Goal: Information Seeking & Learning: Check status

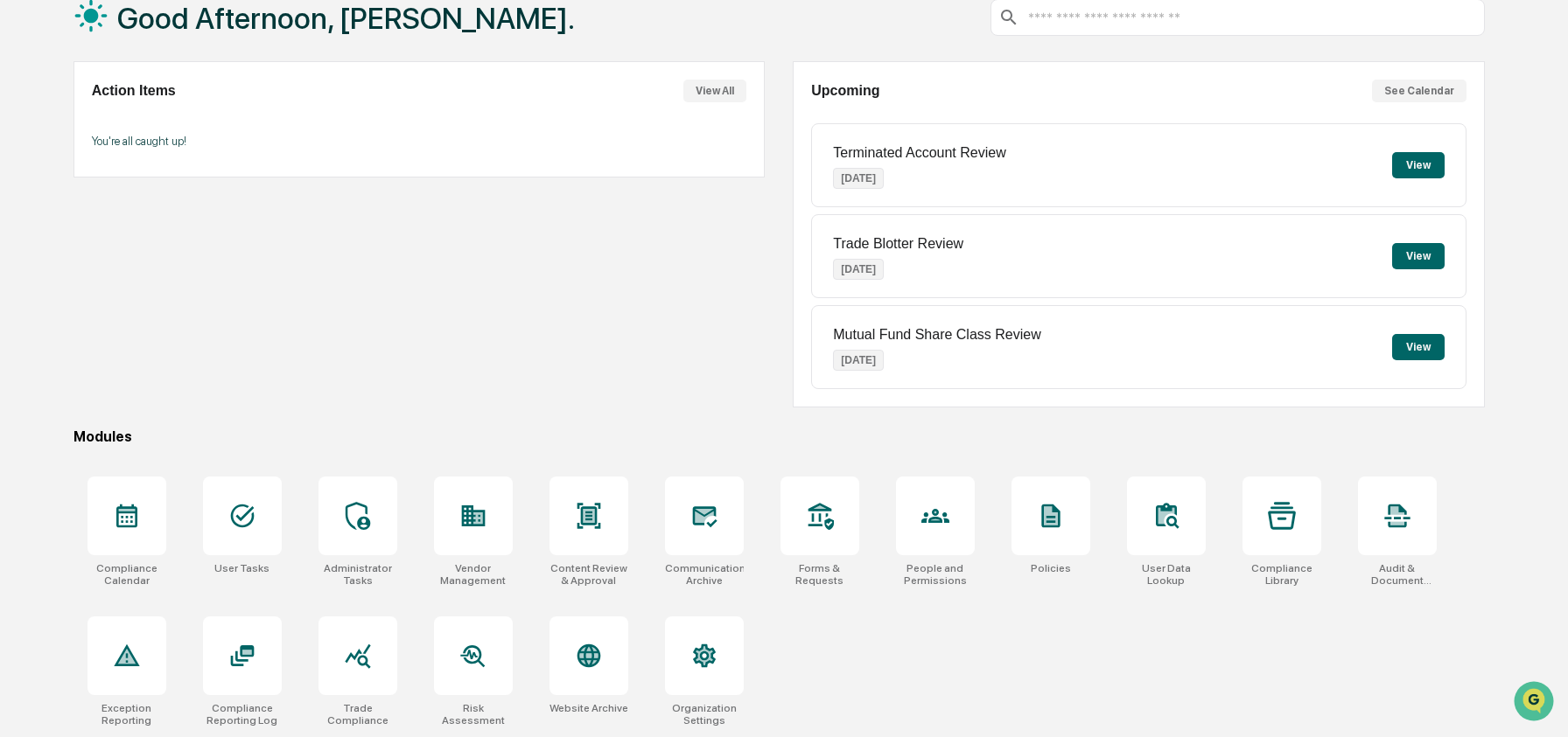
scroll to position [113, 0]
click at [926, 529] on div at bounding box center [935, 516] width 79 height 79
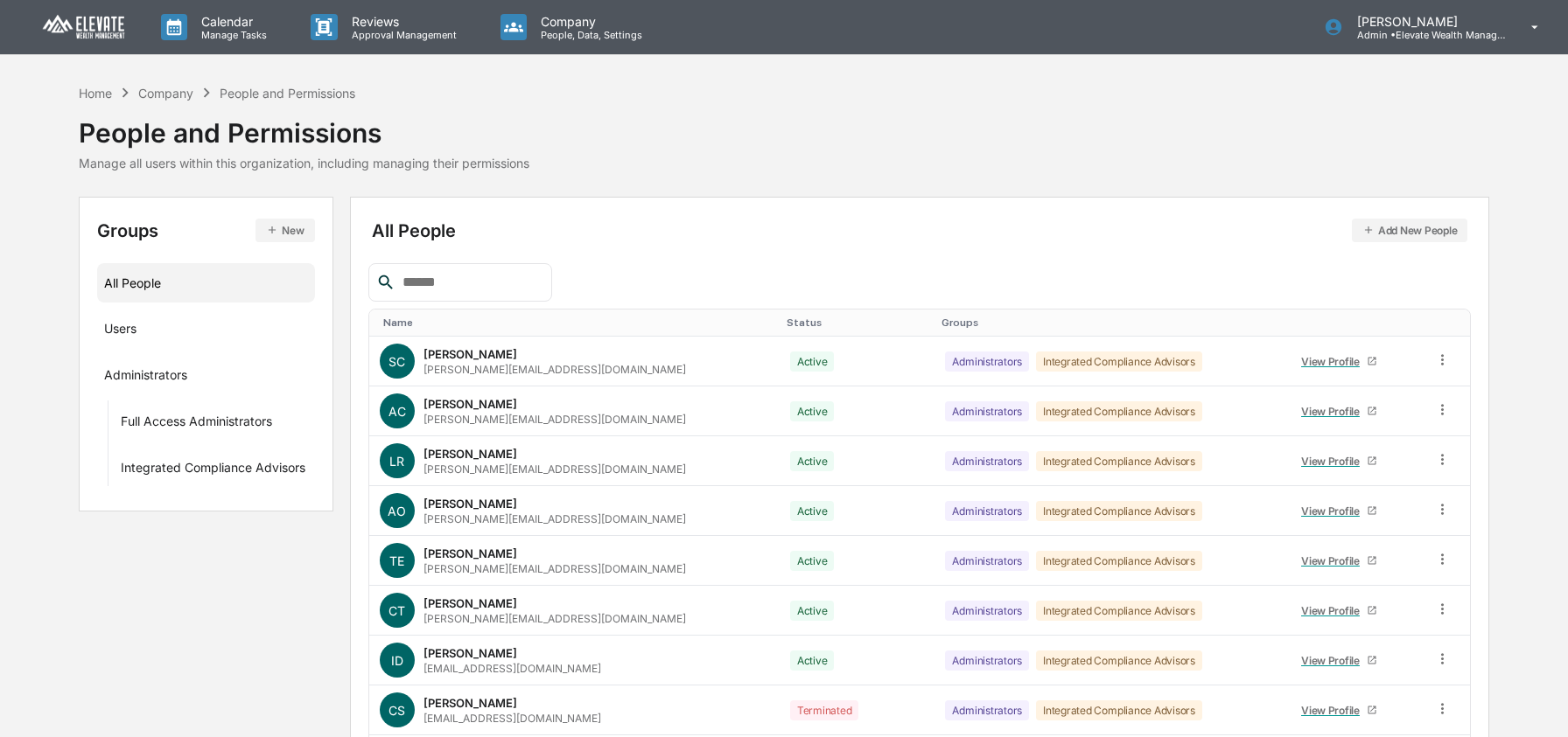
click at [445, 291] on input "text" at bounding box center [470, 282] width 149 height 22
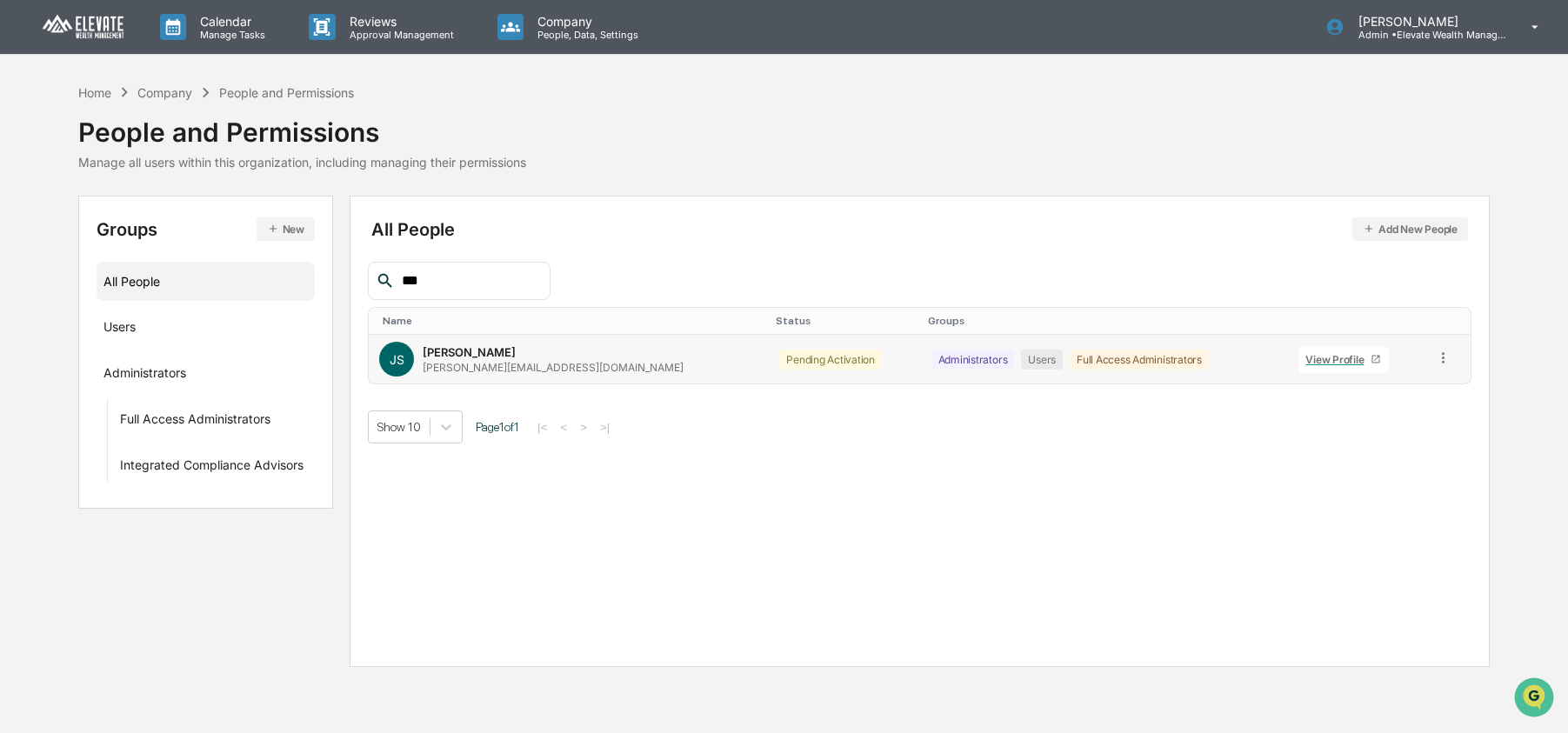
type input "***"
click at [1435, 354] on icon at bounding box center [1443, 358] width 17 height 17
click at [1352, 425] on div "Change Status" at bounding box center [1365, 421] width 144 height 21
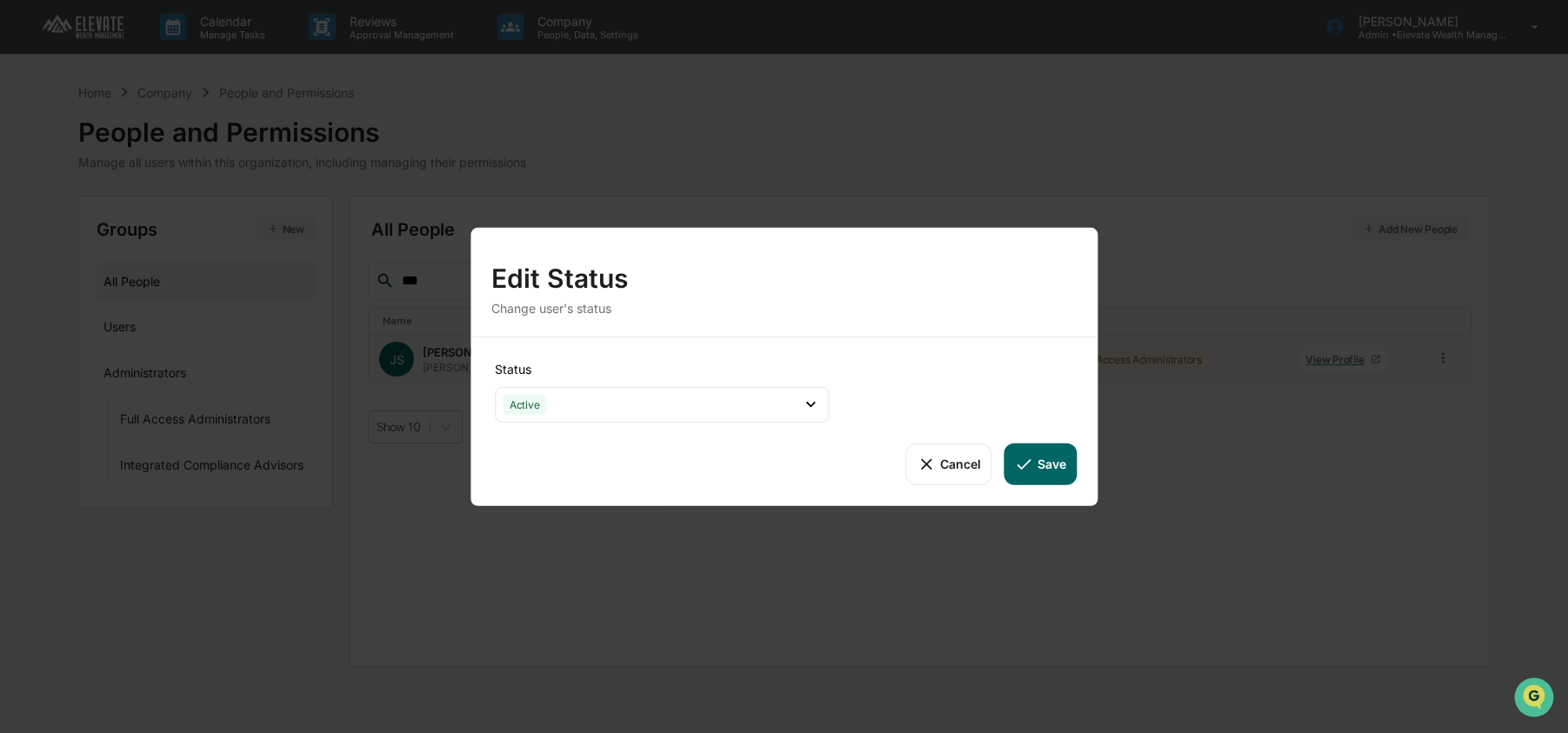
click at [1049, 461] on button "Save" at bounding box center [1040, 463] width 72 height 42
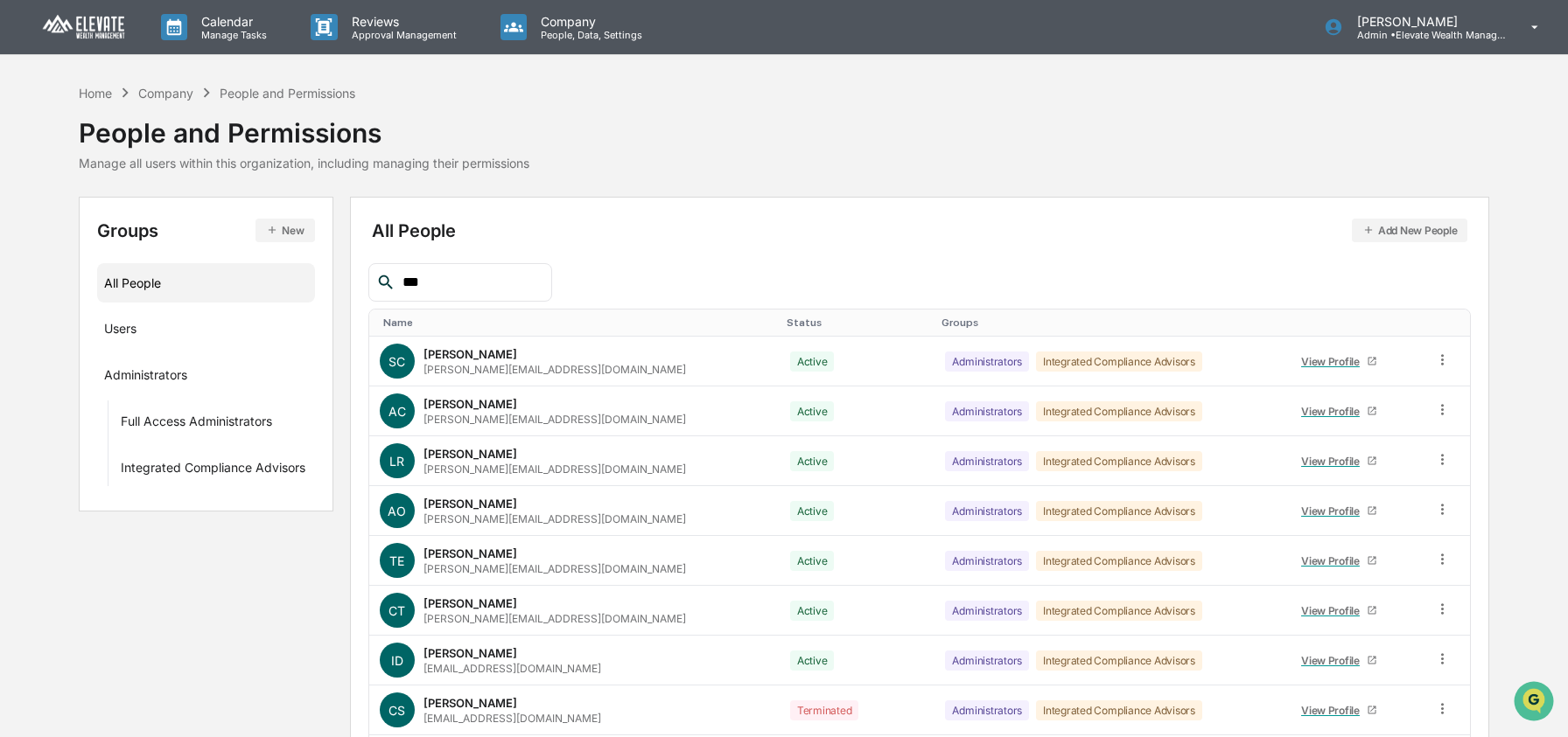
click at [964, 124] on div "Home Company People and Permissions People and Permissions Manage all users wit…" at bounding box center [785, 127] width 1412 height 87
click at [100, 94] on div "Home" at bounding box center [96, 93] width 34 height 15
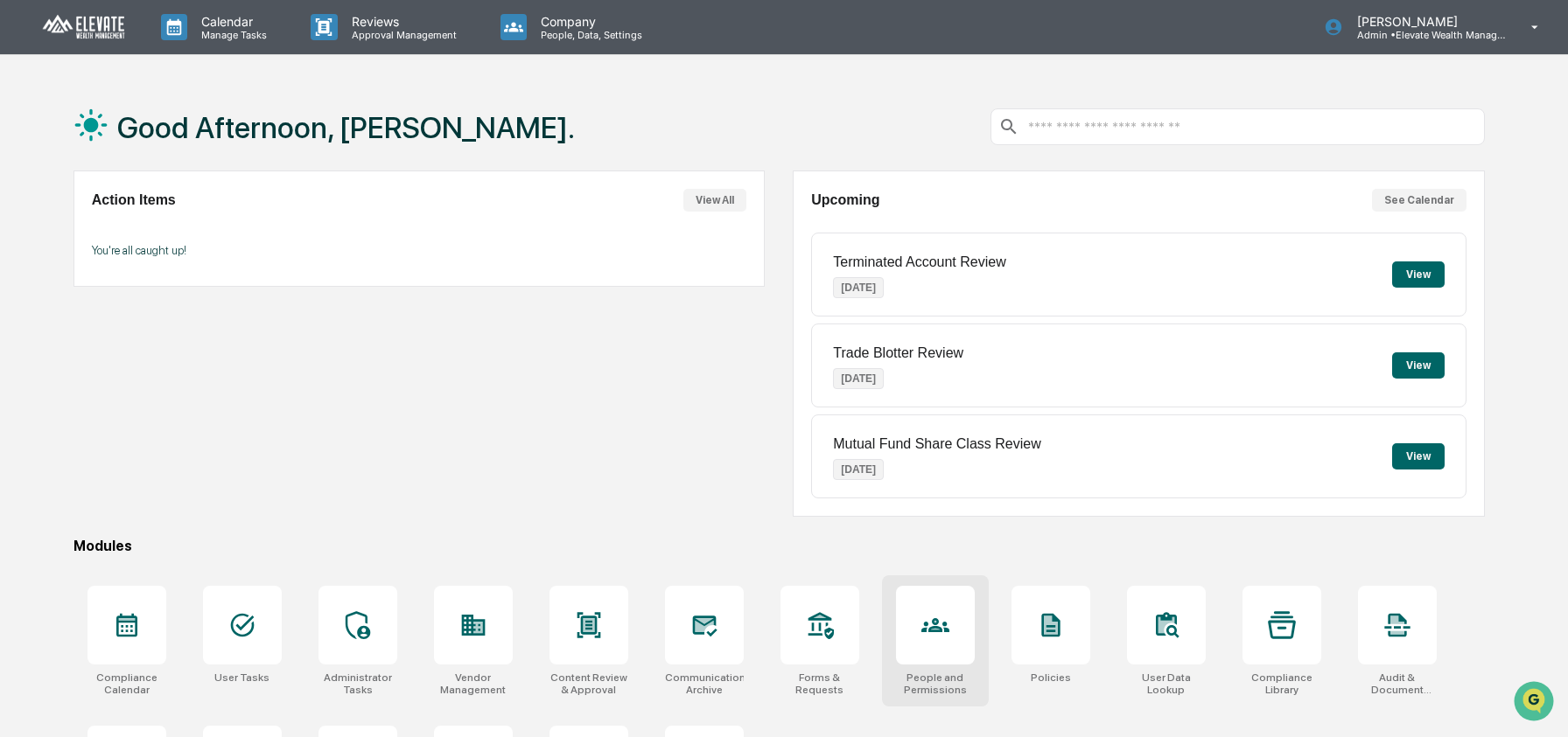
click at [910, 651] on div at bounding box center [935, 625] width 79 height 79
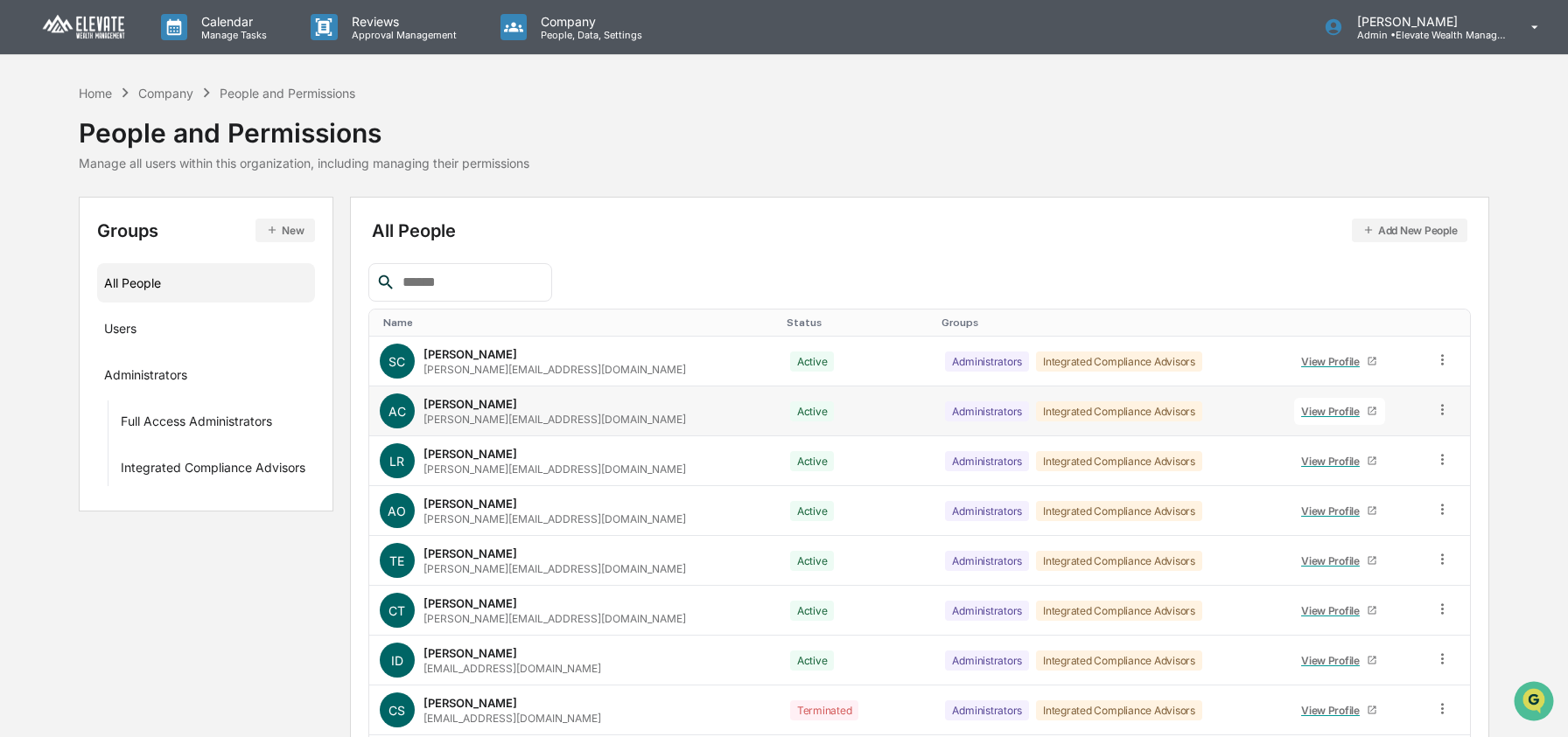
click at [1434, 409] on icon at bounding box center [1442, 409] width 17 height 17
click at [1376, 476] on div "Change Status" at bounding box center [1363, 473] width 145 height 21
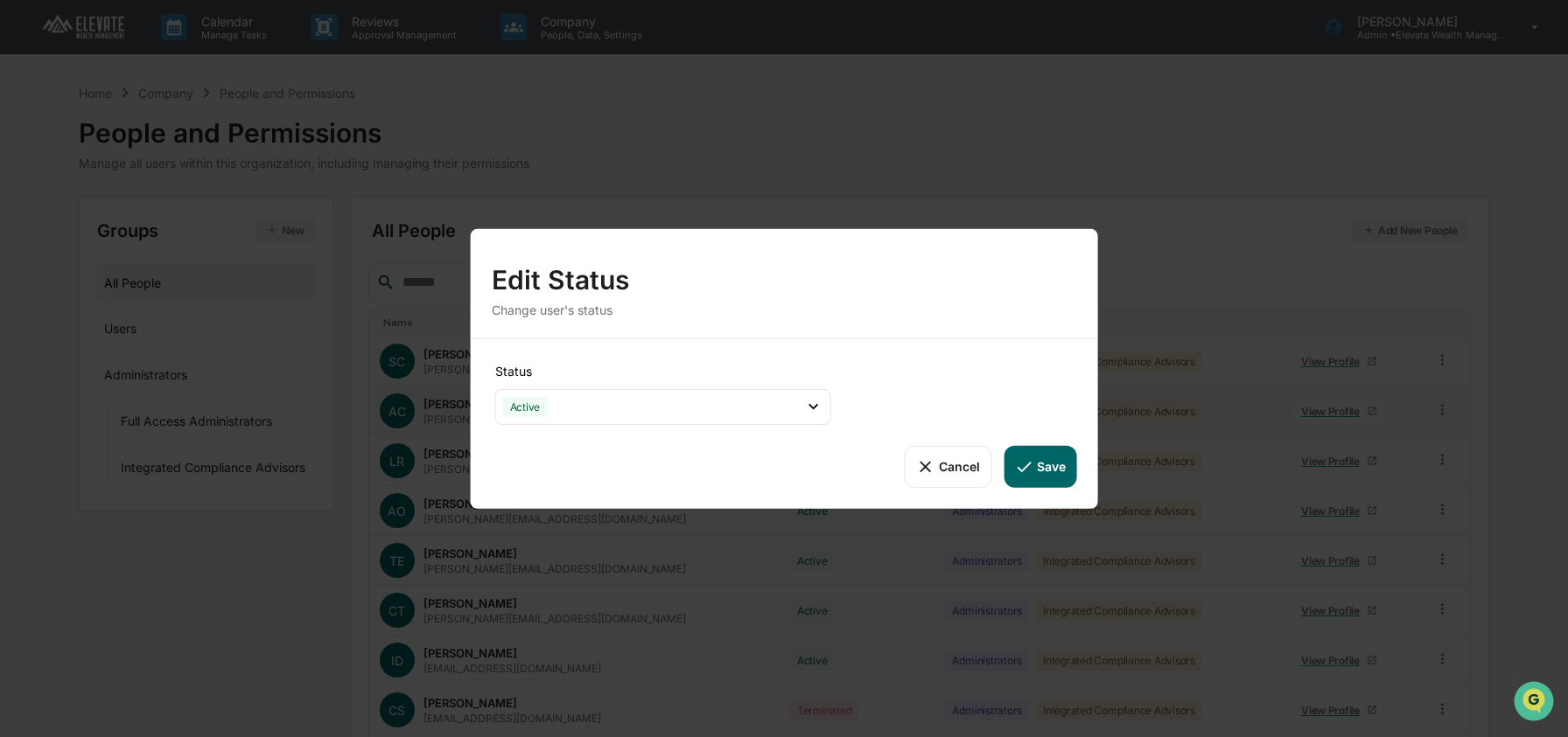
click at [953, 458] on button "Cancel" at bounding box center [948, 465] width 87 height 42
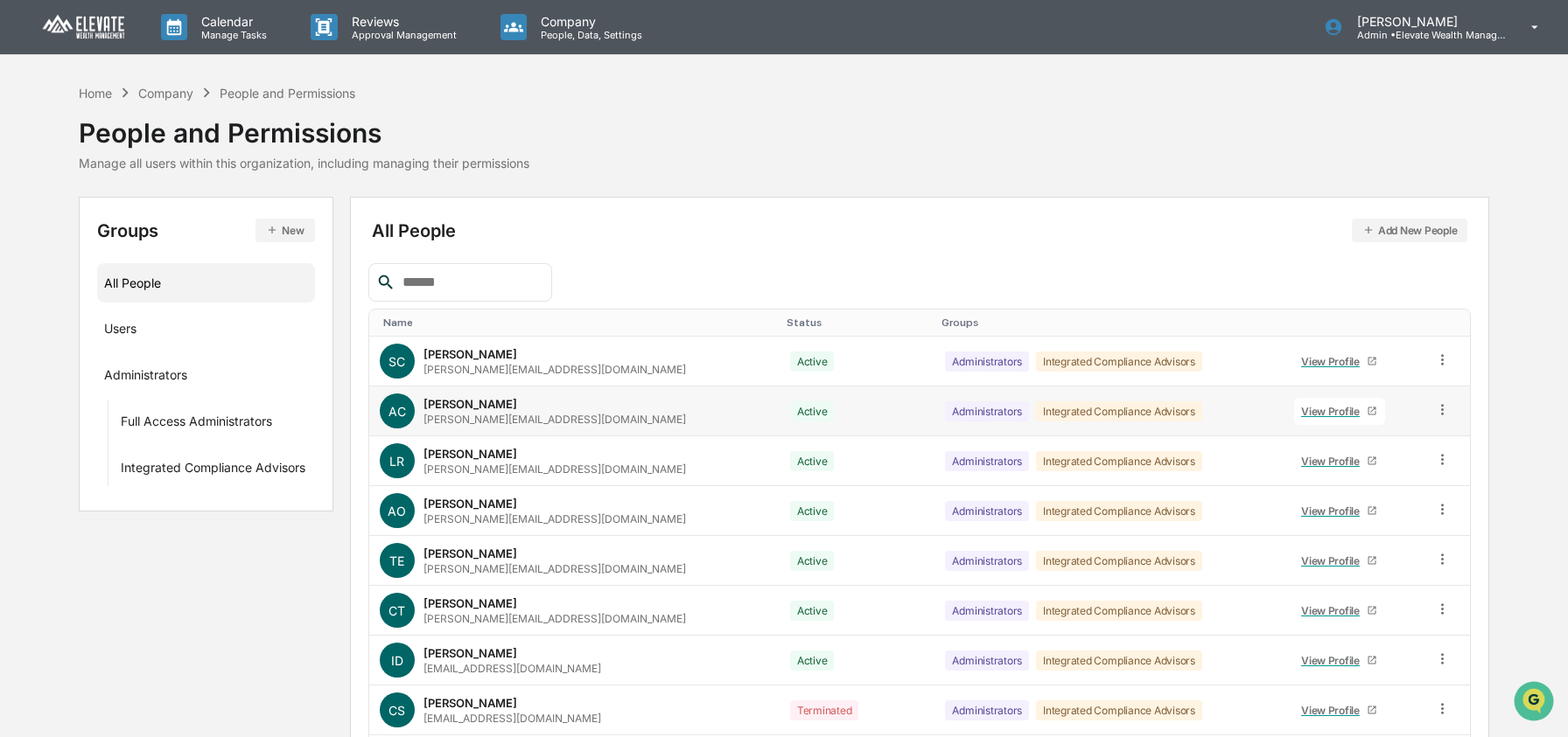
click at [1442, 409] on icon at bounding box center [1442, 409] width 17 height 17
click at [1399, 429] on div "Groups & Permissions" at bounding box center [1363, 437] width 145 height 21
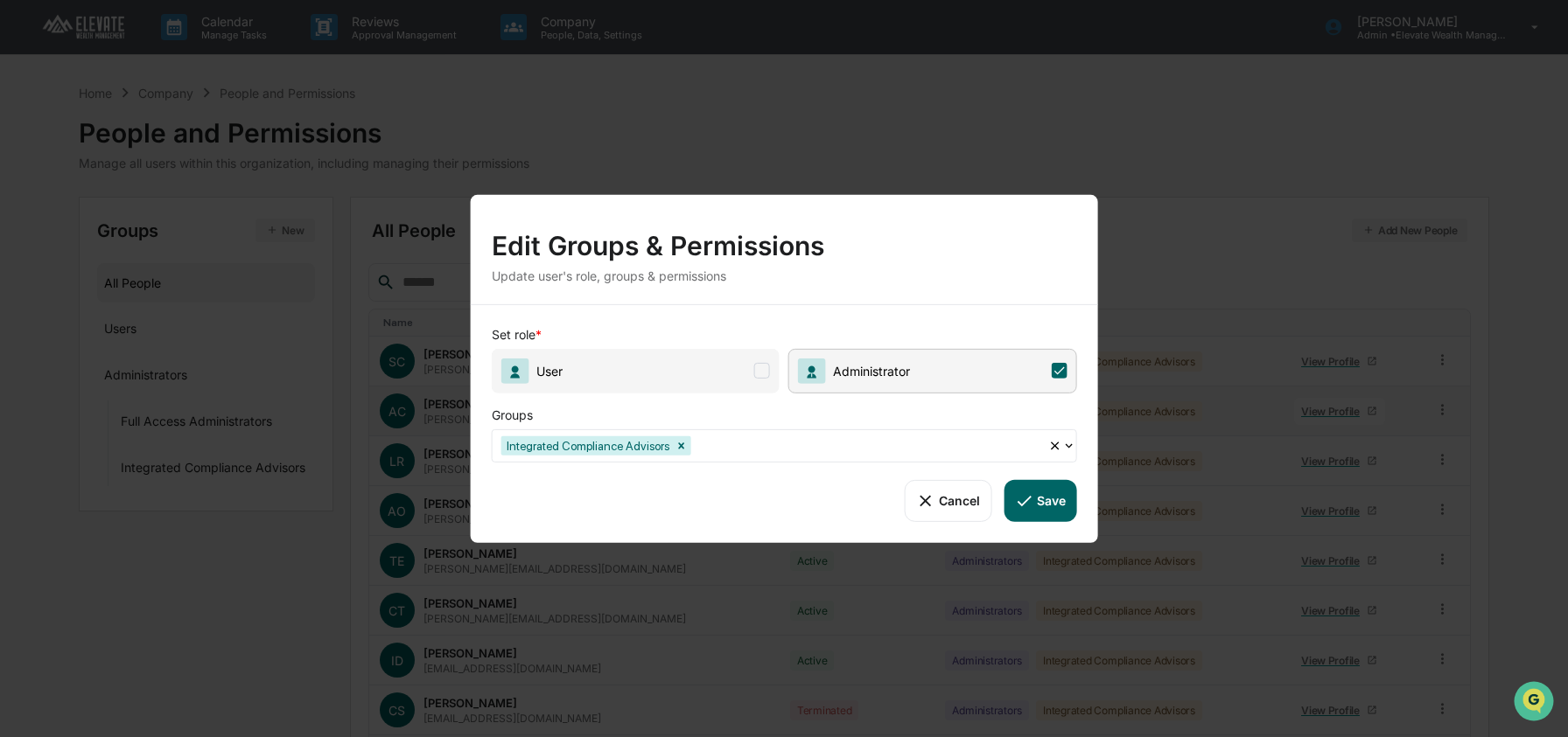
click at [725, 387] on span "User" at bounding box center [635, 370] width 288 height 45
click at [1033, 502] on icon at bounding box center [1023, 500] width 20 height 20
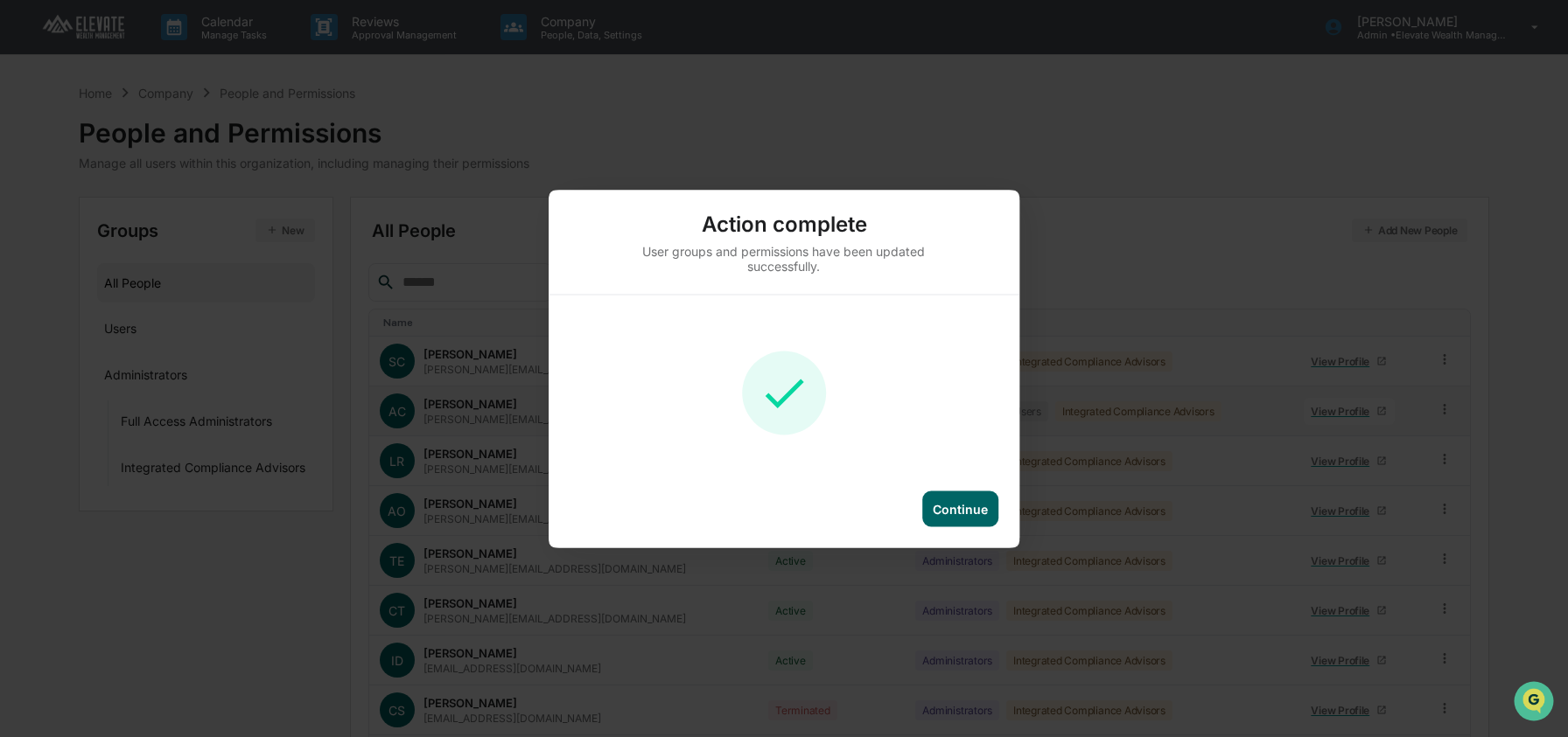
click at [995, 512] on div "Continue" at bounding box center [960, 508] width 76 height 36
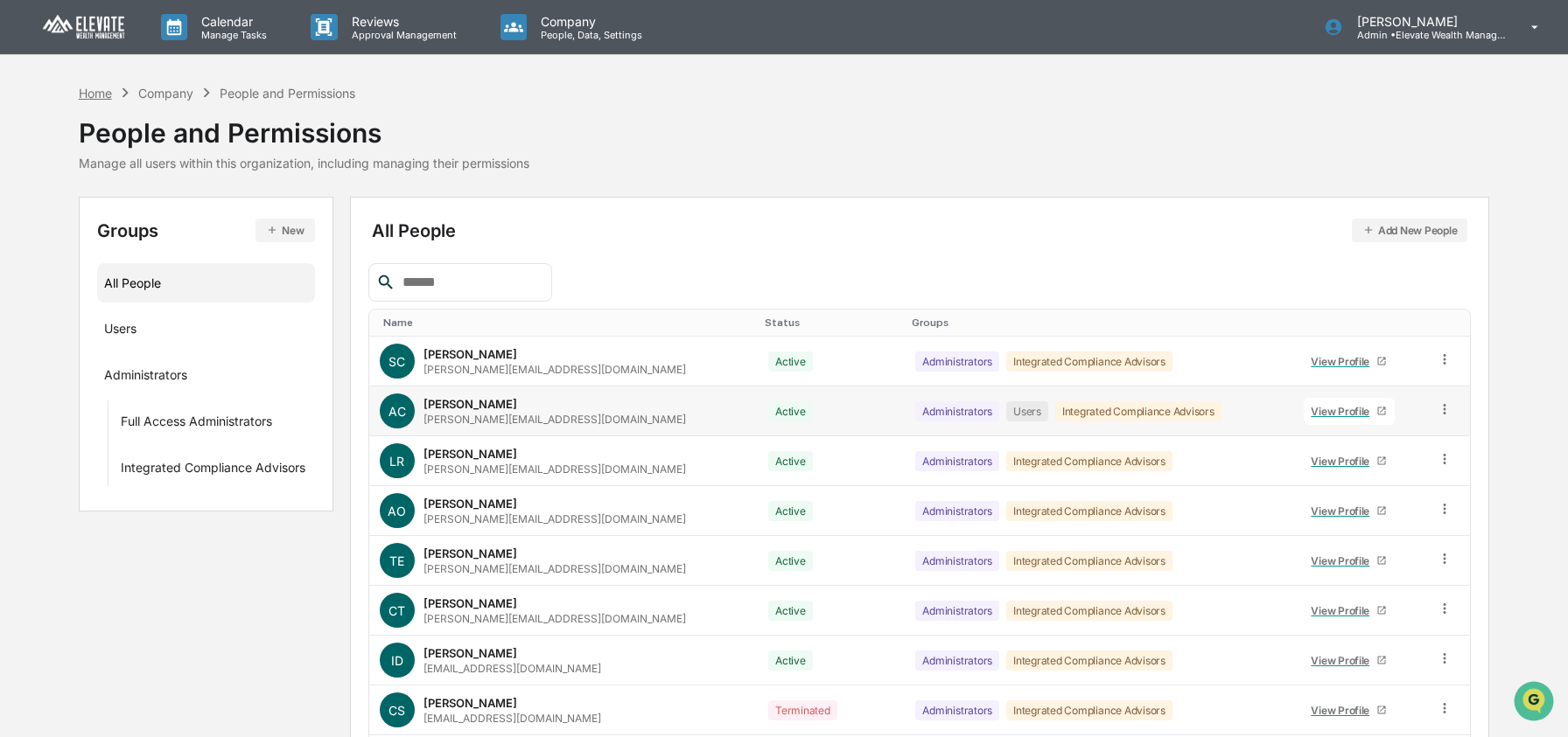
click at [88, 98] on div "Home" at bounding box center [96, 93] width 34 height 15
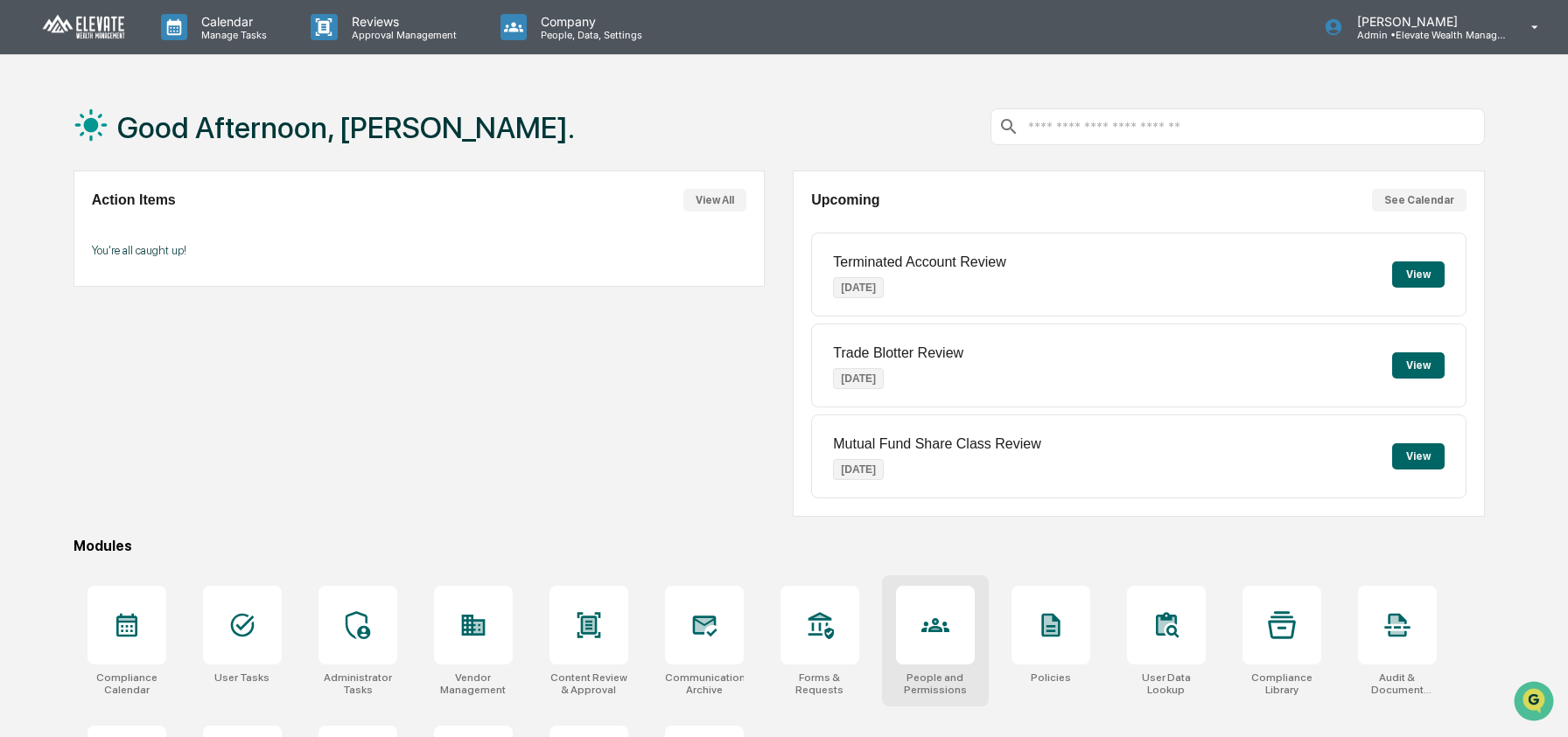
click at [935, 641] on div at bounding box center [935, 625] width 79 height 79
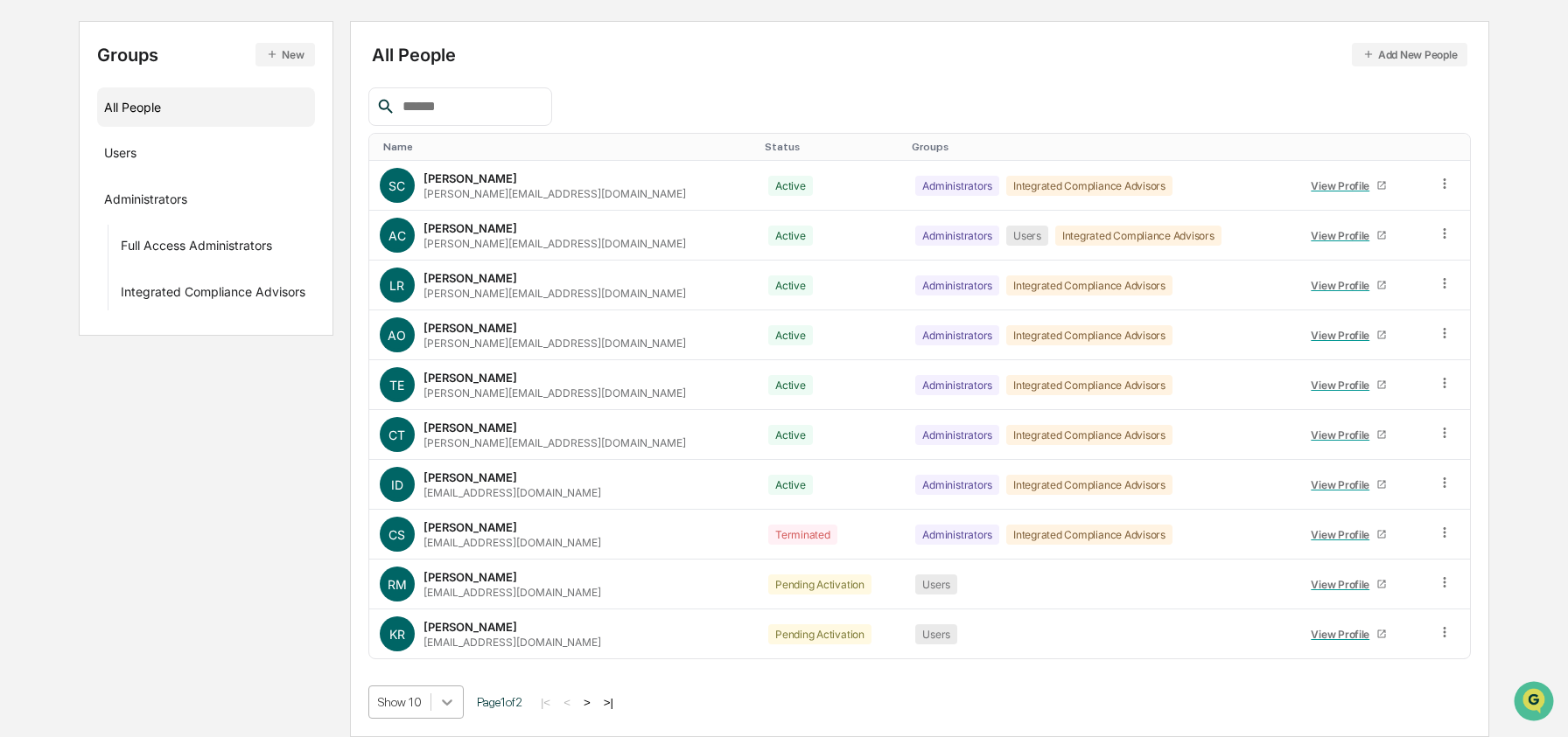
click at [444, 695] on body "Calendar Manage Tasks Reviews Approval Management Company People, Data, Setting…" at bounding box center [784, 280] width 1568 height 913
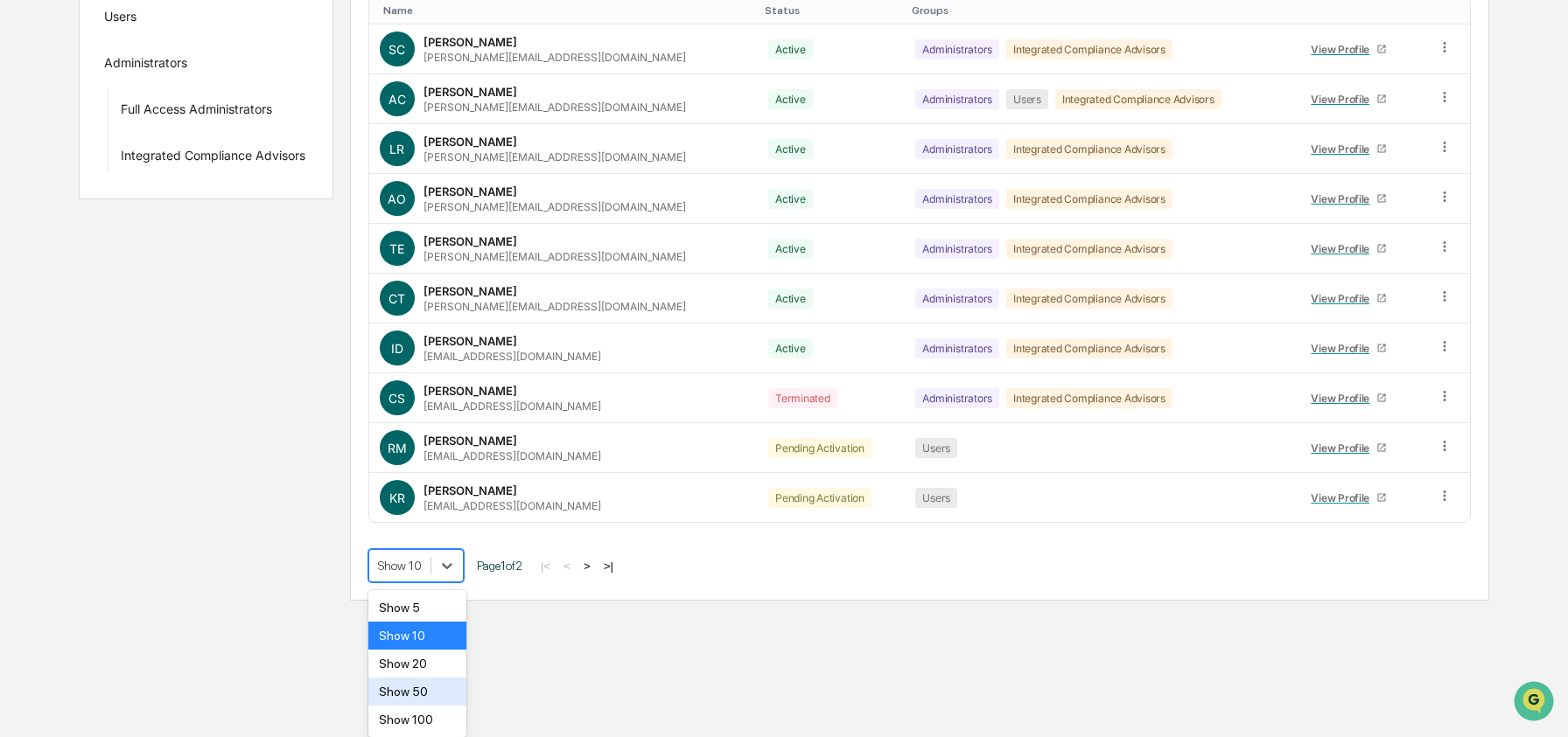
click at [453, 694] on div "Show 50" at bounding box center [418, 691] width 99 height 28
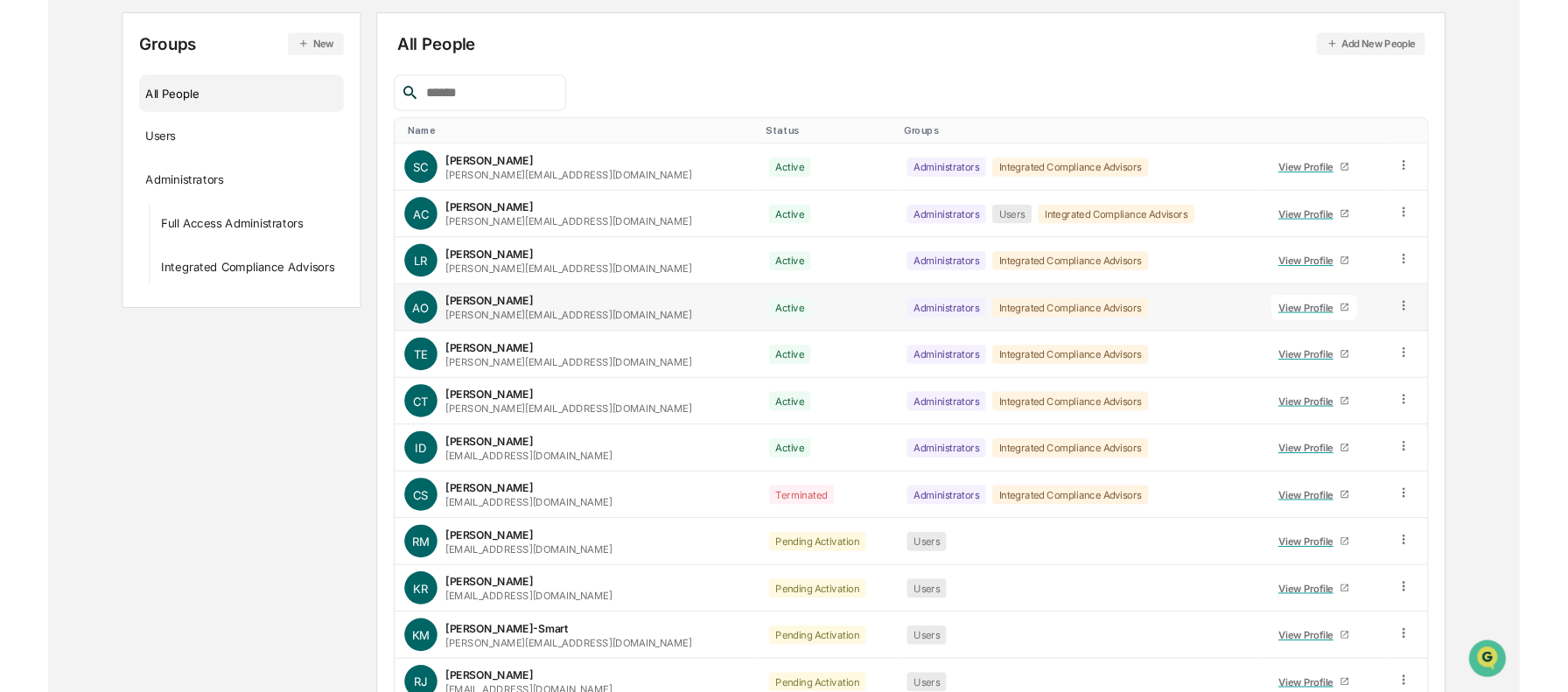
scroll to position [0, 0]
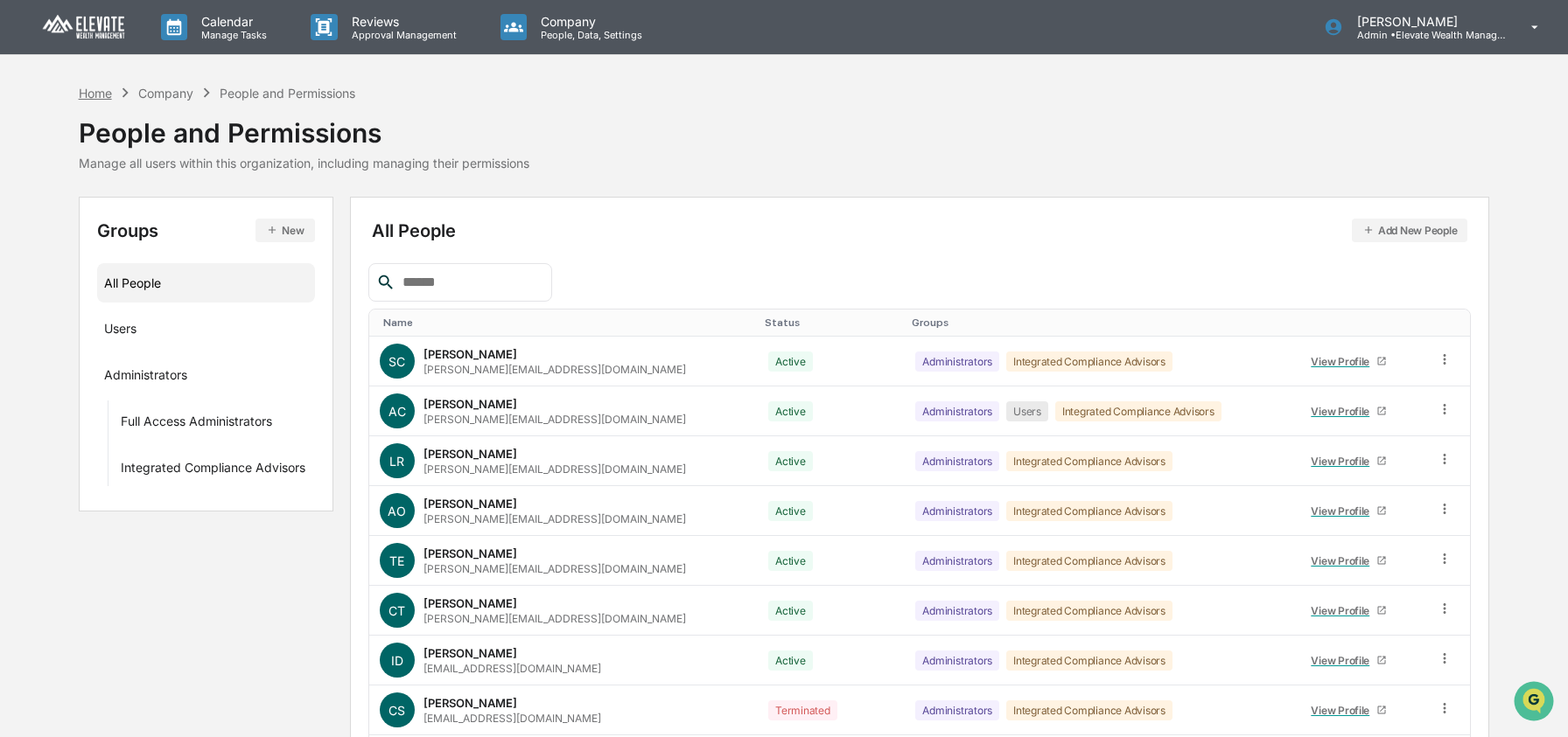
click at [95, 87] on div "Home" at bounding box center [96, 93] width 34 height 15
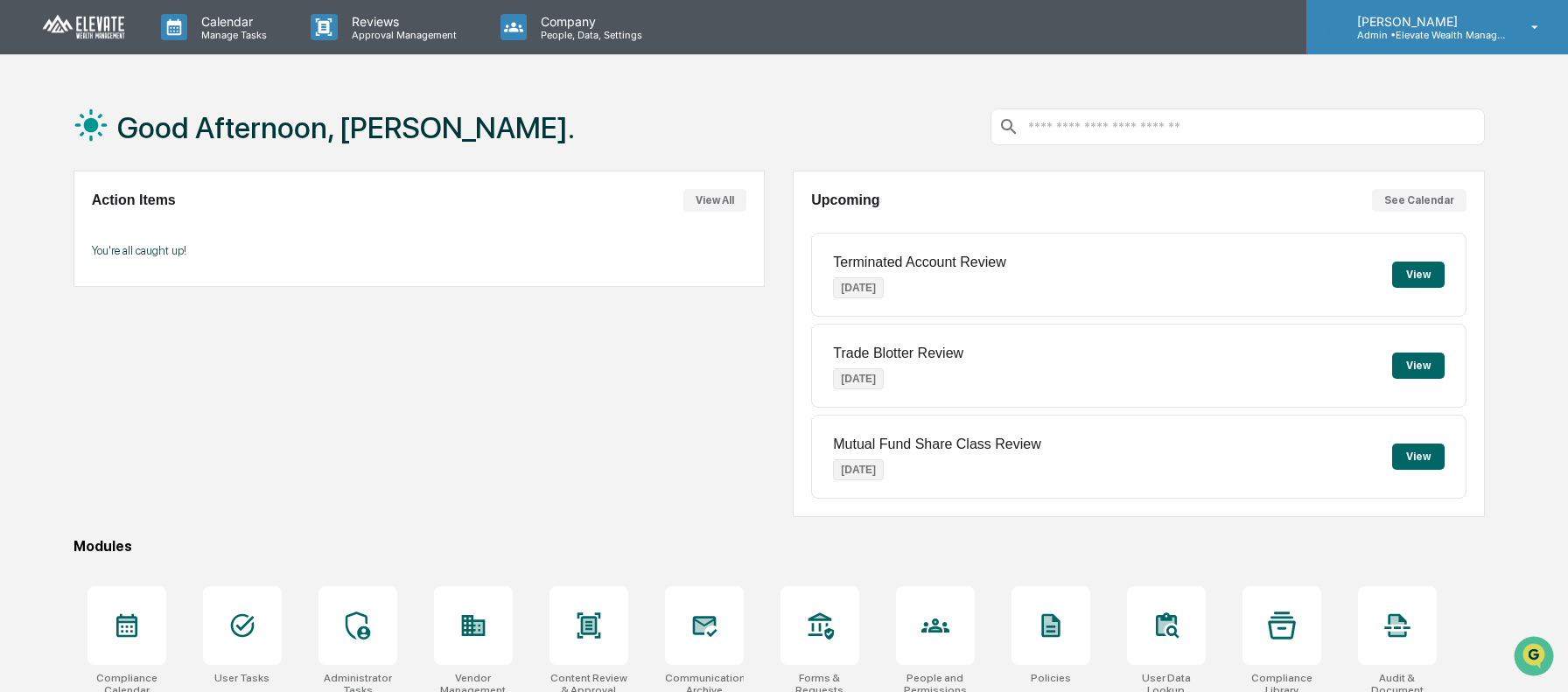
click at [1421, 25] on p "[PERSON_NAME]" at bounding box center [1424, 21] width 163 height 15
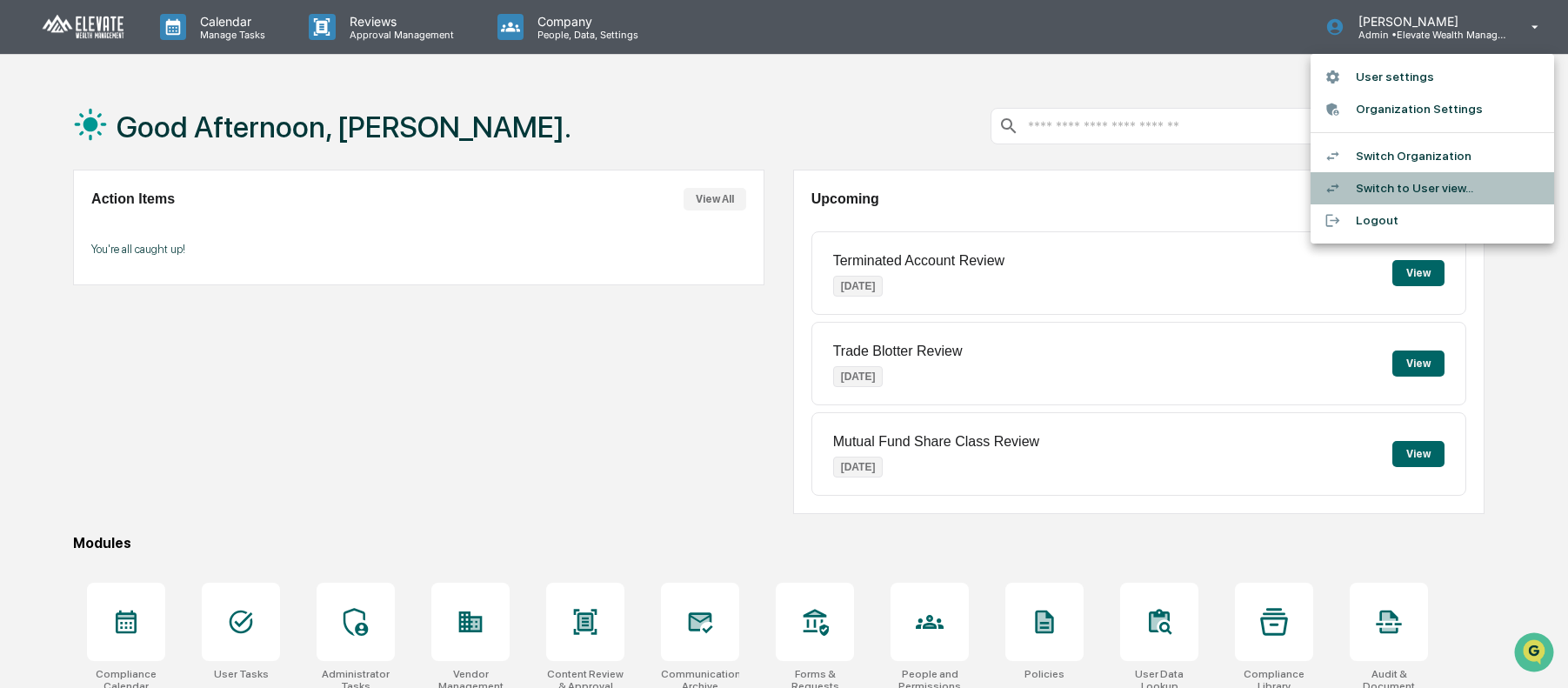
click at [1395, 191] on li "Switch to User view..." at bounding box center [1432, 188] width 243 height 32
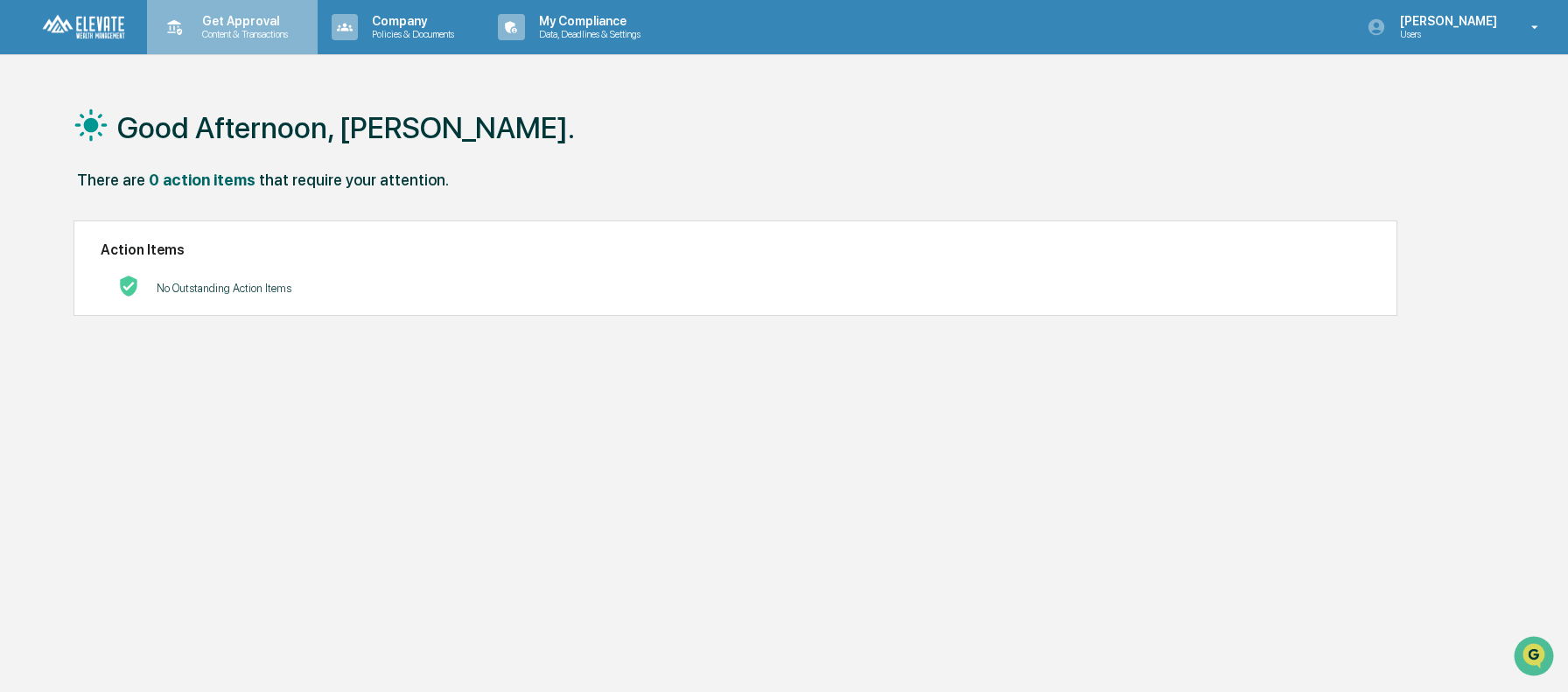
click at [261, 34] on p "Content & Transactions" at bounding box center [242, 34] width 109 height 12
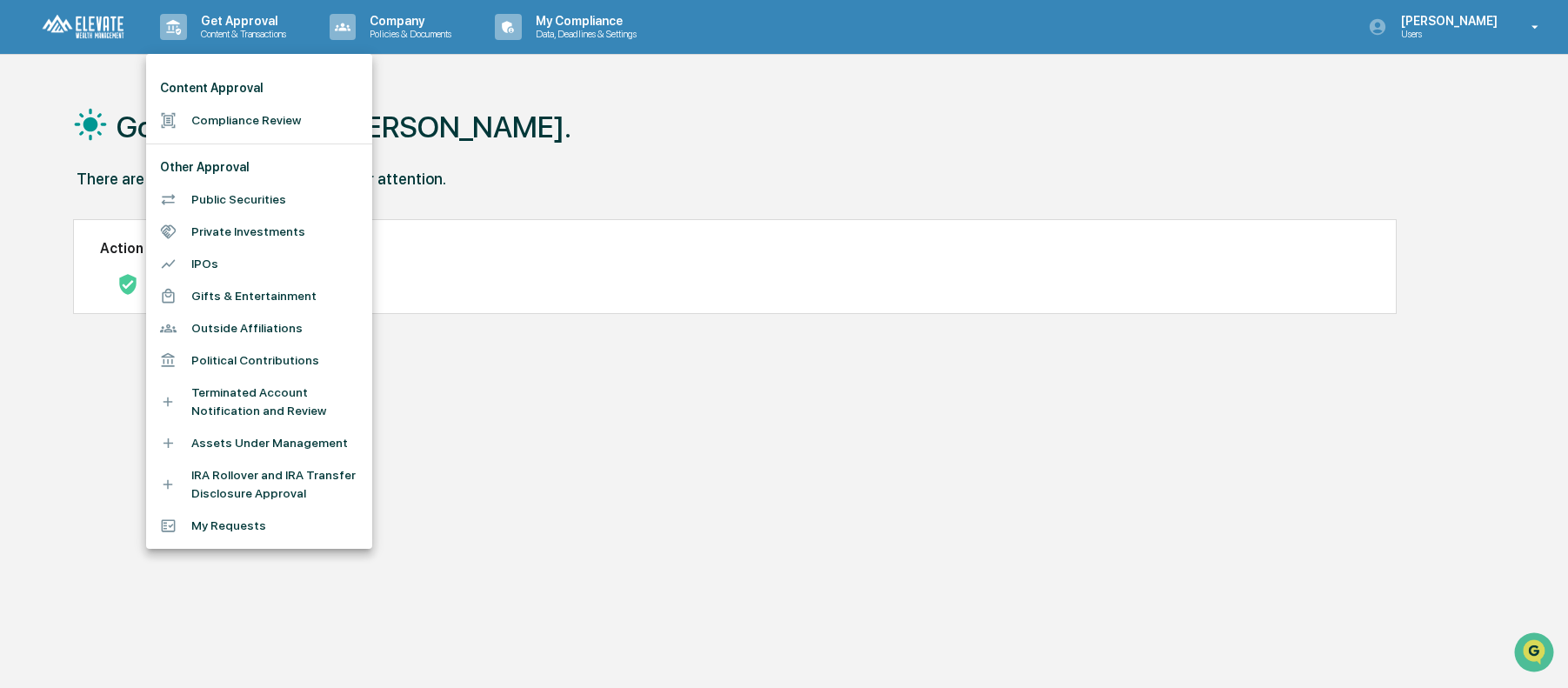
click at [223, 129] on li "Compliance Review" at bounding box center [259, 120] width 226 height 32
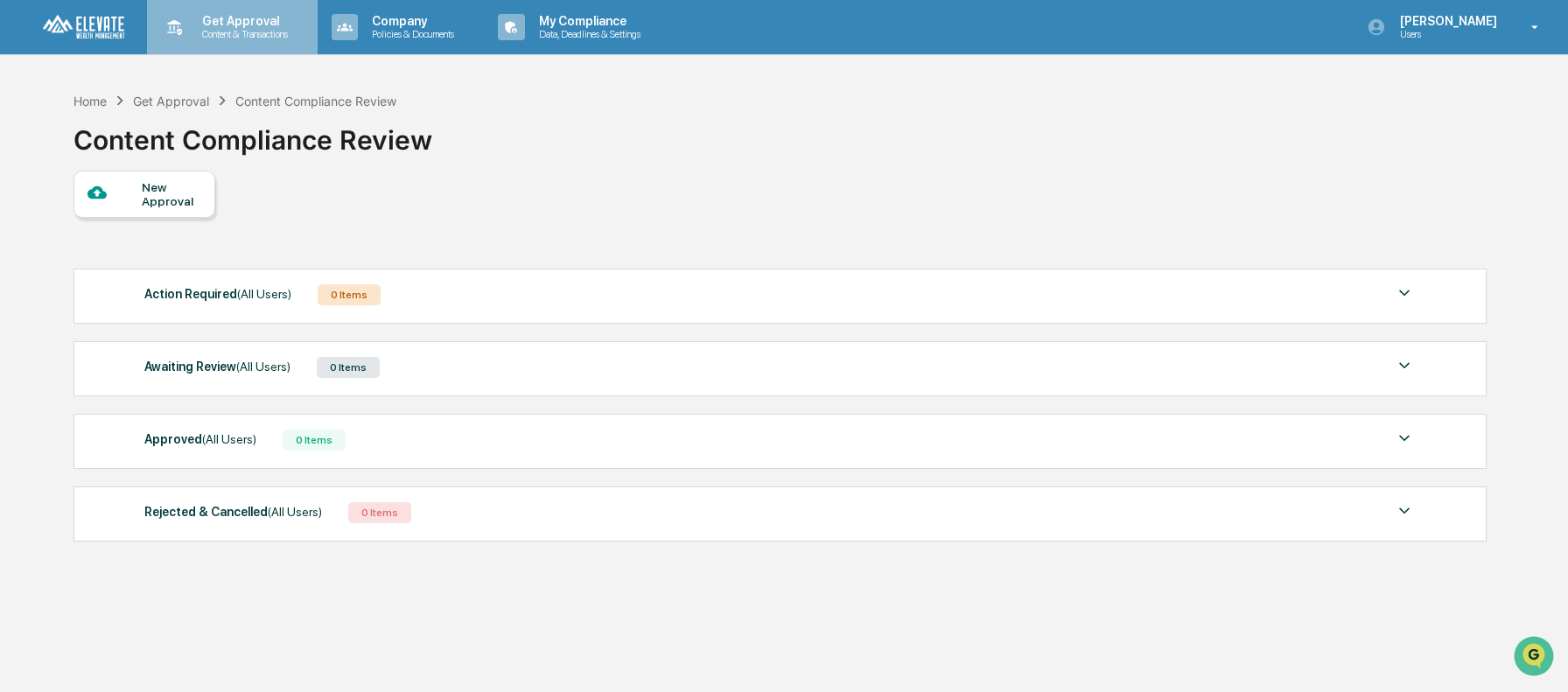
click at [239, 20] on p "Get Approval" at bounding box center [242, 20] width 109 height 14
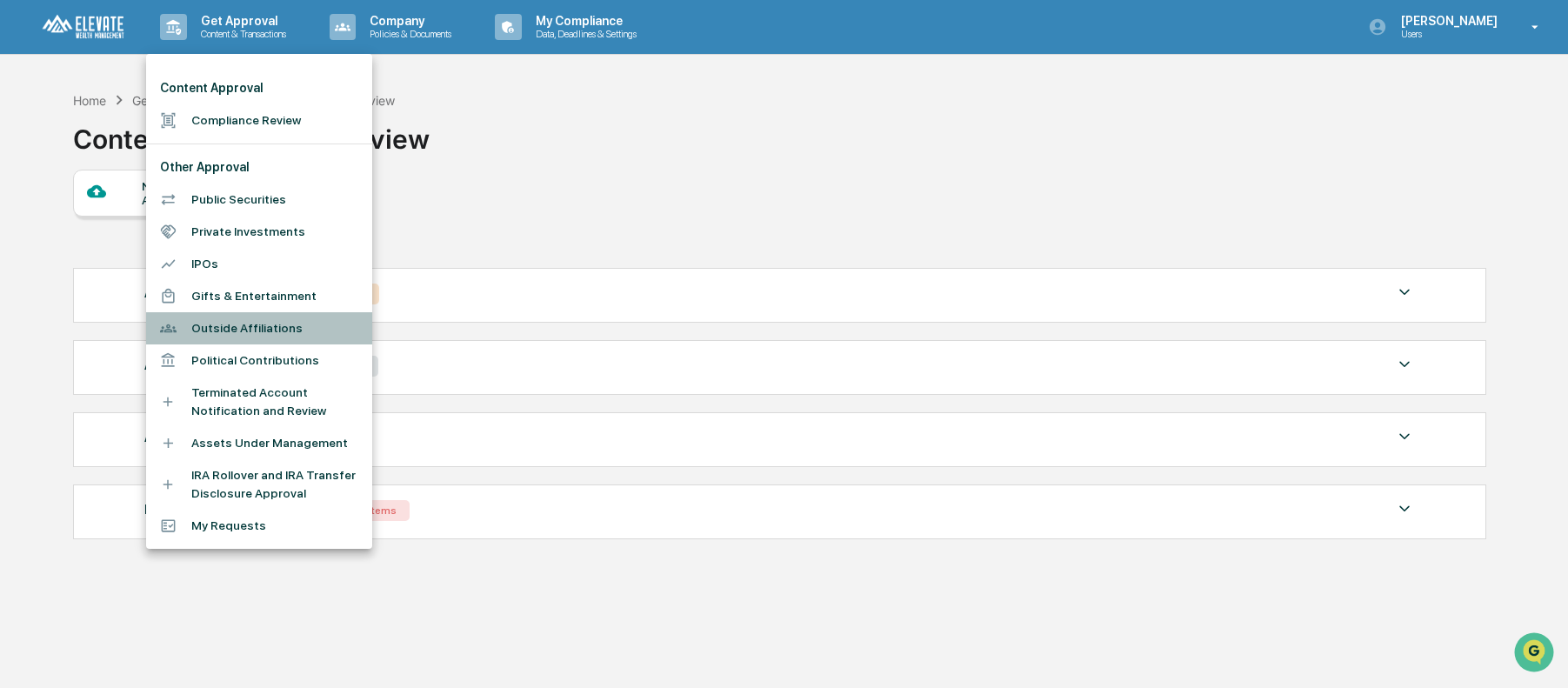
click at [261, 321] on li "Outside Affiliations" at bounding box center [259, 328] width 226 height 32
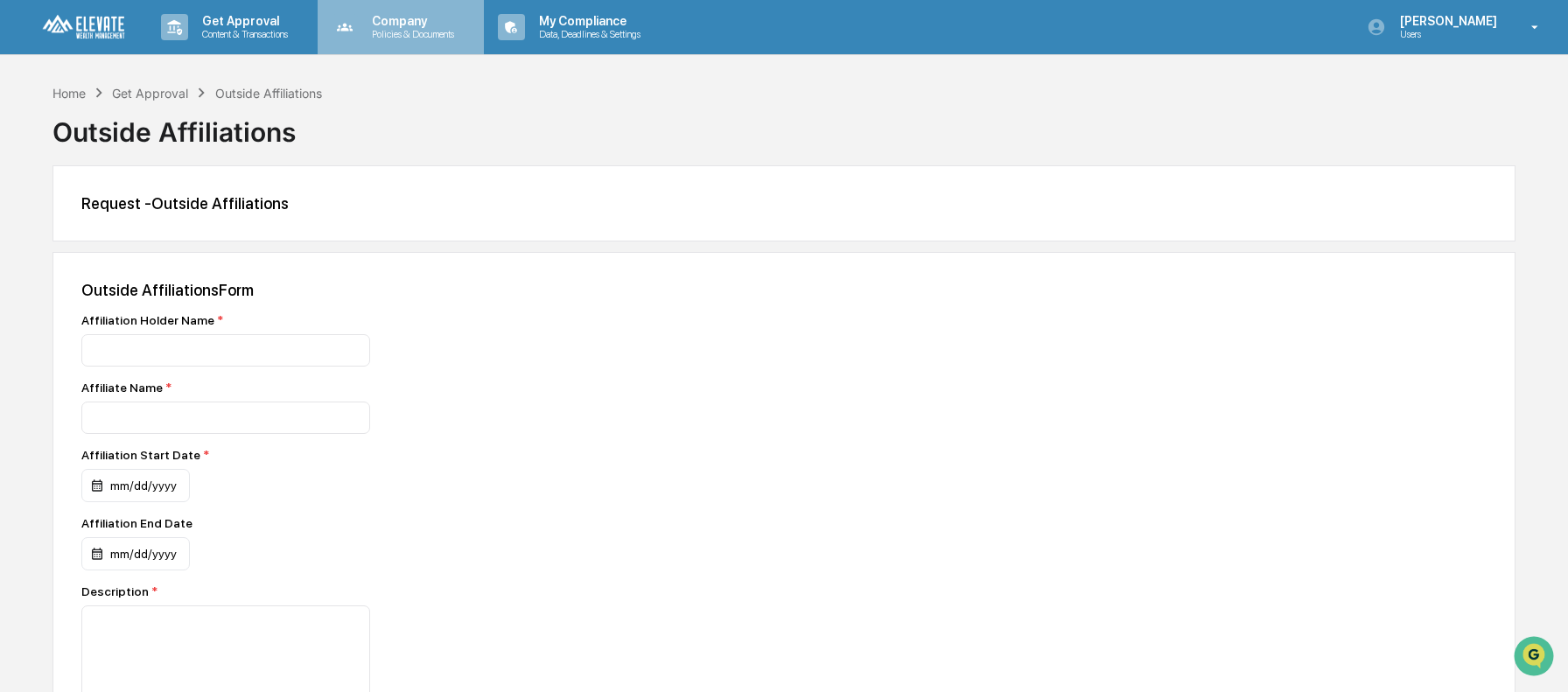
click at [385, 22] on p "Company" at bounding box center [410, 20] width 105 height 14
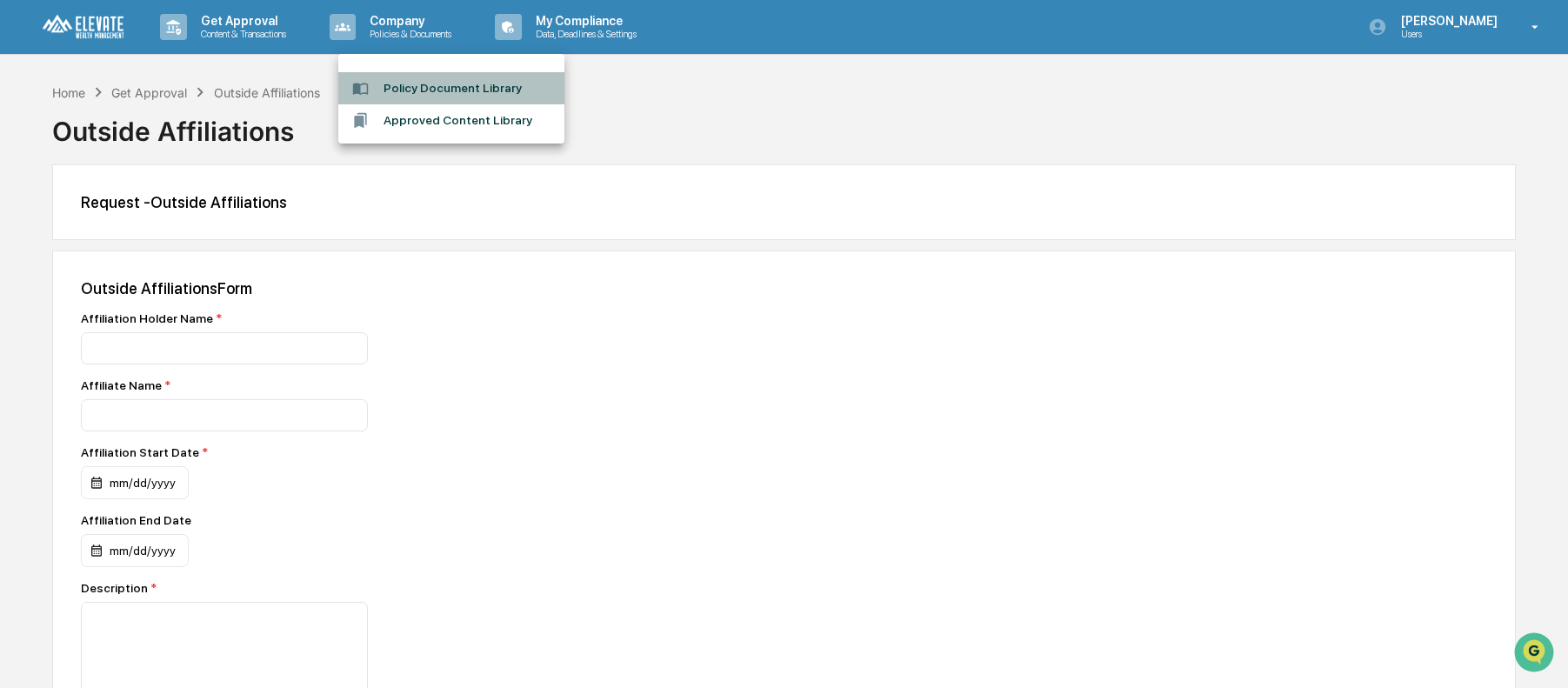
click at [417, 88] on li "Policy Document Library" at bounding box center [452, 88] width 226 height 32
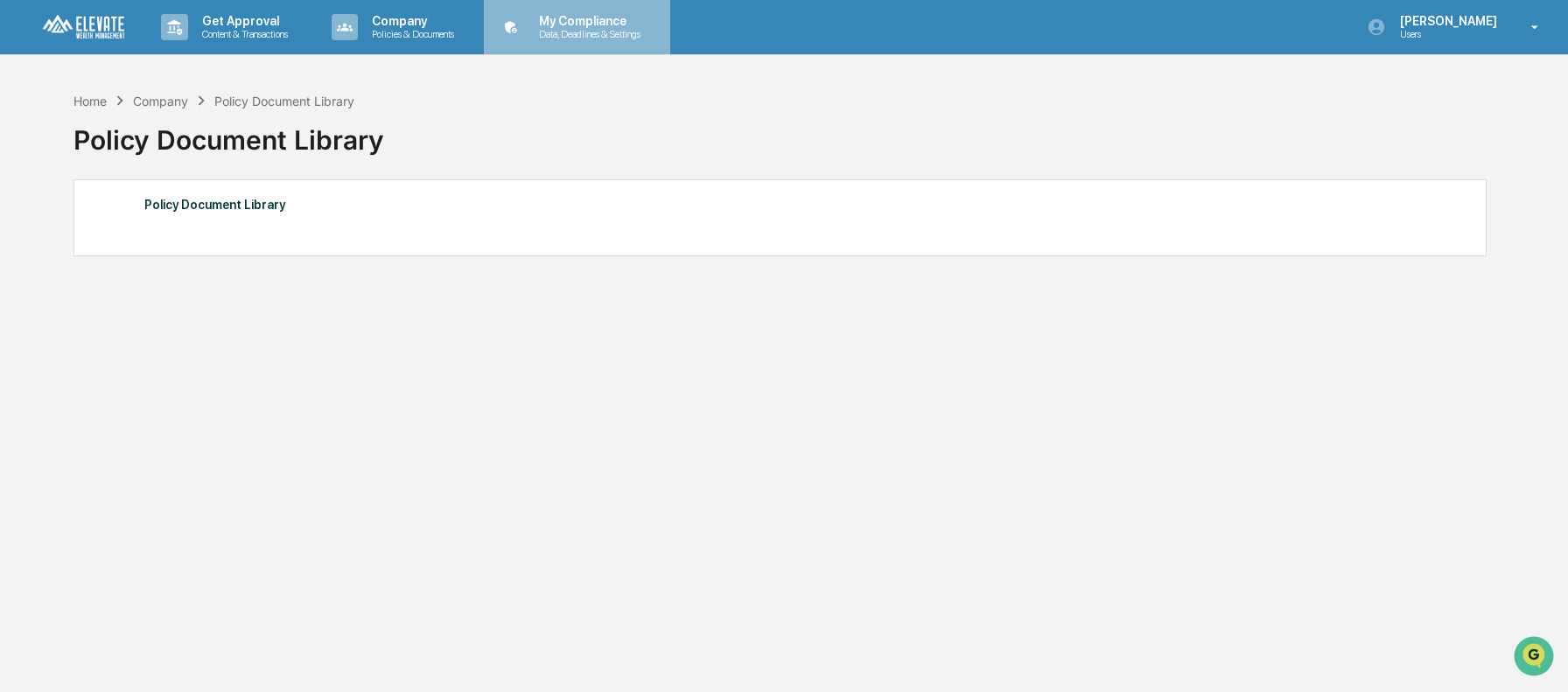
click at [606, 37] on p "Data, Deadlines & Settings" at bounding box center [587, 34] width 124 height 12
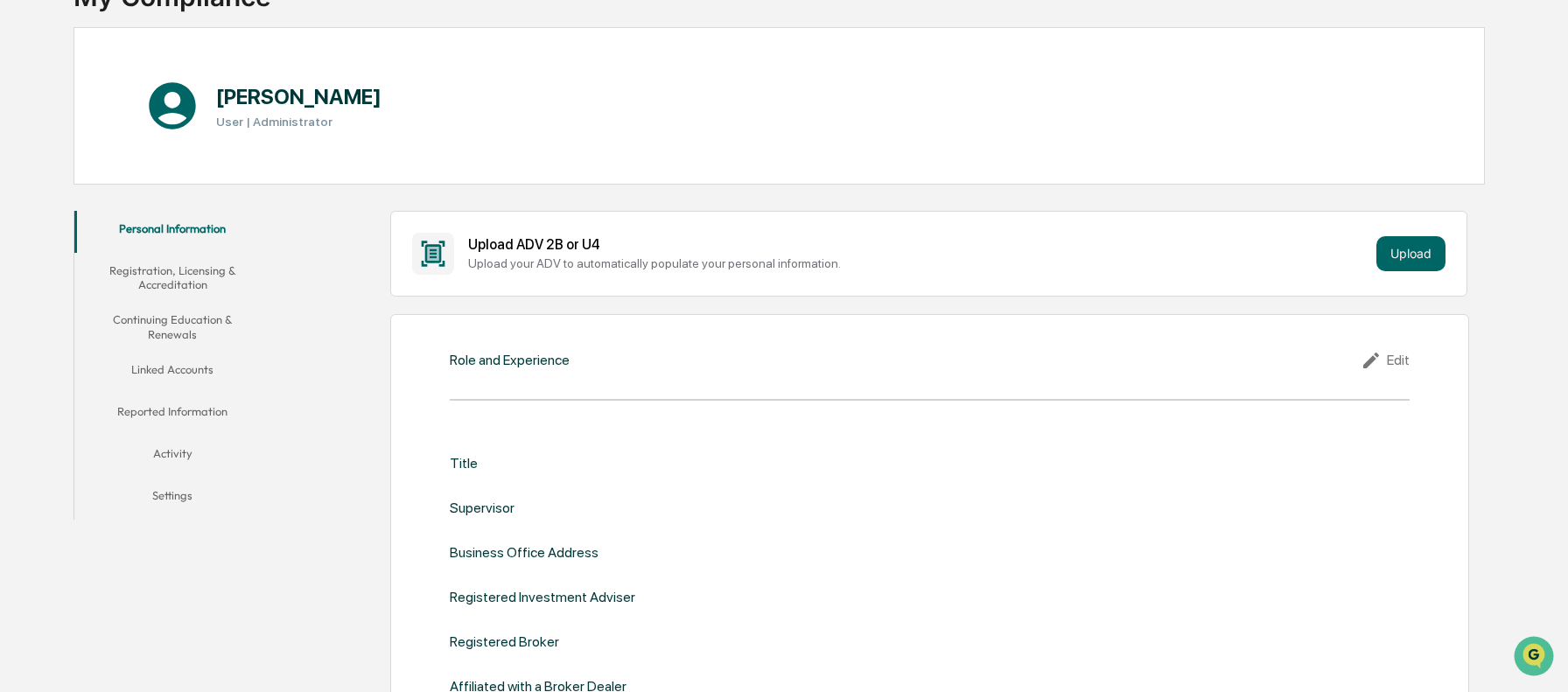
scroll to position [147, 0]
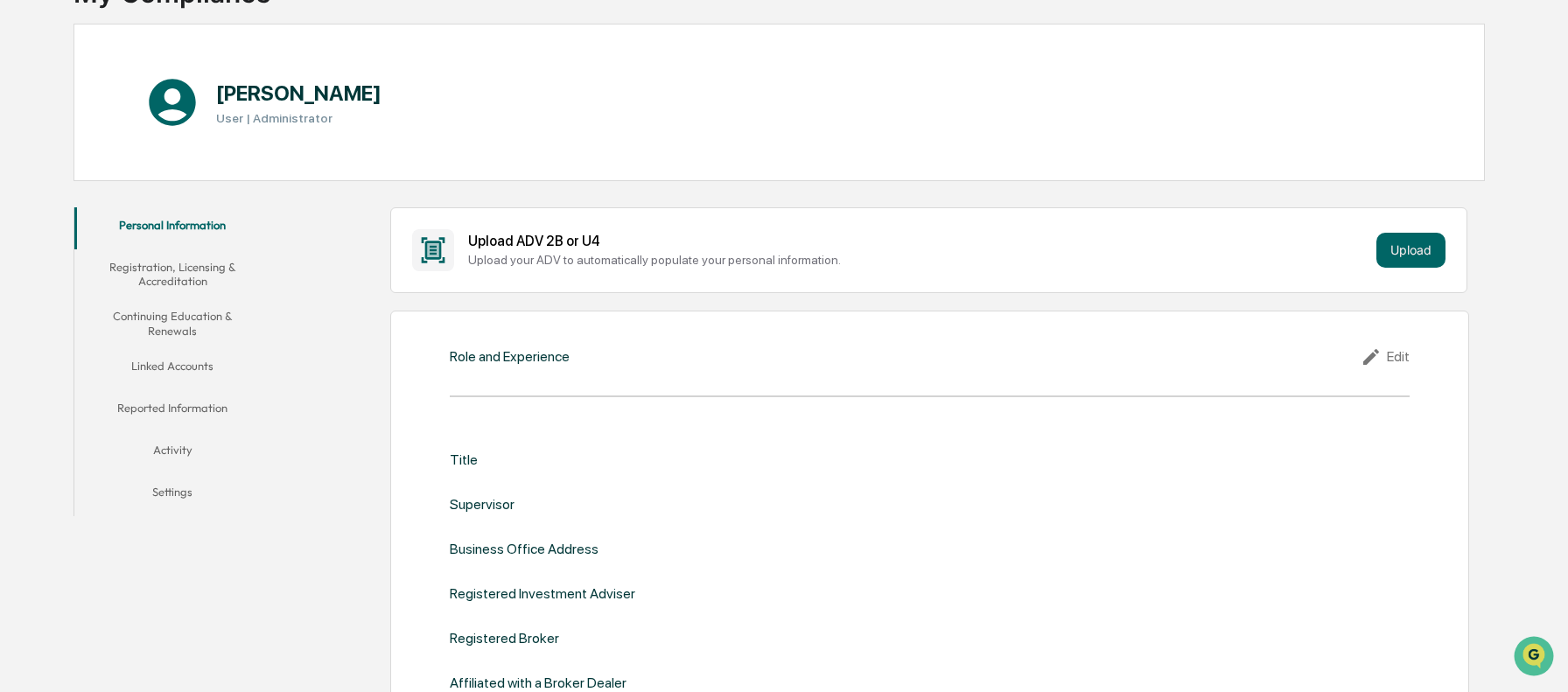
click at [167, 358] on button "Linked Accounts" at bounding box center [172, 369] width 196 height 42
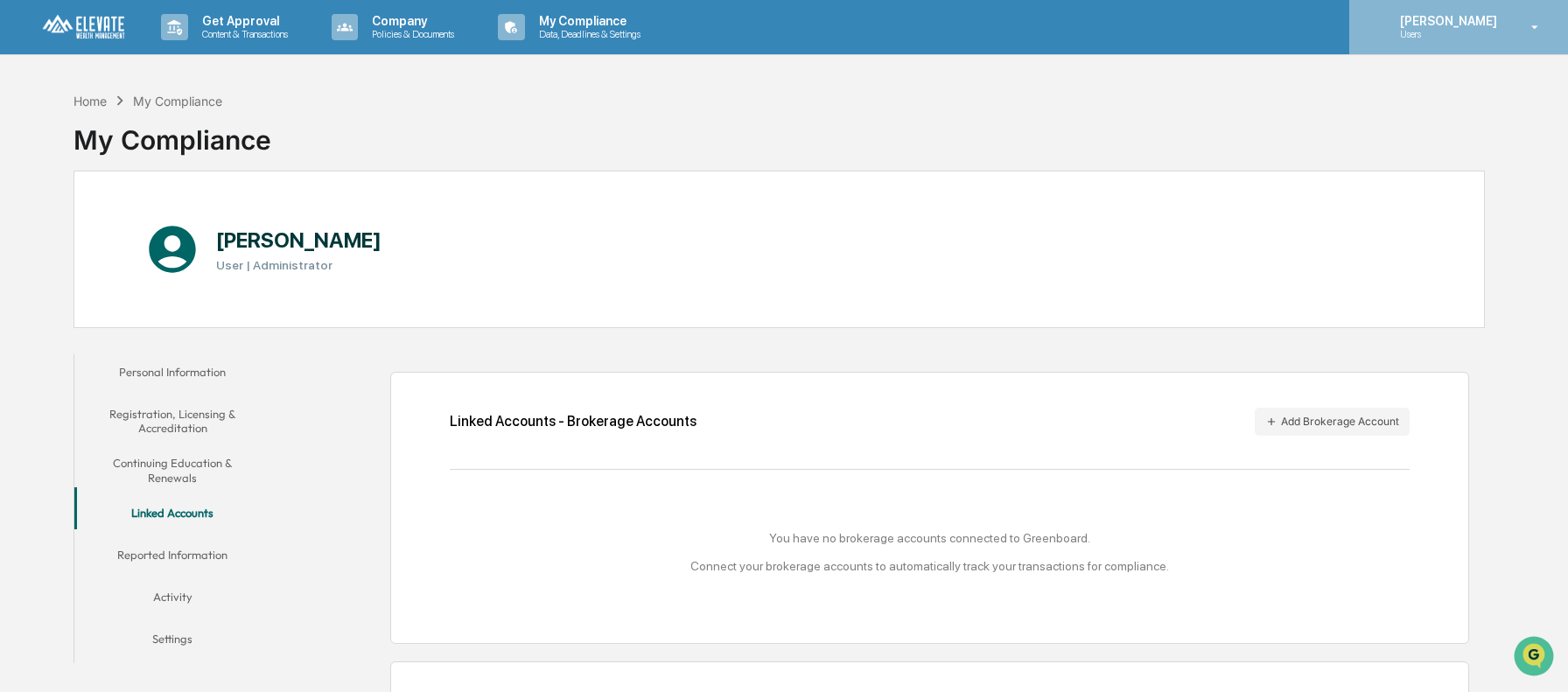
click at [1466, 34] on p "Users" at bounding box center [1445, 34] width 120 height 12
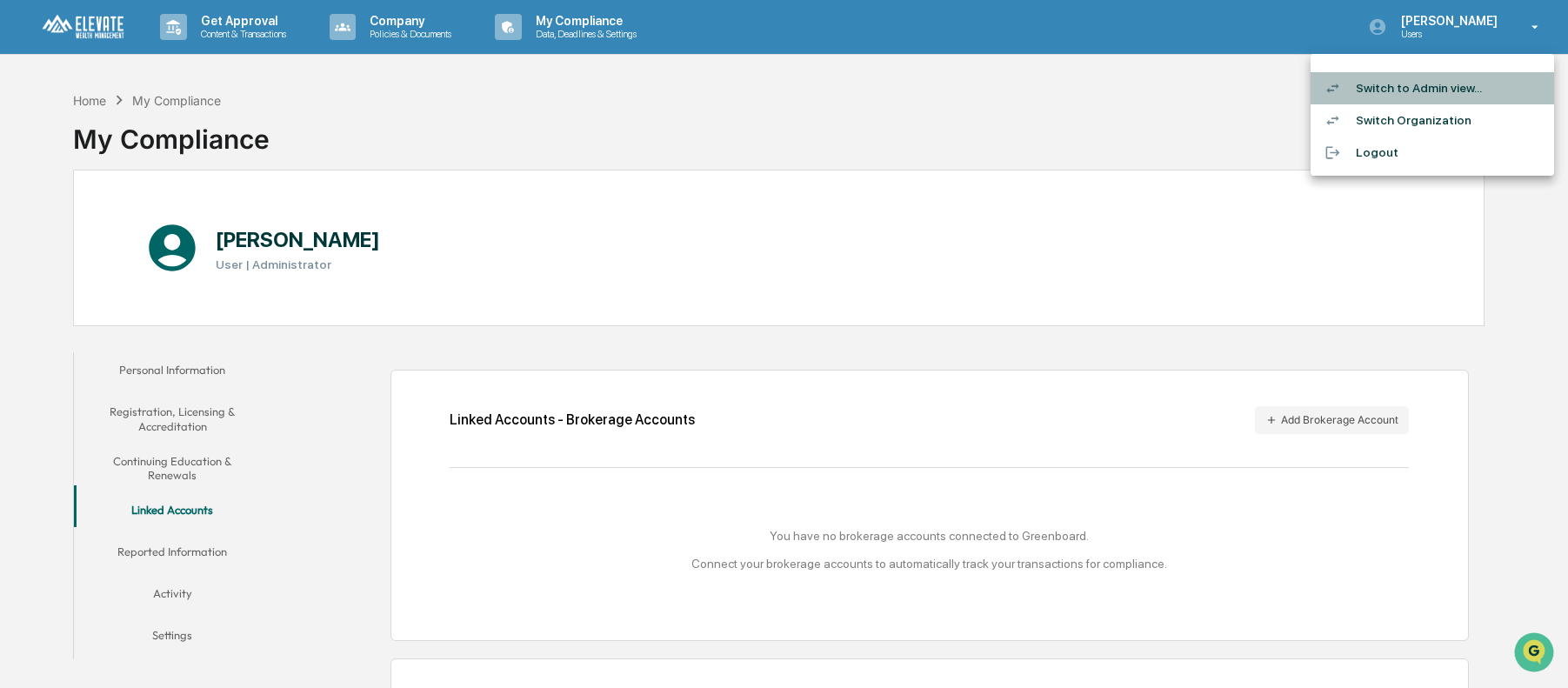
click at [1398, 86] on li "Switch to Admin view..." at bounding box center [1432, 88] width 243 height 32
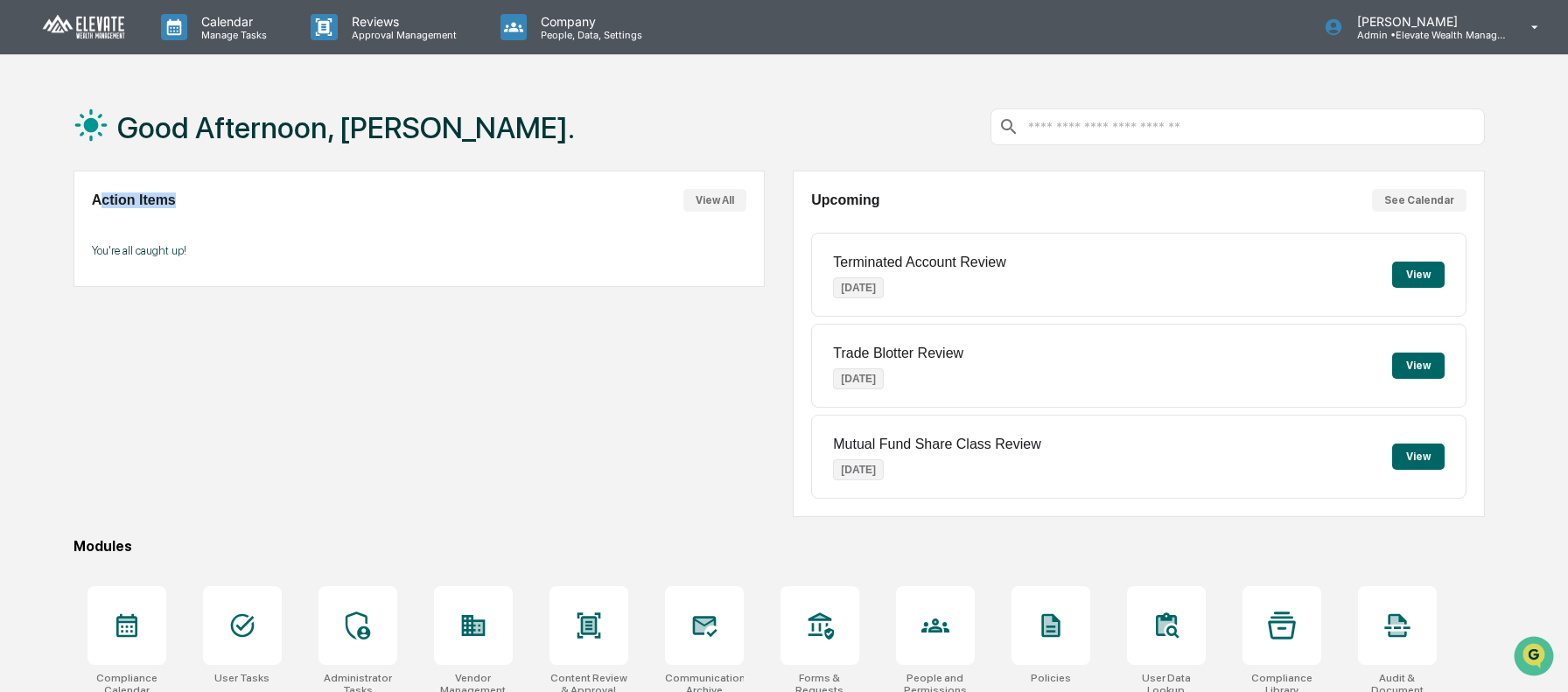
drag, startPoint x: 100, startPoint y: 206, endPoint x: 213, endPoint y: 207, distance: 113.0
click at [213, 207] on div "Action Items View All" at bounding box center [419, 200] width 655 height 22
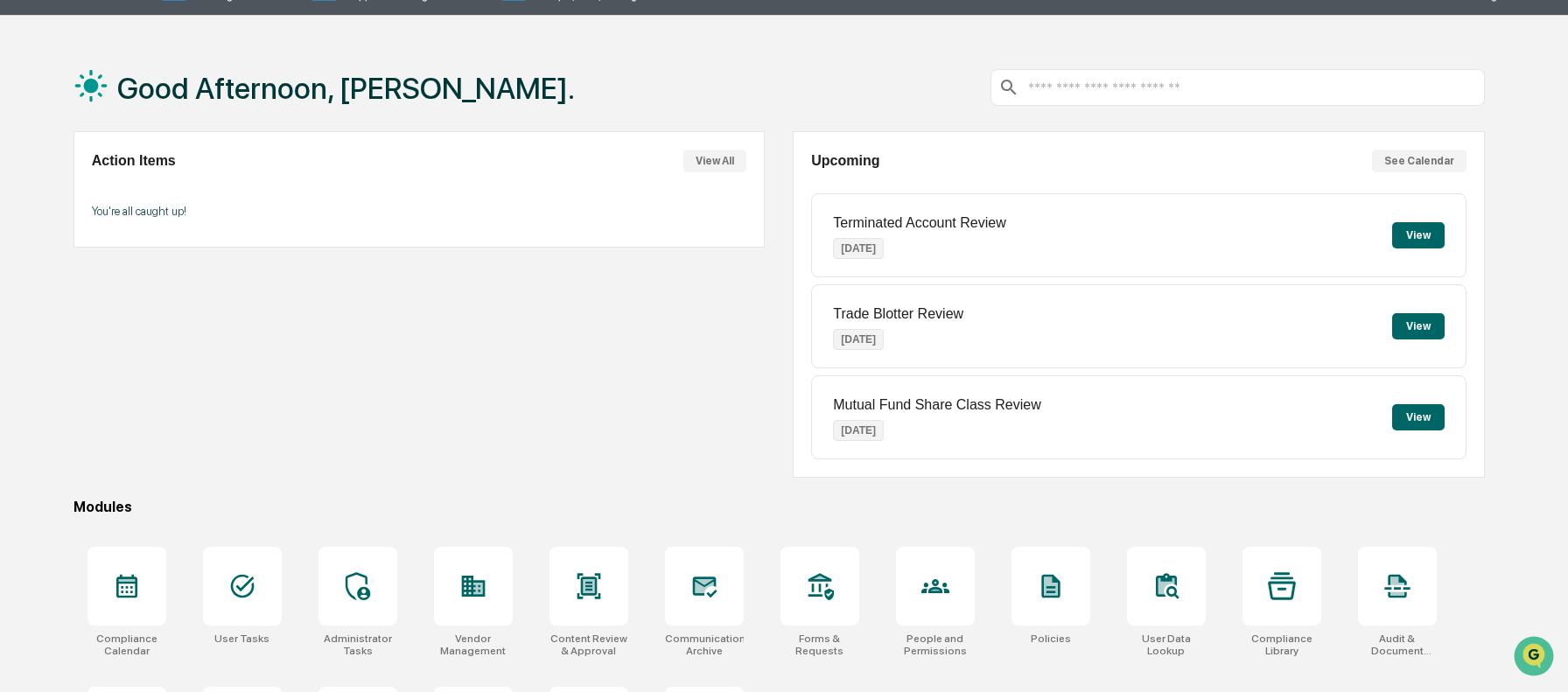
scroll to position [158, 0]
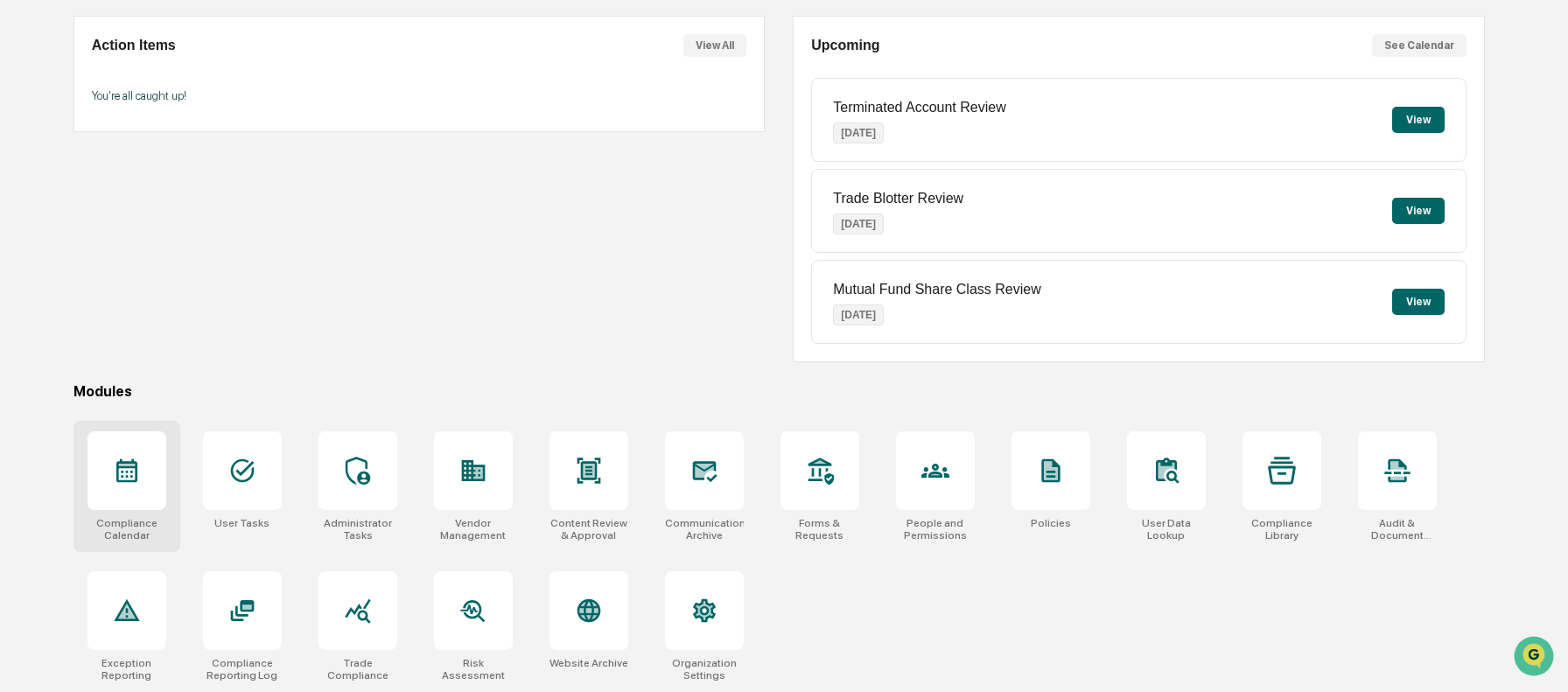
click at [134, 478] on icon at bounding box center [127, 470] width 21 height 23
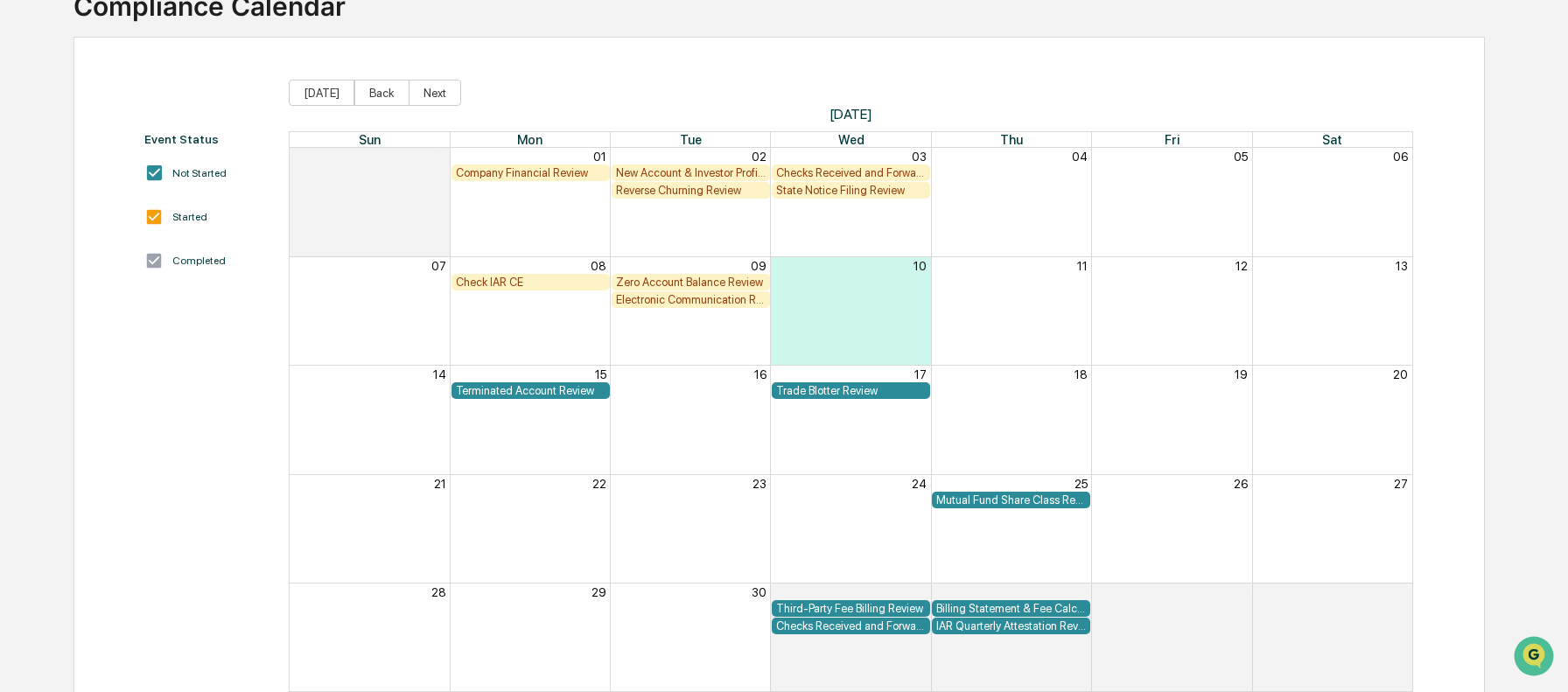
scroll to position [139, 0]
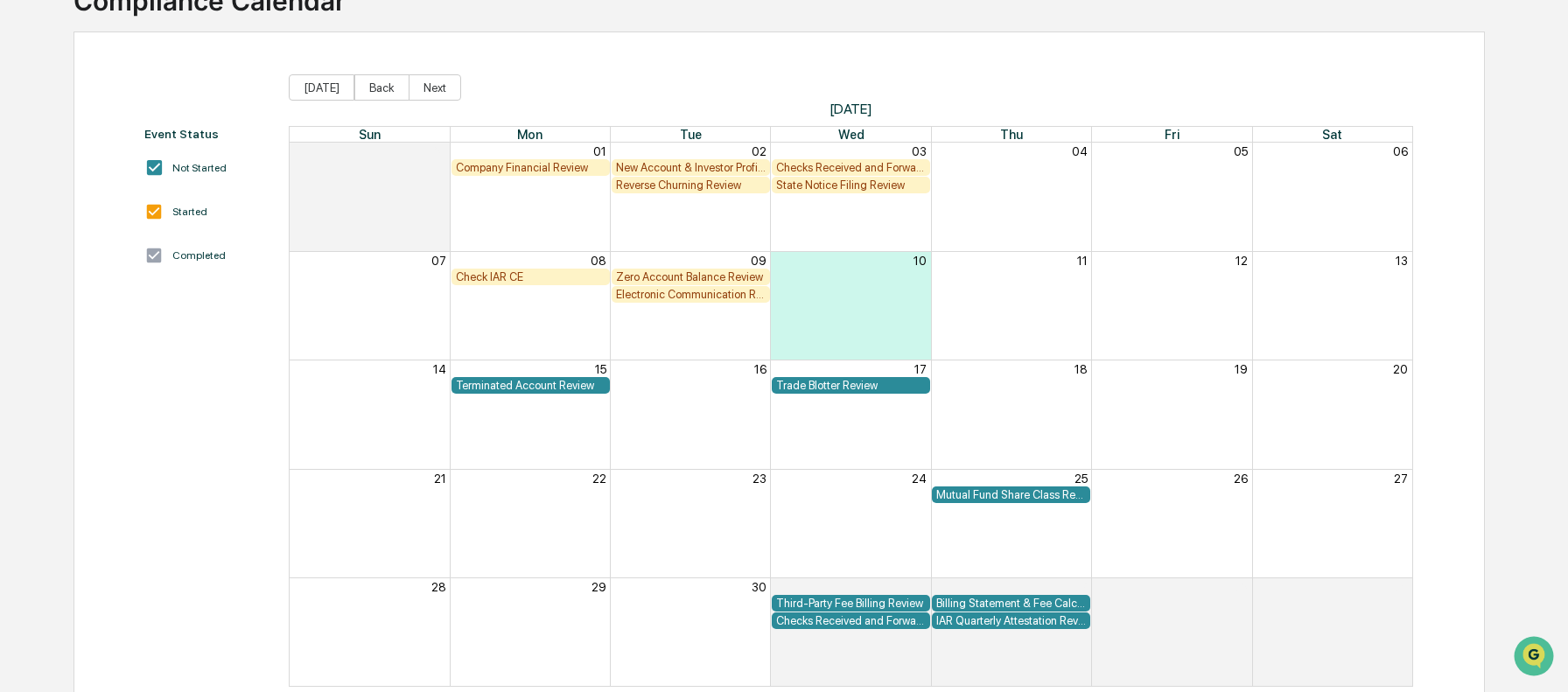
click at [680, 275] on div "Zero Account Balance Review" at bounding box center [691, 277] width 150 height 13
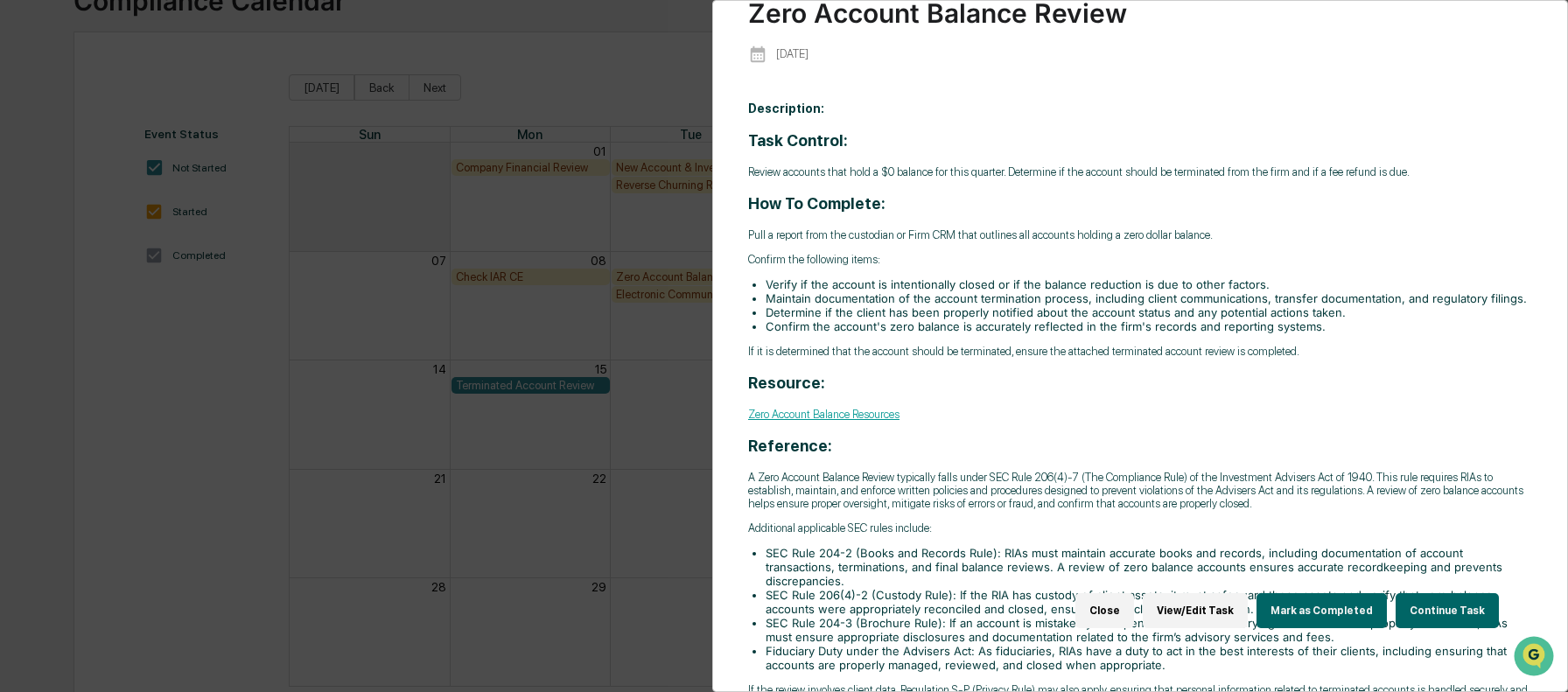
scroll to position [58, 0]
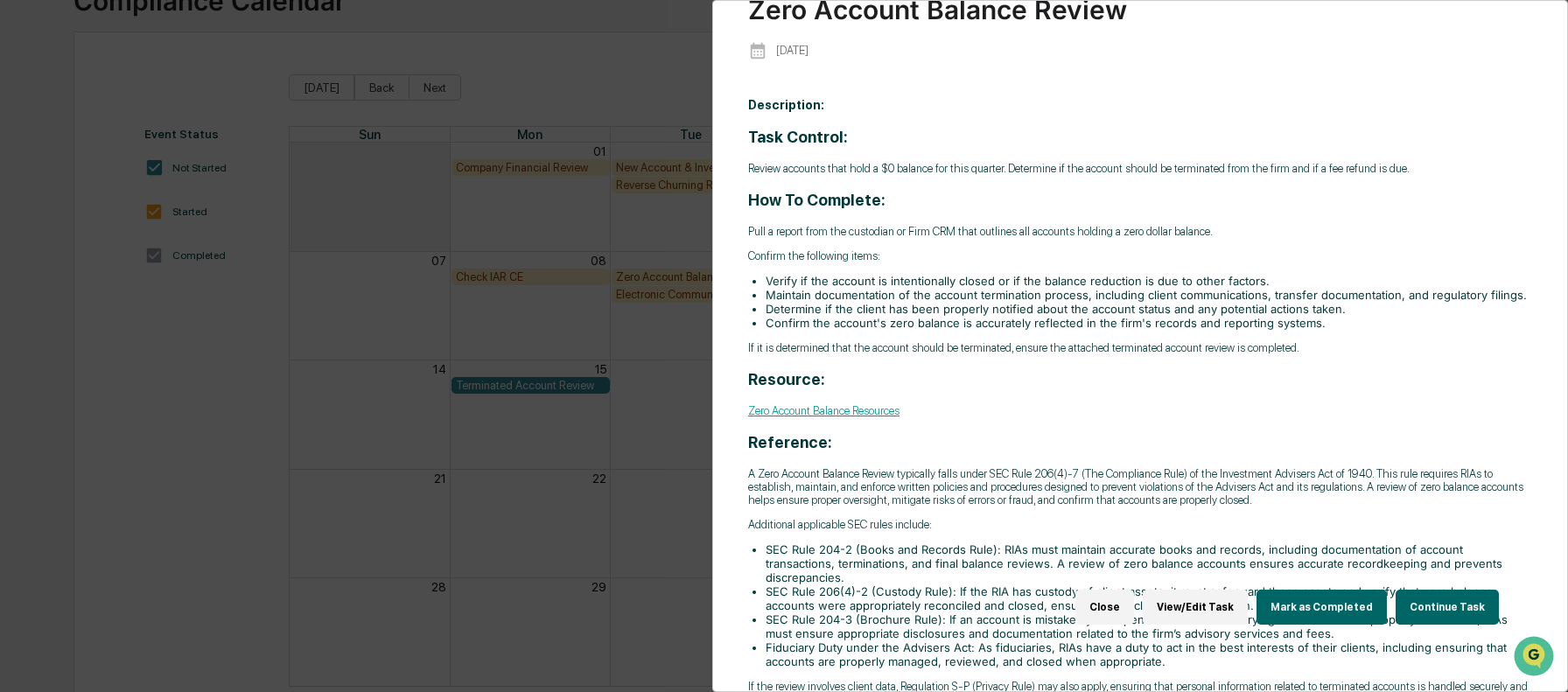
click at [1427, 606] on button "Continue Task" at bounding box center [1447, 607] width 103 height 35
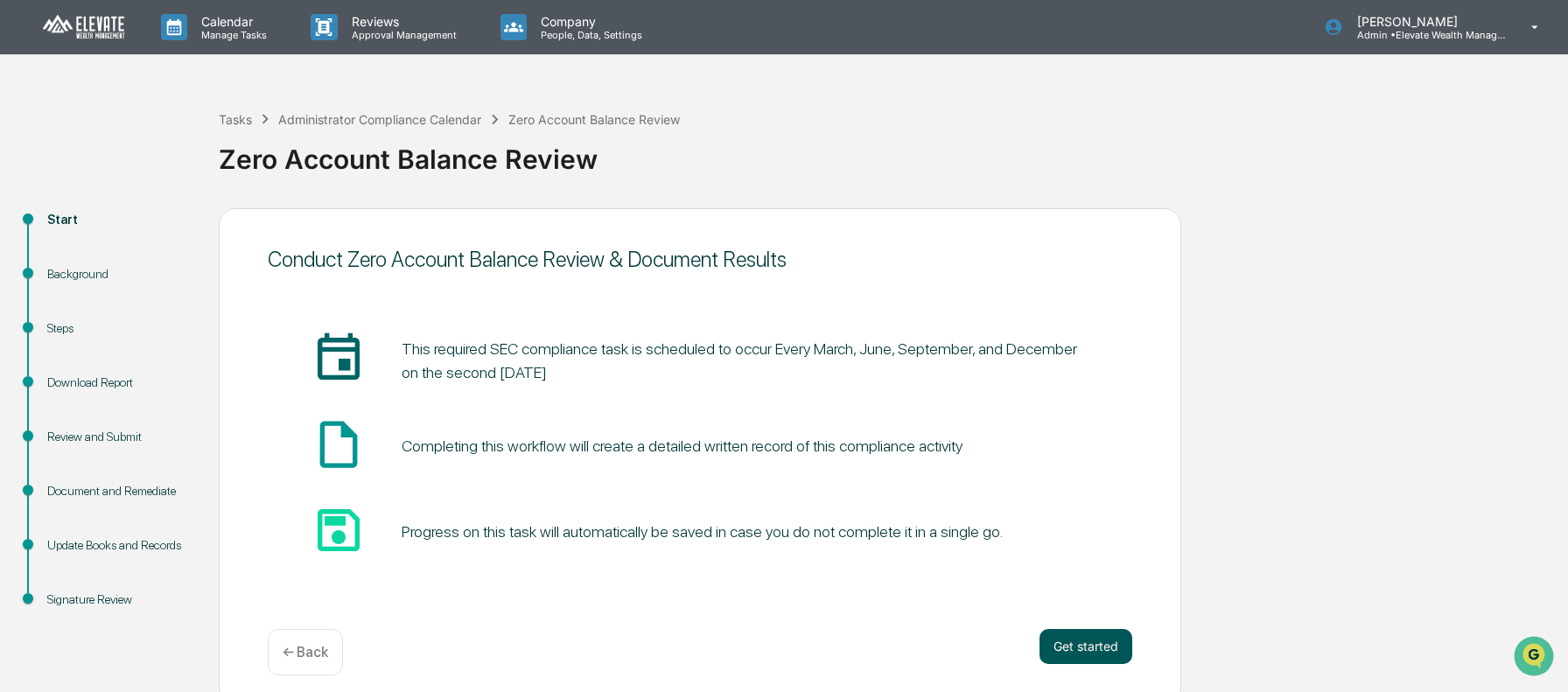
click at [1054, 655] on button "Get started" at bounding box center [1086, 647] width 93 height 35
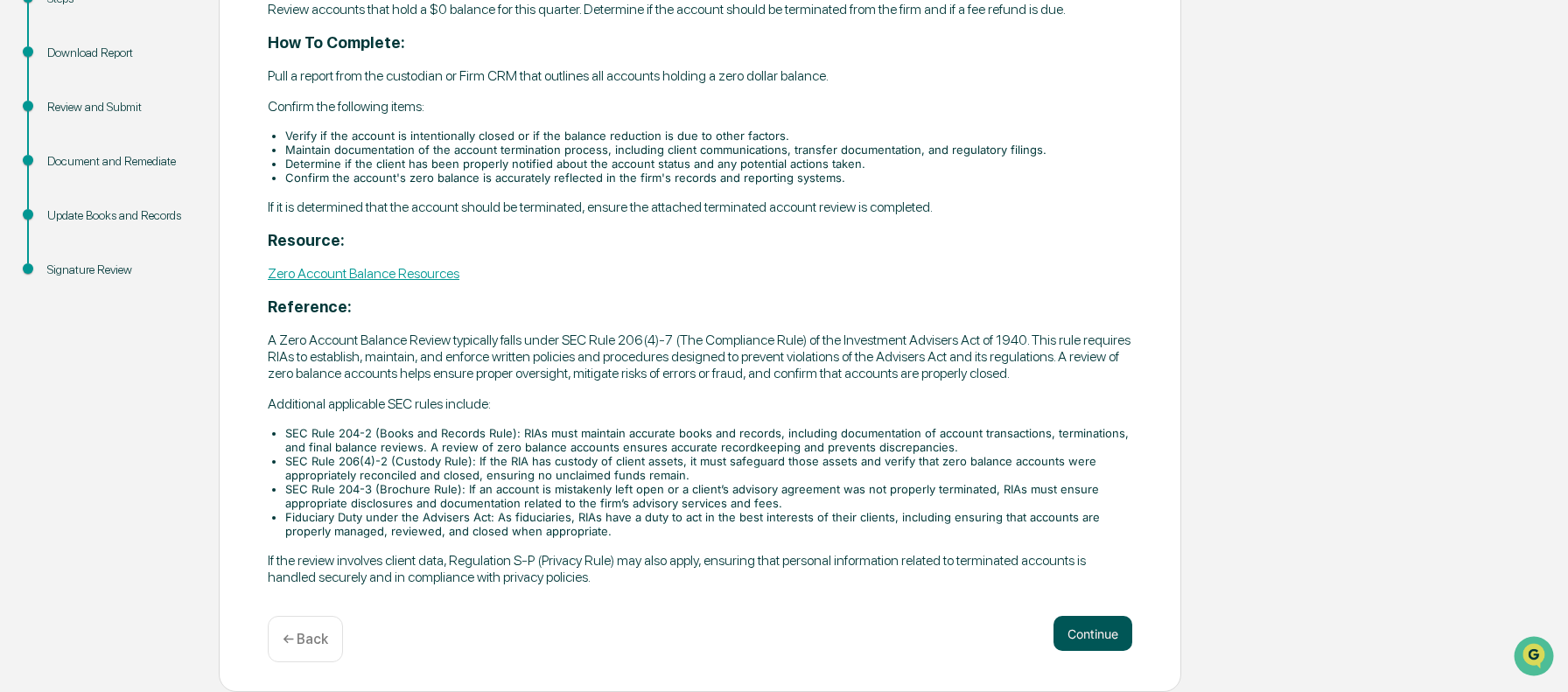
click at [1100, 644] on button "Continue" at bounding box center [1092, 634] width 79 height 35
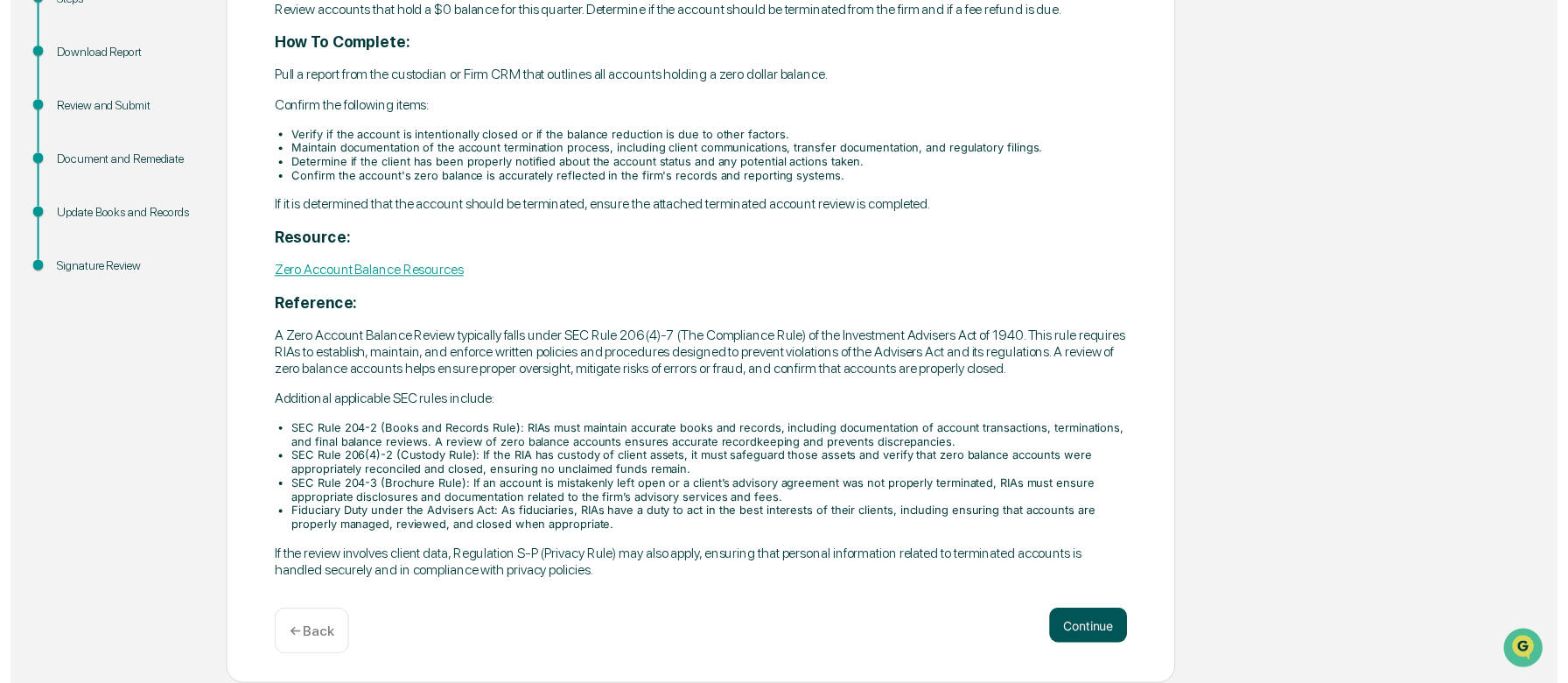
scroll to position [49, 0]
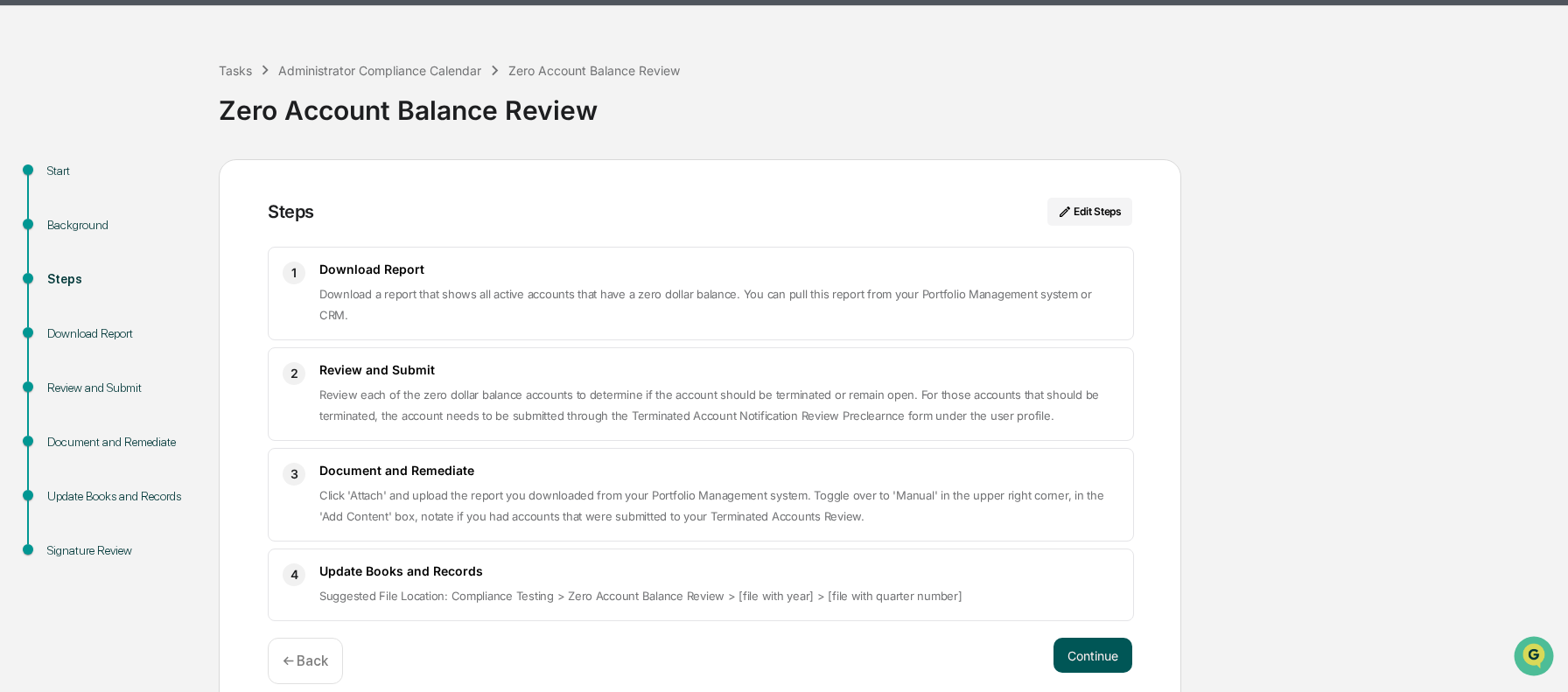
click at [1095, 638] on button "Continue" at bounding box center [1092, 656] width 79 height 35
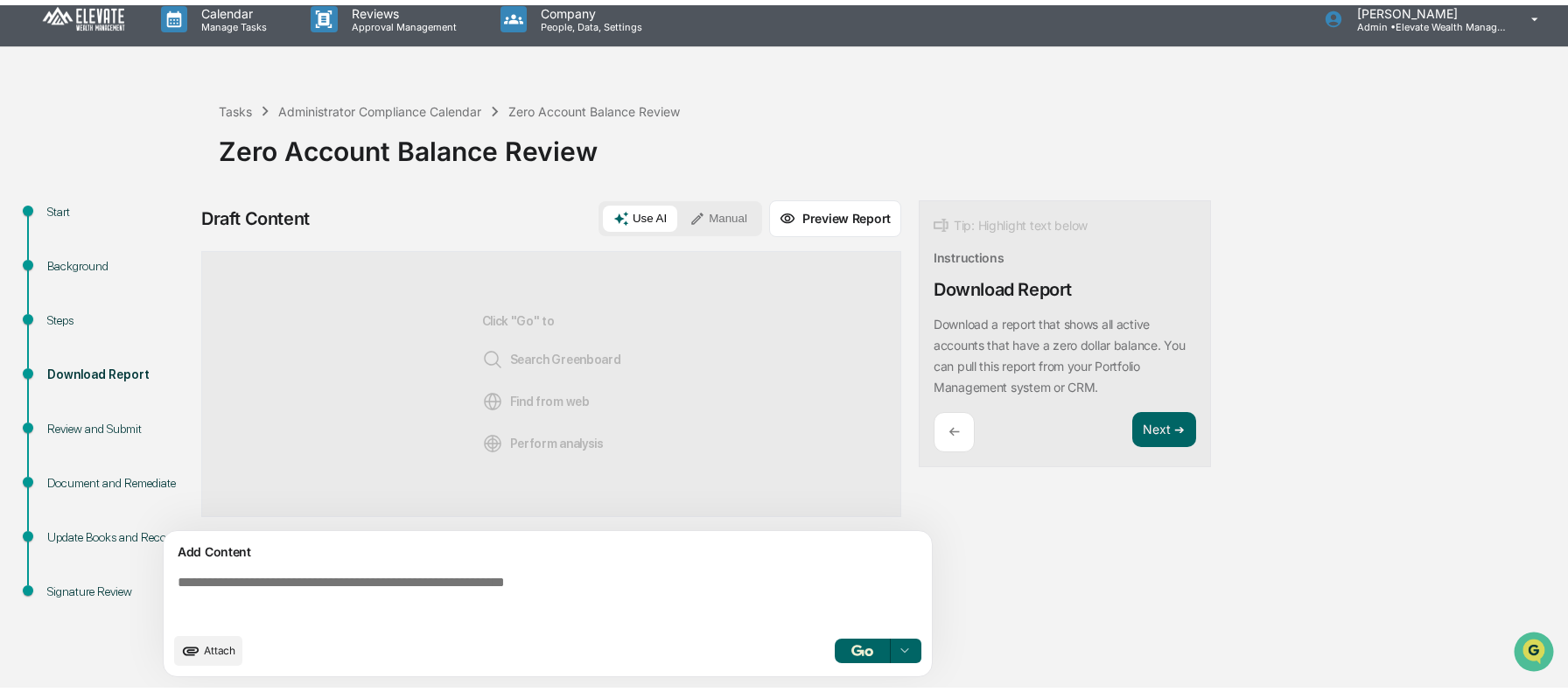
scroll to position [13, 0]
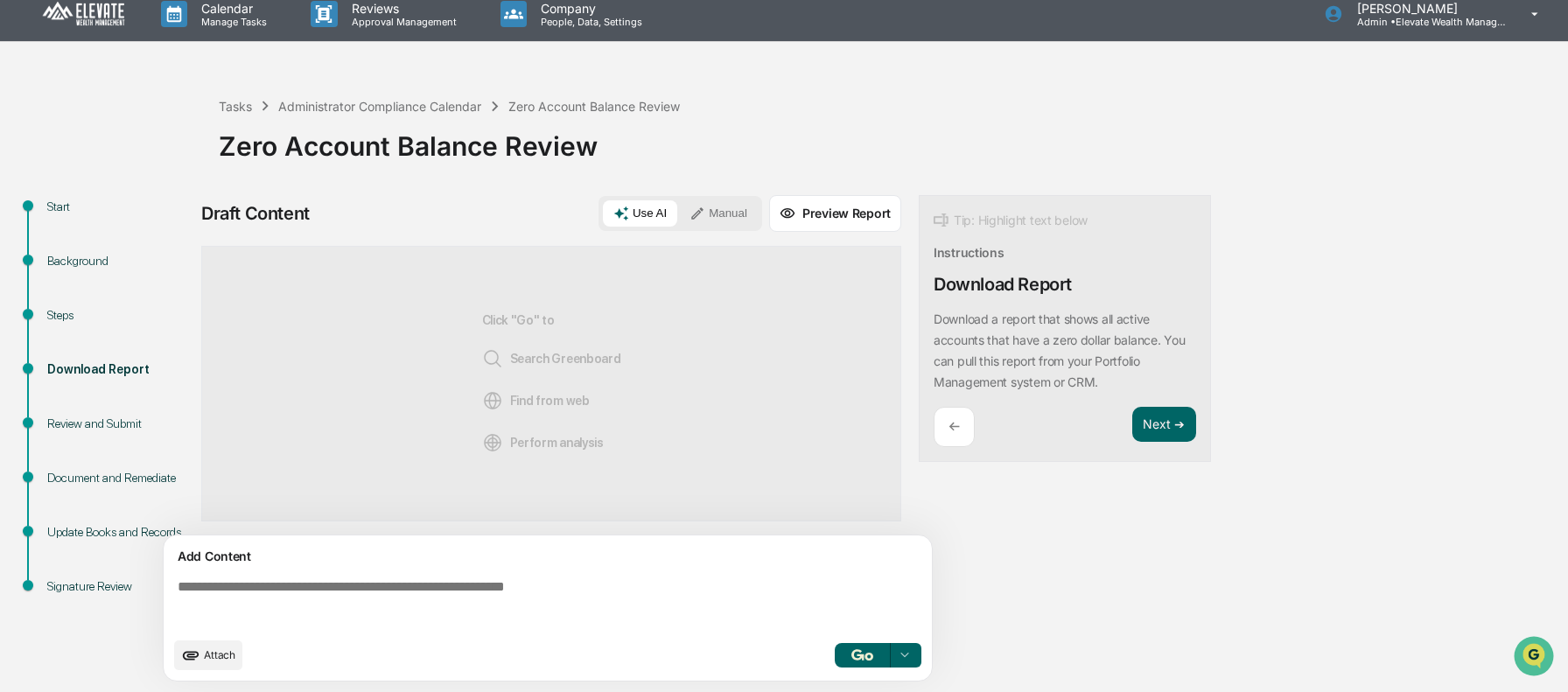
click at [468, 606] on textarea at bounding box center [550, 604] width 761 height 63
click at [703, 213] on icon at bounding box center [696, 213] width 16 height 16
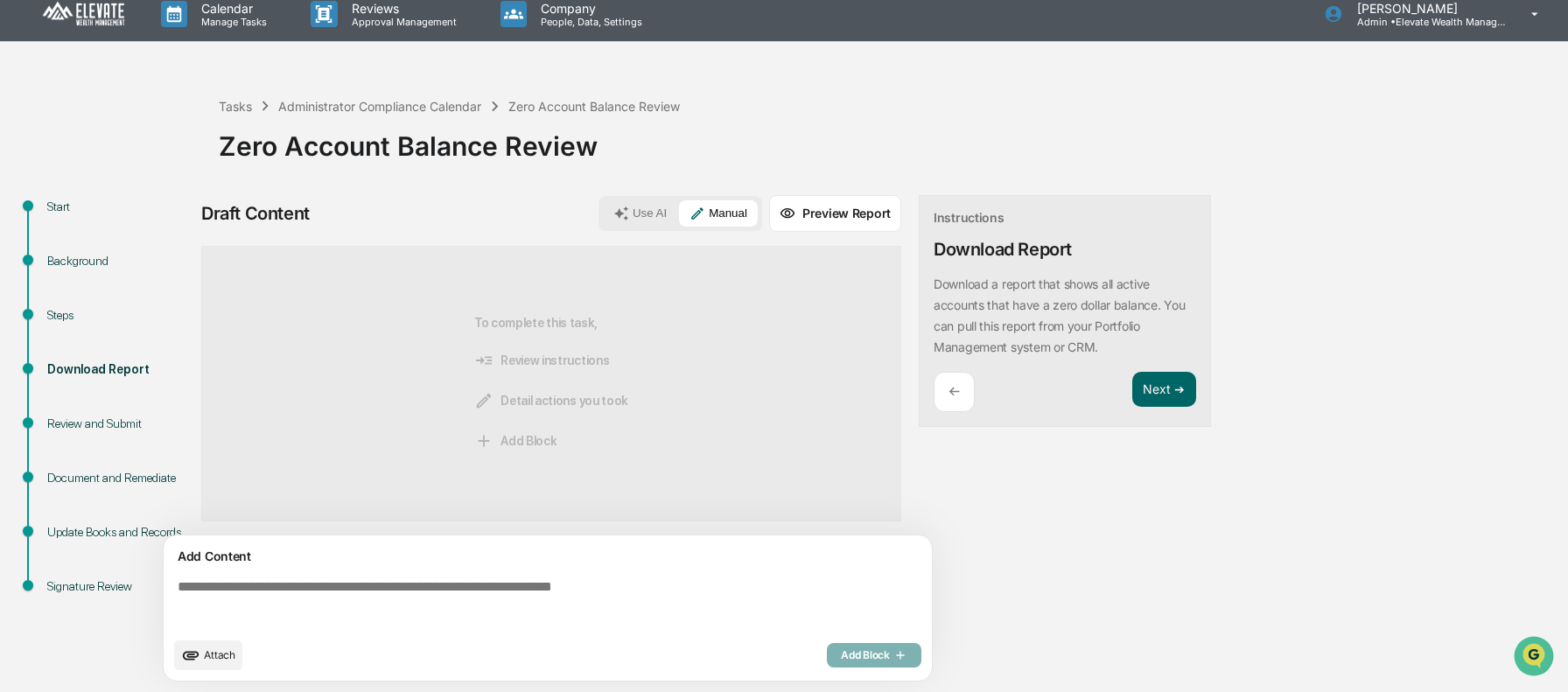
click at [1132, 360] on div "Instructions Download Report Download a report that shows all active accounts t…" at bounding box center [1065, 312] width 292 height 233
click at [1153, 387] on button "Next ➔" at bounding box center [1164, 389] width 64 height 36
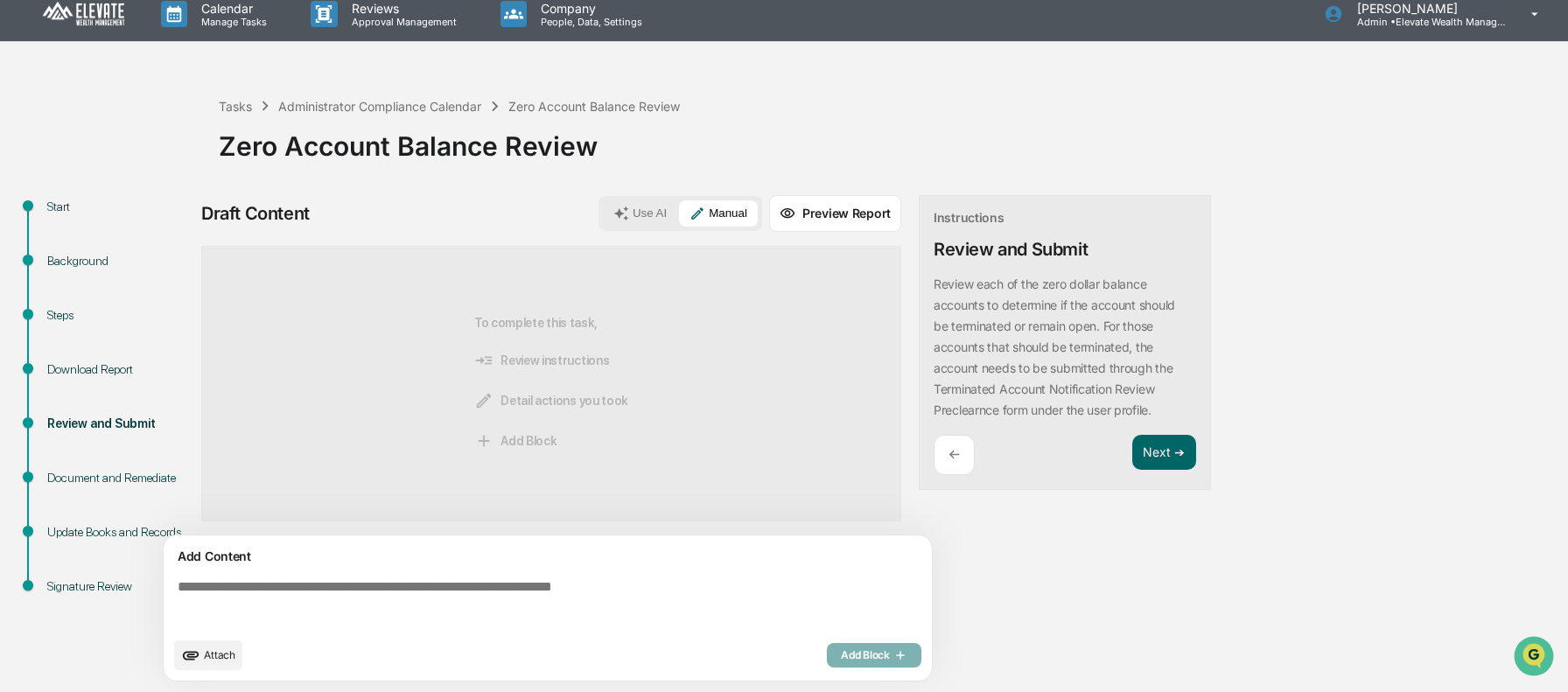
click at [409, 597] on textarea at bounding box center [550, 604] width 761 height 63
click at [888, 213] on button "Preview Report" at bounding box center [835, 213] width 132 height 36
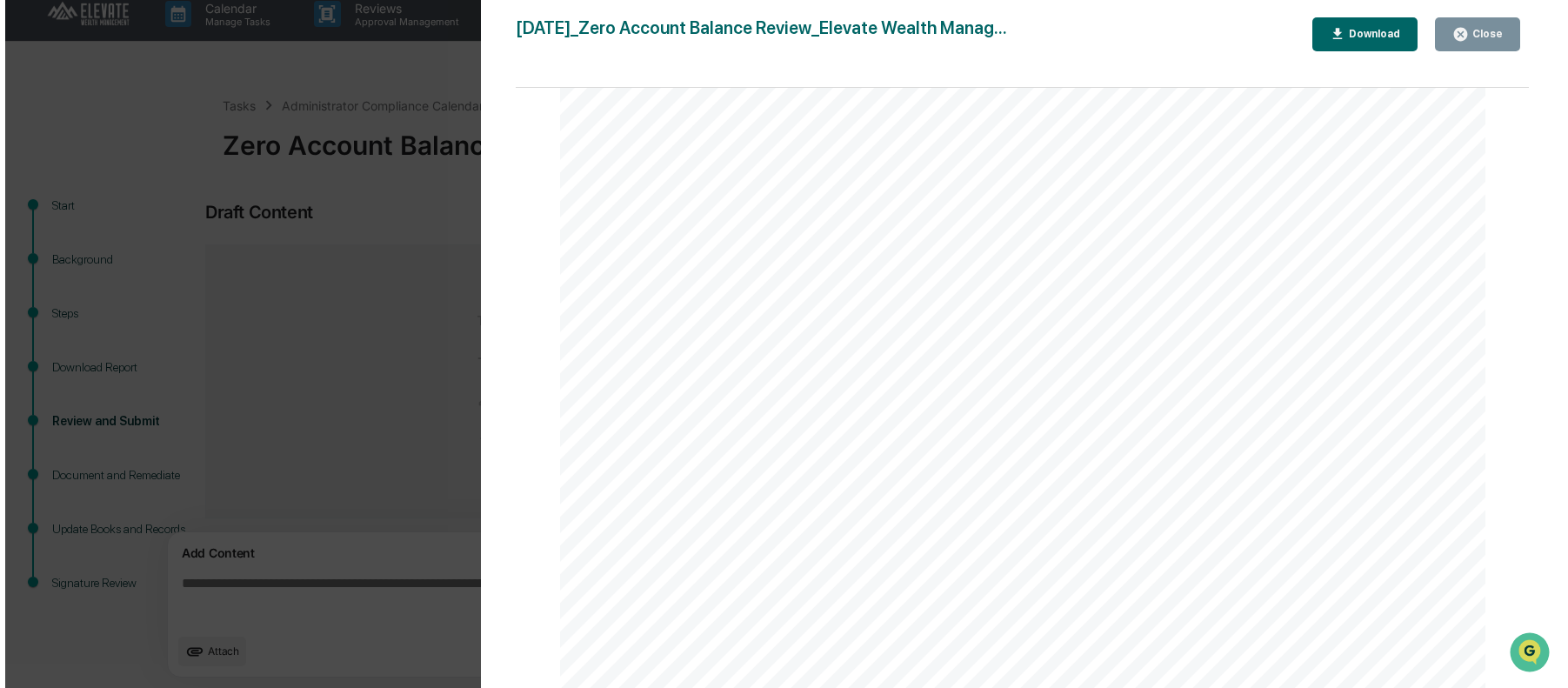
scroll to position [2083, 0]
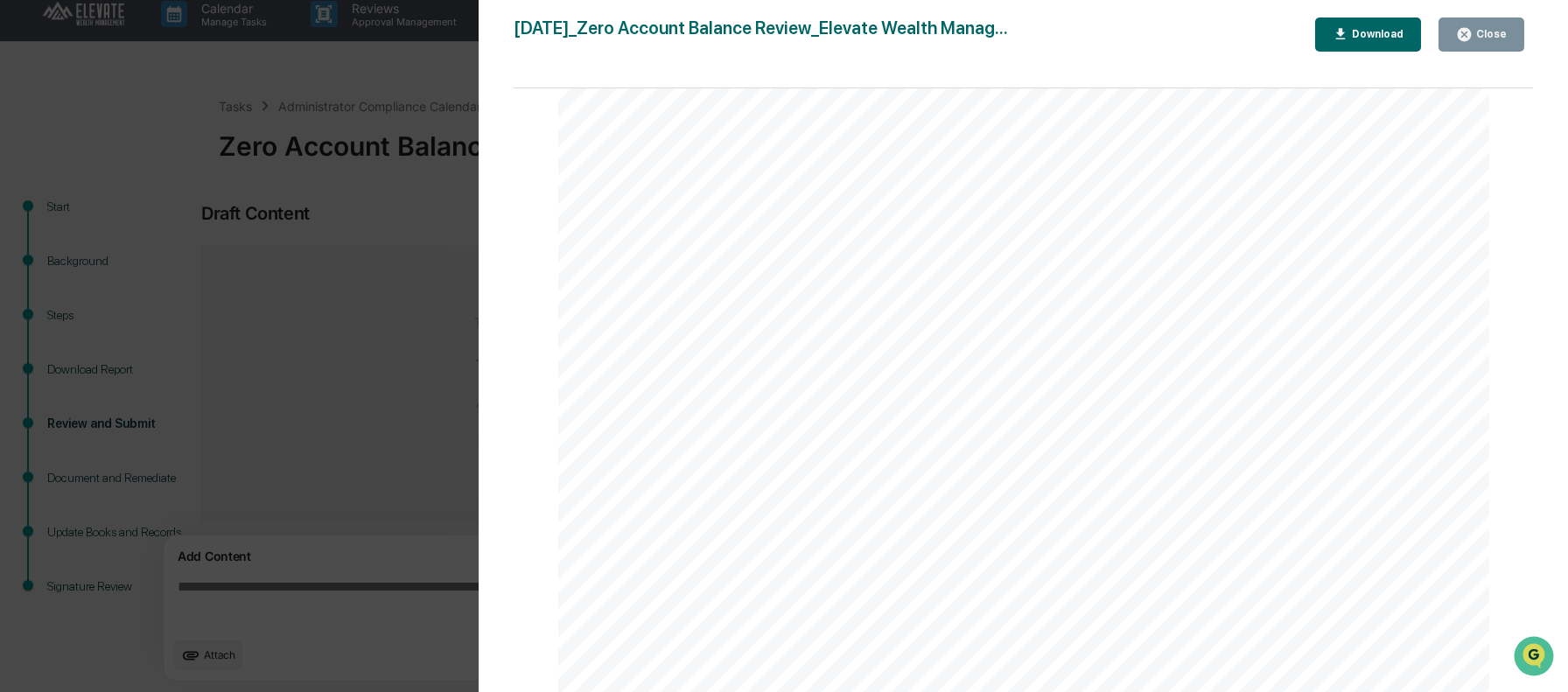
click at [372, 198] on div "Version History 09/10/2025, 06:10 PM Ashley Craddock 2025-09-10_Zero Account Ba…" at bounding box center [784, 346] width 1568 height 692
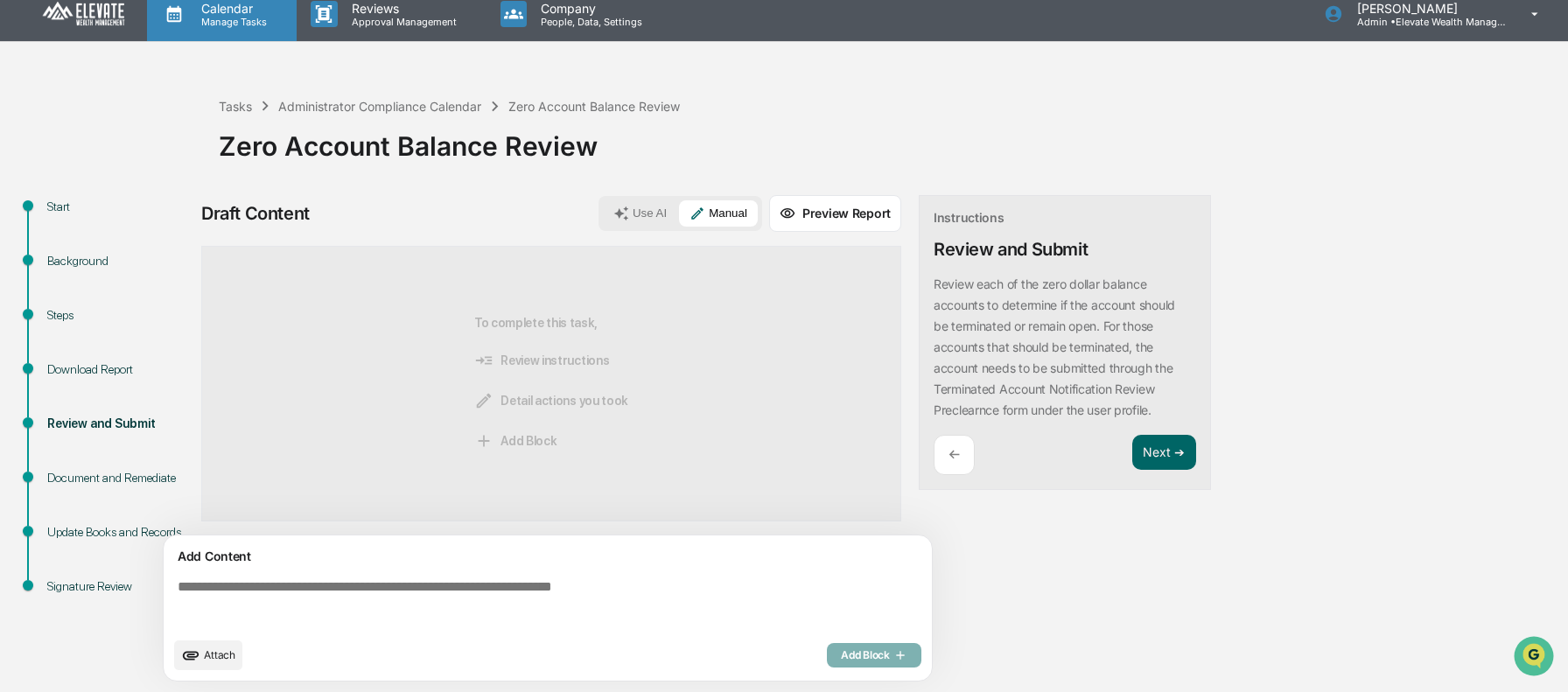
click at [253, 6] on p "Calendar" at bounding box center [231, 8] width 88 height 15
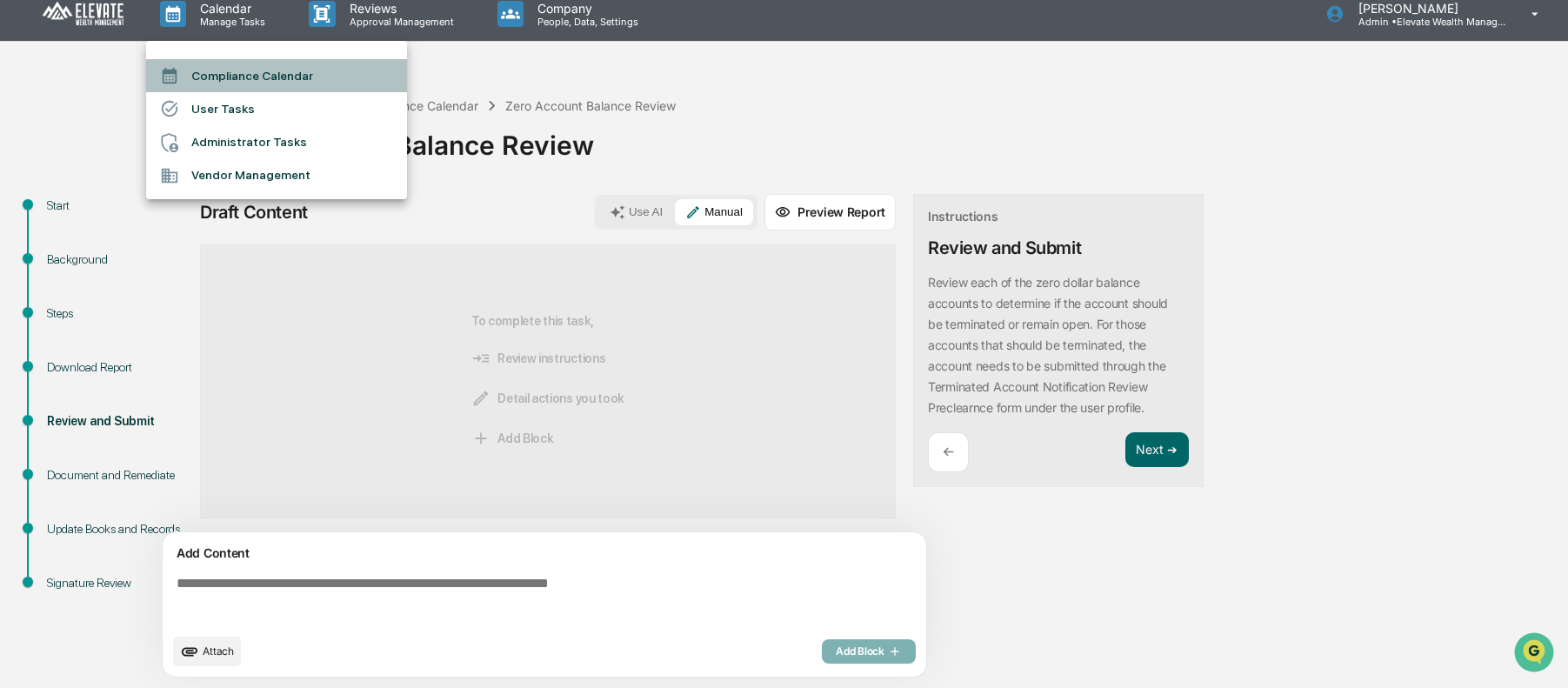
click at [229, 72] on li "Compliance Calendar" at bounding box center [277, 76] width 261 height 33
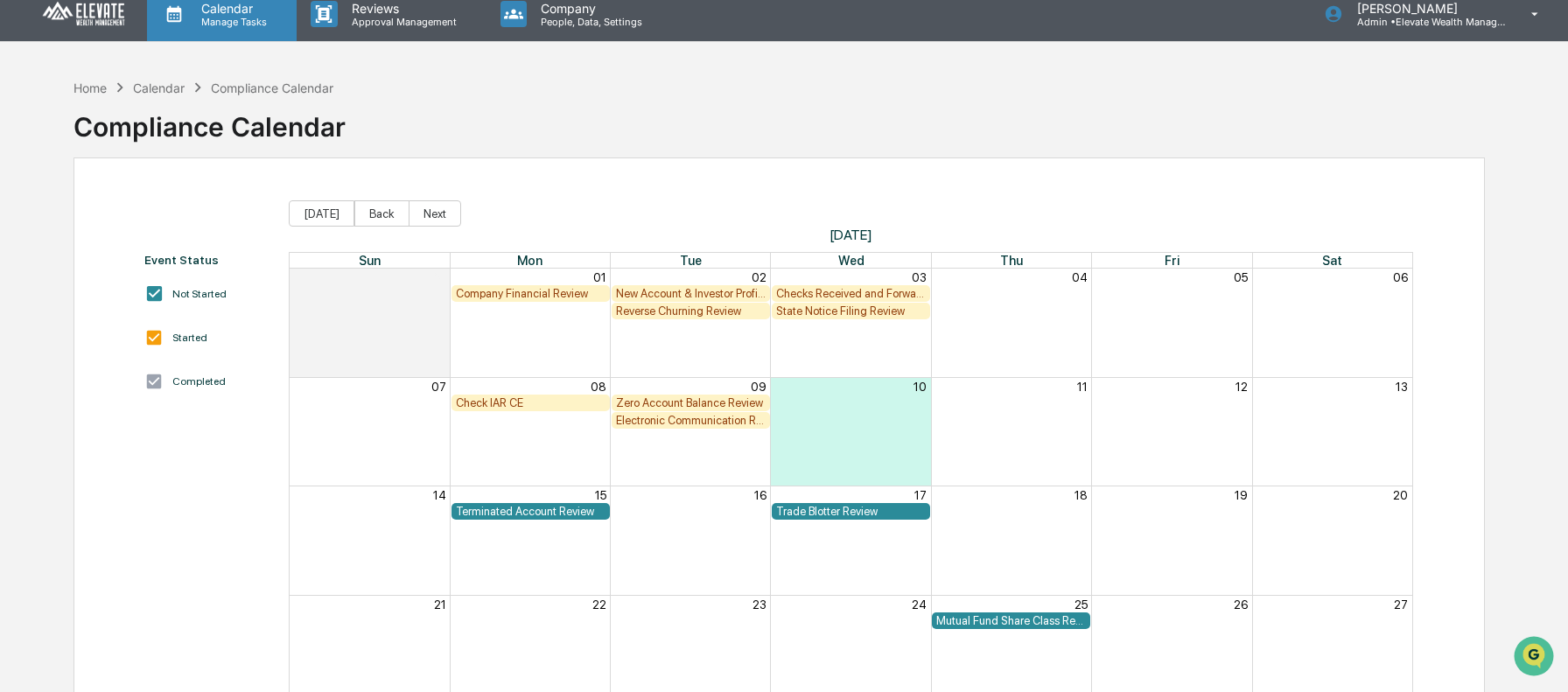
click at [200, 31] on div "Calendar Manage Tasks" at bounding box center [222, 14] width 150 height 54
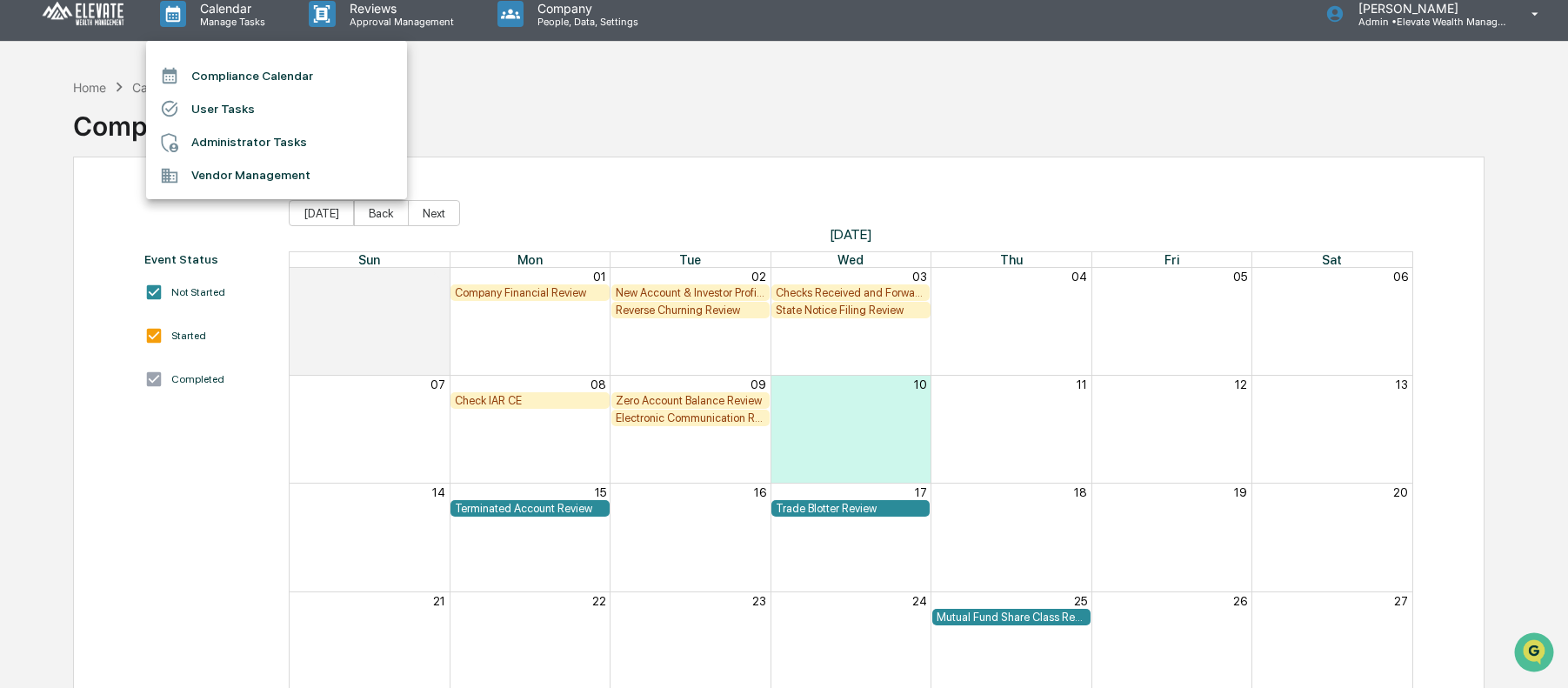
click at [237, 145] on li "Administrator Tasks" at bounding box center [277, 143] width 261 height 33
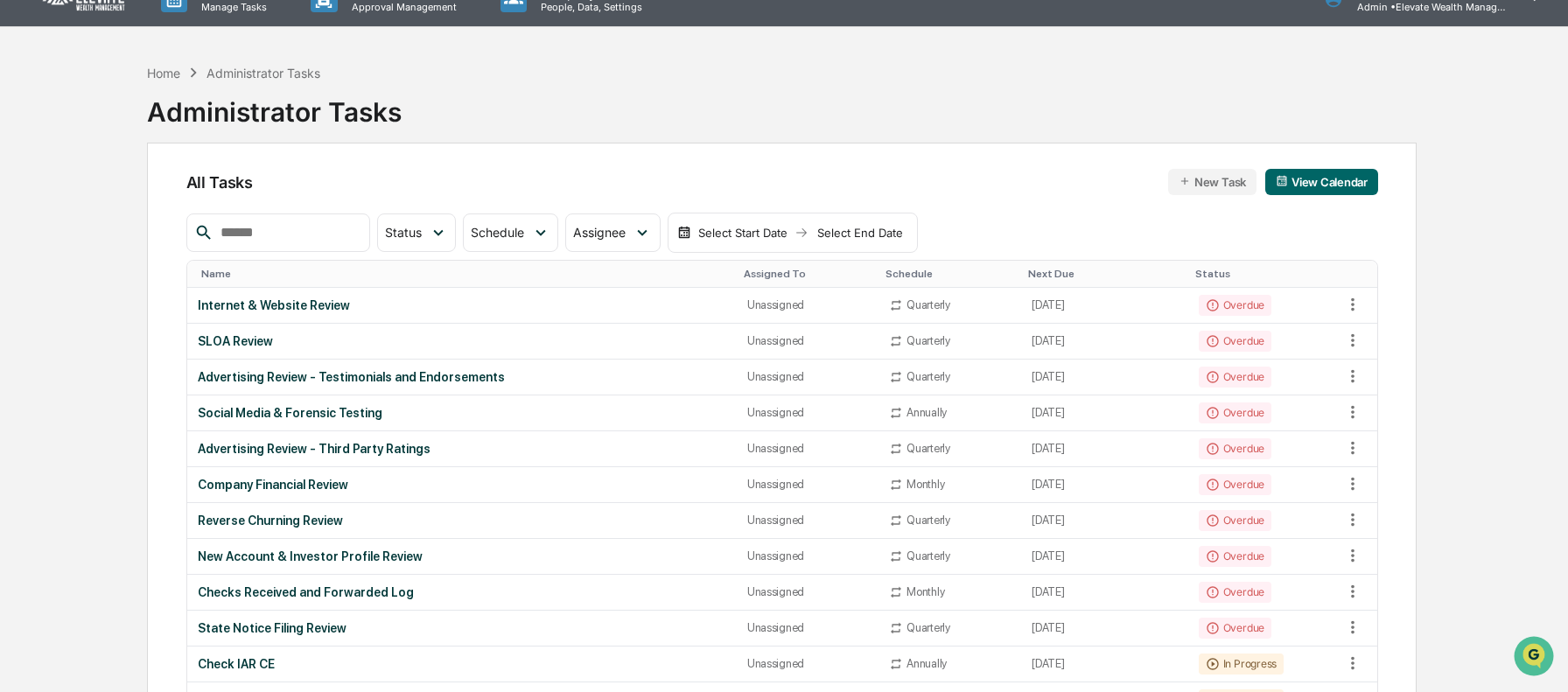
scroll to position [25, 0]
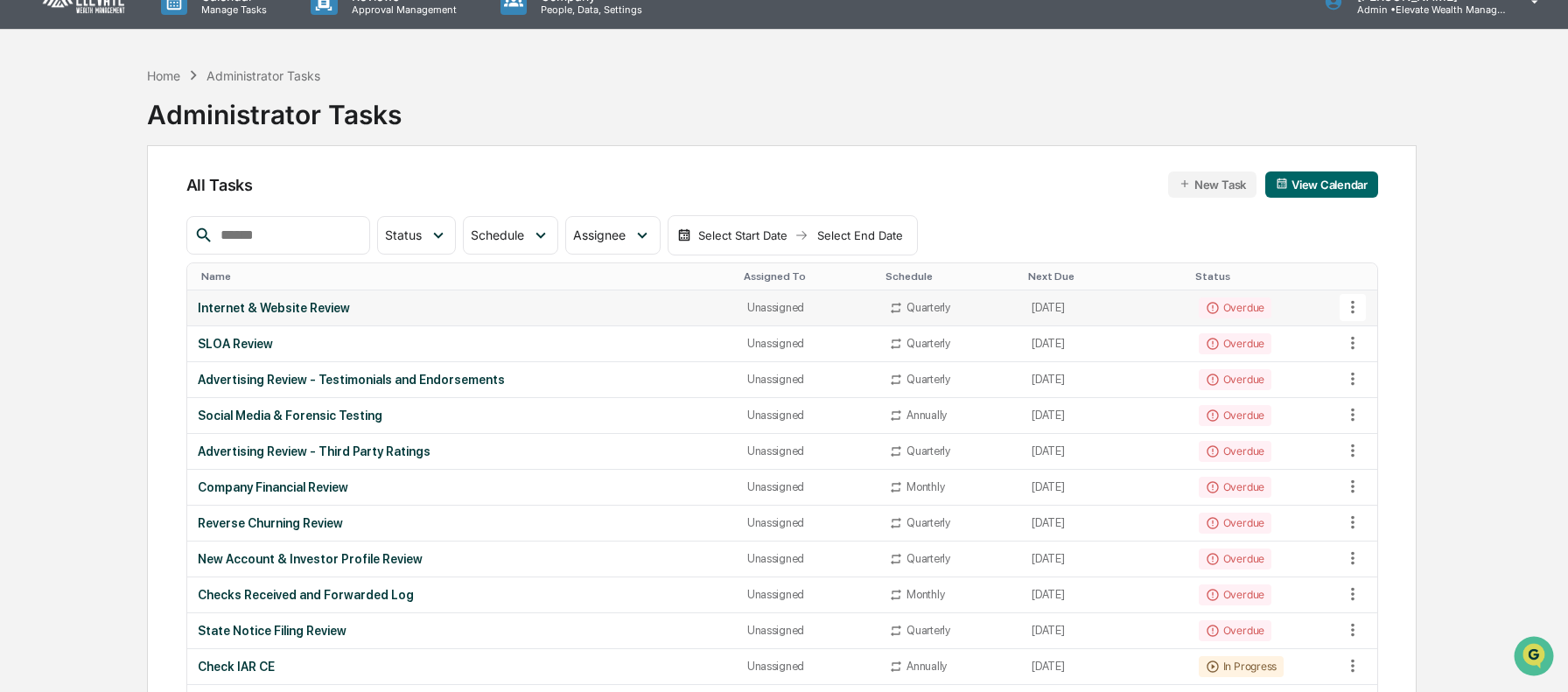
click at [396, 312] on div "Internet & Website Review" at bounding box center [462, 307] width 529 height 14
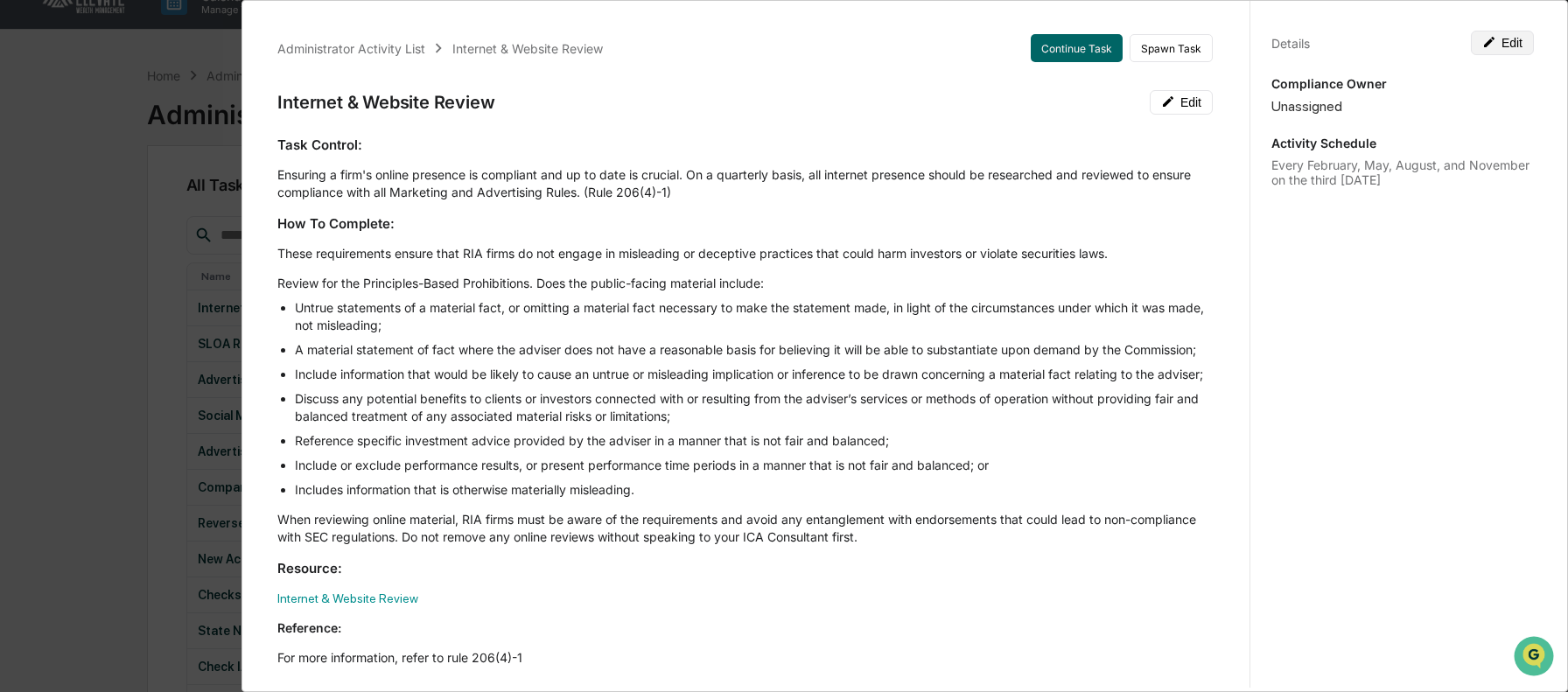
click at [1484, 42] on icon at bounding box center [1489, 41] width 10 height 10
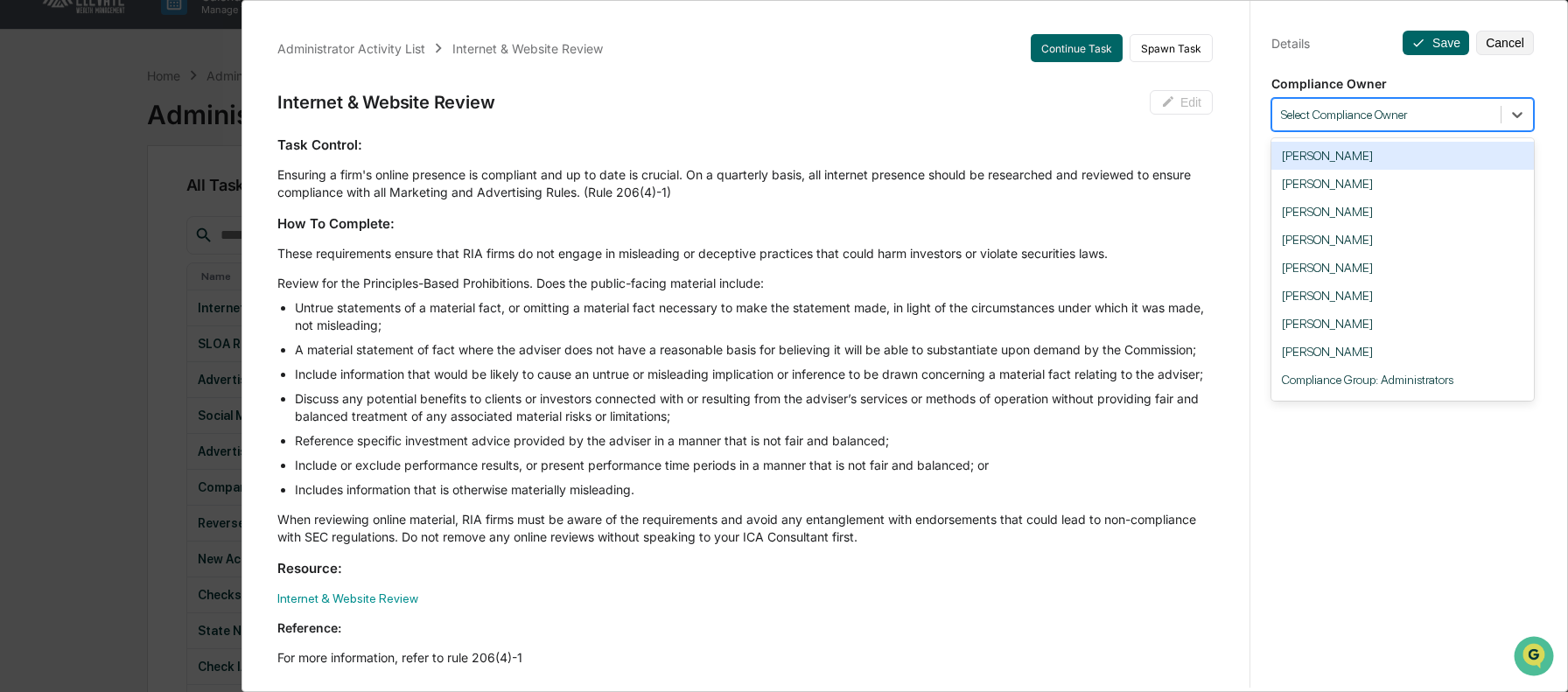
click at [1467, 117] on div at bounding box center [1386, 115] width 210 height 17
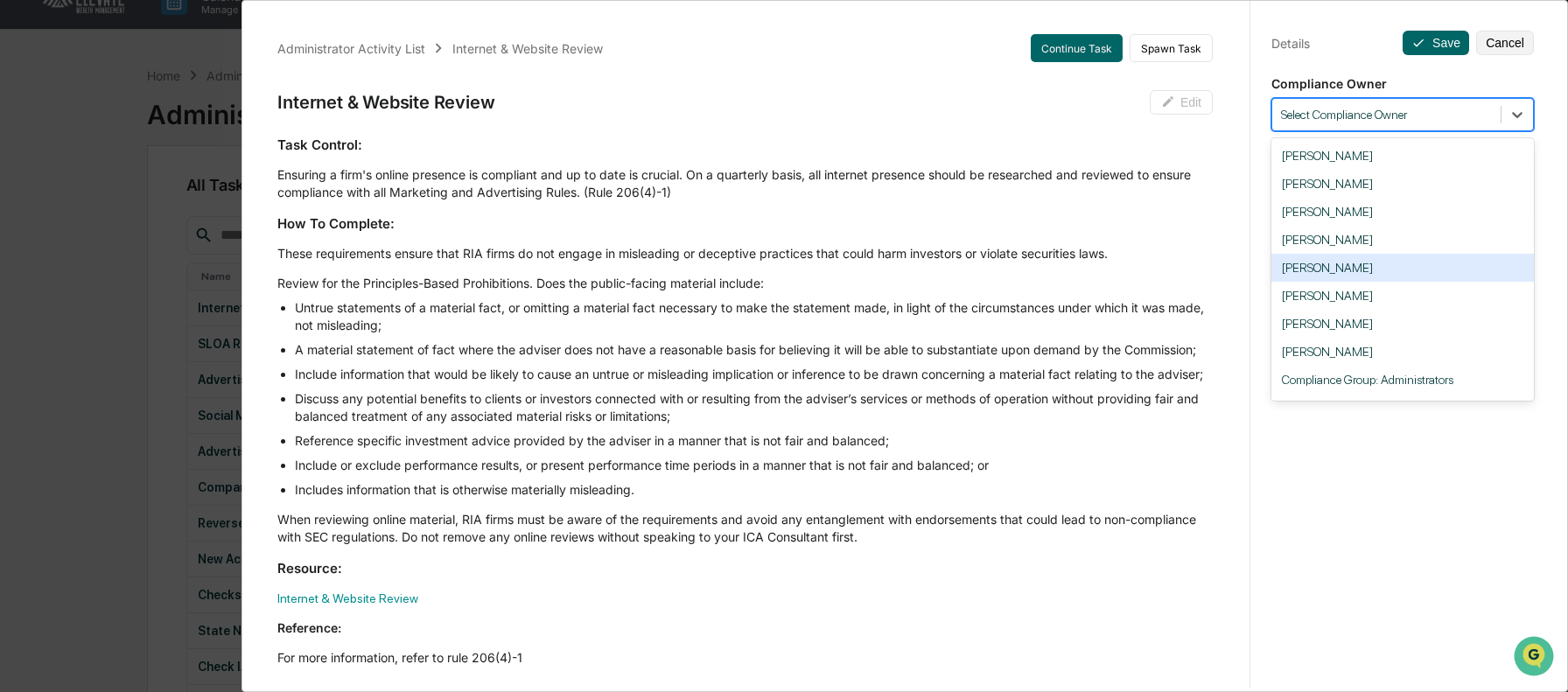
scroll to position [92, 0]
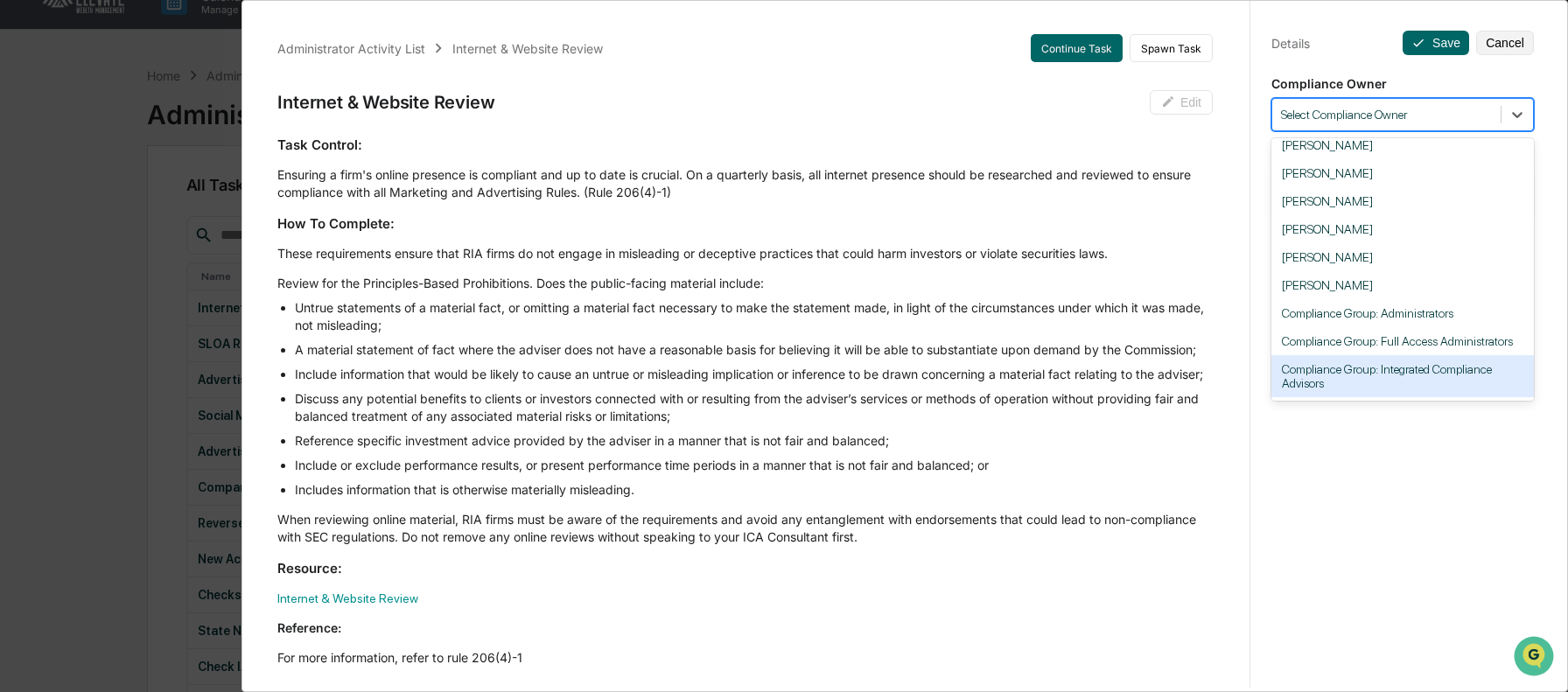
click at [1395, 506] on div "**********" at bounding box center [1402, 362] width 305 height 734
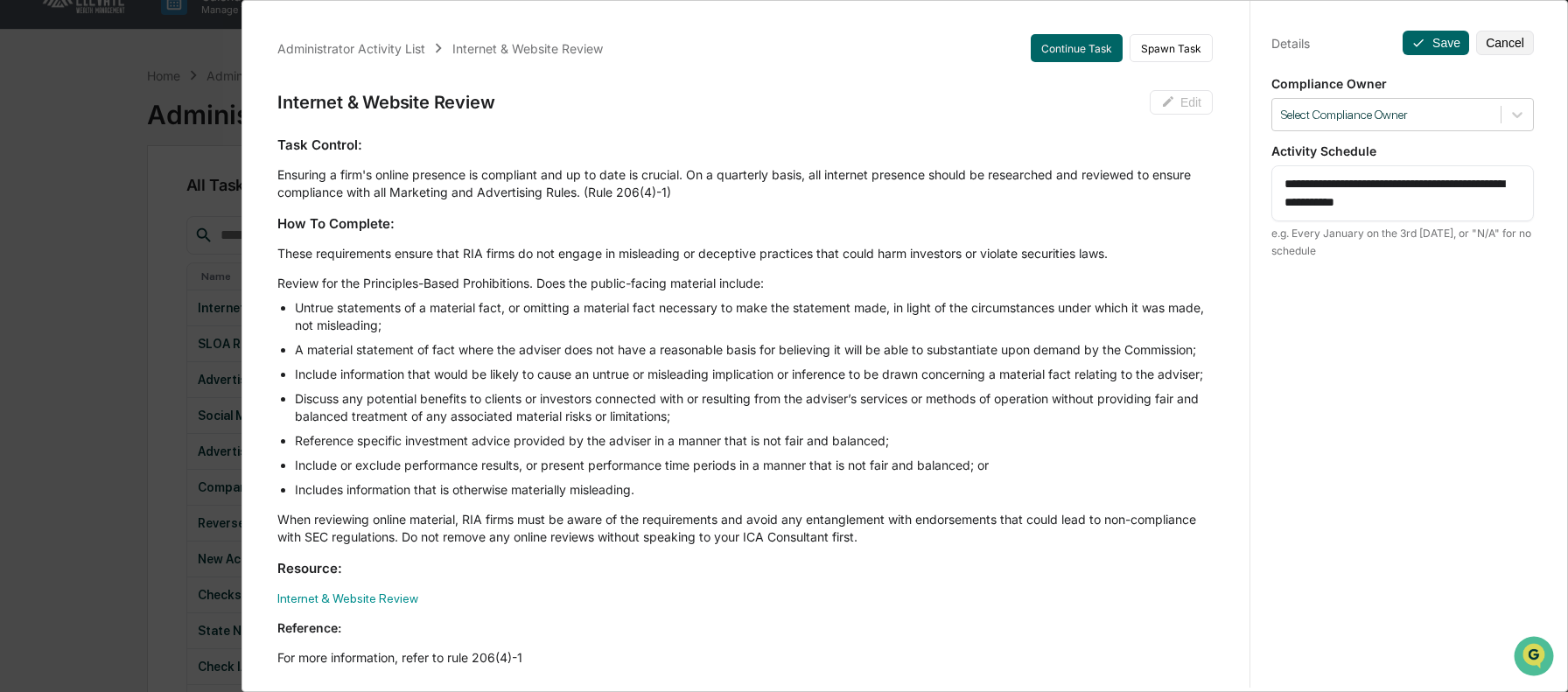
drag, startPoint x: 1467, startPoint y: 204, endPoint x: 1248, endPoint y: 177, distance: 220.7
click at [1250, 177] on div "**********" at bounding box center [1402, 362] width 305 height 734
click at [1375, 197] on textarea "**********" at bounding box center [1402, 193] width 237 height 36
click at [1476, 43] on button "Cancel" at bounding box center [1505, 43] width 58 height 24
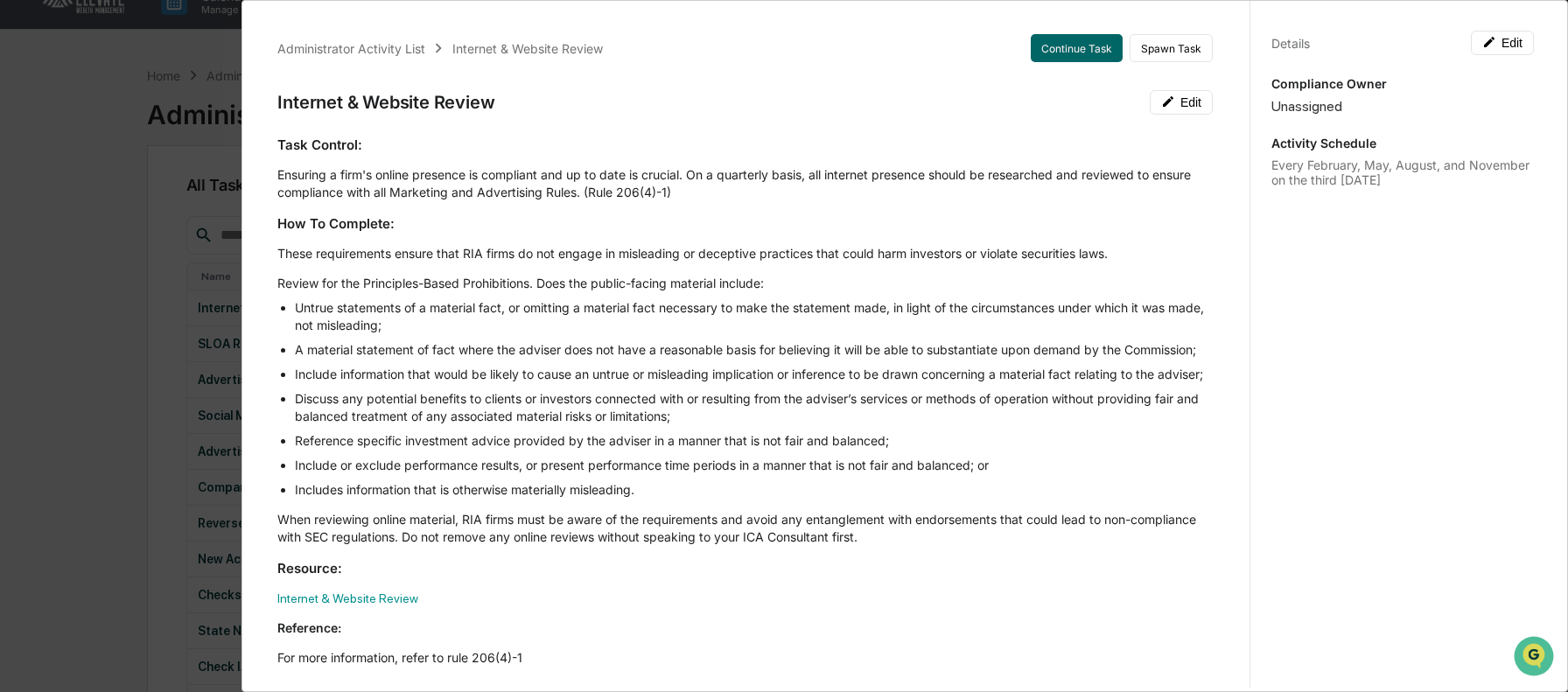
click at [192, 147] on div "Administrator Activity List Internet & Website Review Continue Task Spawn Task …" at bounding box center [784, 346] width 1568 height 692
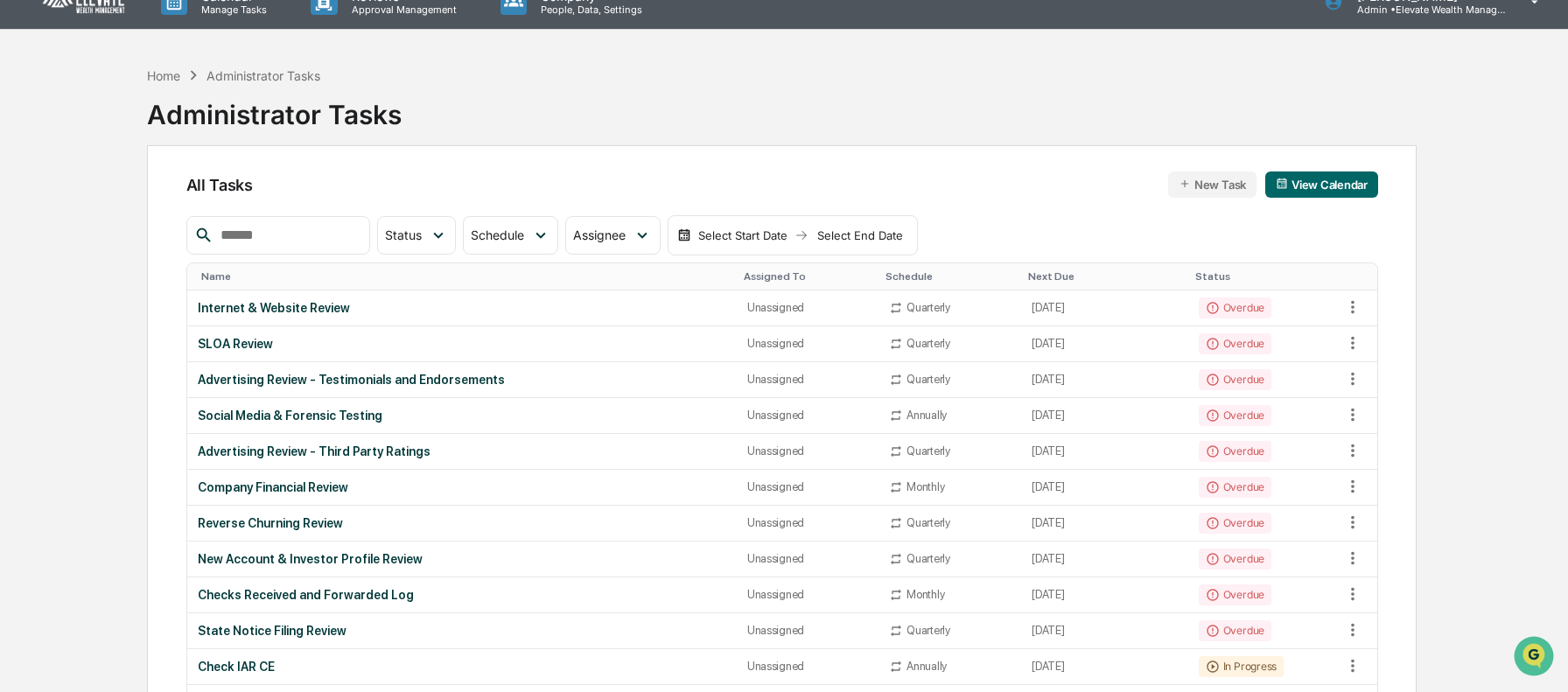
click at [92, 8] on img at bounding box center [84, 2] width 84 height 27
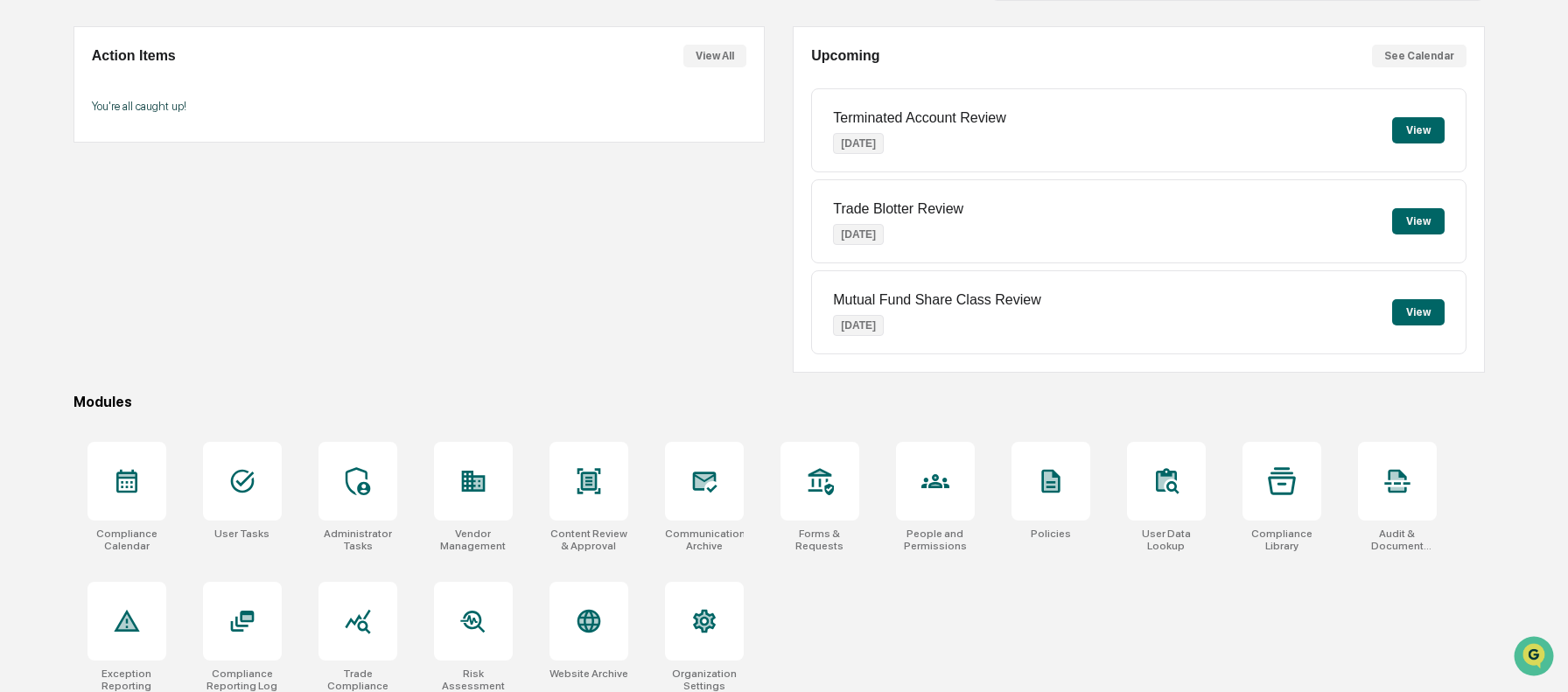
scroll to position [147, 0]
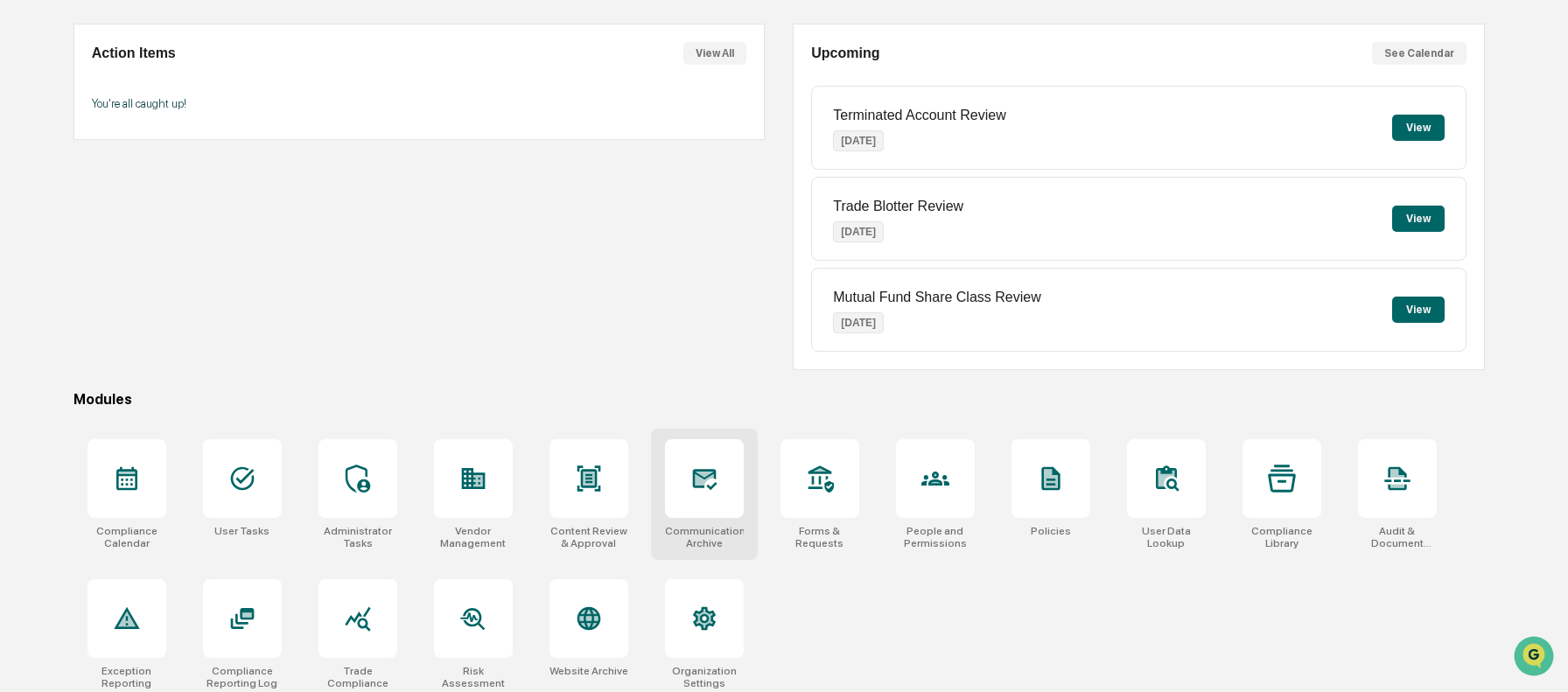
click at [733, 513] on div at bounding box center [704, 479] width 79 height 79
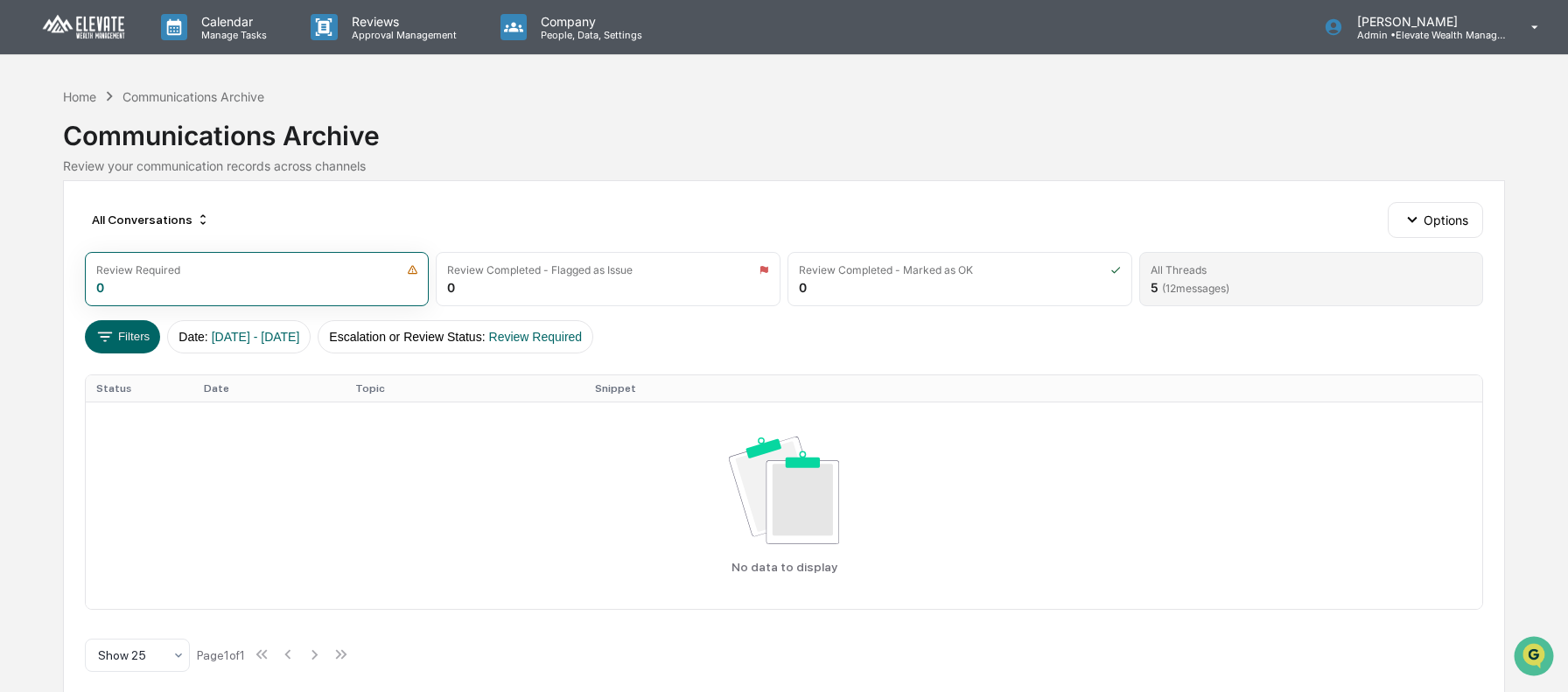
click at [1170, 268] on div "All Threads" at bounding box center [1179, 270] width 56 height 13
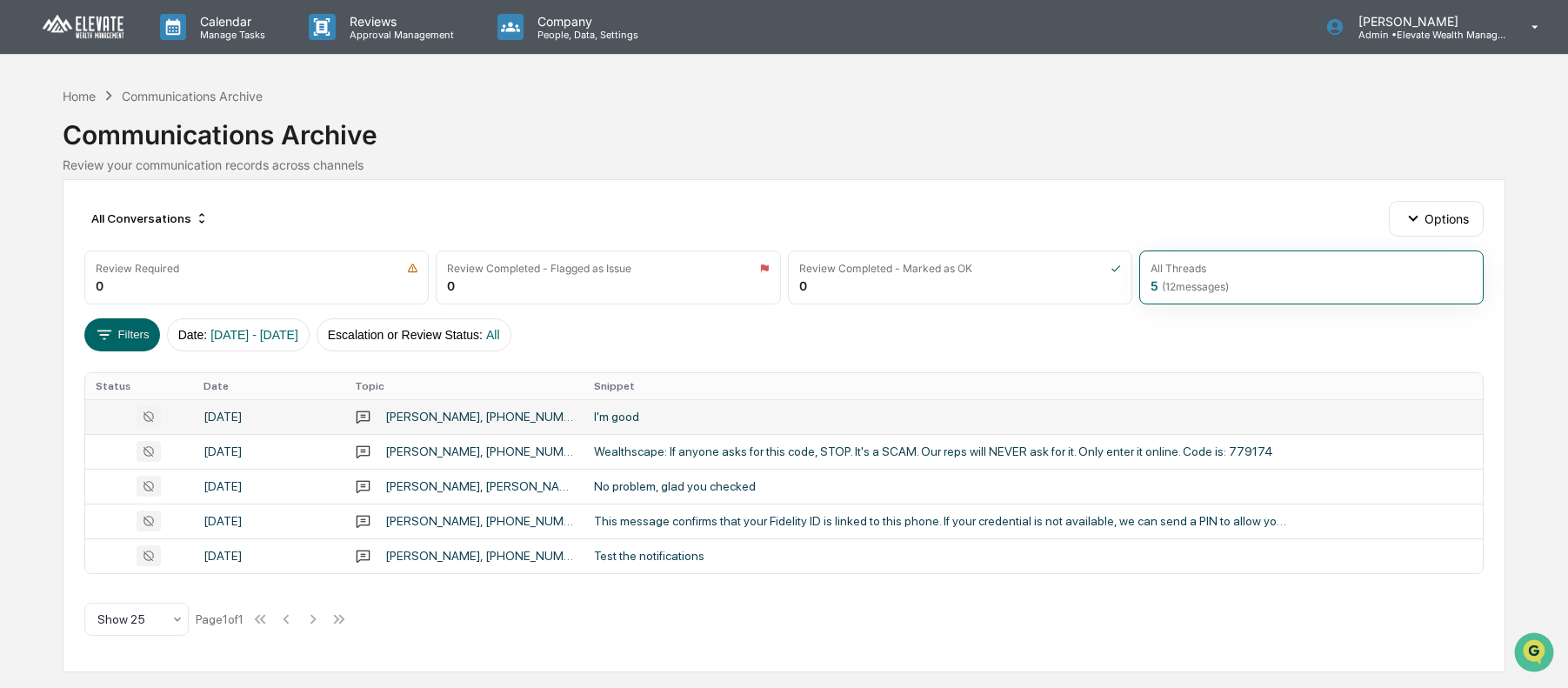
click at [678, 417] on div "I'm good" at bounding box center [942, 417] width 696 height 14
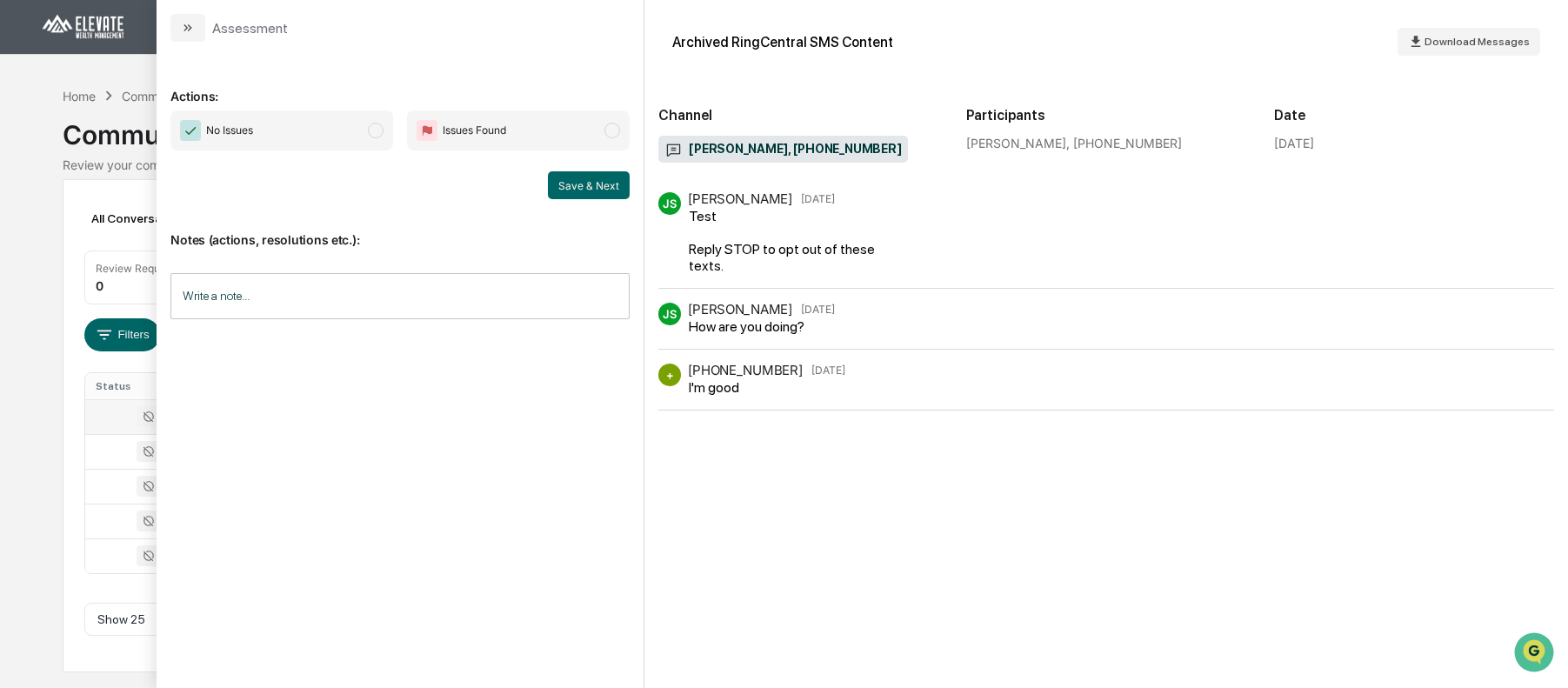
click at [82, 240] on div "All Conversations Options Review Required 0 Review Completed - Flagged as Issue…" at bounding box center [784, 426] width 1443 height 494
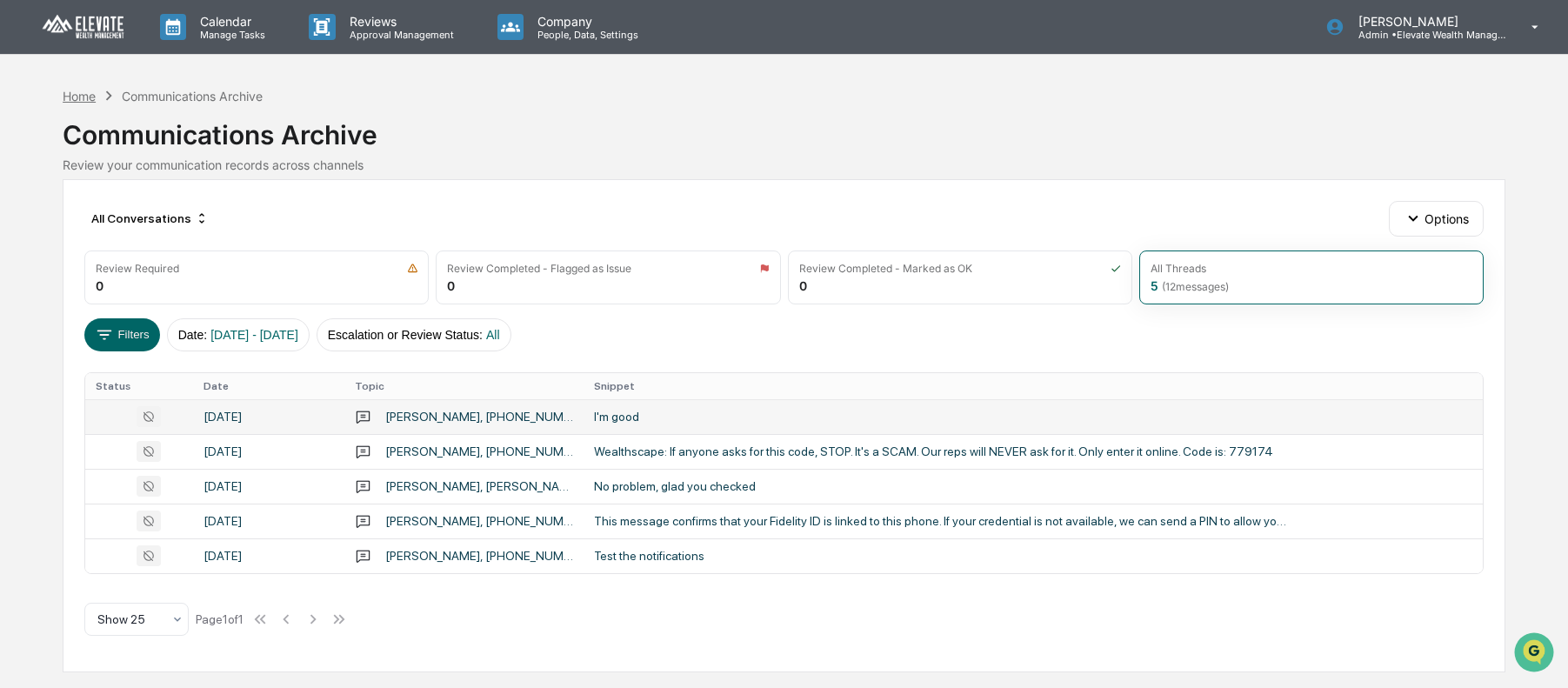
click at [81, 99] on div "Home" at bounding box center [80, 96] width 33 height 15
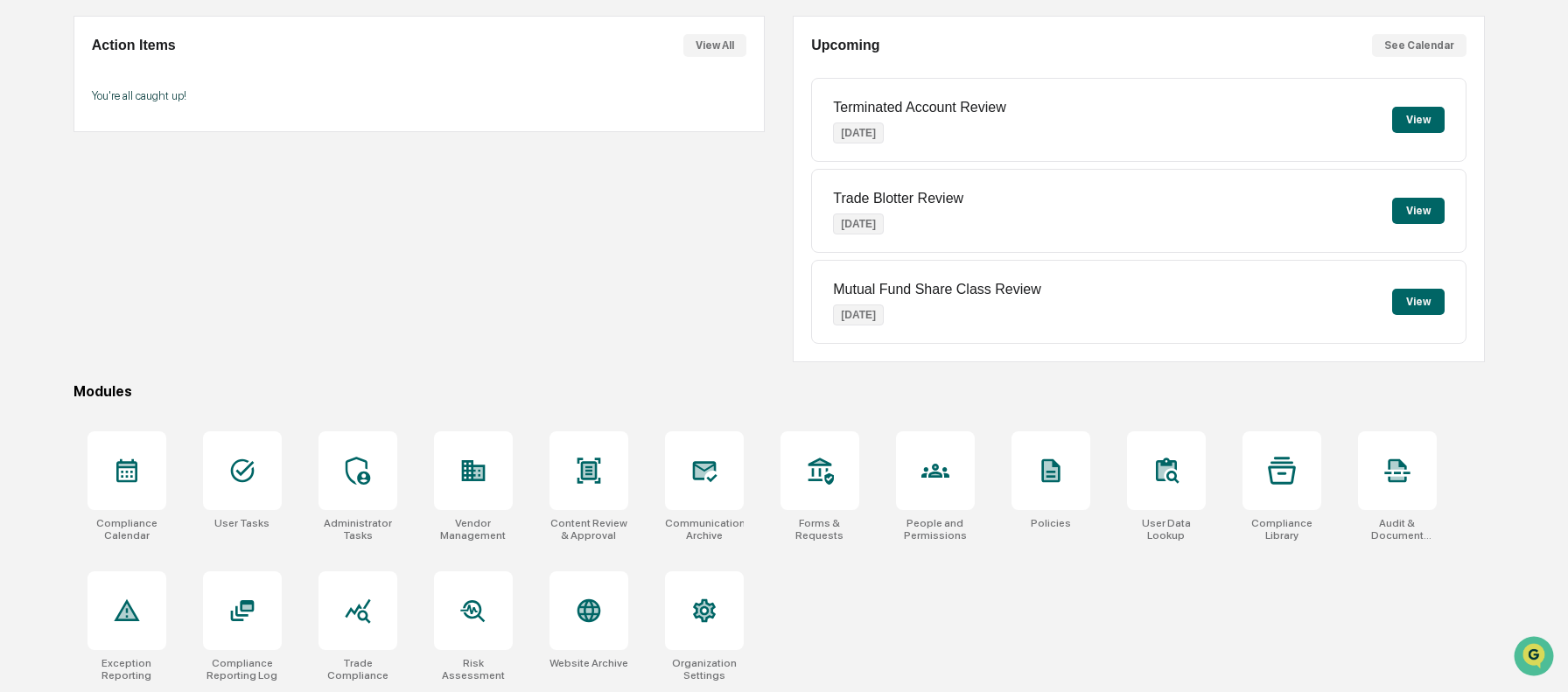
scroll to position [158, 0]
click at [246, 617] on icon at bounding box center [242, 611] width 28 height 28
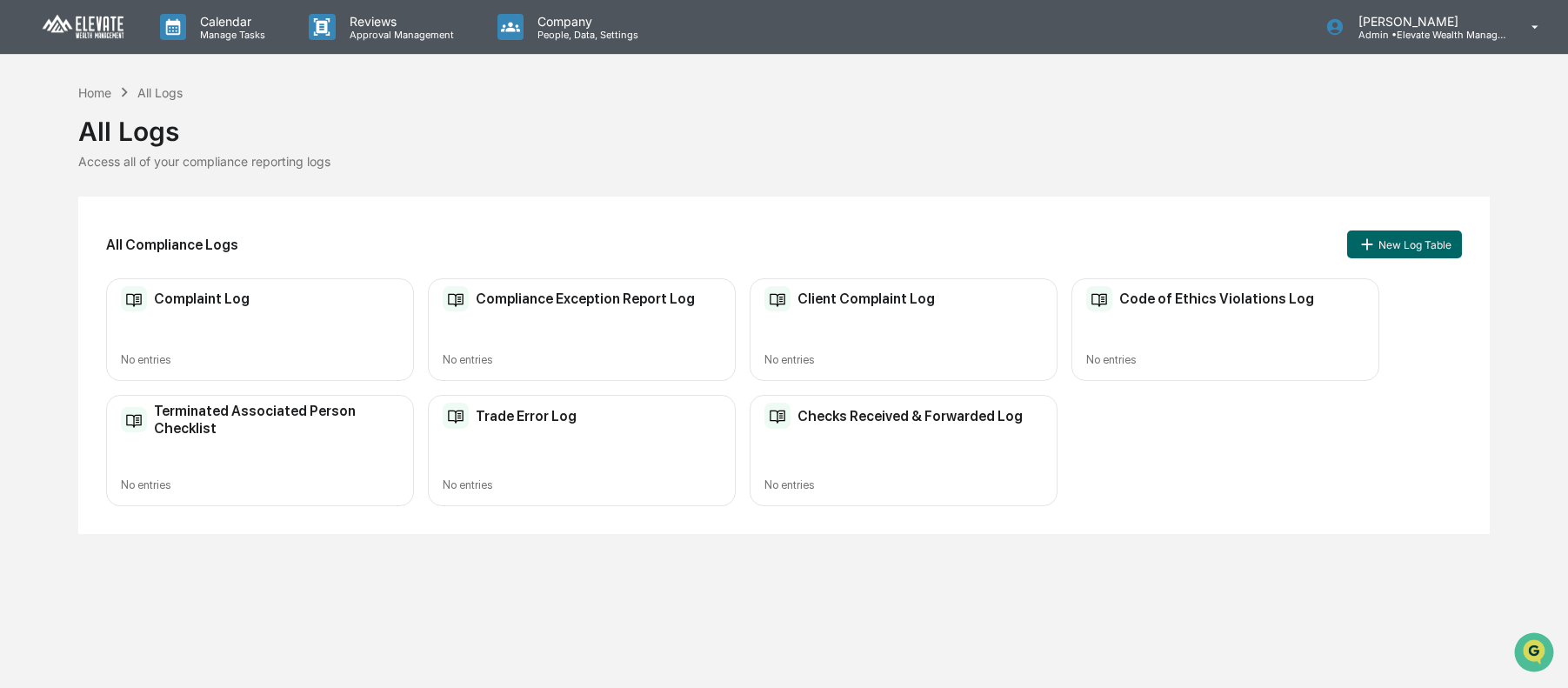
click at [243, 316] on div "Complaint Log No entries" at bounding box center [260, 331] width 308 height 104
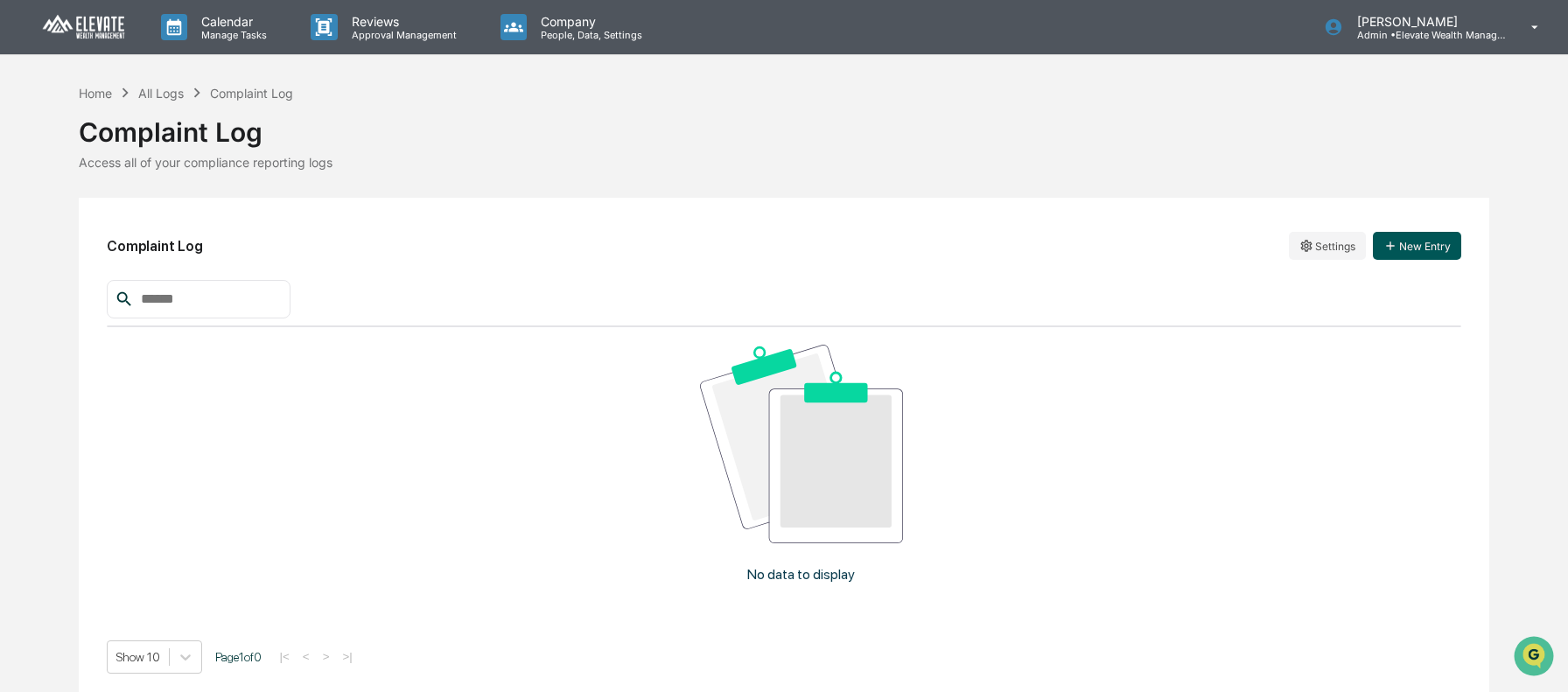
click at [1403, 251] on button "New Entry" at bounding box center [1416, 246] width 88 height 28
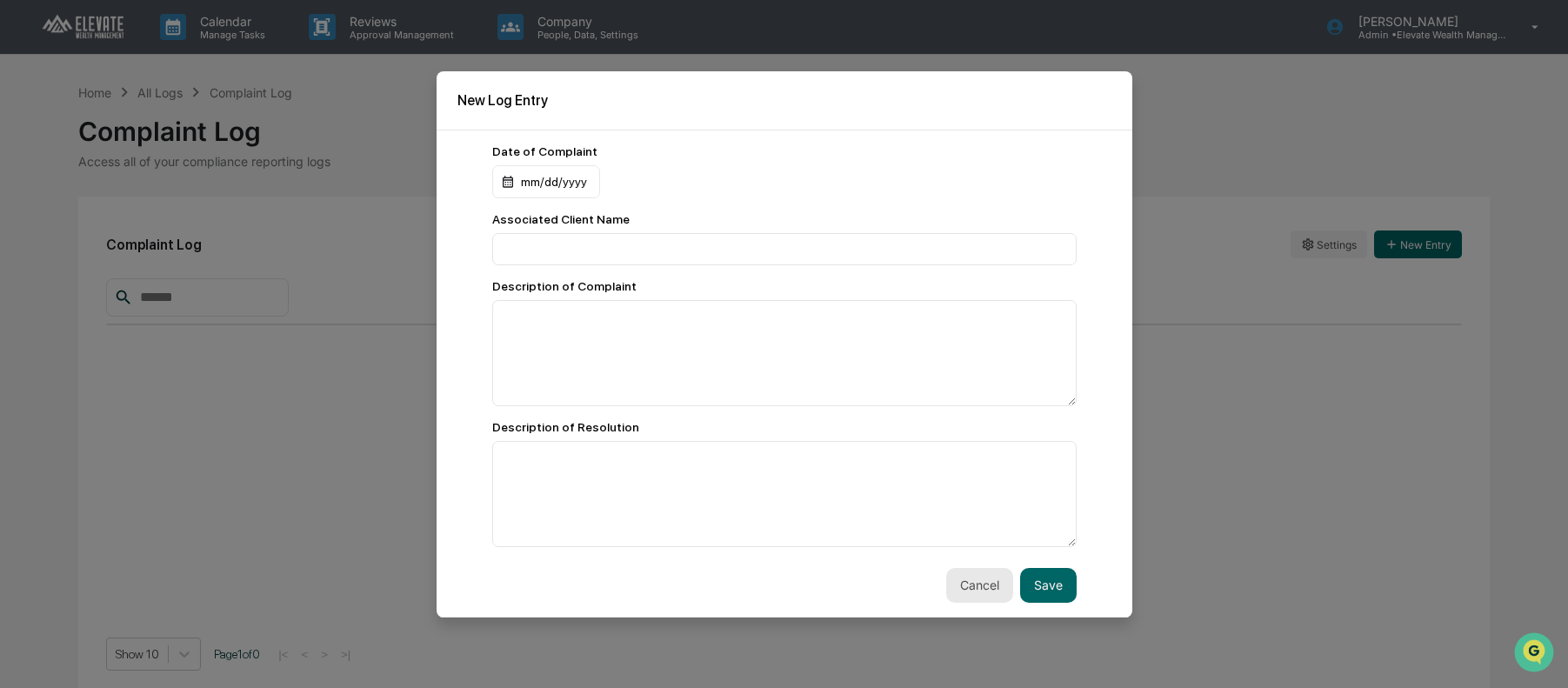
click at [947, 593] on button "Cancel" at bounding box center [979, 586] width 67 height 35
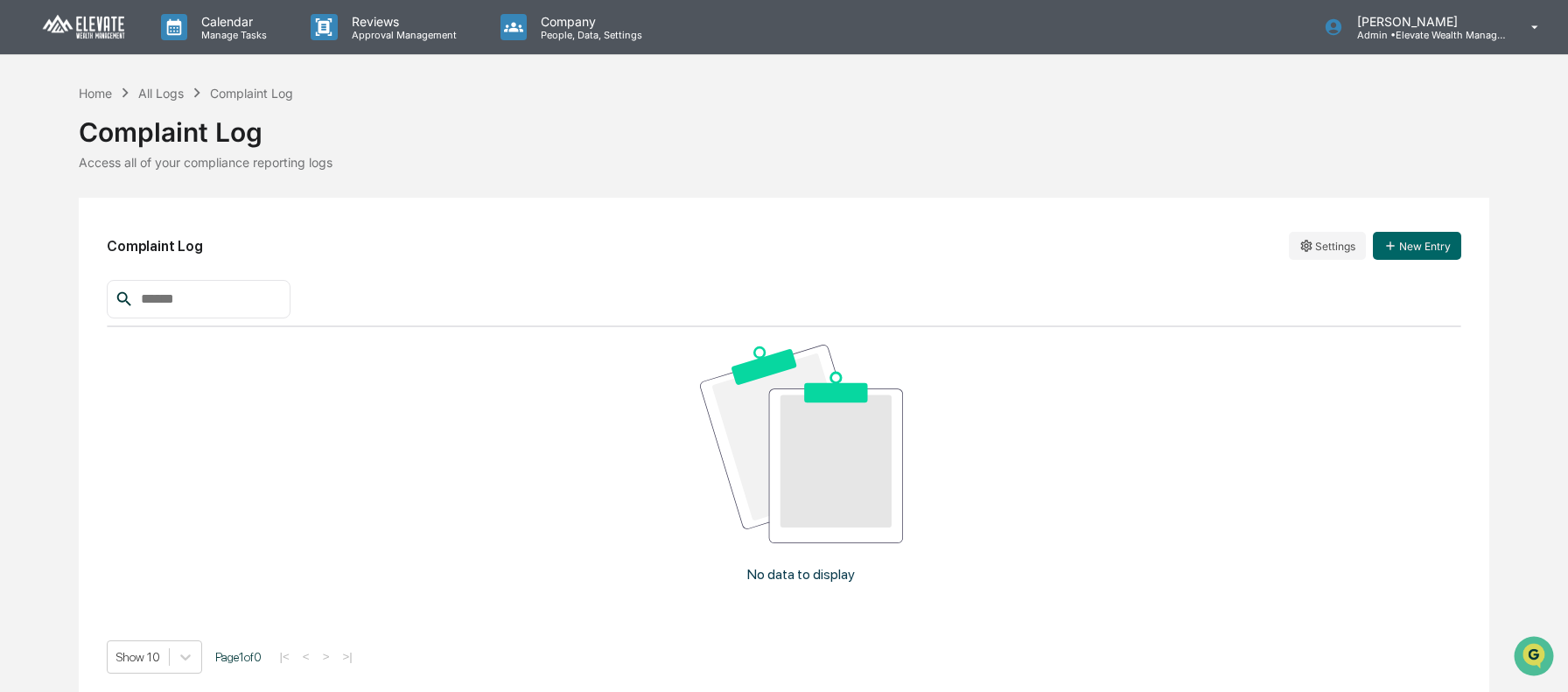
click at [1322, 221] on div "Complaint Log Settings New Entry No data to display Show 10 Page 1 of 0 |< < > …" at bounding box center [785, 449] width 1412 height 503
click at [1320, 248] on html "Calendar Manage Tasks Reviews Approval Management Company People, Data, Setting…" at bounding box center [784, 346] width 1568 height 692
click at [1318, 320] on div "Archive" at bounding box center [1328, 310] width 112 height 28
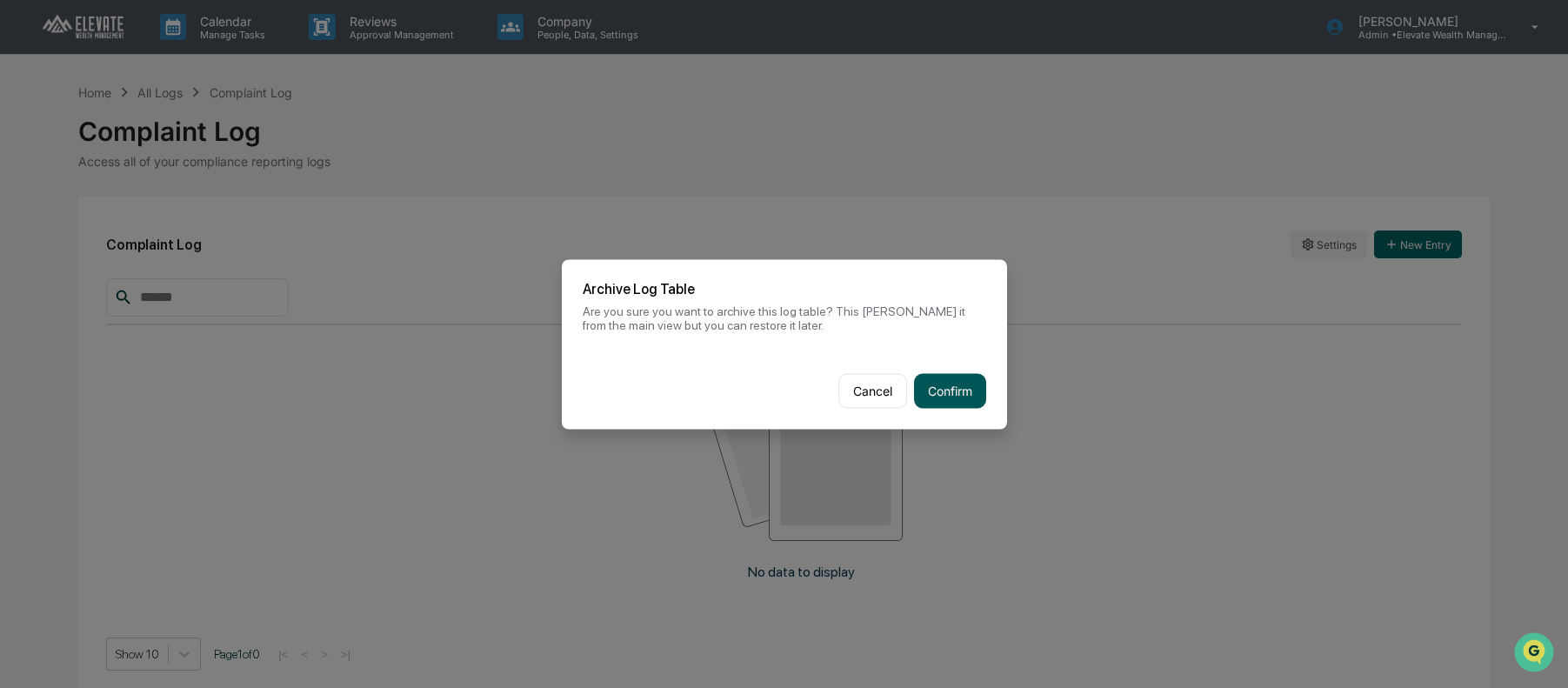
click at [955, 399] on button "Confirm" at bounding box center [951, 391] width 72 height 35
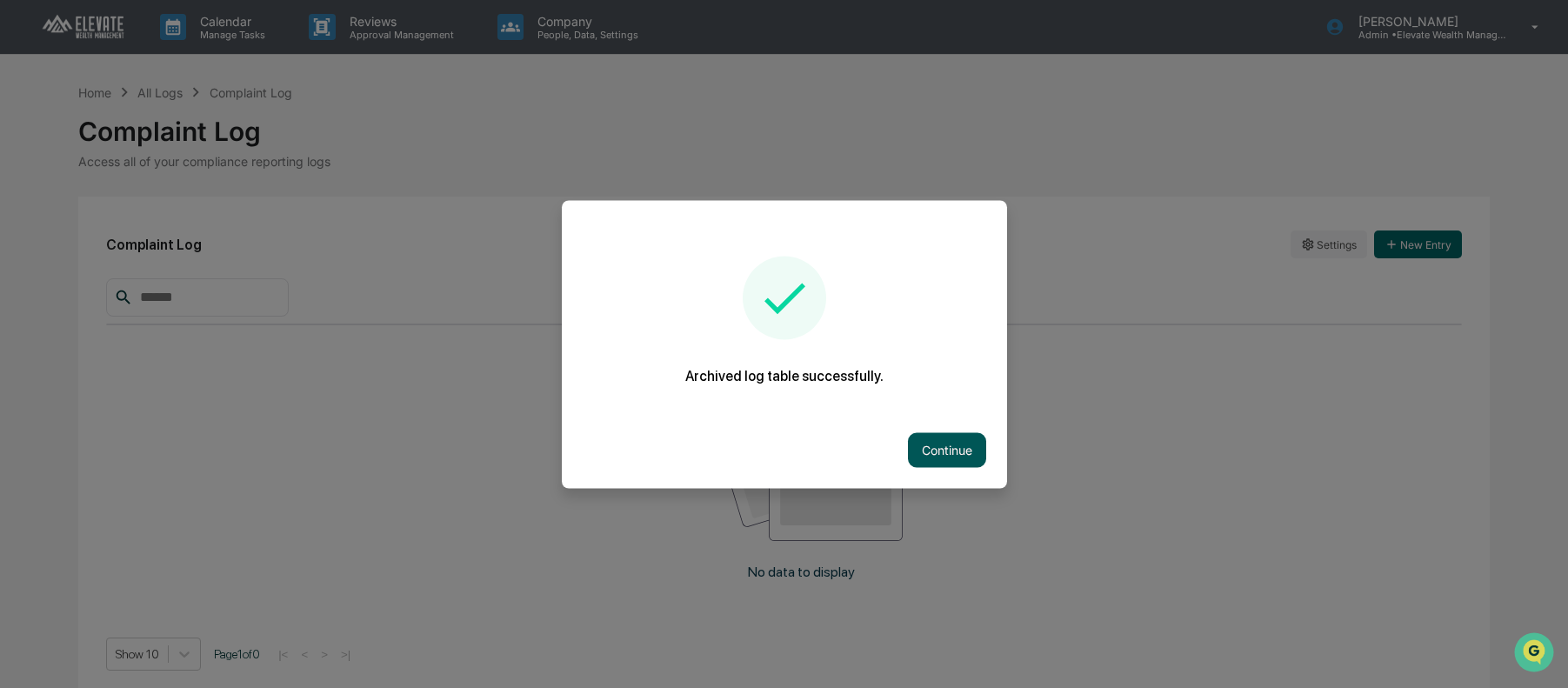
click at [944, 449] on button "Continue" at bounding box center [947, 450] width 79 height 35
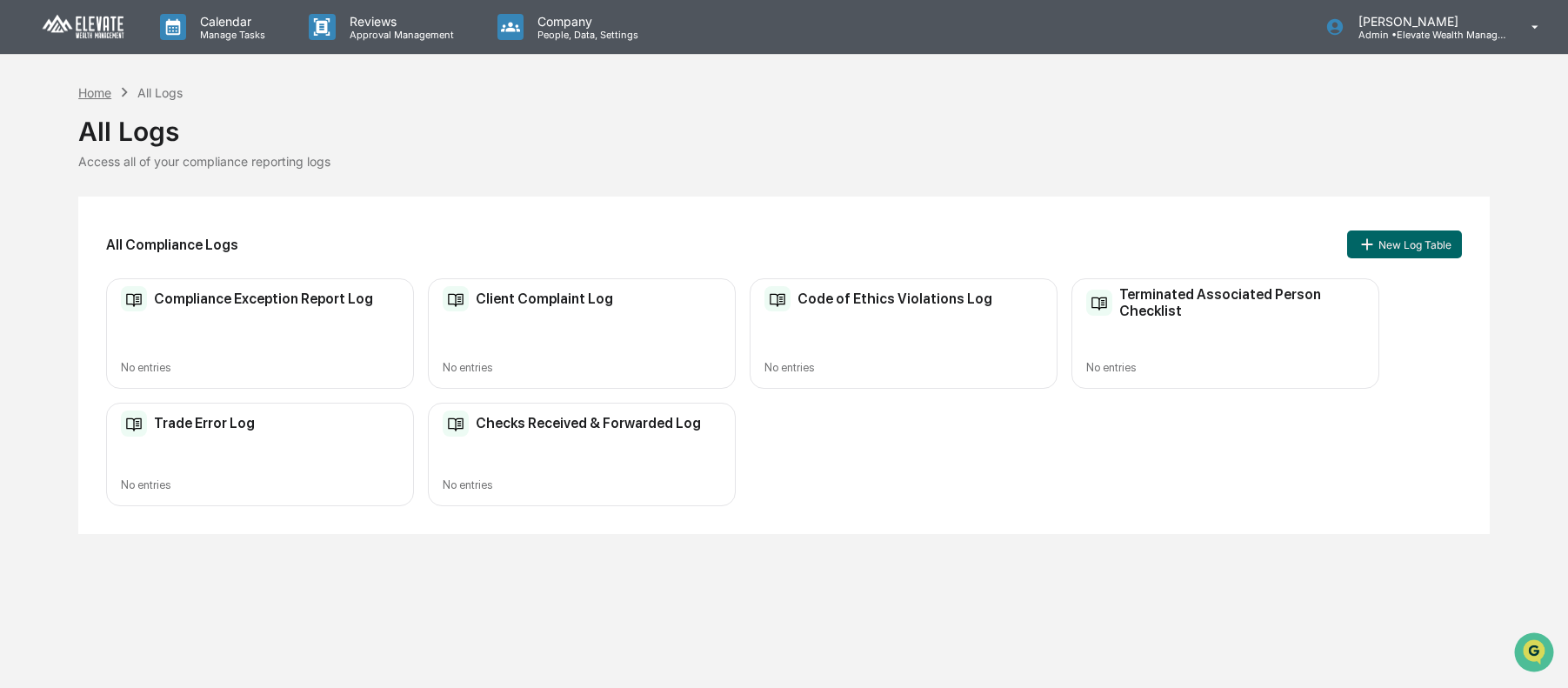
click at [87, 97] on div "Home" at bounding box center [95, 93] width 33 height 15
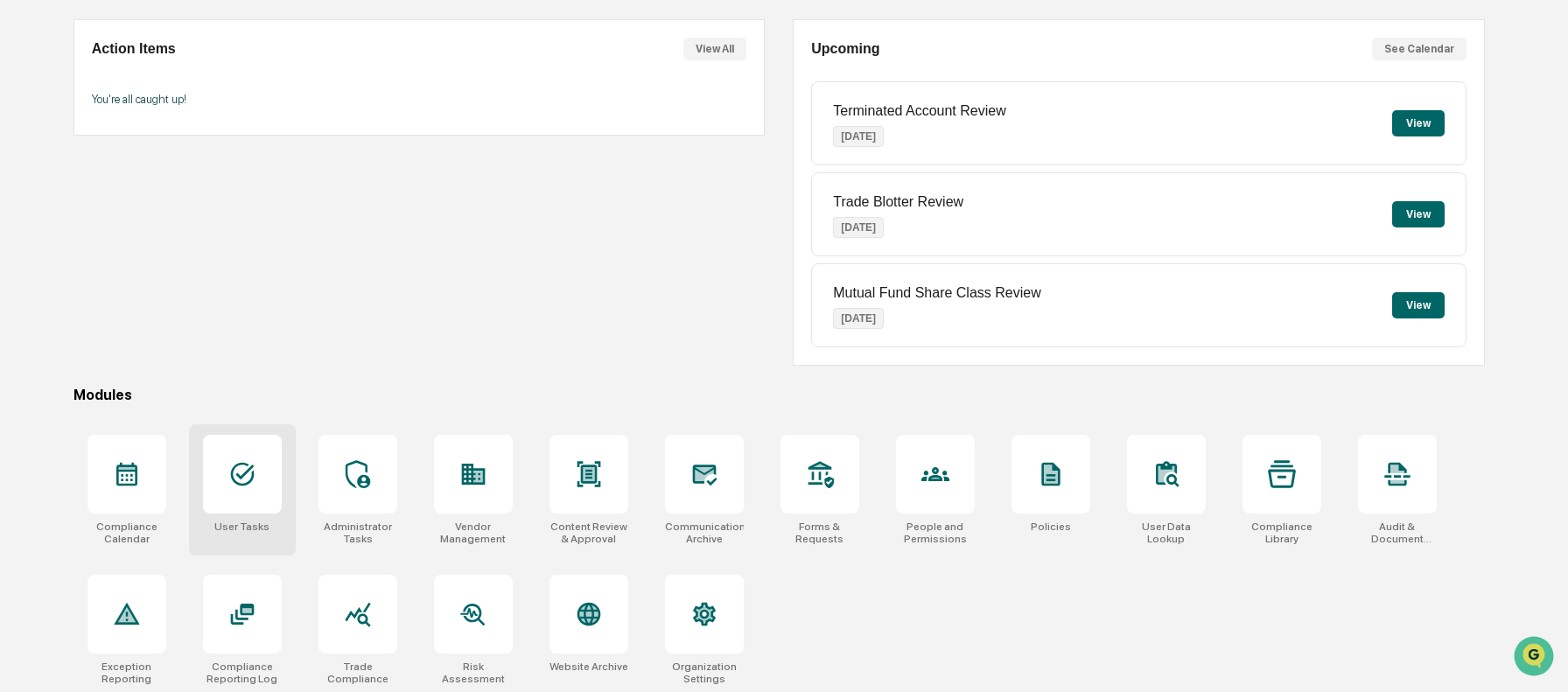
scroll to position [158, 0]
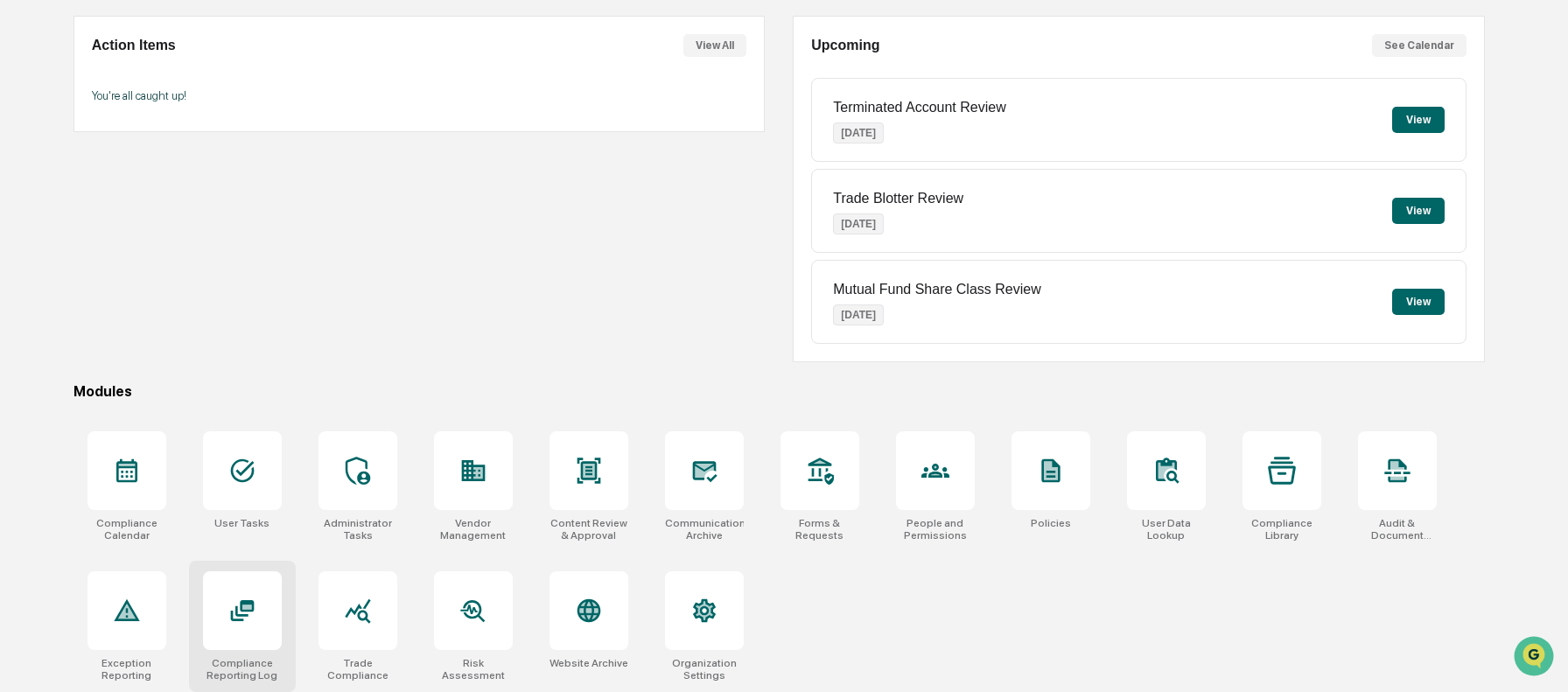
click at [276, 630] on div at bounding box center [242, 611] width 79 height 79
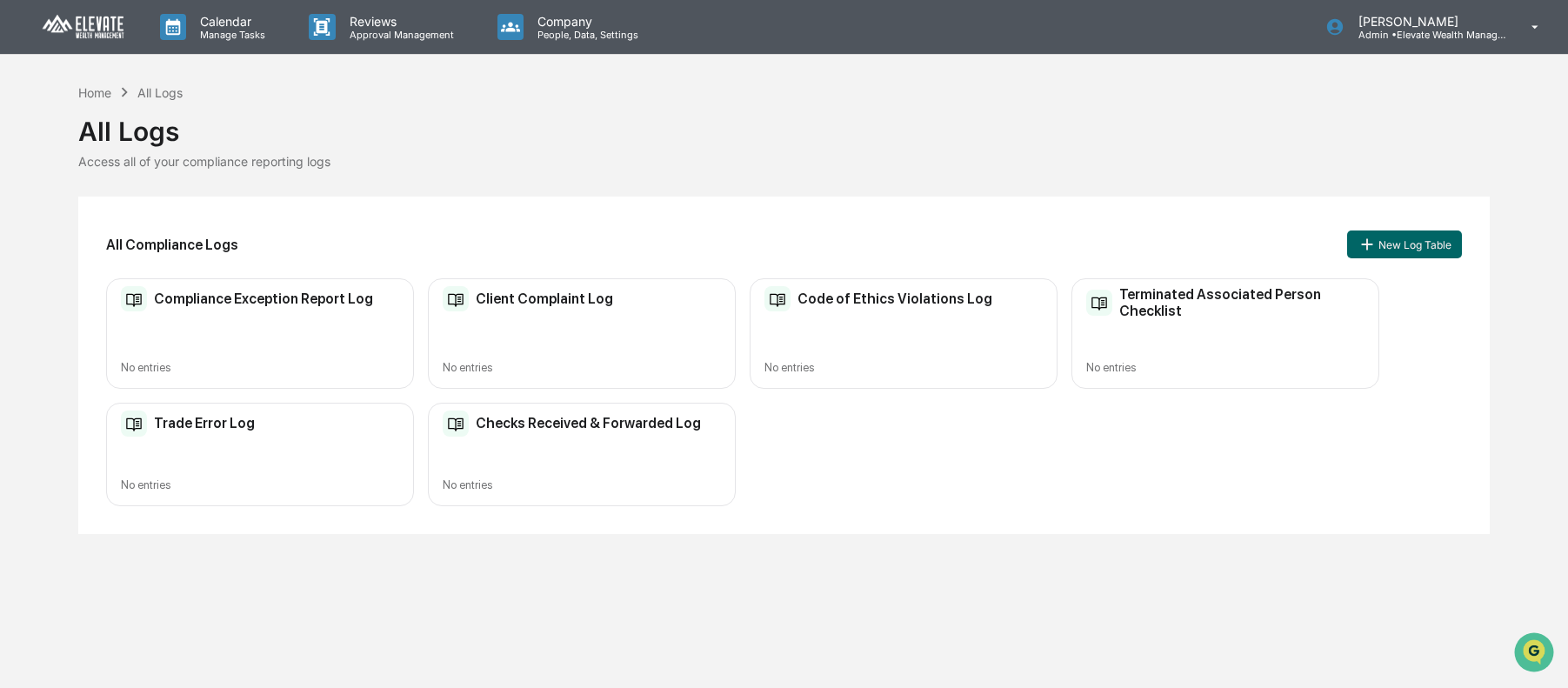
click at [922, 311] on div "Code of Ethics Violations Log No entries" at bounding box center [903, 333] width 308 height 110
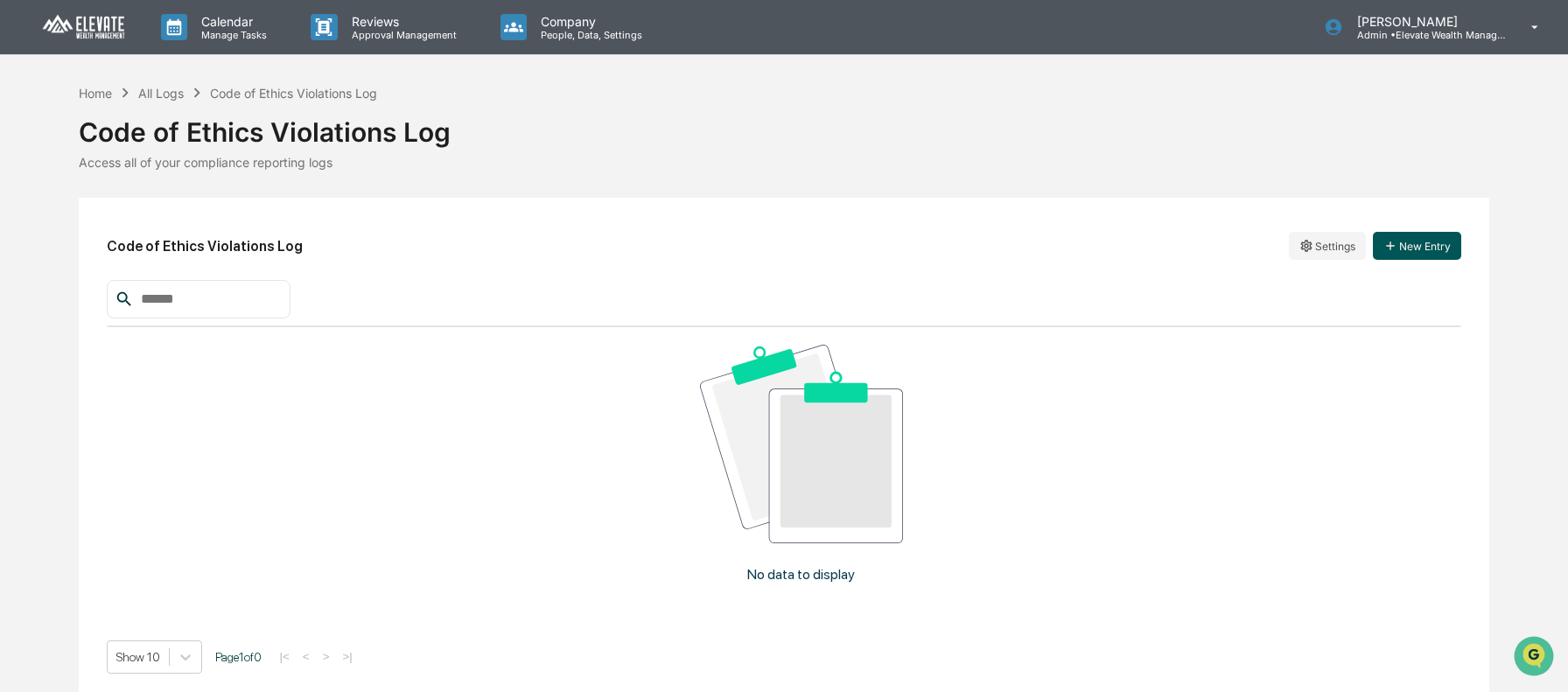
click at [1449, 241] on button "New Entry" at bounding box center [1416, 246] width 88 height 28
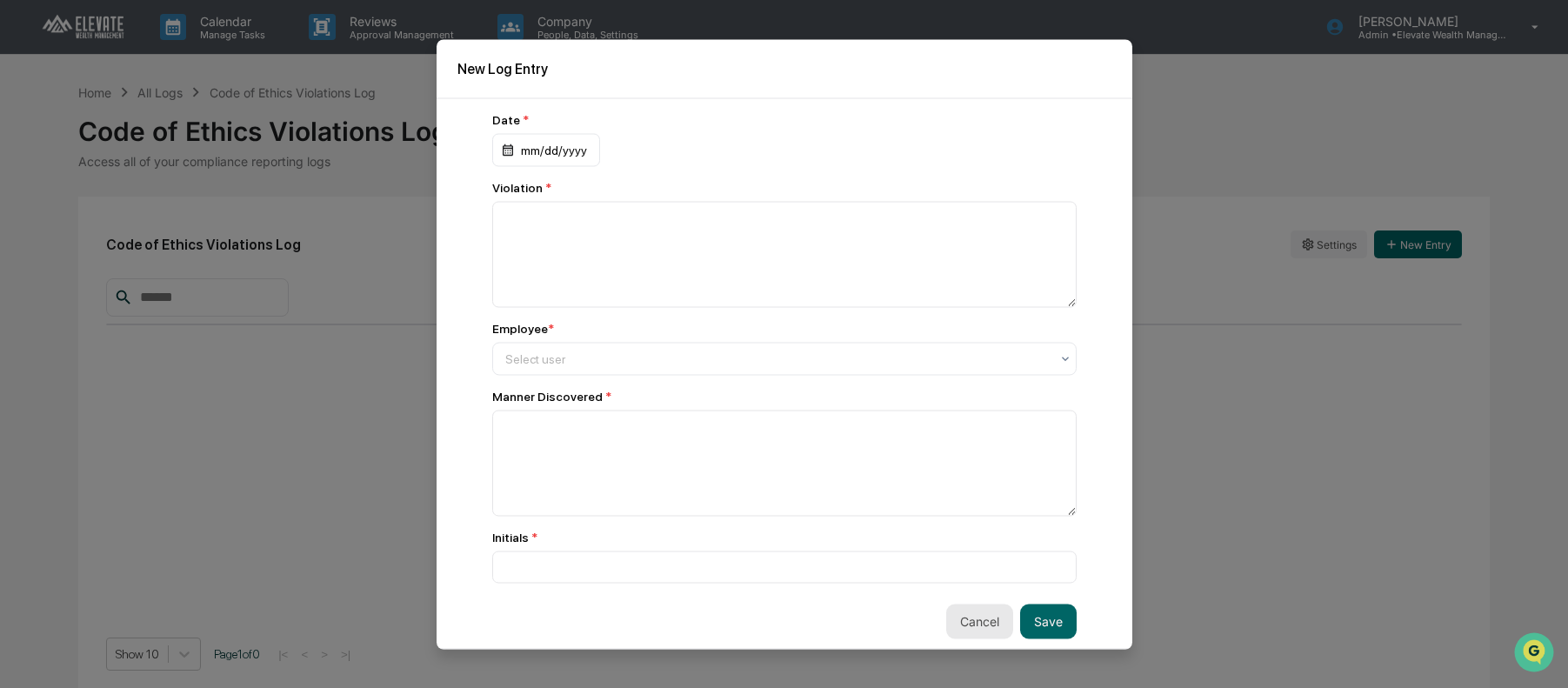
click at [979, 627] on button "Cancel" at bounding box center [979, 621] width 67 height 35
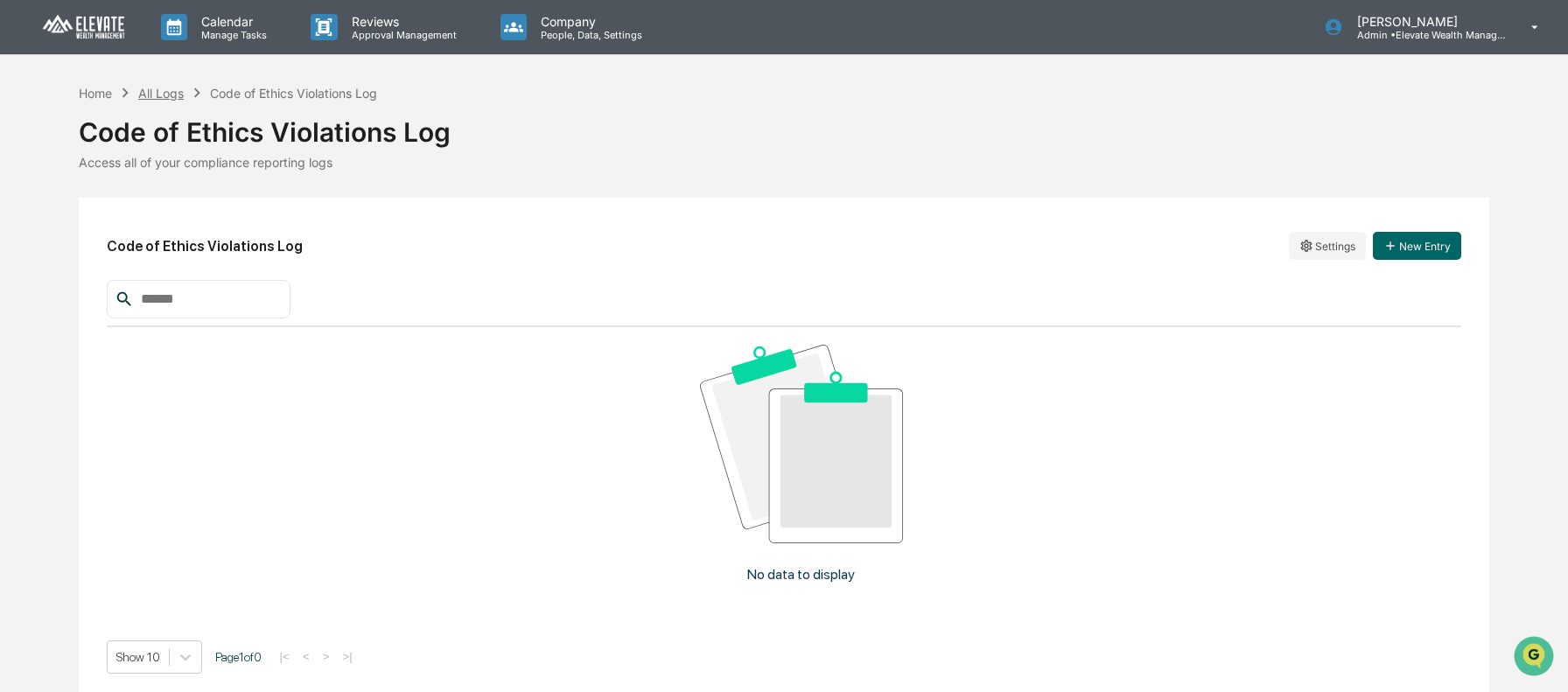
click at [155, 87] on div "All Logs" at bounding box center [160, 93] width 46 height 15
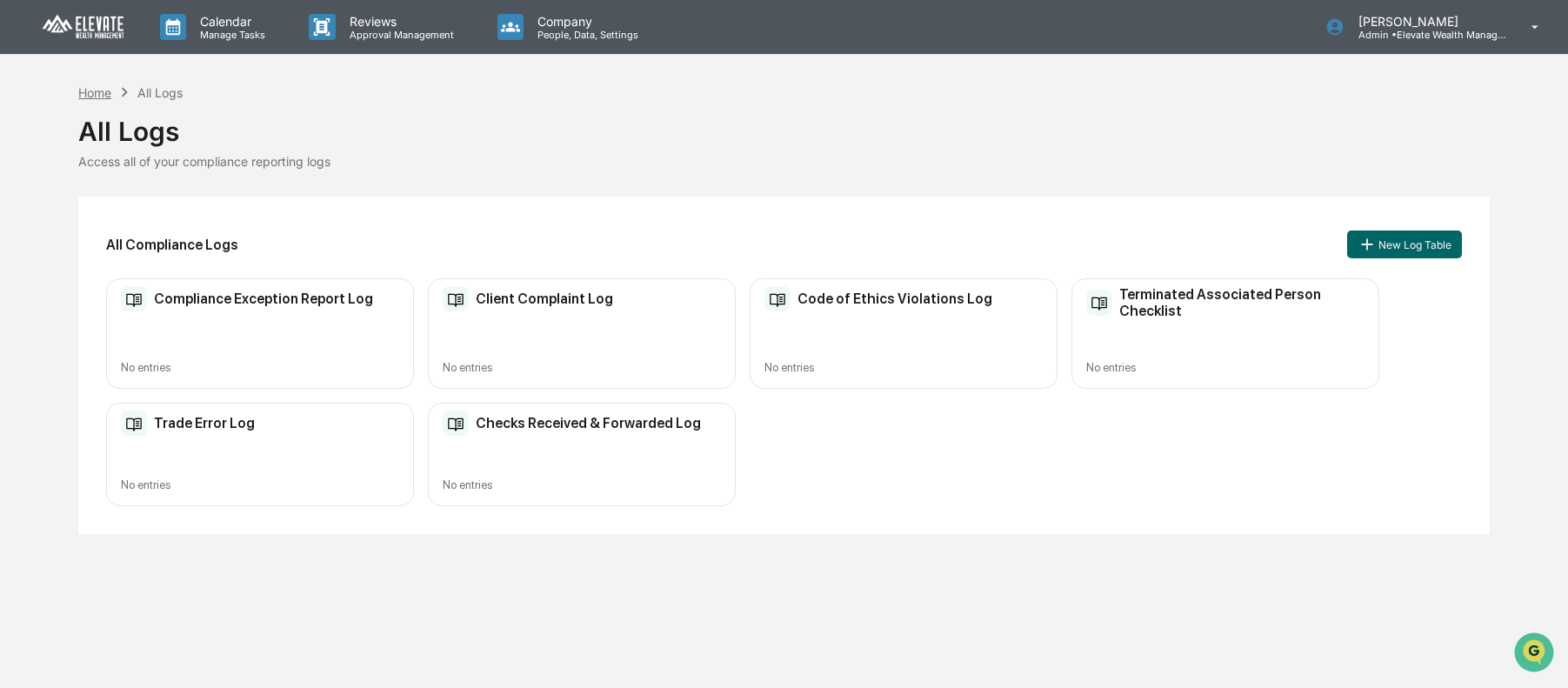
click at [80, 93] on div "Home" at bounding box center [95, 93] width 33 height 15
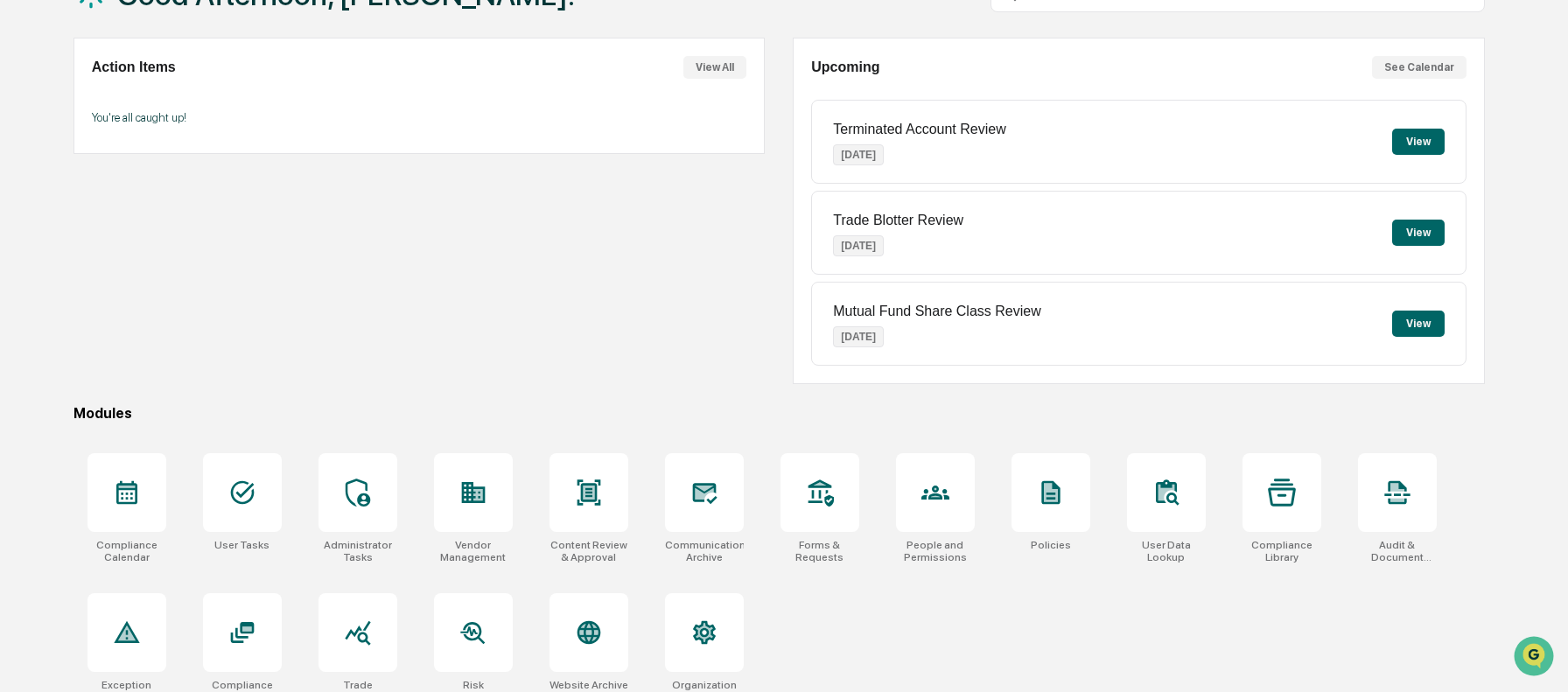
scroll to position [158, 0]
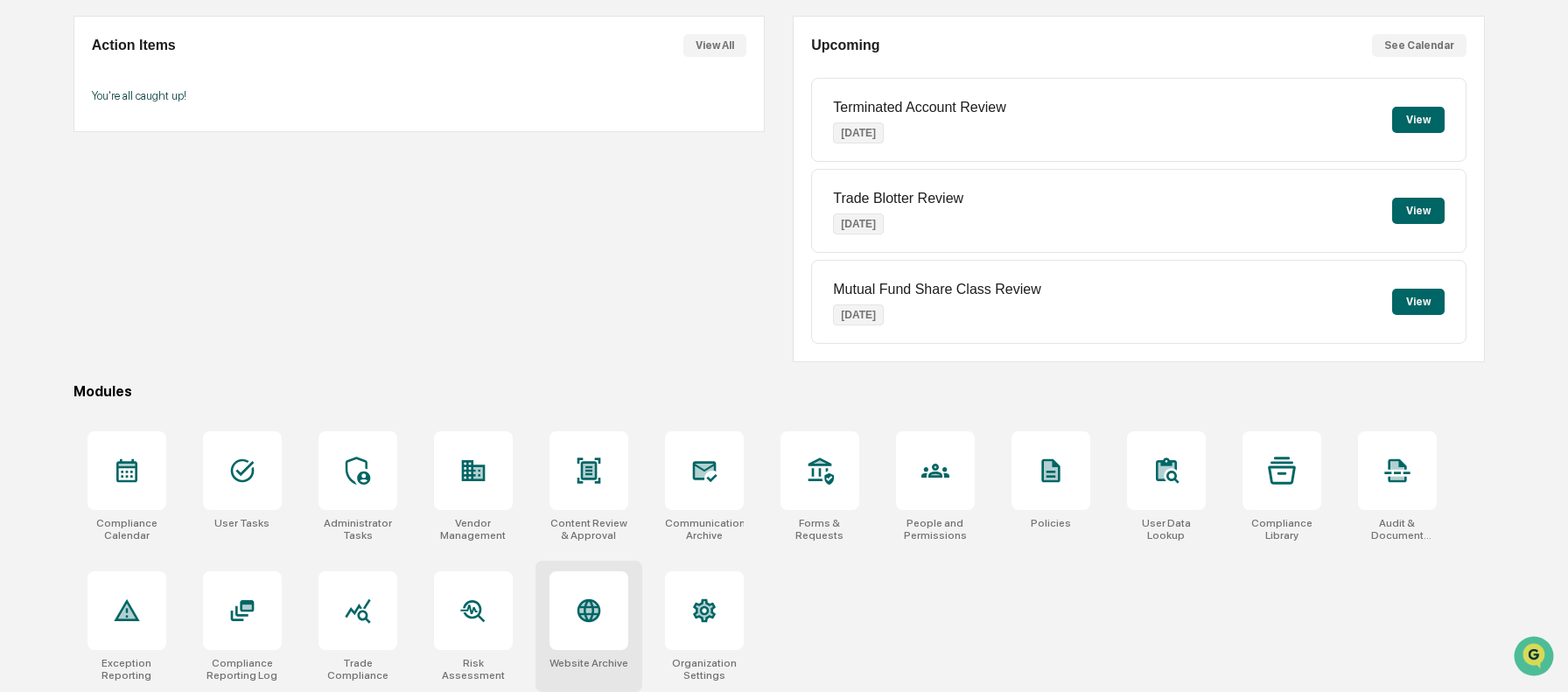
click at [604, 594] on div at bounding box center [588, 611] width 79 height 79
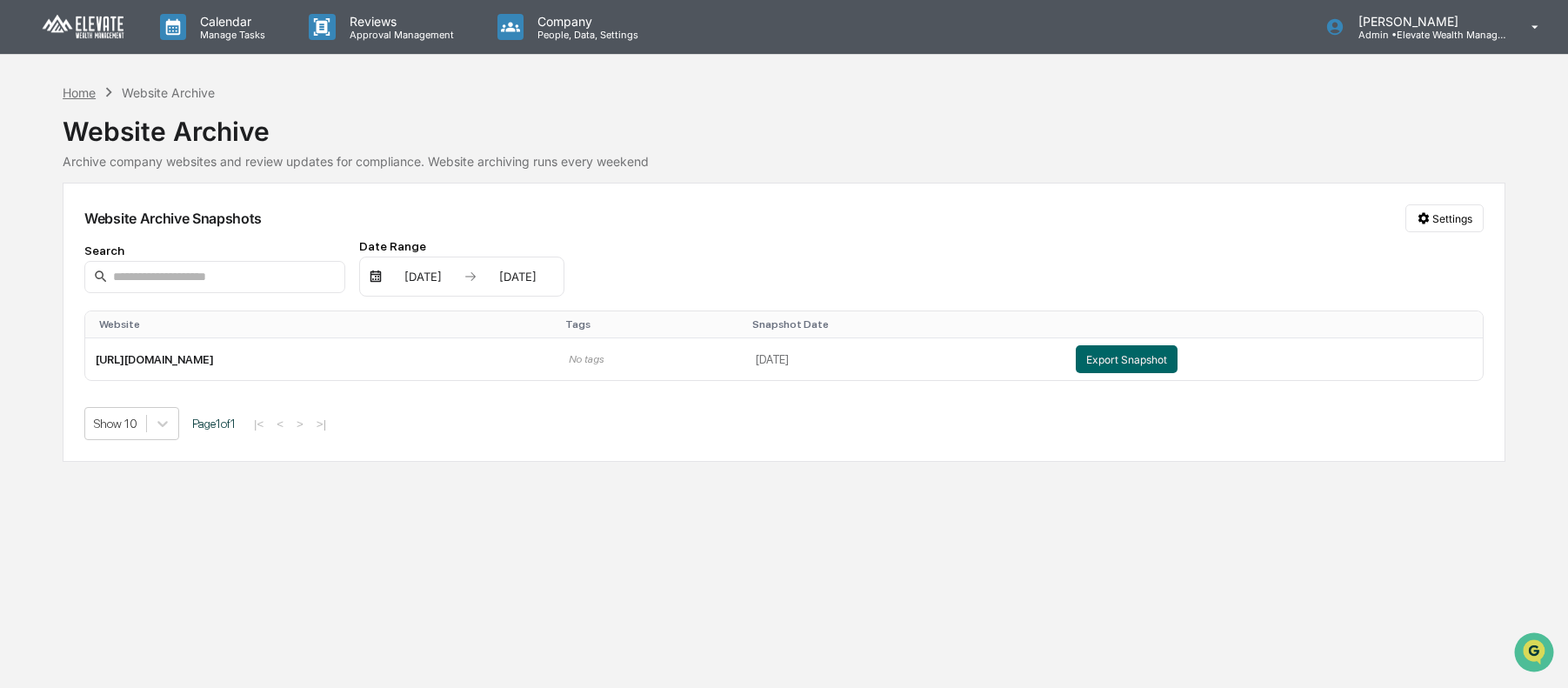
click at [80, 93] on div "Home" at bounding box center [80, 93] width 33 height 15
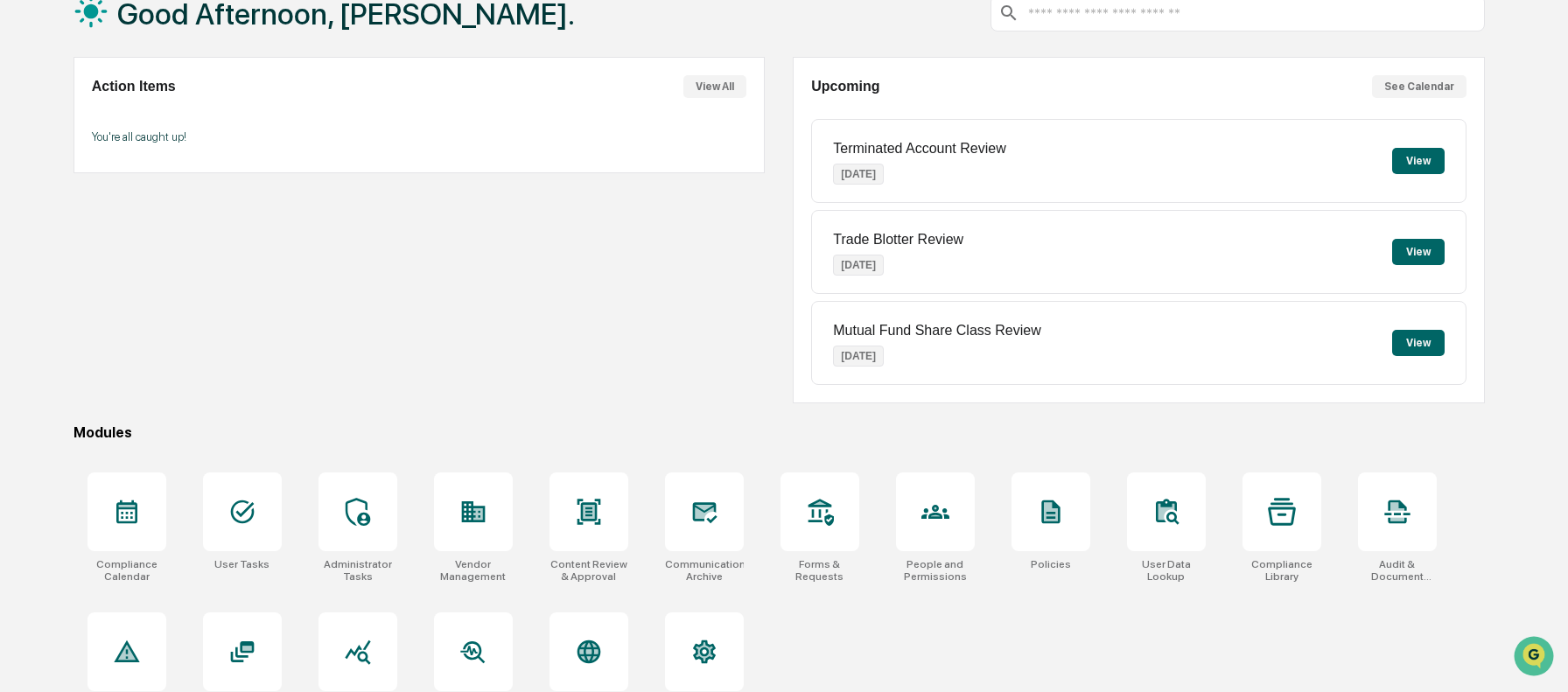
scroll to position [158, 0]
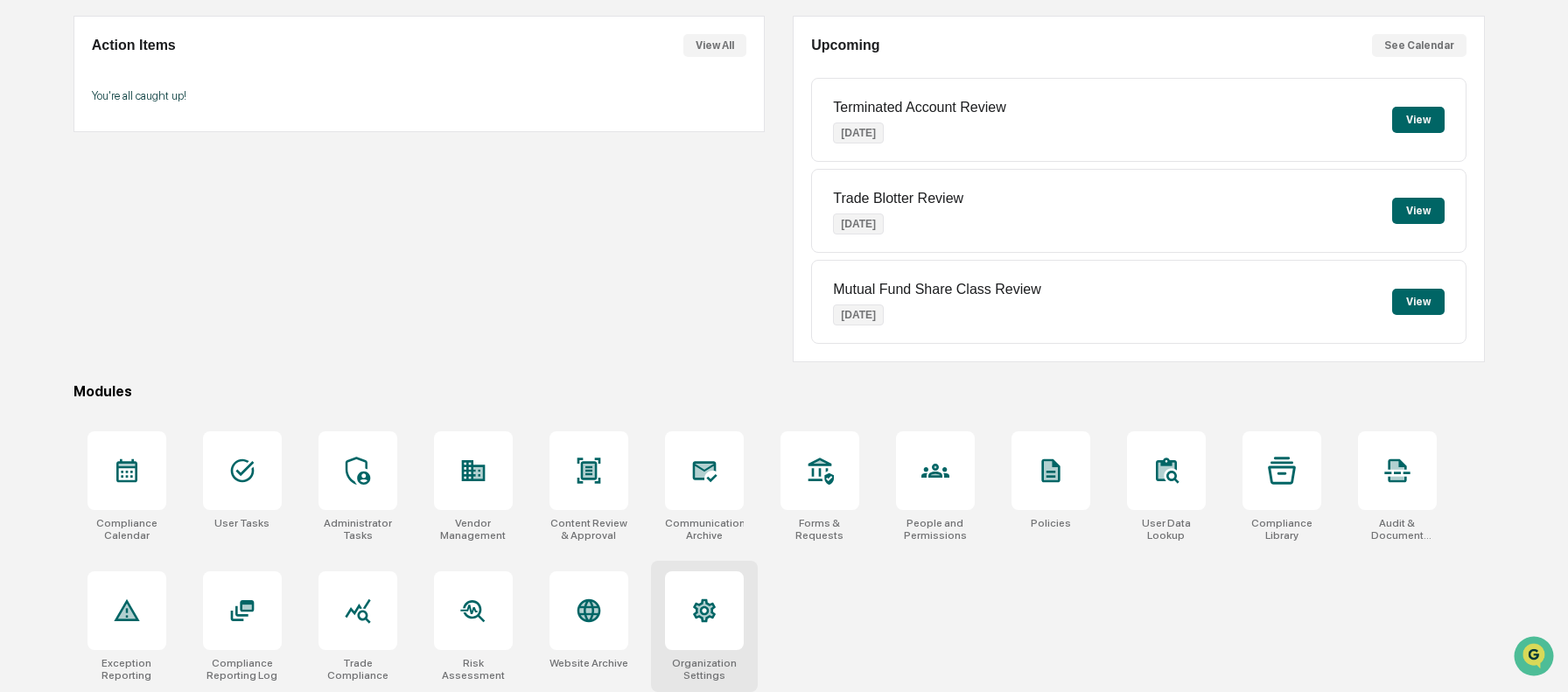
click at [686, 625] on div at bounding box center [704, 611] width 79 height 79
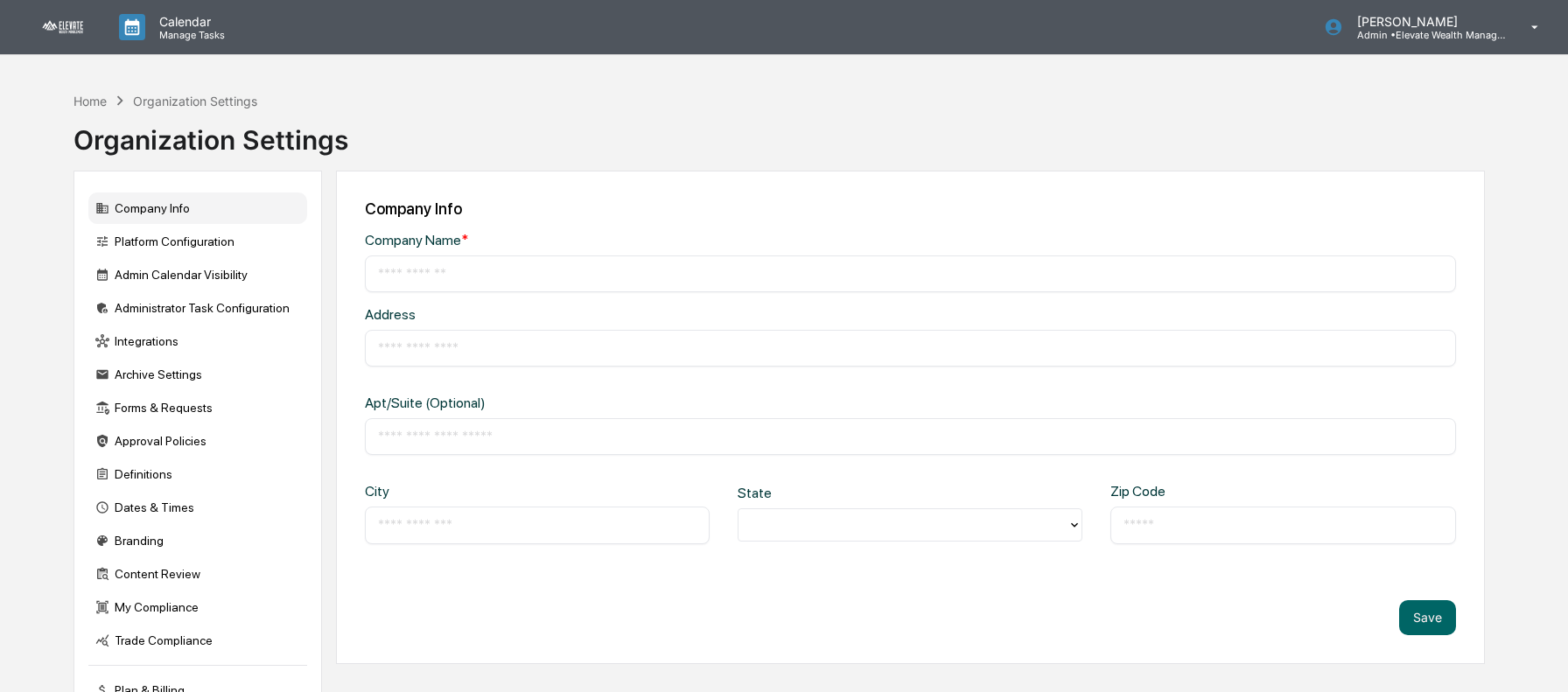
type input "**********"
type input "*********"
type input "********"
type input "*****"
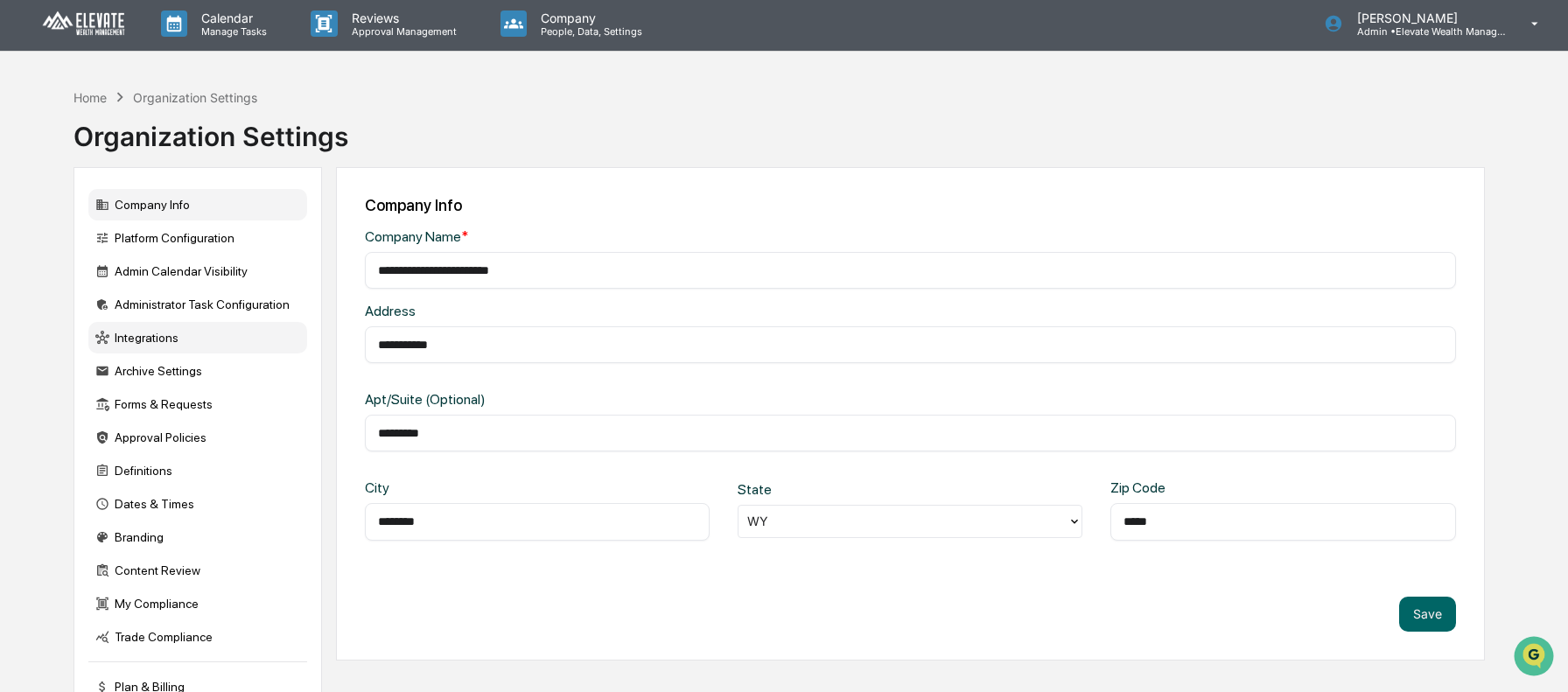
click at [140, 349] on div "Integrations" at bounding box center [197, 338] width 219 height 32
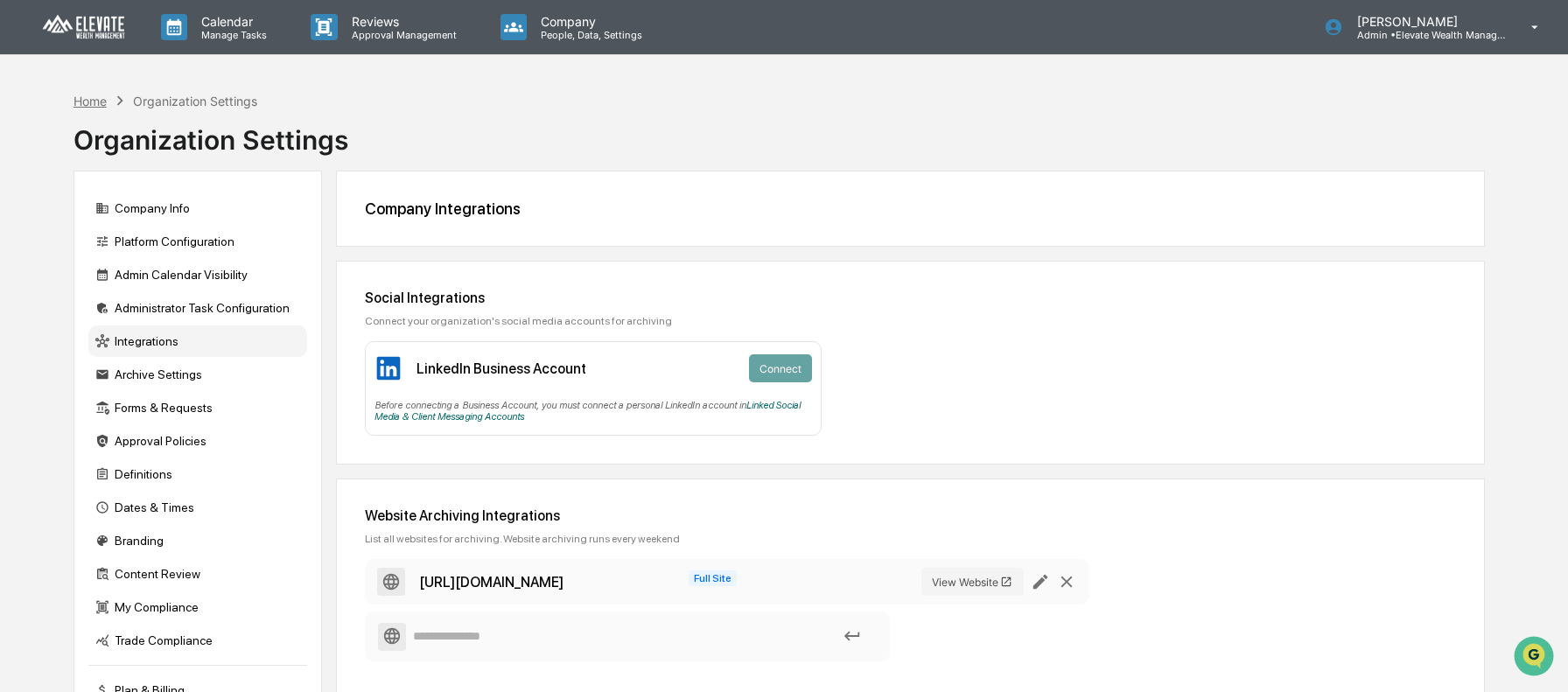
click at [87, 104] on div "Home" at bounding box center [90, 102] width 34 height 15
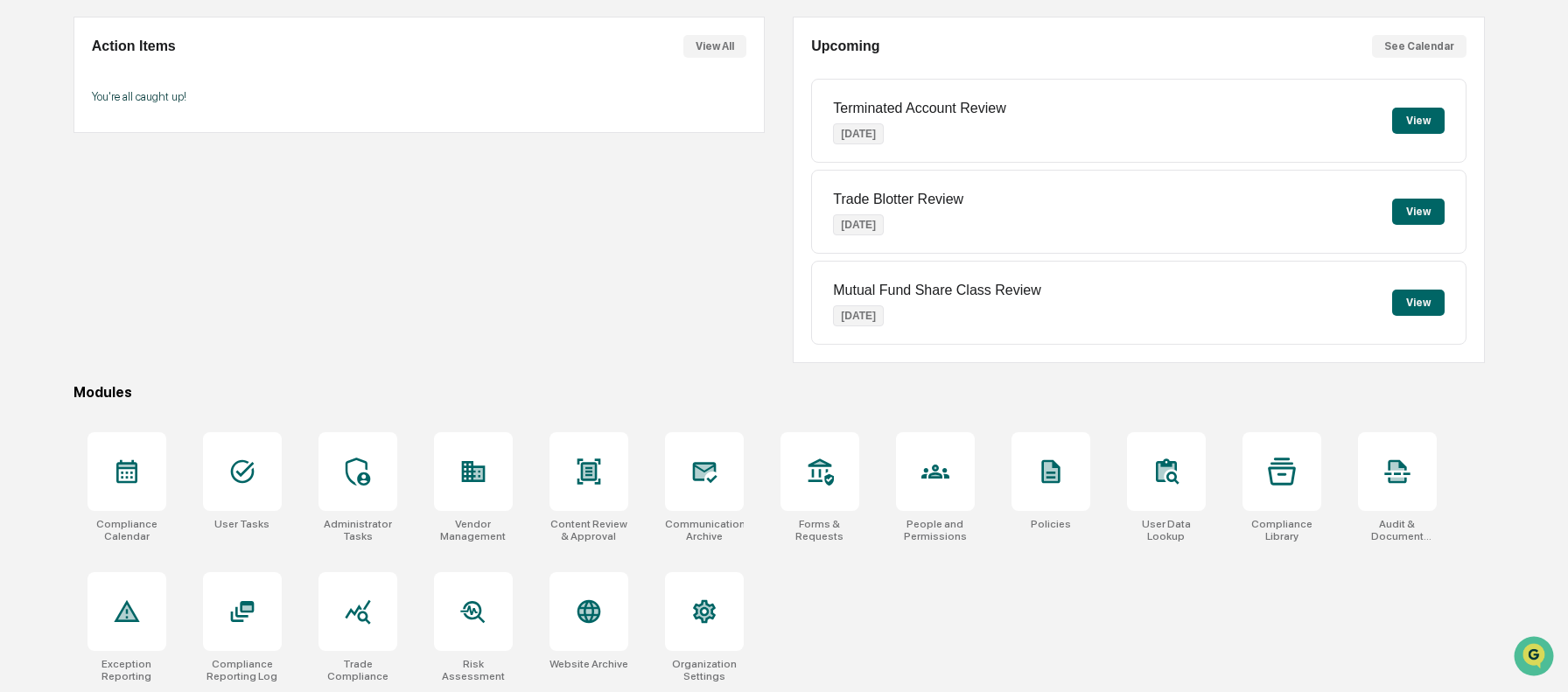
scroll to position [158, 0]
click at [725, 617] on div at bounding box center [704, 611] width 79 height 79
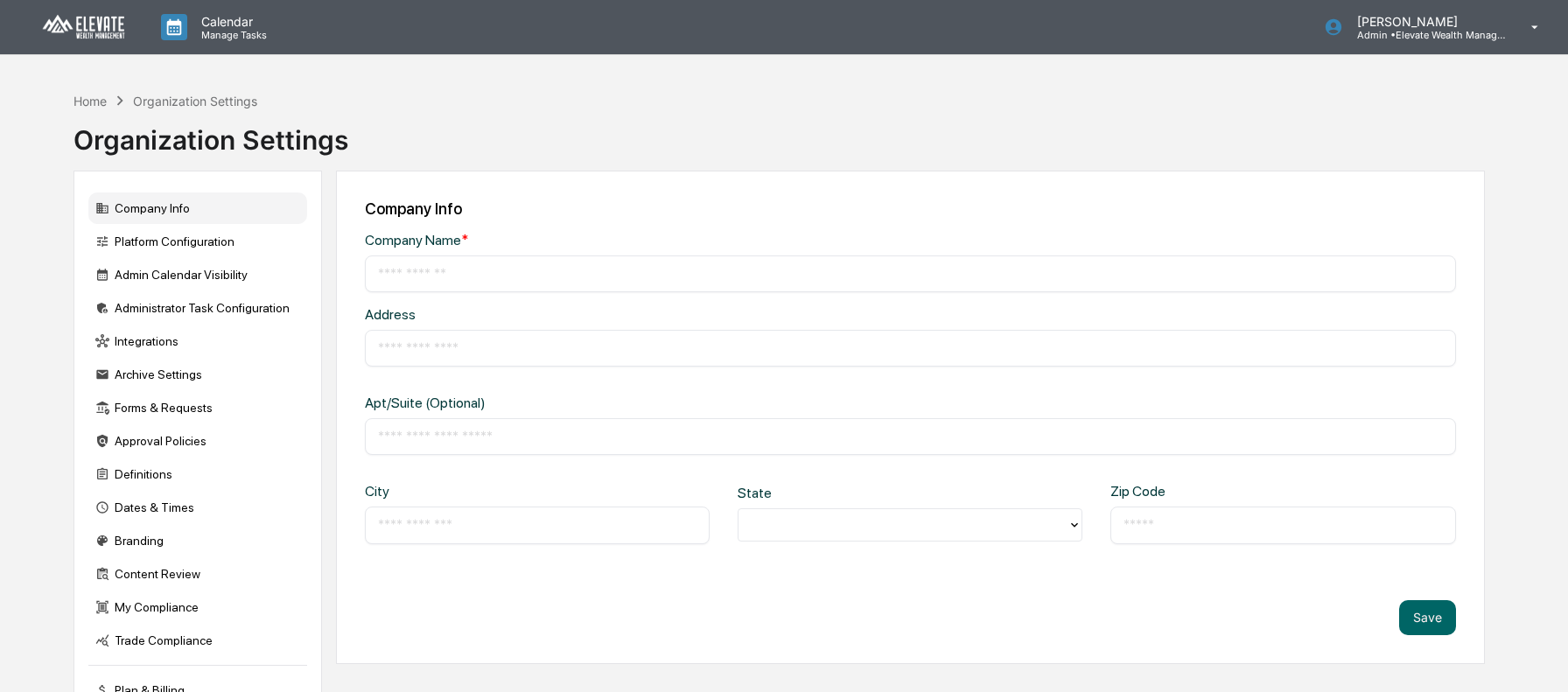
type input "**********"
type input "*********"
type input "********"
type input "*****"
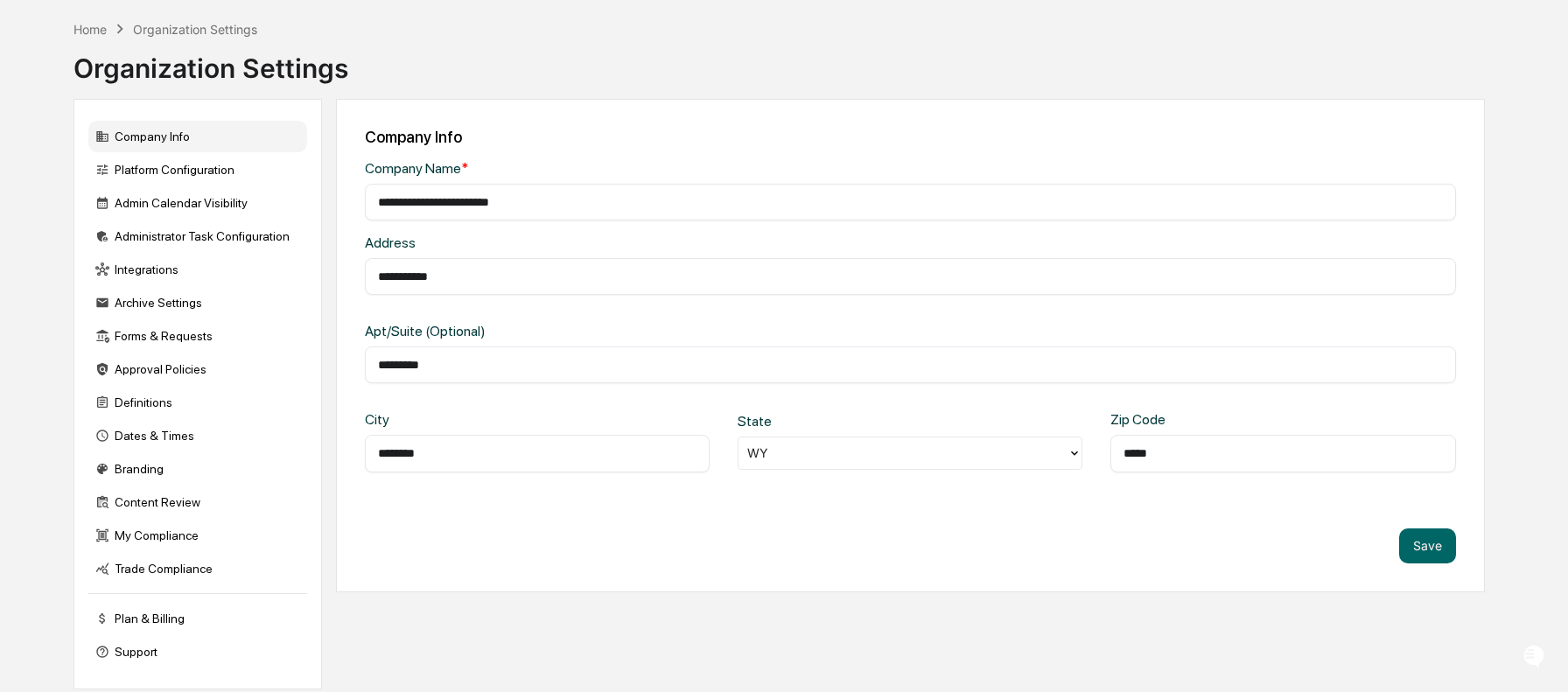
scroll to position [83, 0]
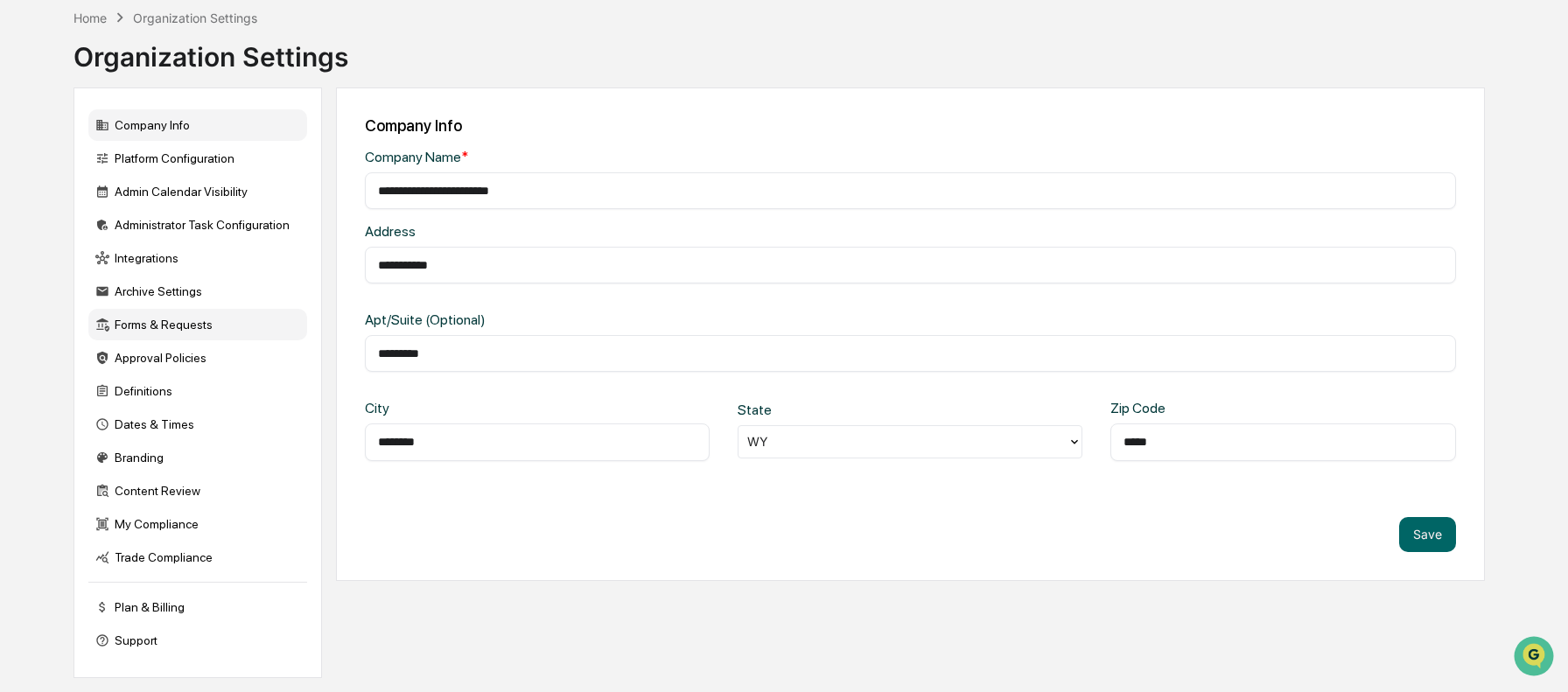
click at [167, 326] on div "Forms & Requests" at bounding box center [197, 325] width 219 height 32
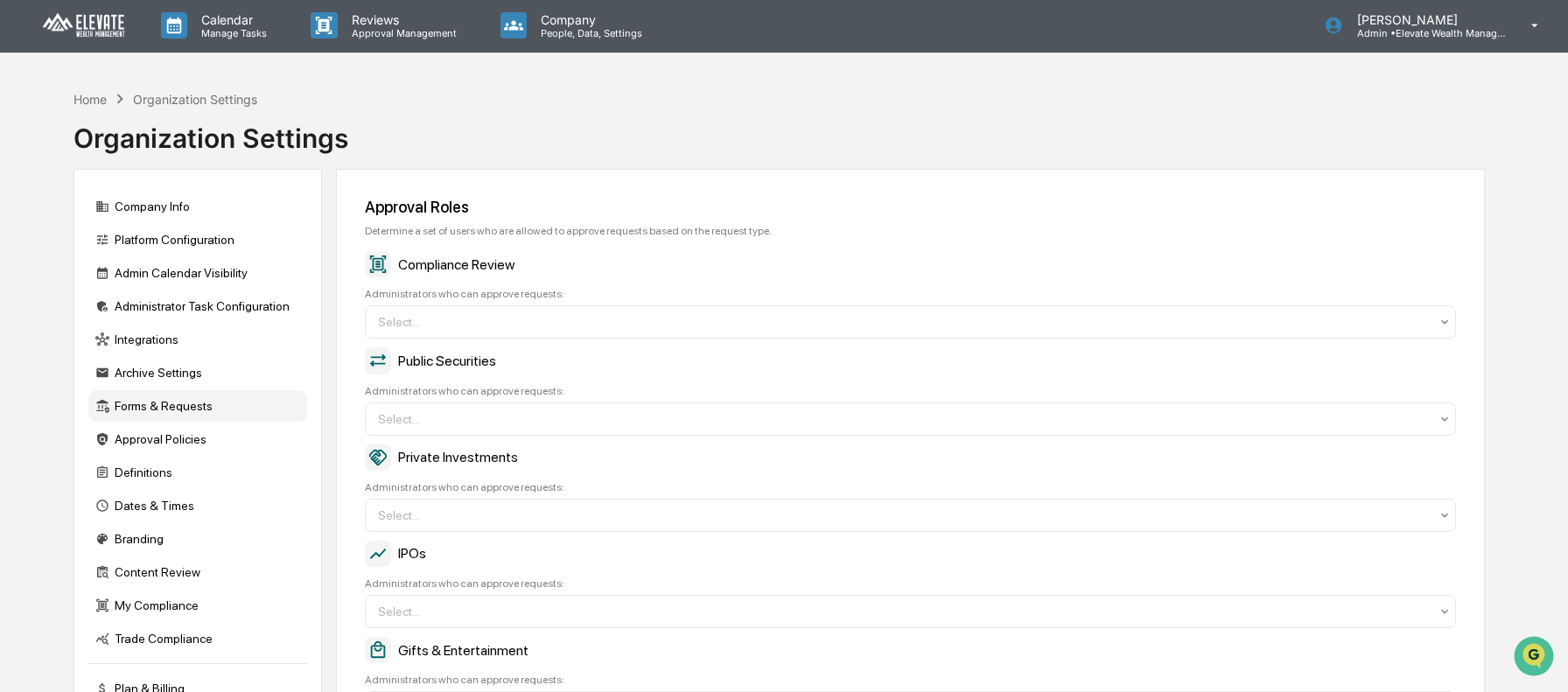
scroll to position [0, 0]
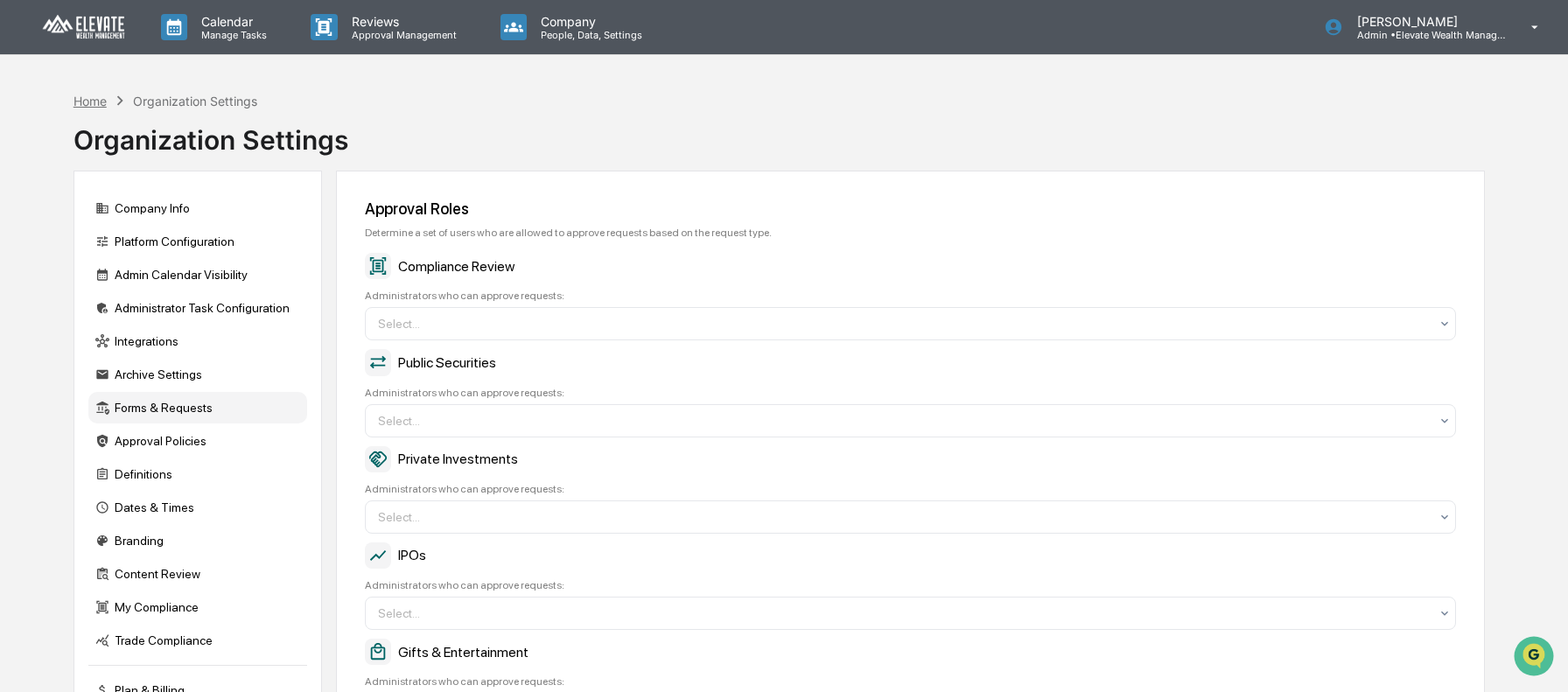
click at [95, 104] on div "Home" at bounding box center [90, 102] width 34 height 15
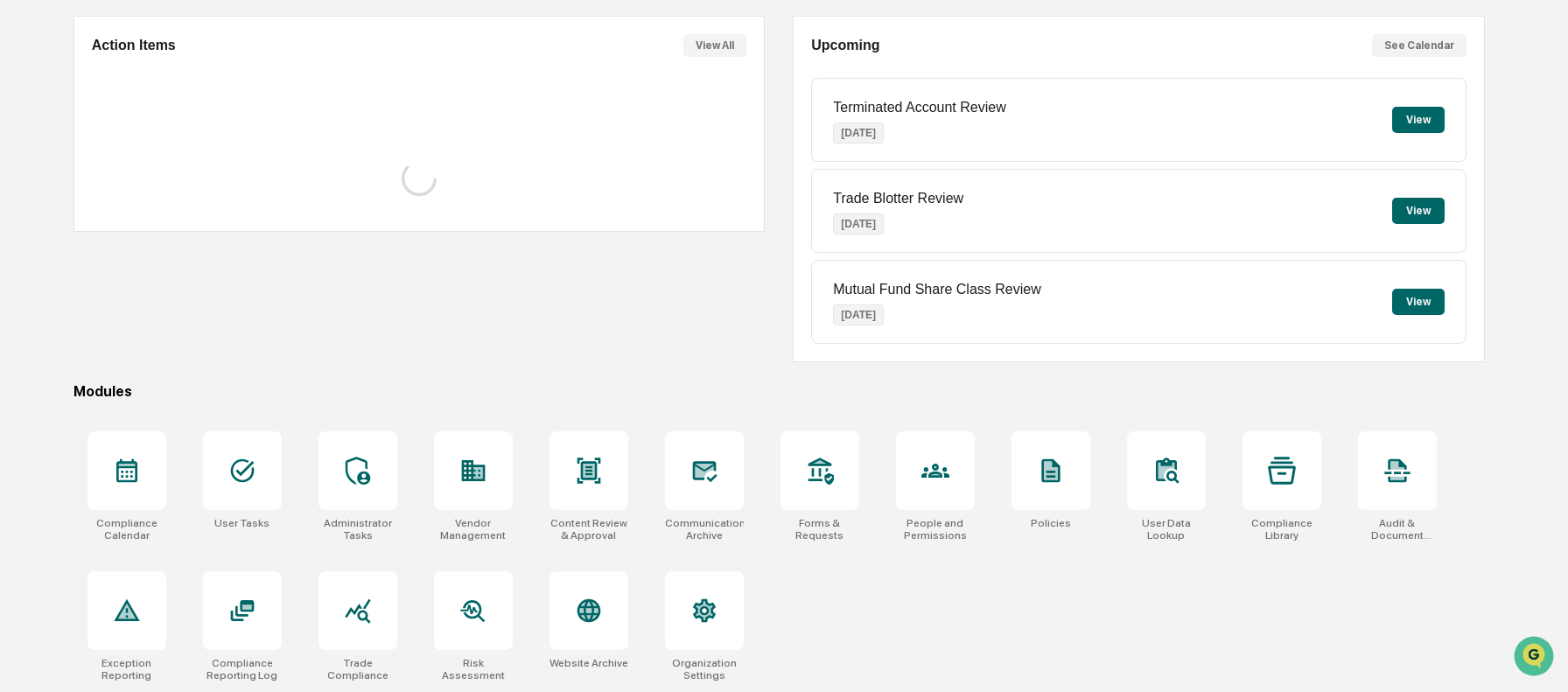
scroll to position [158, 0]
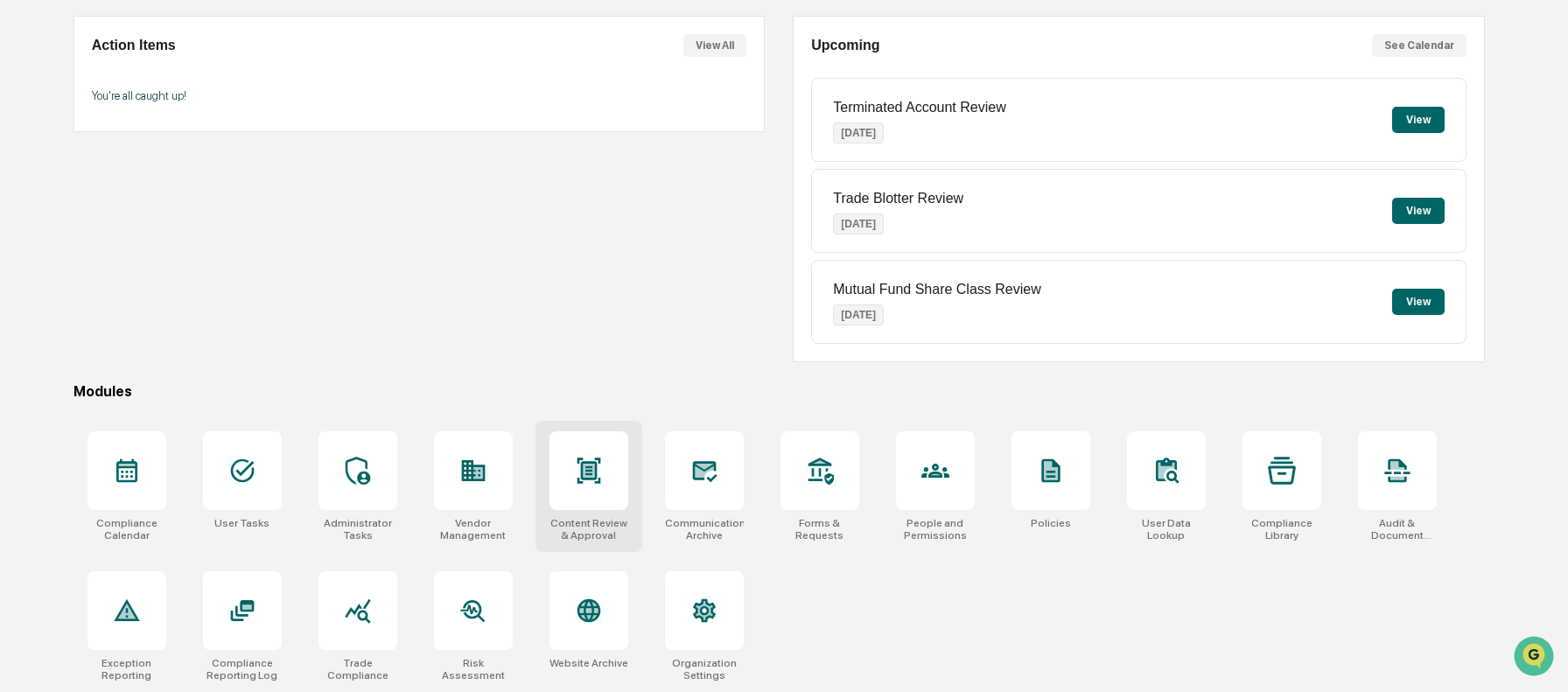
click at [591, 479] on icon at bounding box center [588, 470] width 28 height 28
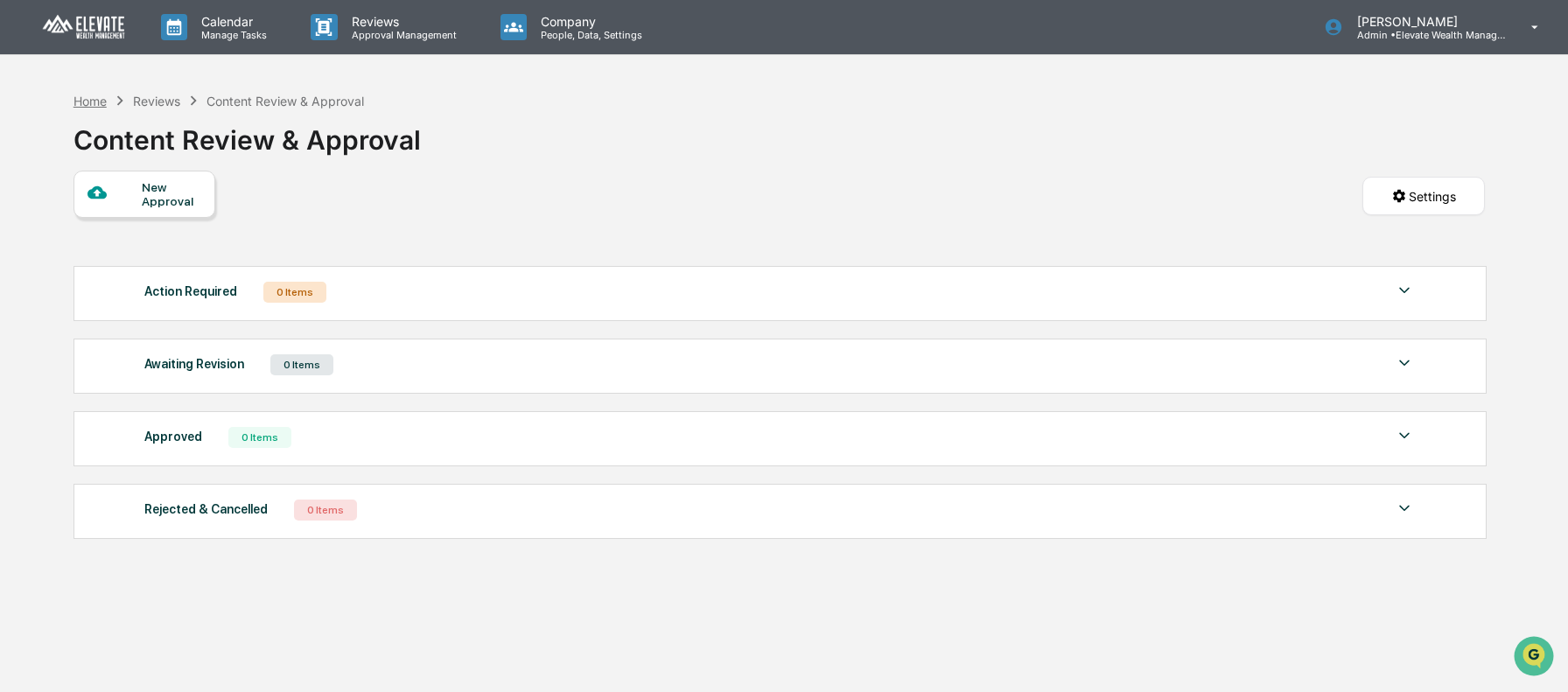
click at [95, 101] on div "Home" at bounding box center [90, 102] width 34 height 15
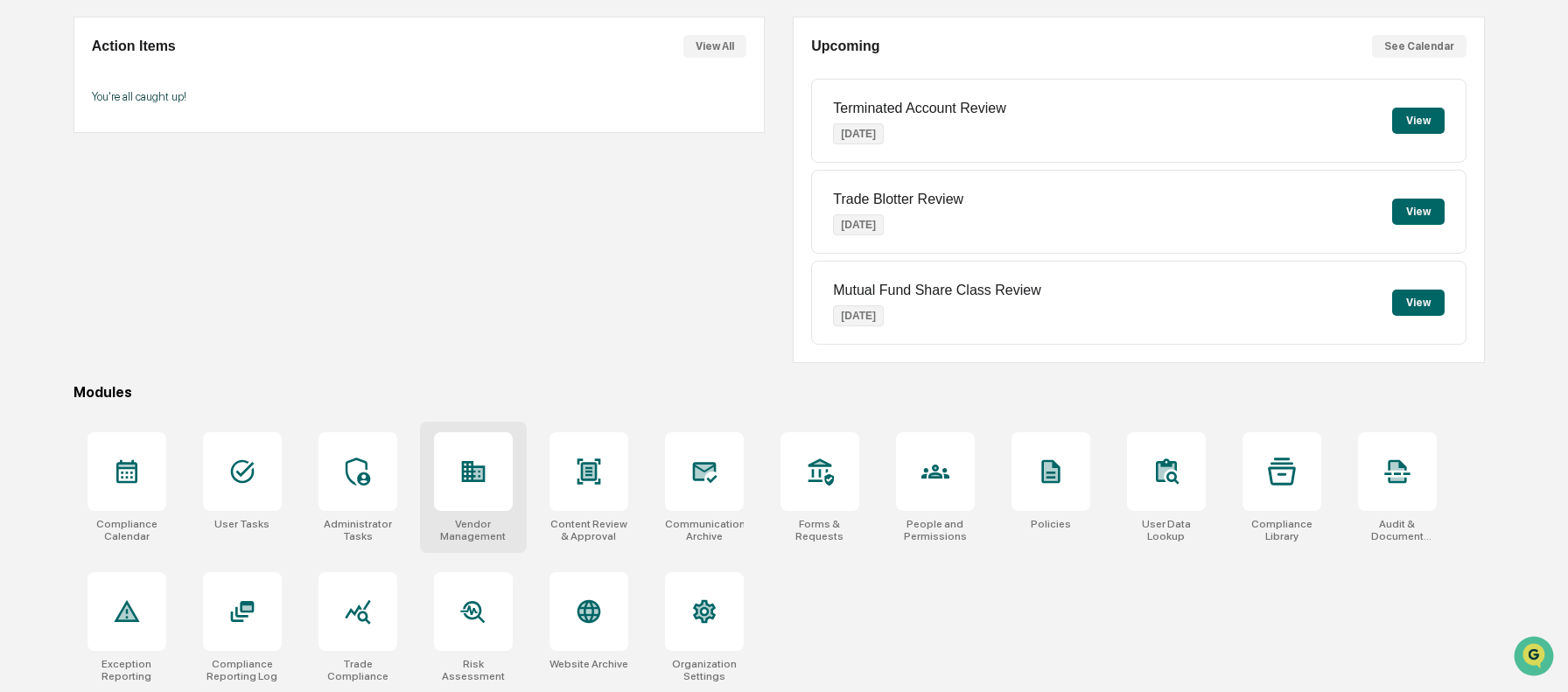
scroll to position [158, 0]
click at [466, 485] on div at bounding box center [473, 470] width 79 height 79
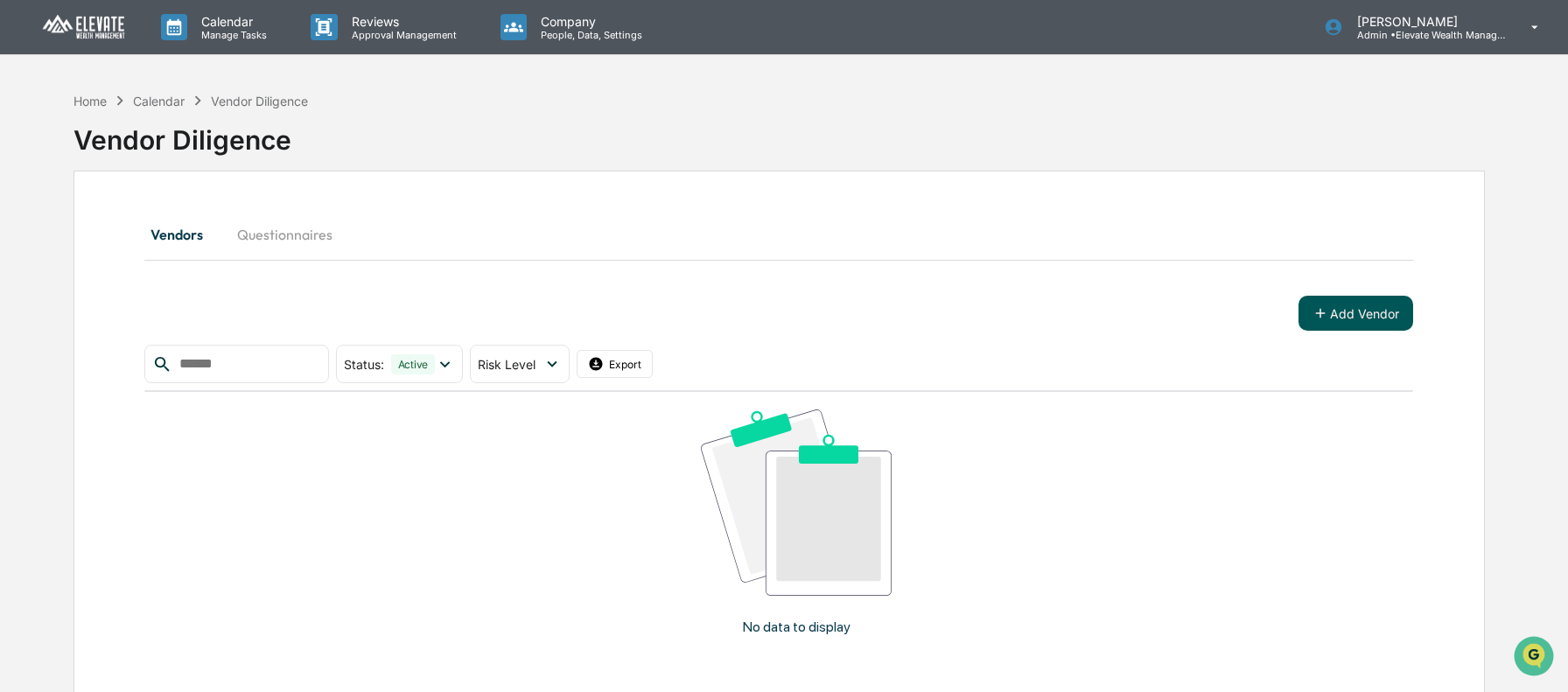
click at [1378, 320] on button "Add Vendor" at bounding box center [1355, 314] width 115 height 35
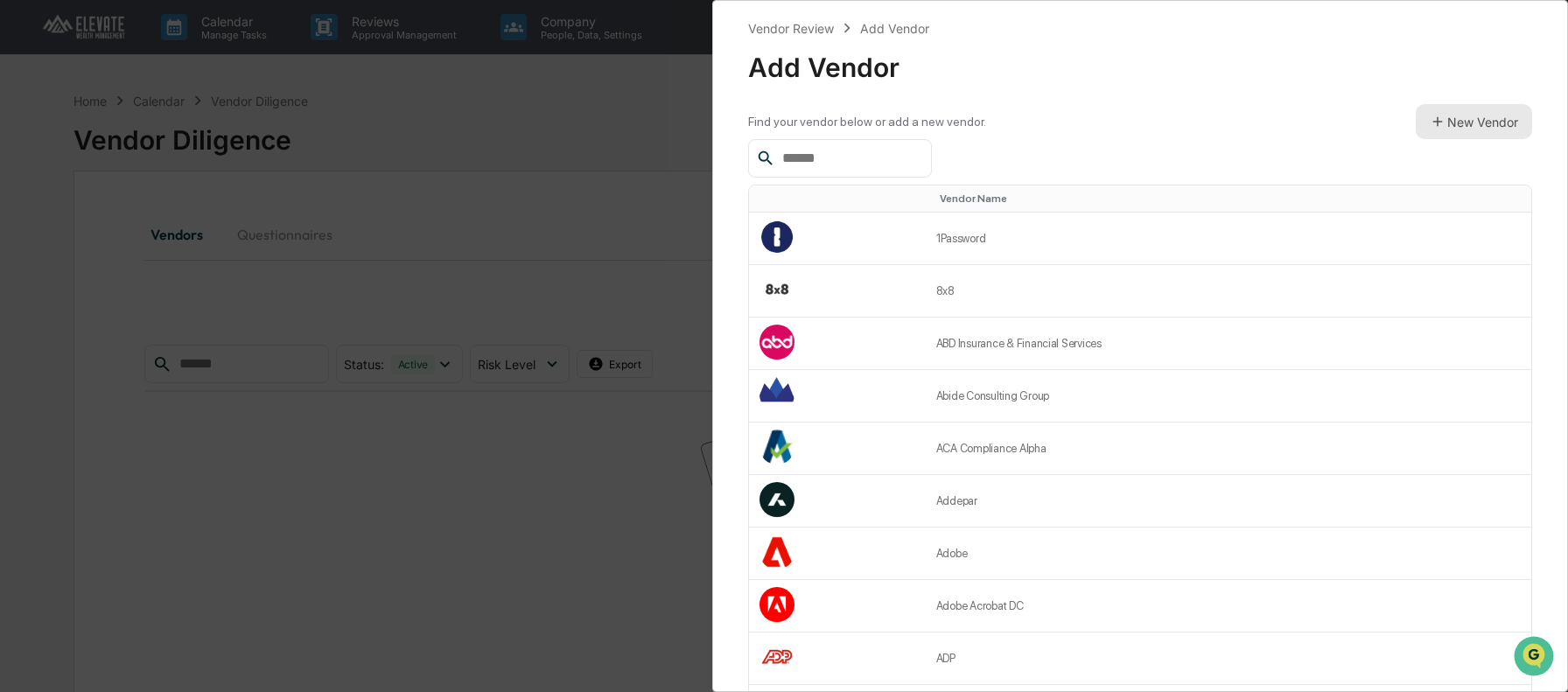
click at [1443, 135] on button "New Vendor" at bounding box center [1473, 122] width 116 height 35
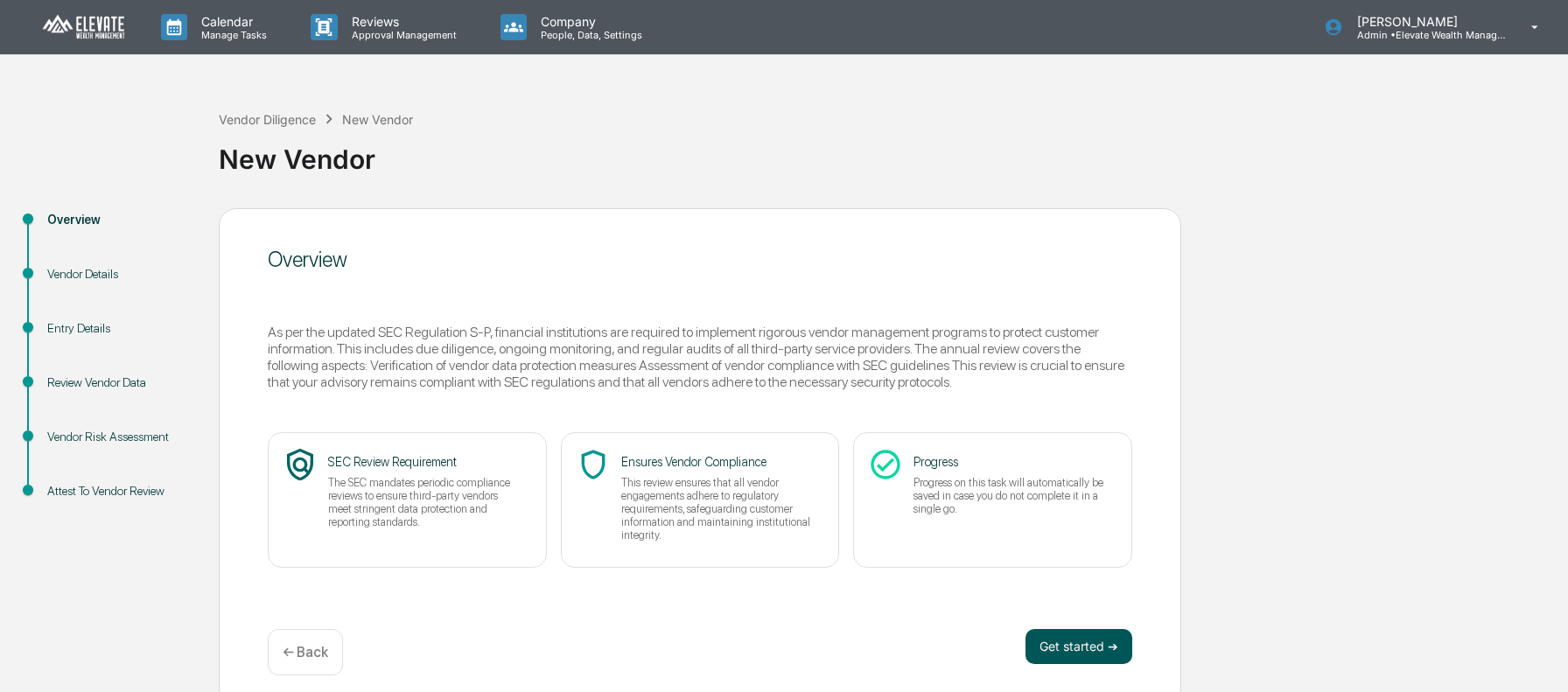
click at [1124, 639] on button "Get started ➔" at bounding box center [1078, 647] width 107 height 35
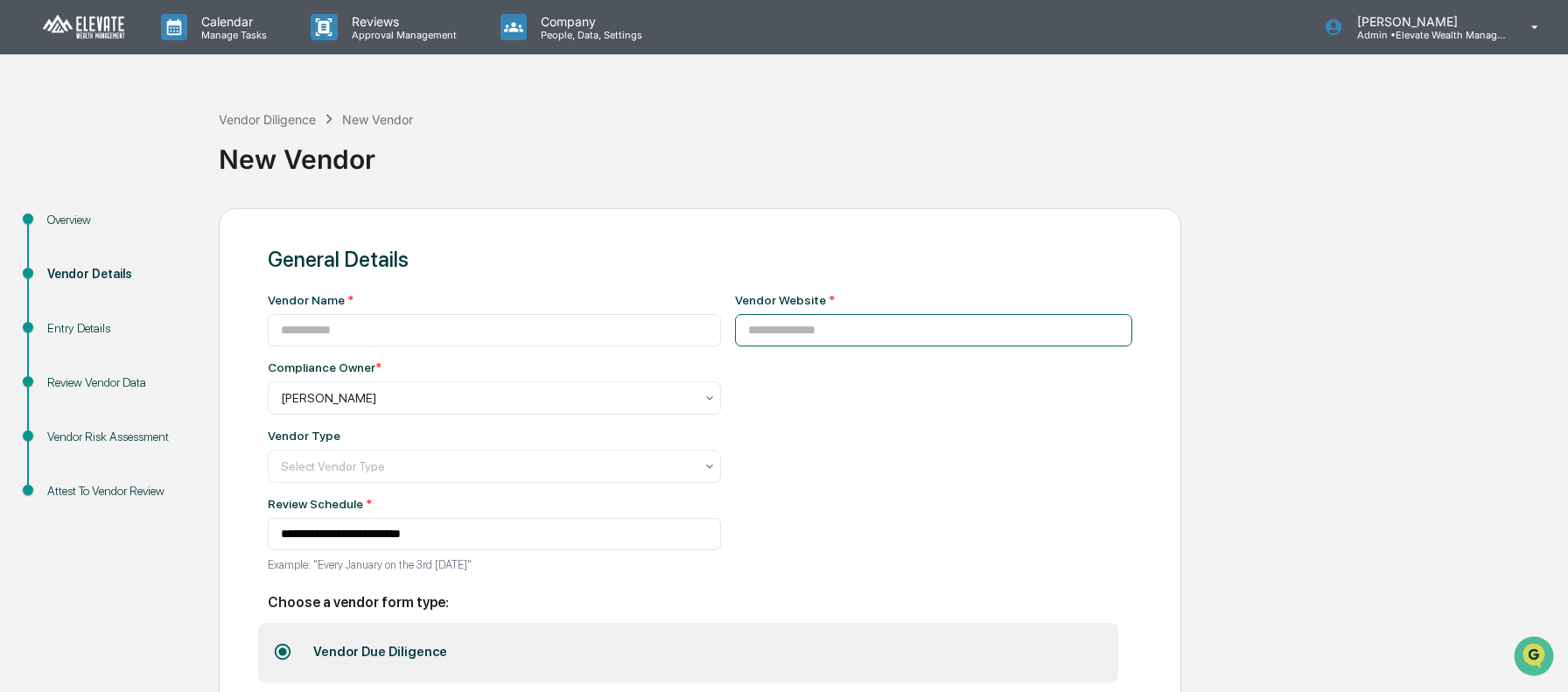
click at [845, 334] on input at bounding box center [934, 330] width 399 height 33
click at [501, 323] on input at bounding box center [494, 330] width 453 height 33
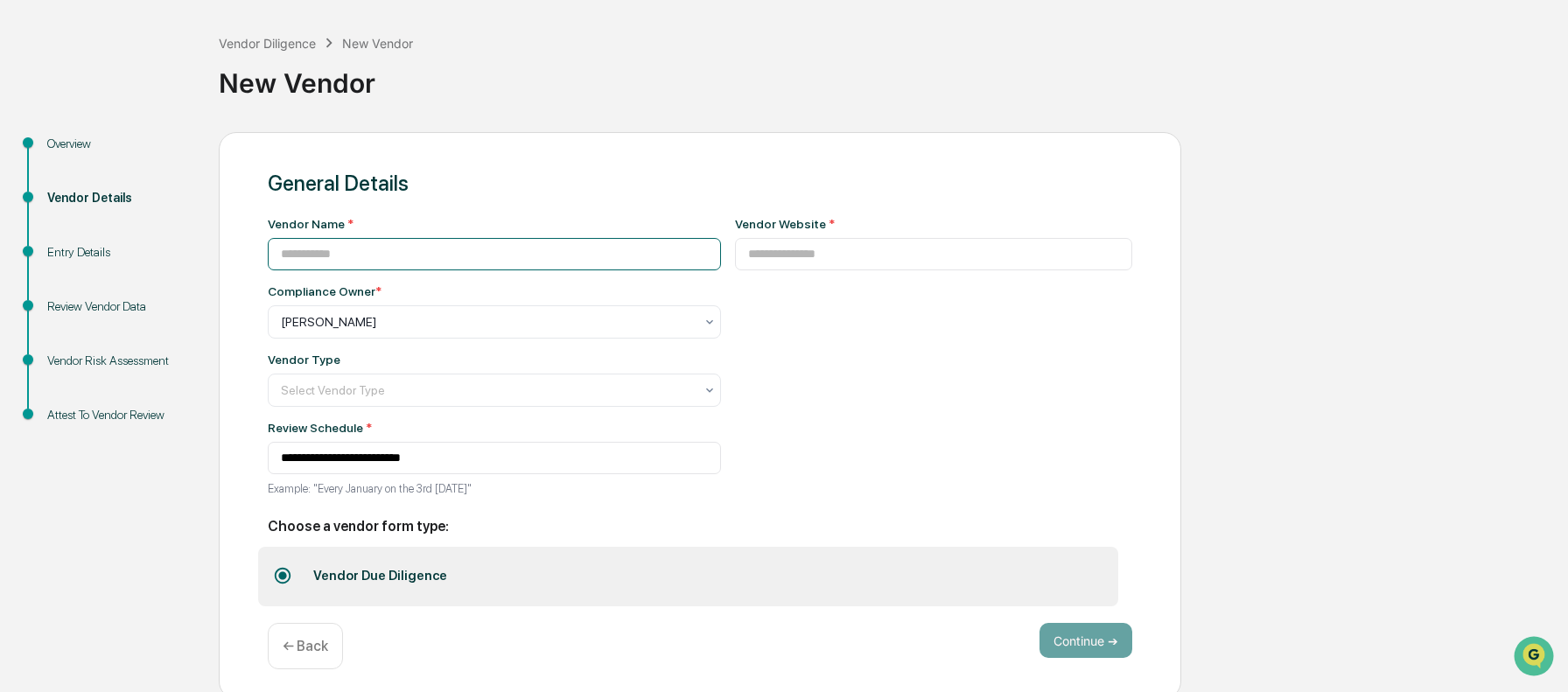
scroll to position [86, 0]
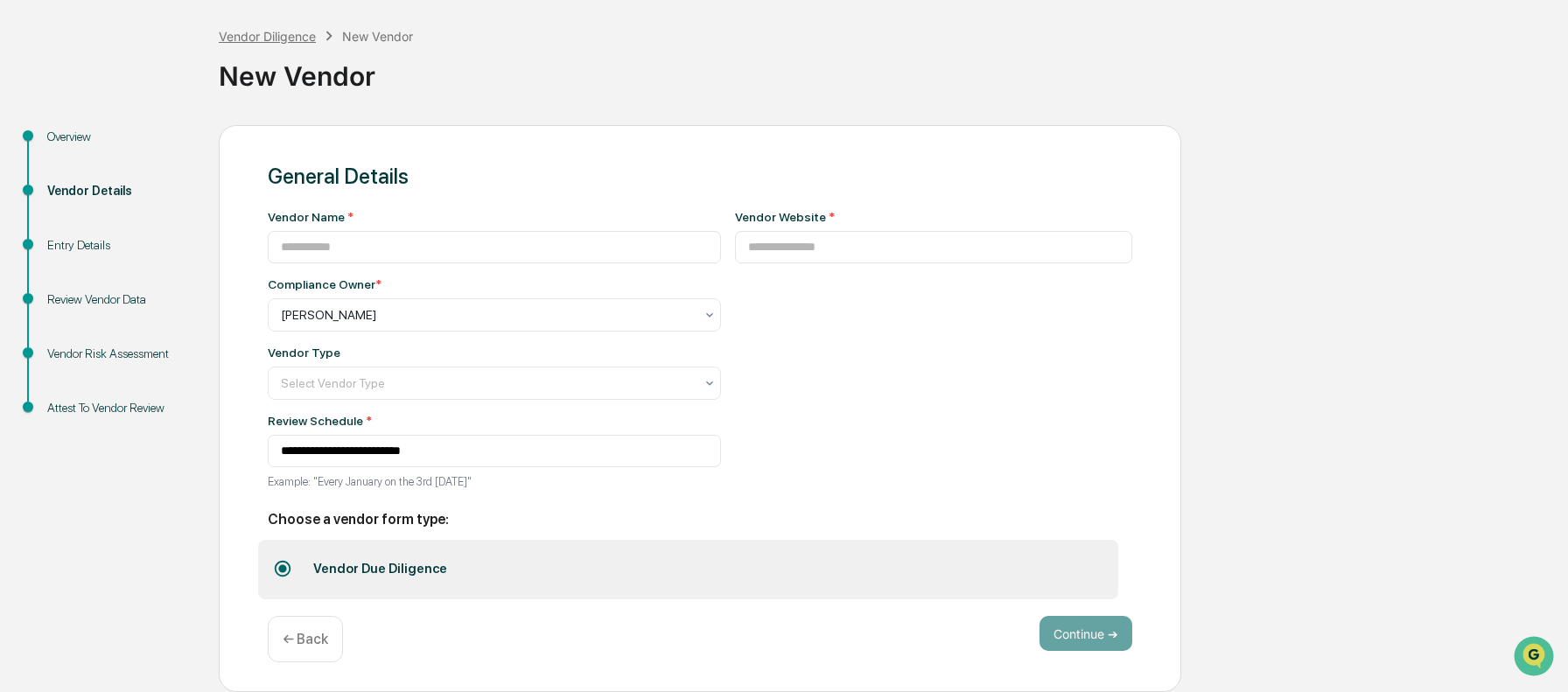
click at [274, 37] on div "Vendor Diligence" at bounding box center [267, 36] width 97 height 15
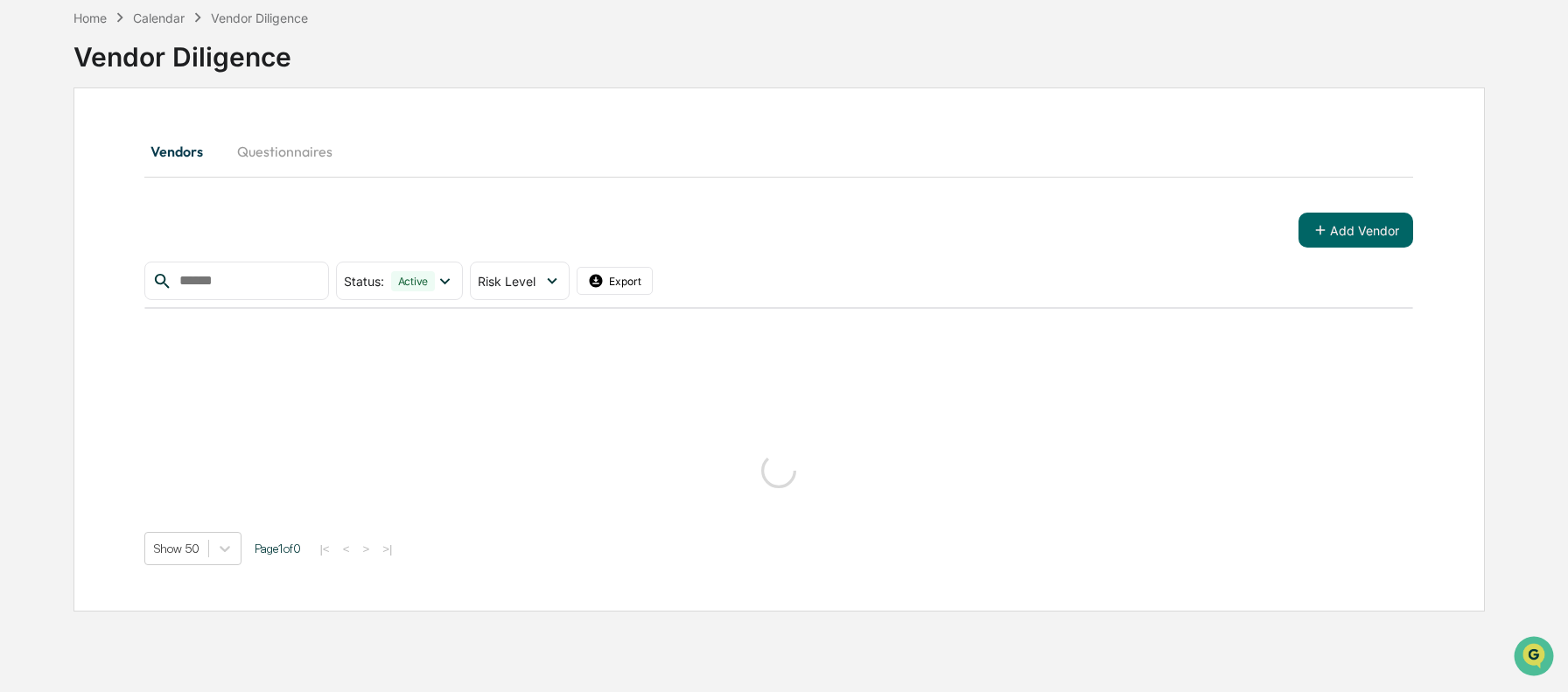
scroll to position [83, 0]
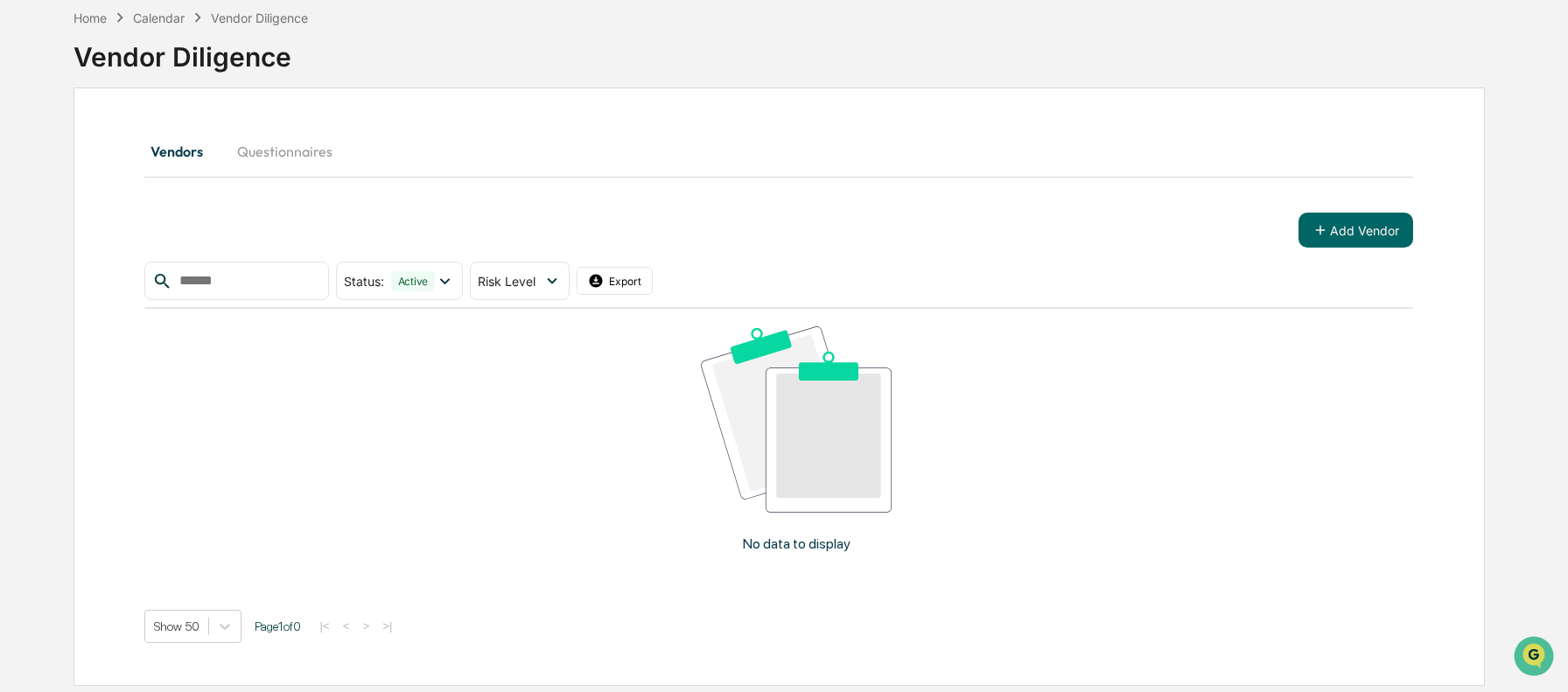
click at [312, 147] on button "Questionnaires" at bounding box center [285, 151] width 123 height 42
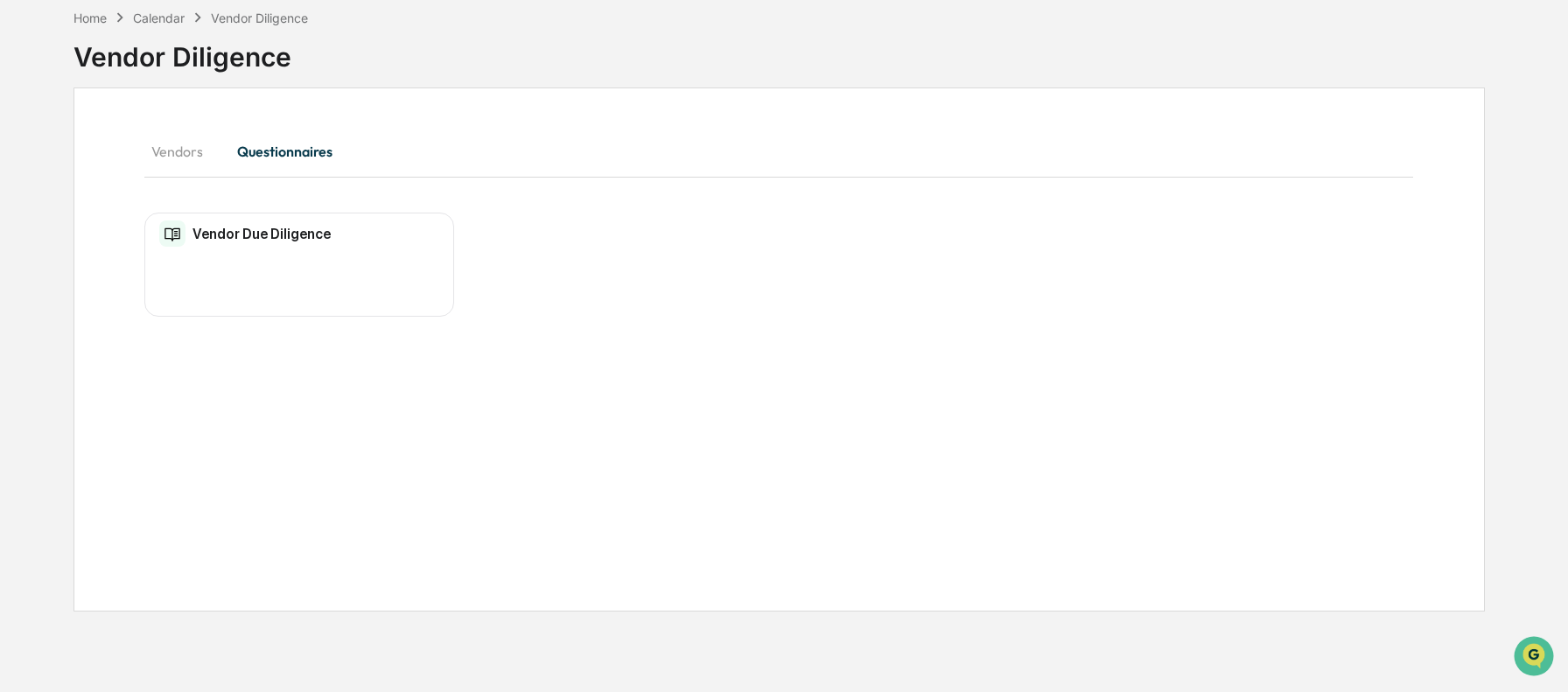
click at [303, 233] on h2 "Vendor Due Diligence" at bounding box center [262, 234] width 138 height 17
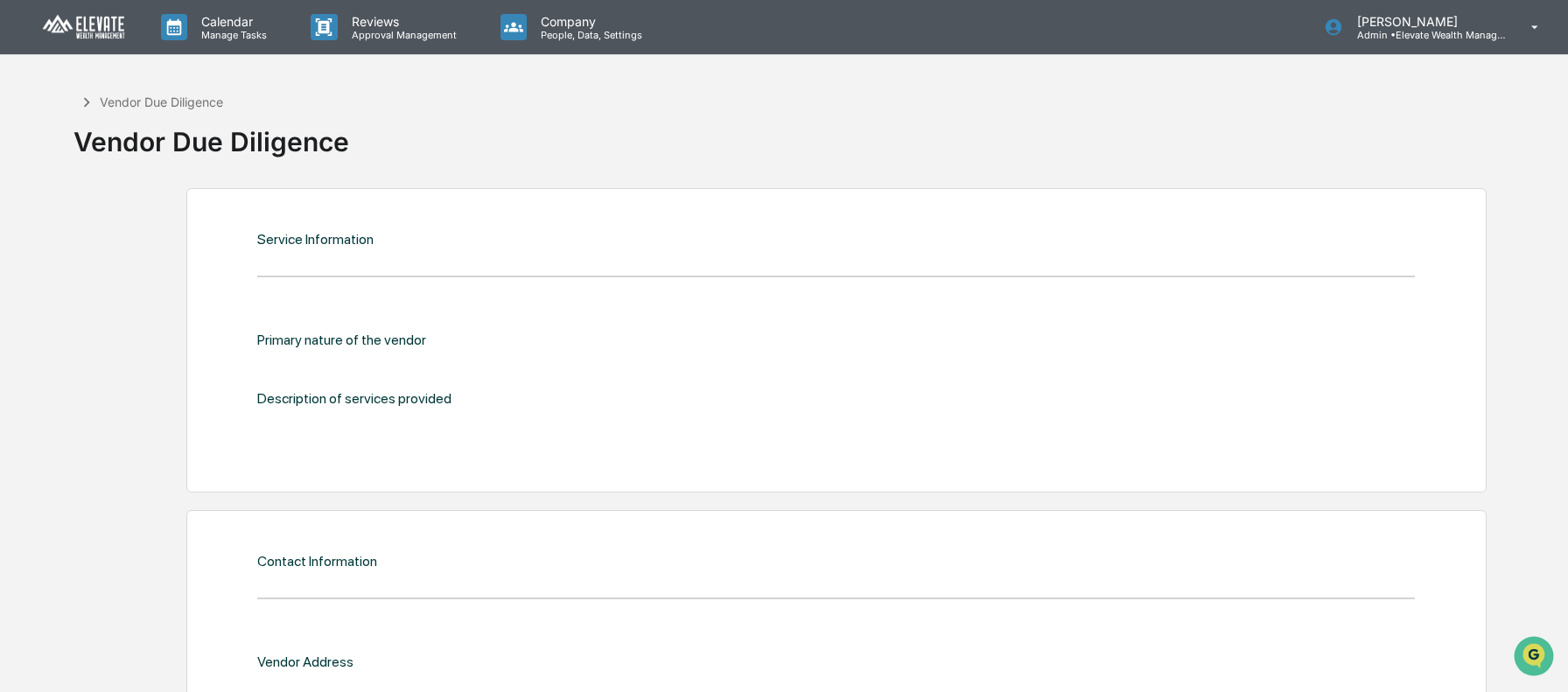
click at [90, 31] on img at bounding box center [84, 27] width 84 height 27
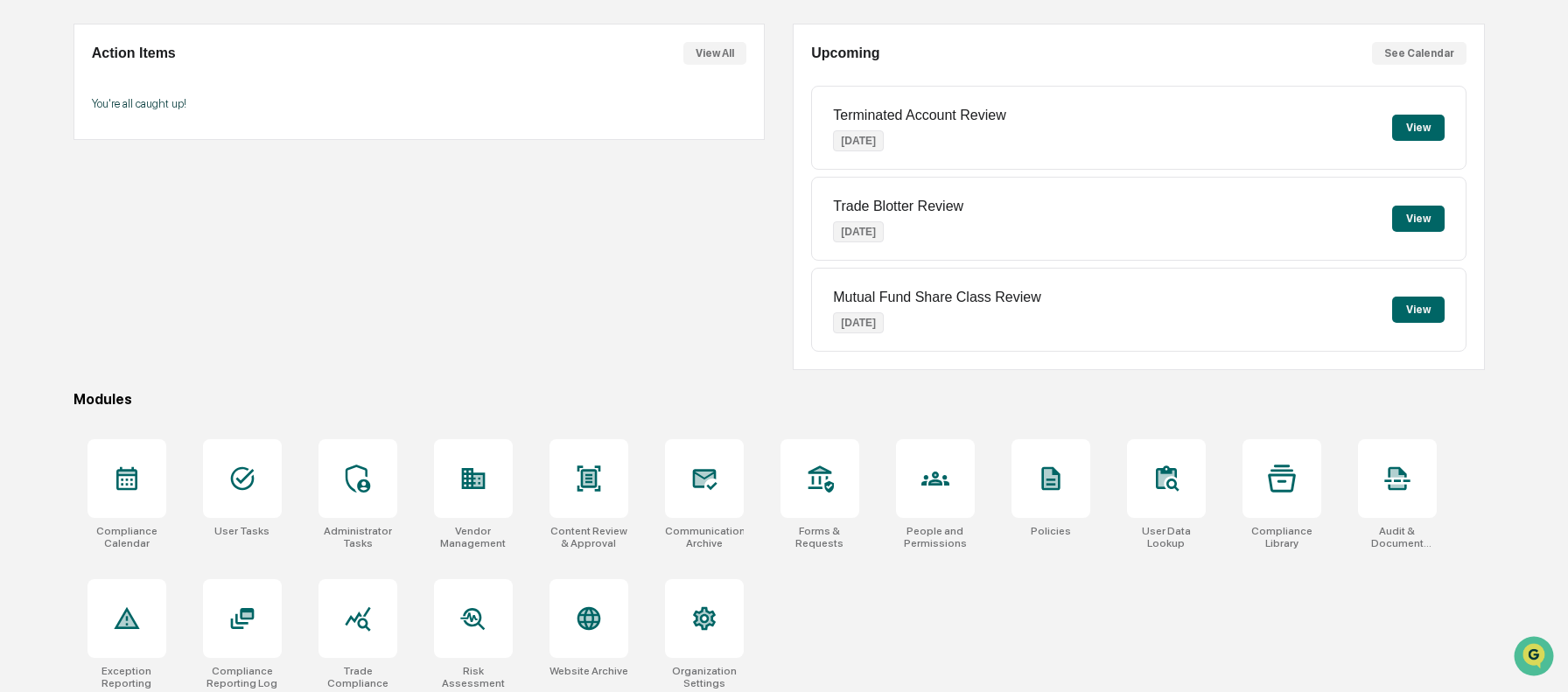
scroll to position [158, 0]
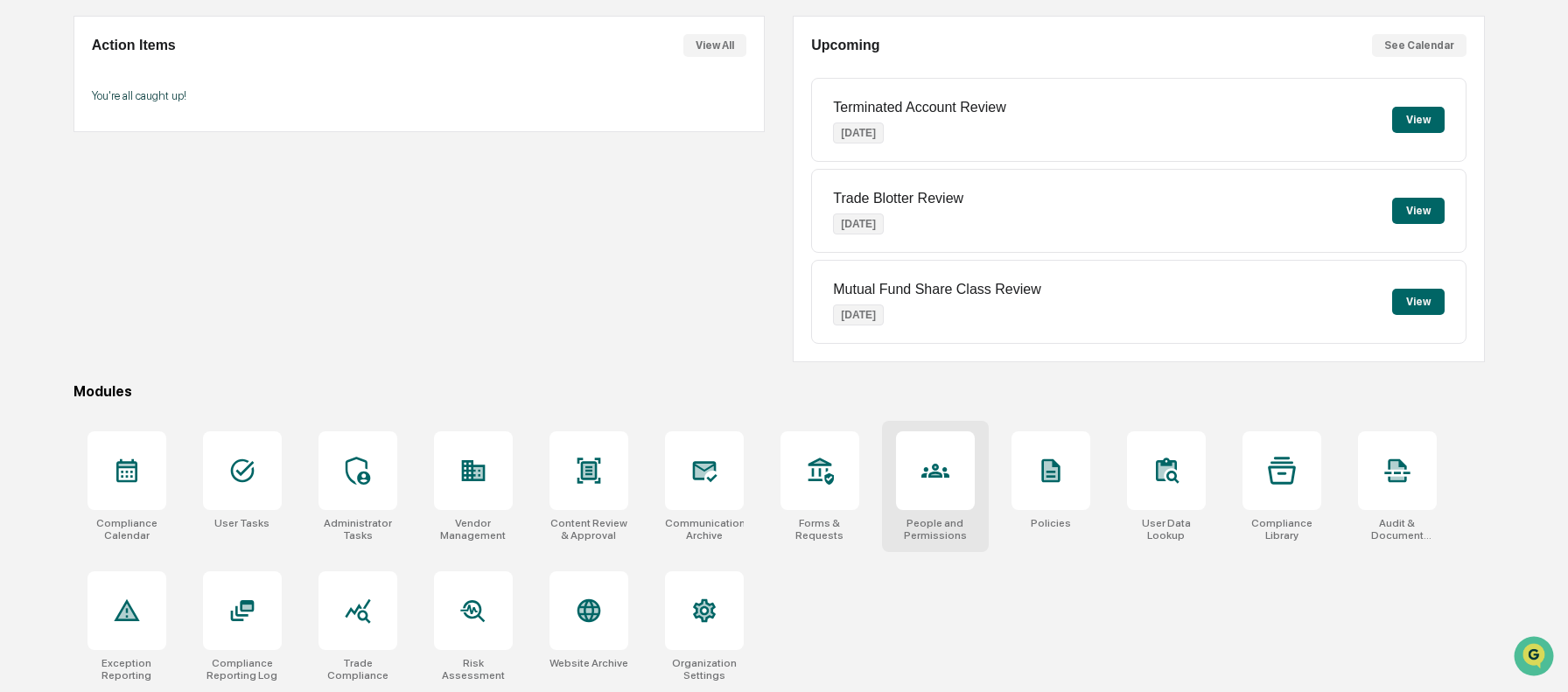
click at [933, 468] on icon at bounding box center [935, 470] width 28 height 14
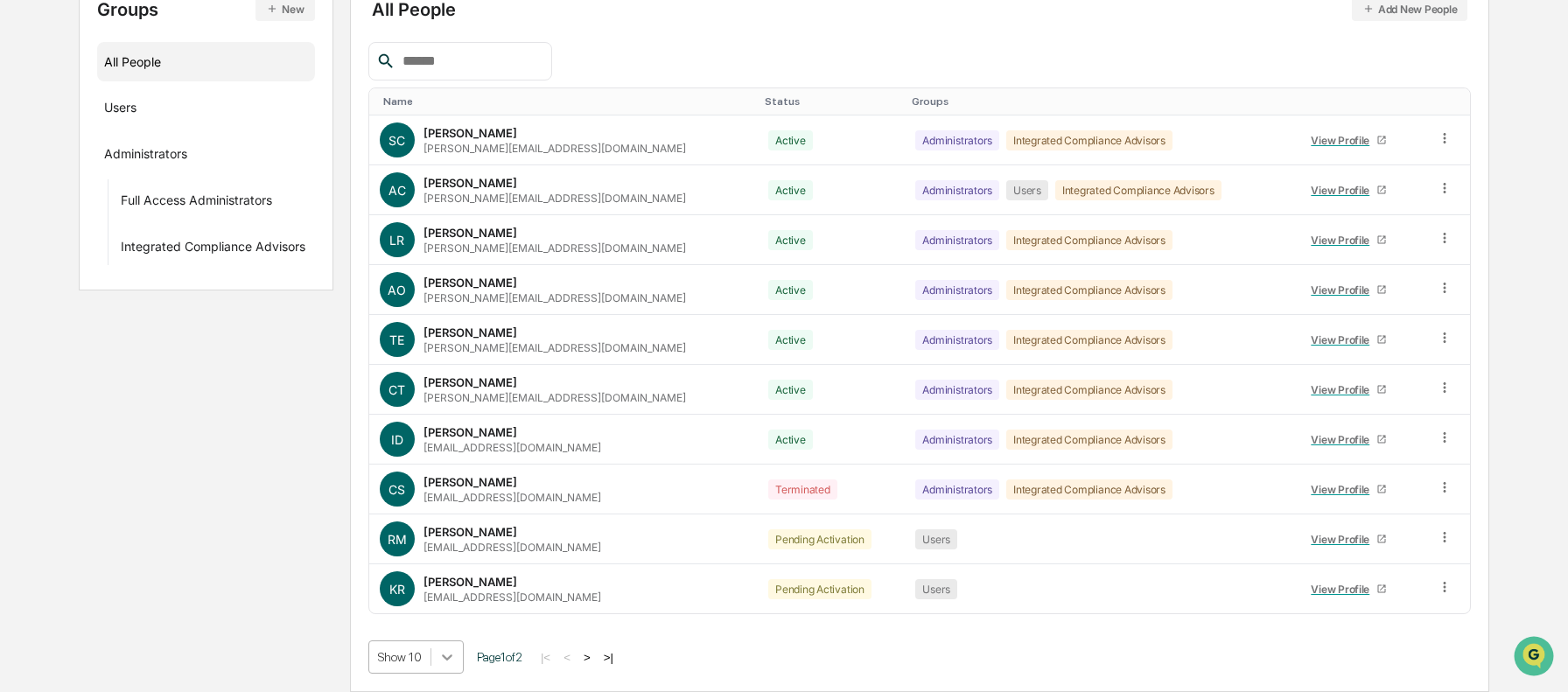
click at [459, 660] on body "Calendar Manage Tasks Reviews Approval Management Company People, Data, Setting…" at bounding box center [784, 235] width 1568 height 914
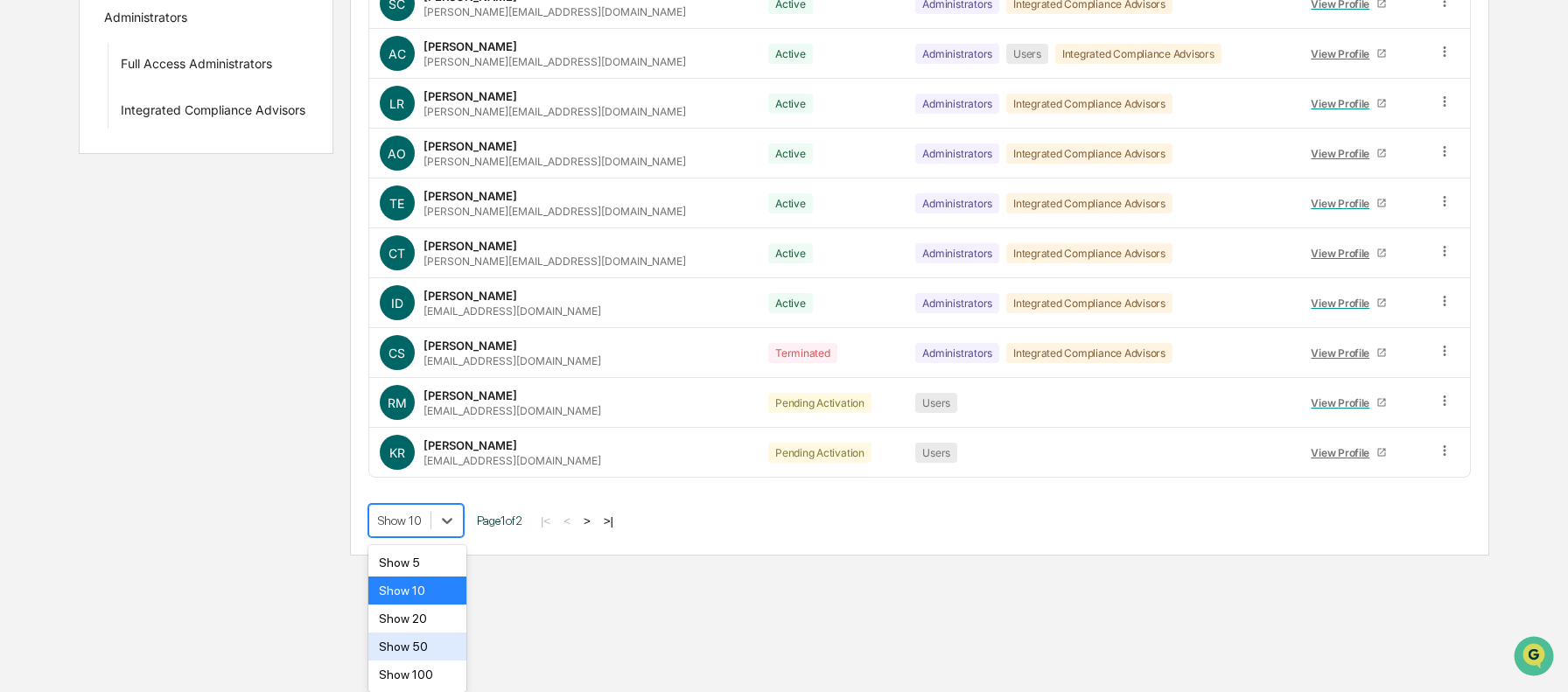
click at [453, 645] on div "Show 50" at bounding box center [418, 646] width 99 height 28
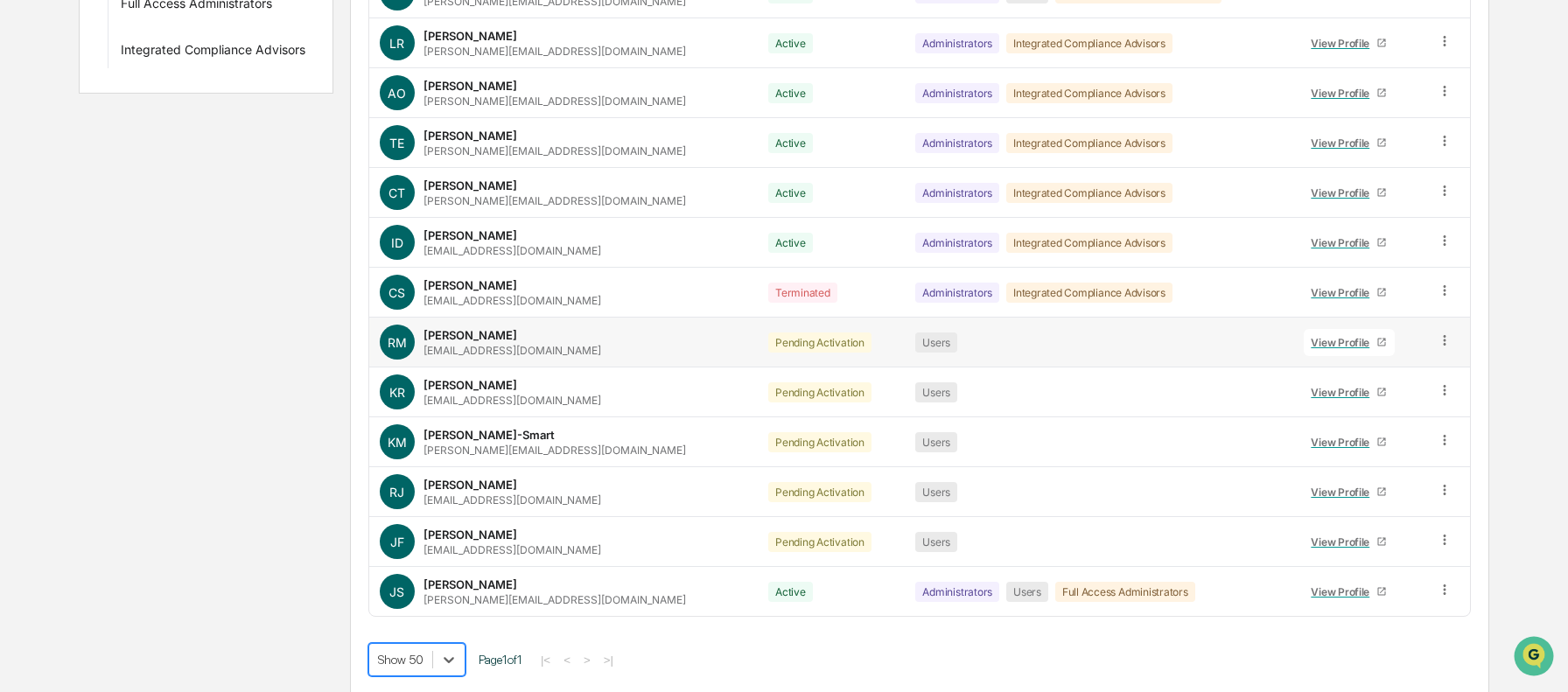
scroll to position [422, 0]
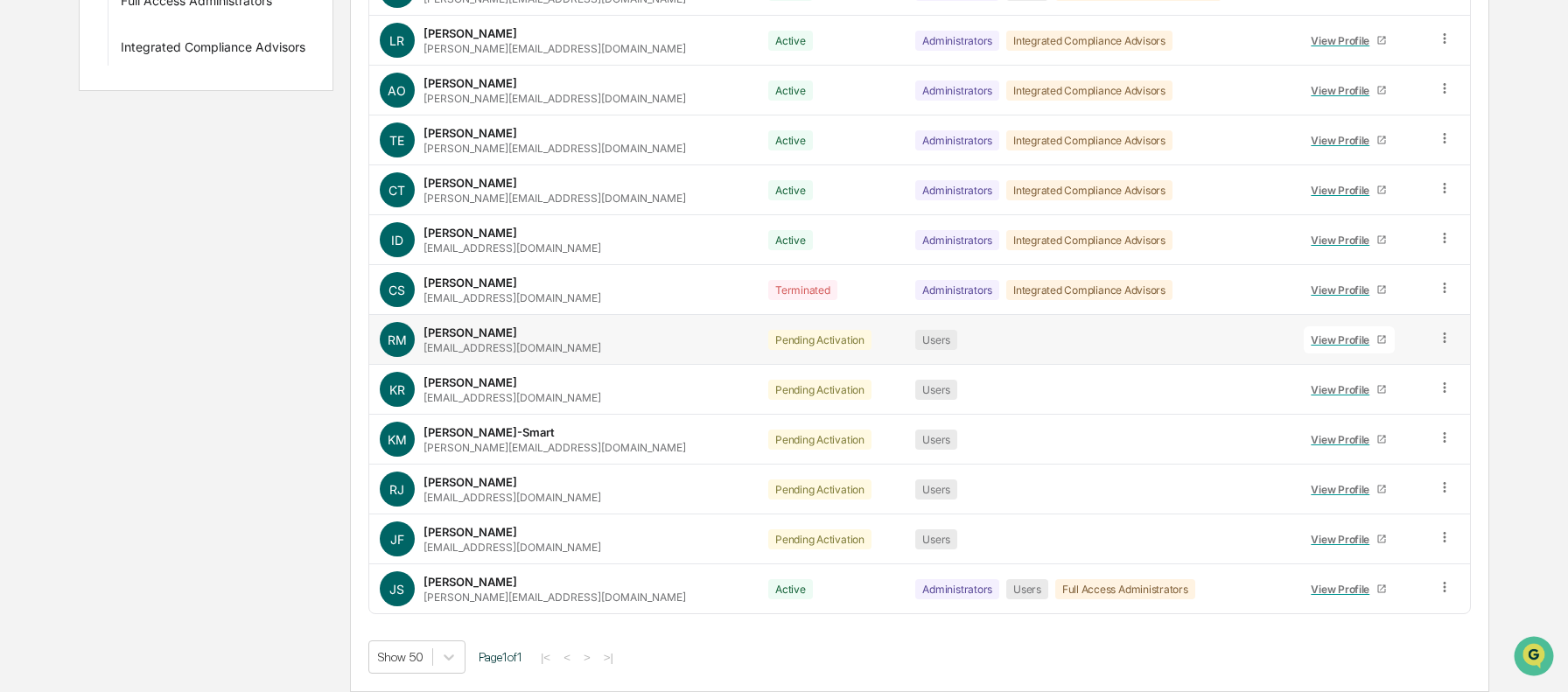
click at [1443, 339] on icon at bounding box center [1444, 337] width 3 height 10
click at [1383, 391] on div "Change Status" at bounding box center [1366, 401] width 145 height 21
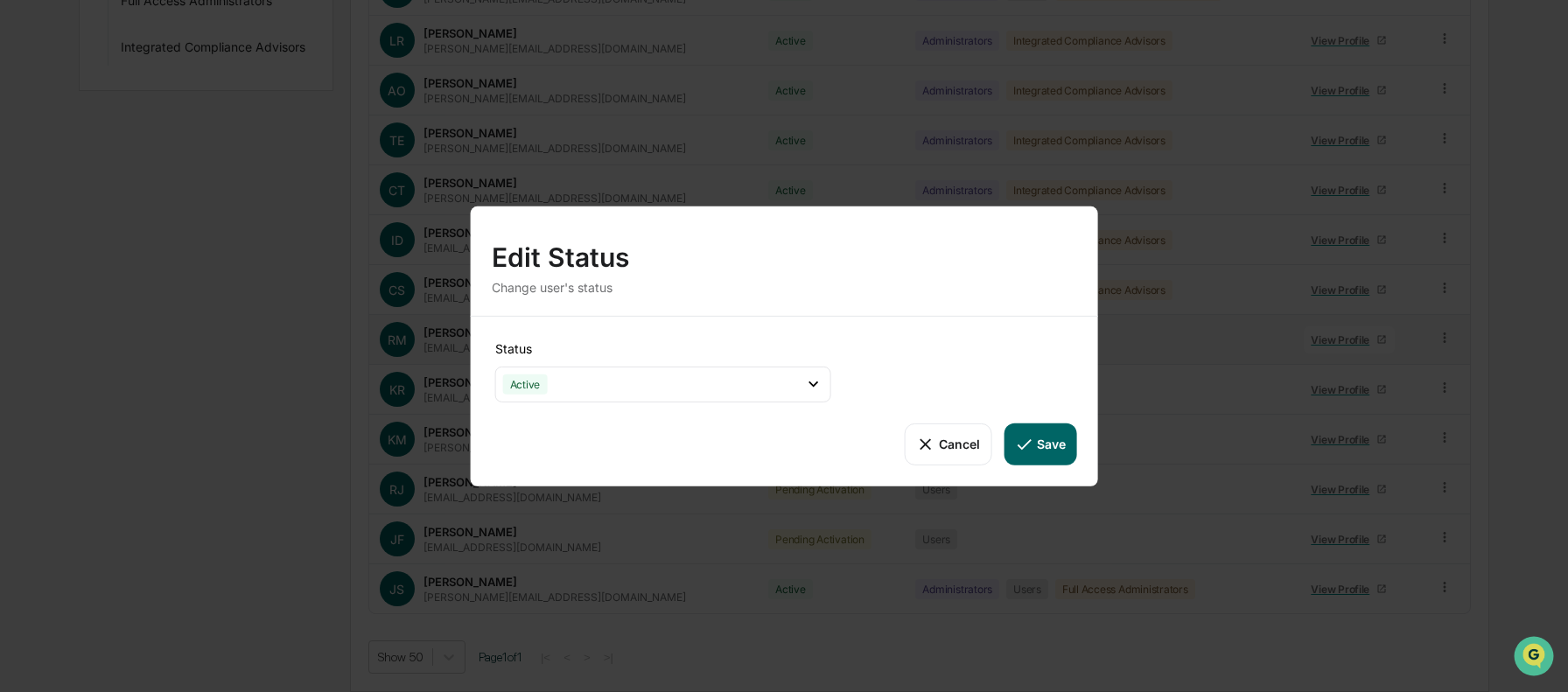
click at [940, 446] on button "Cancel" at bounding box center [948, 443] width 87 height 42
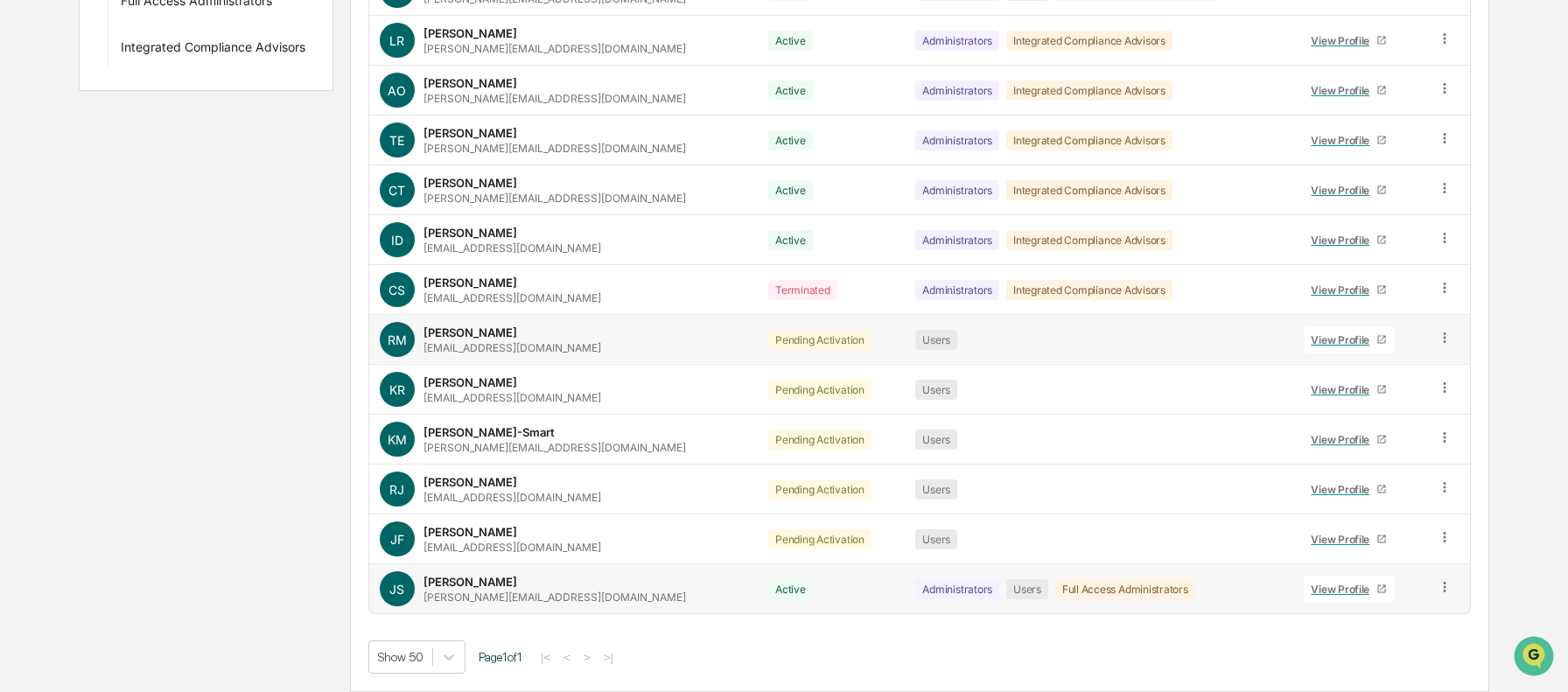
click at [1442, 587] on icon at bounding box center [1445, 588] width 17 height 17
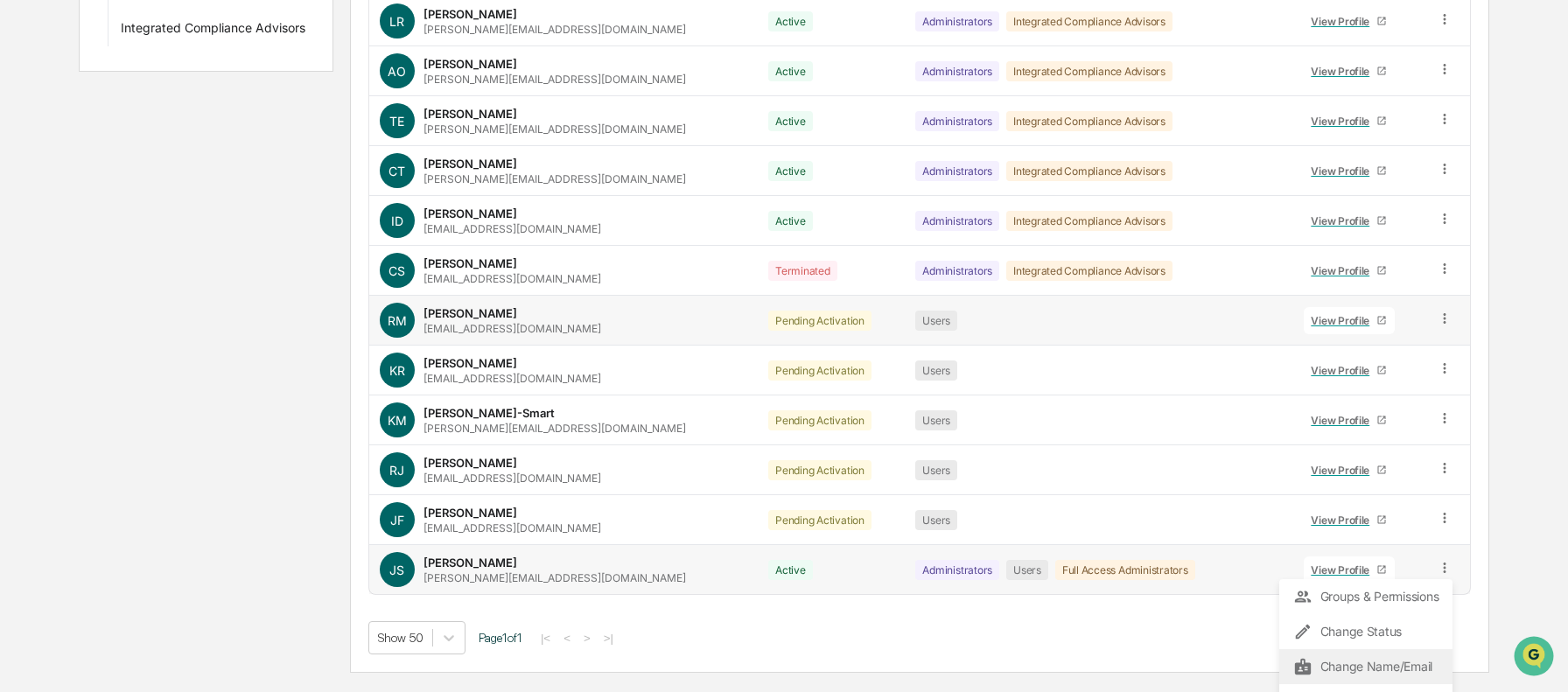
click at [1388, 659] on div "Change Name/Email" at bounding box center [1366, 667] width 145 height 21
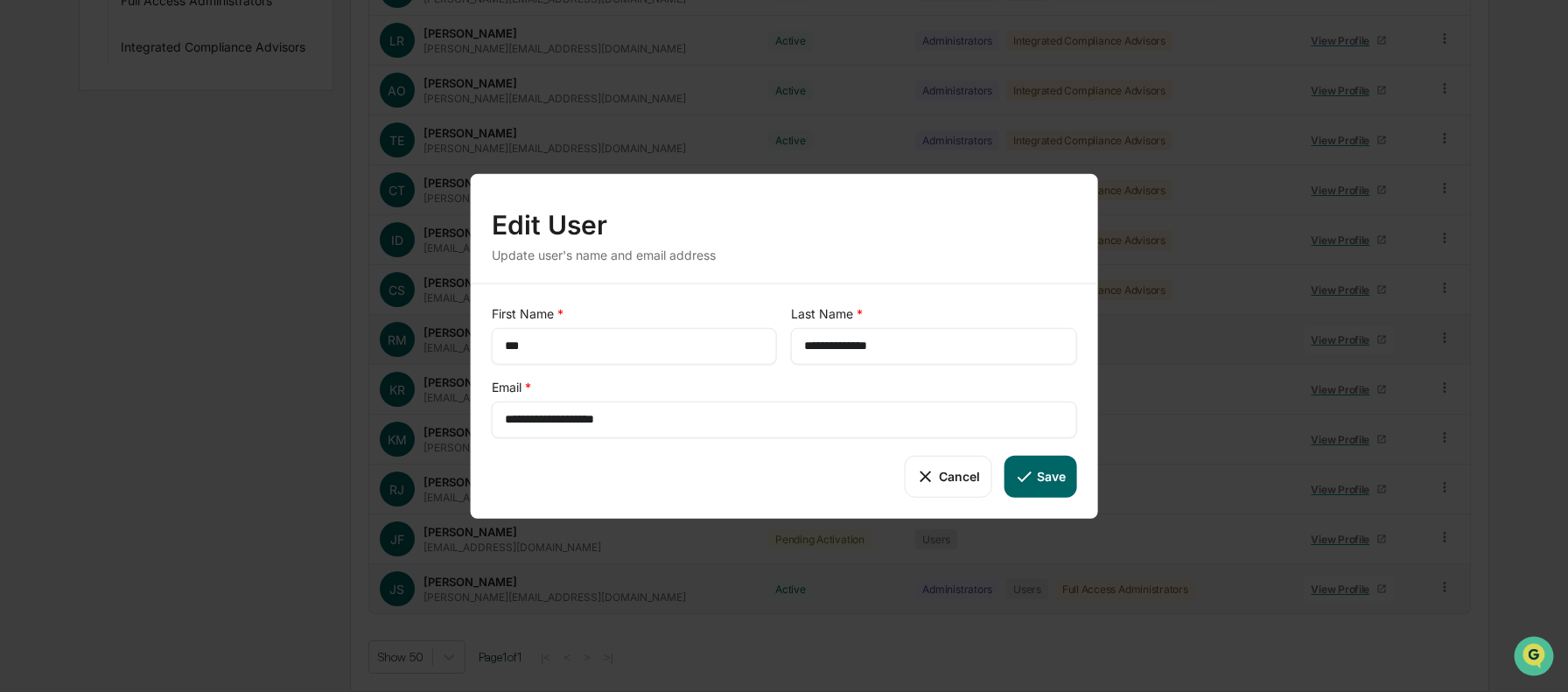
click at [819, 348] on input "**********" at bounding box center [934, 346] width 259 height 18
click at [1023, 467] on icon at bounding box center [1023, 476] width 20 height 20
type input "**********"
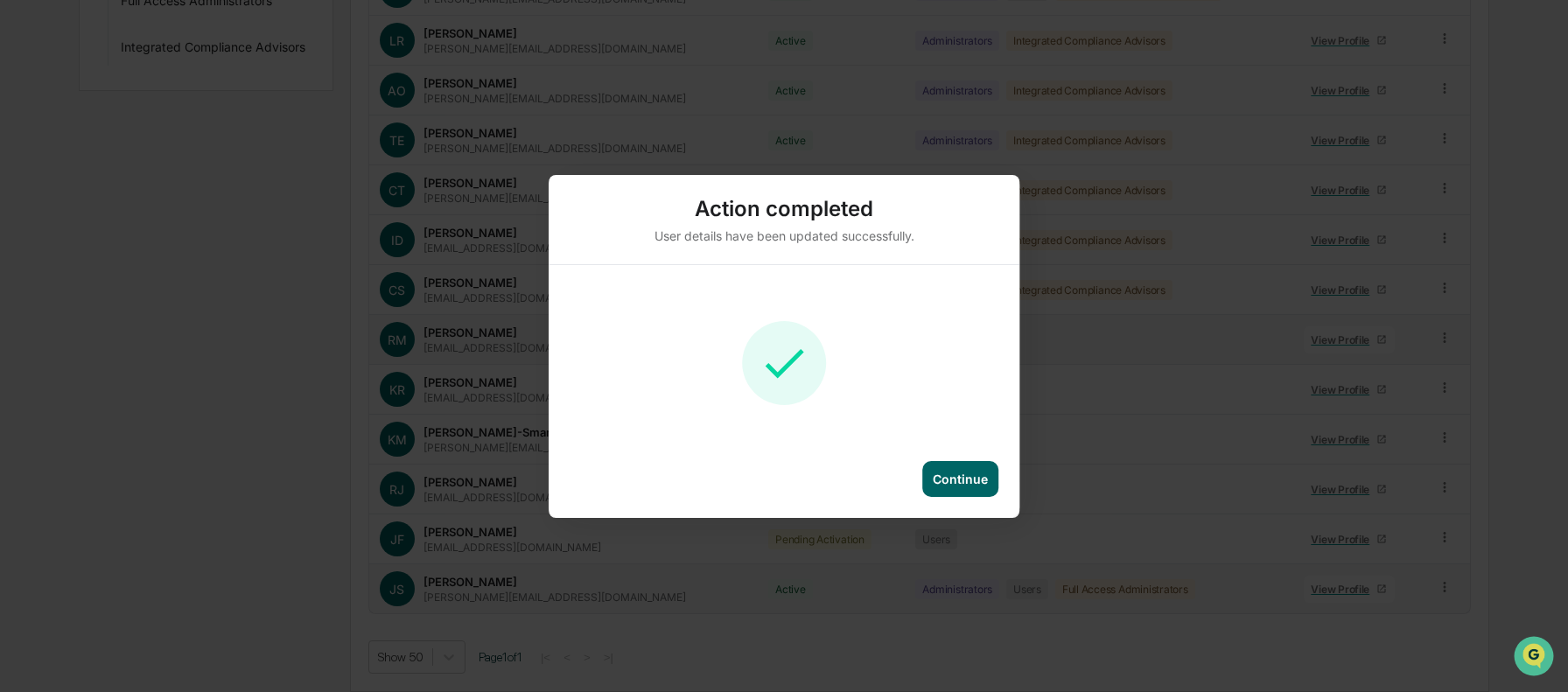
click at [954, 472] on div "Continue" at bounding box center [960, 479] width 55 height 15
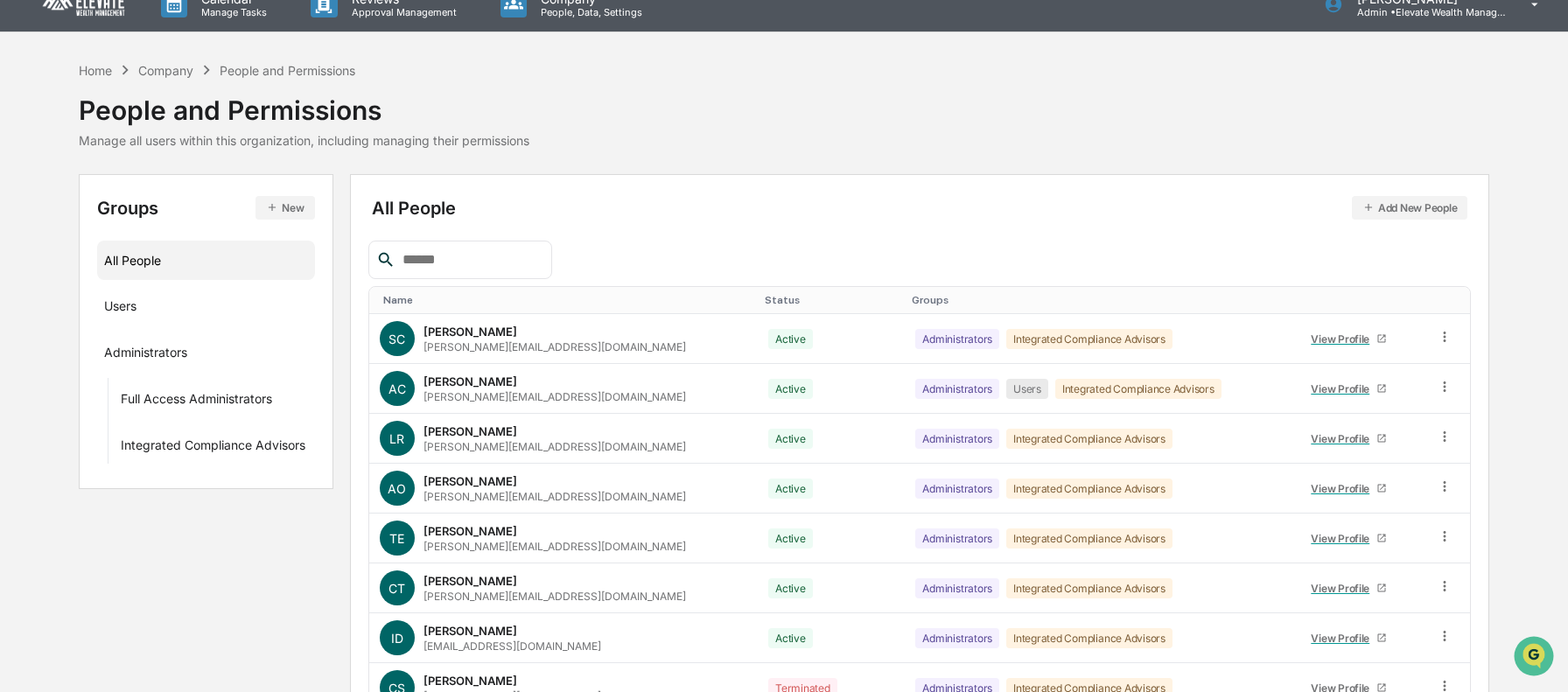
scroll to position [0, 0]
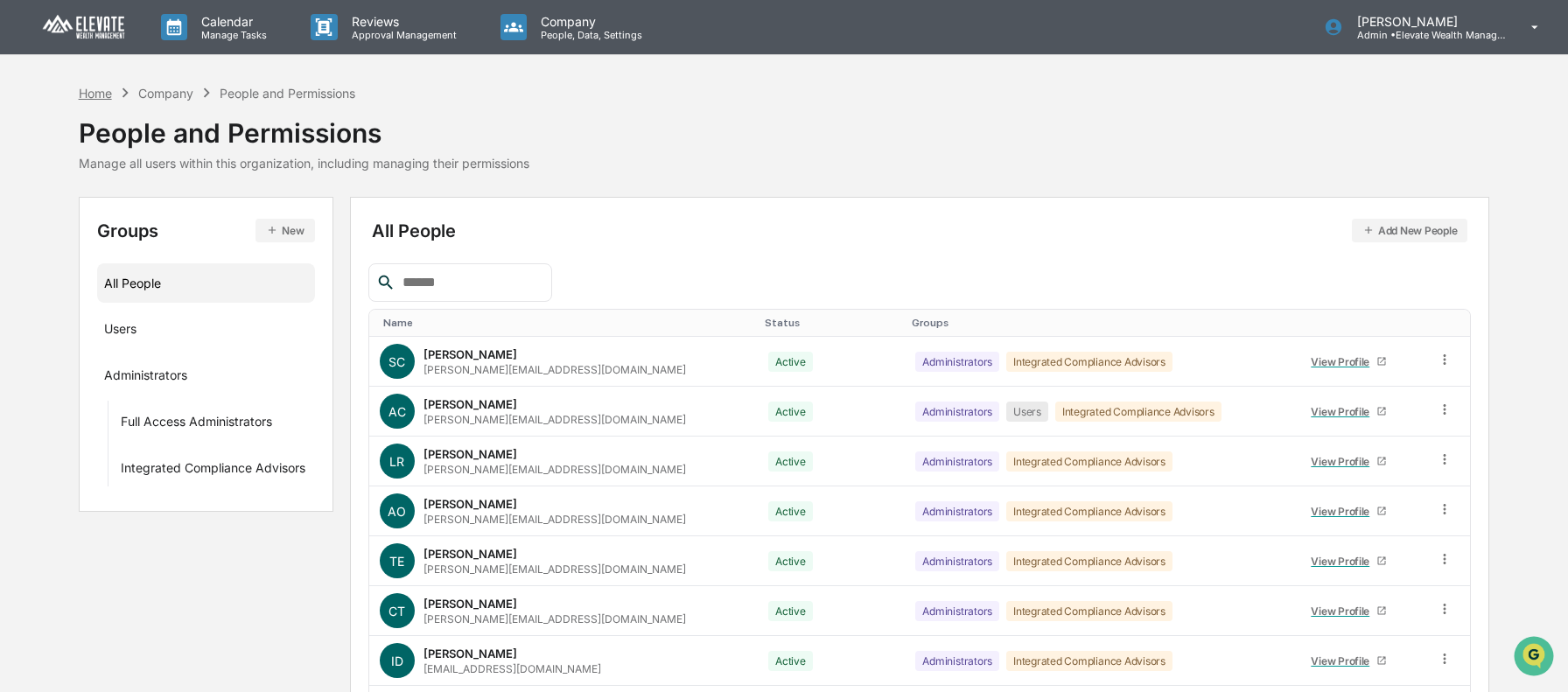
click at [95, 90] on div "Home" at bounding box center [96, 93] width 34 height 15
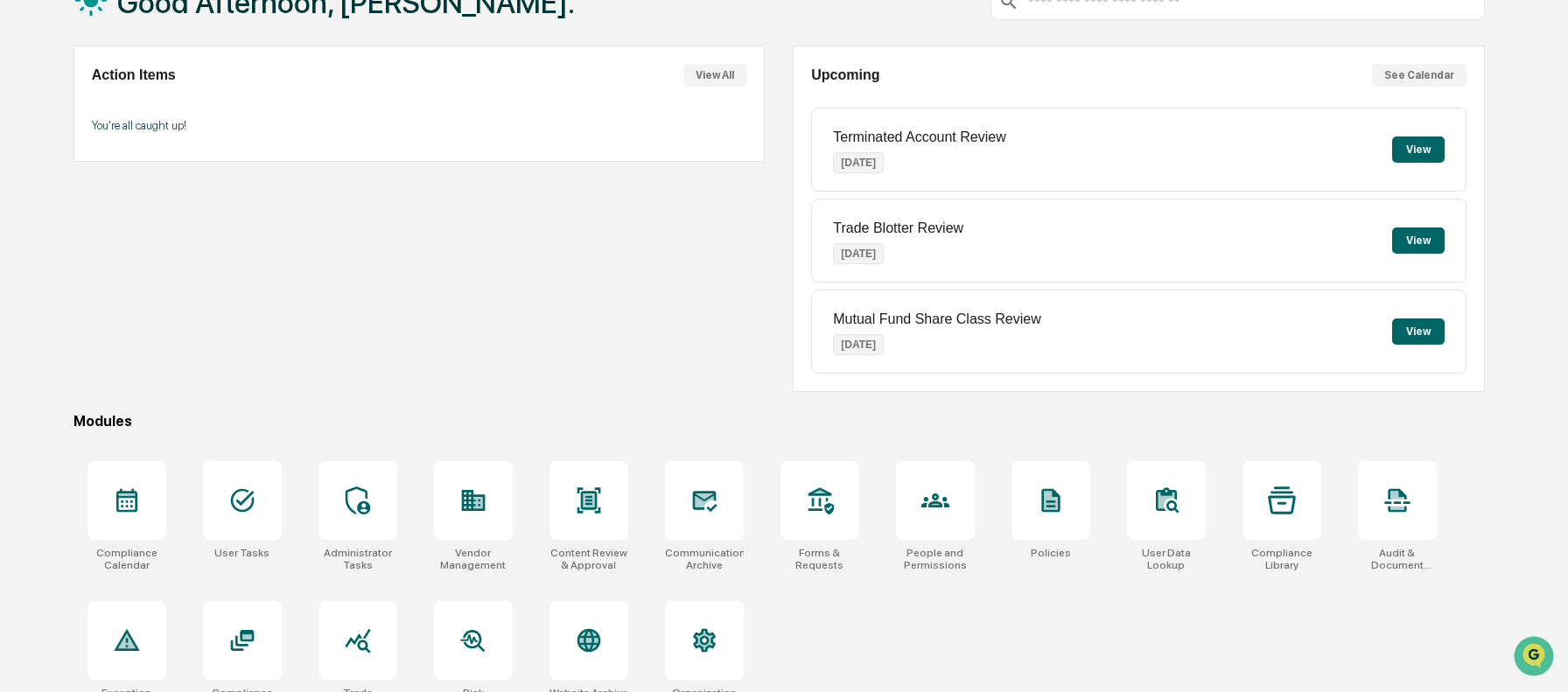
scroll to position [142, 0]
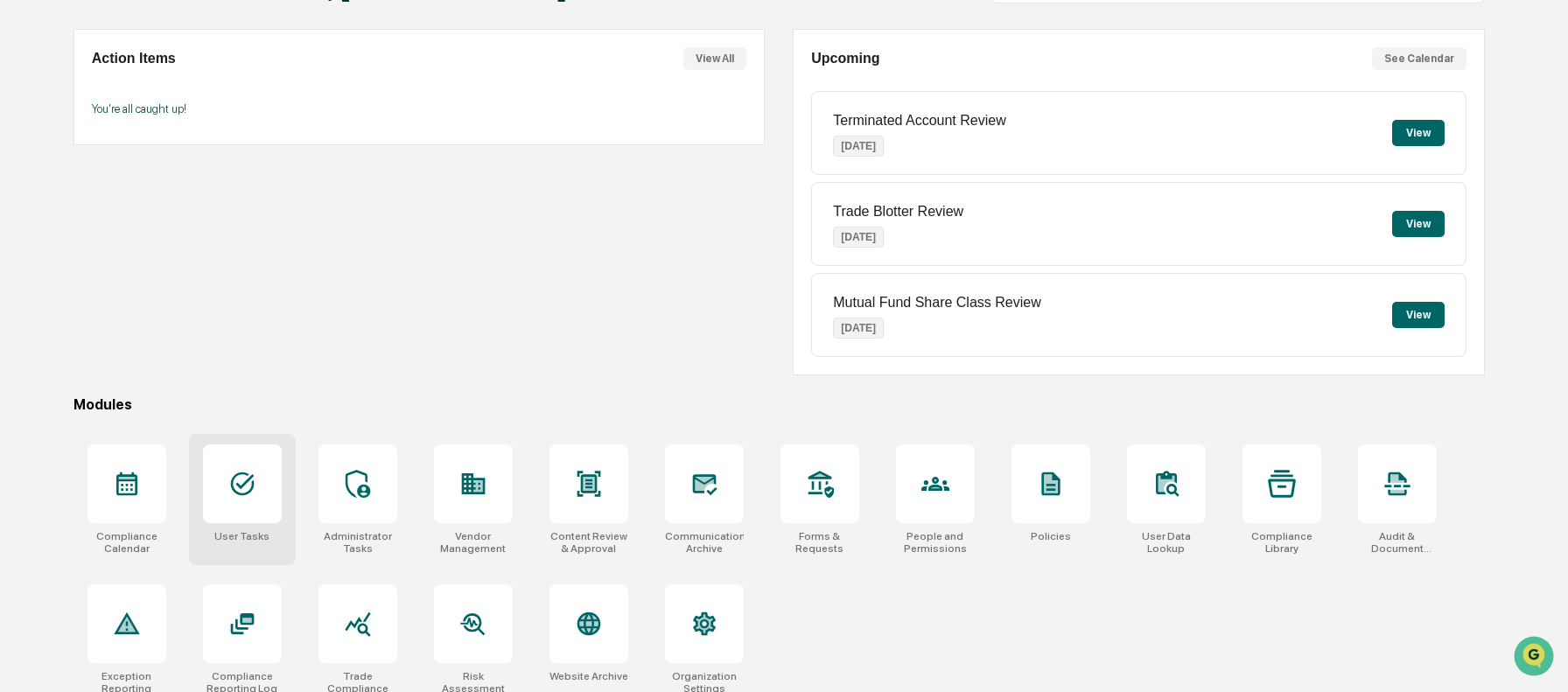
click at [263, 469] on div at bounding box center [242, 483] width 79 height 79
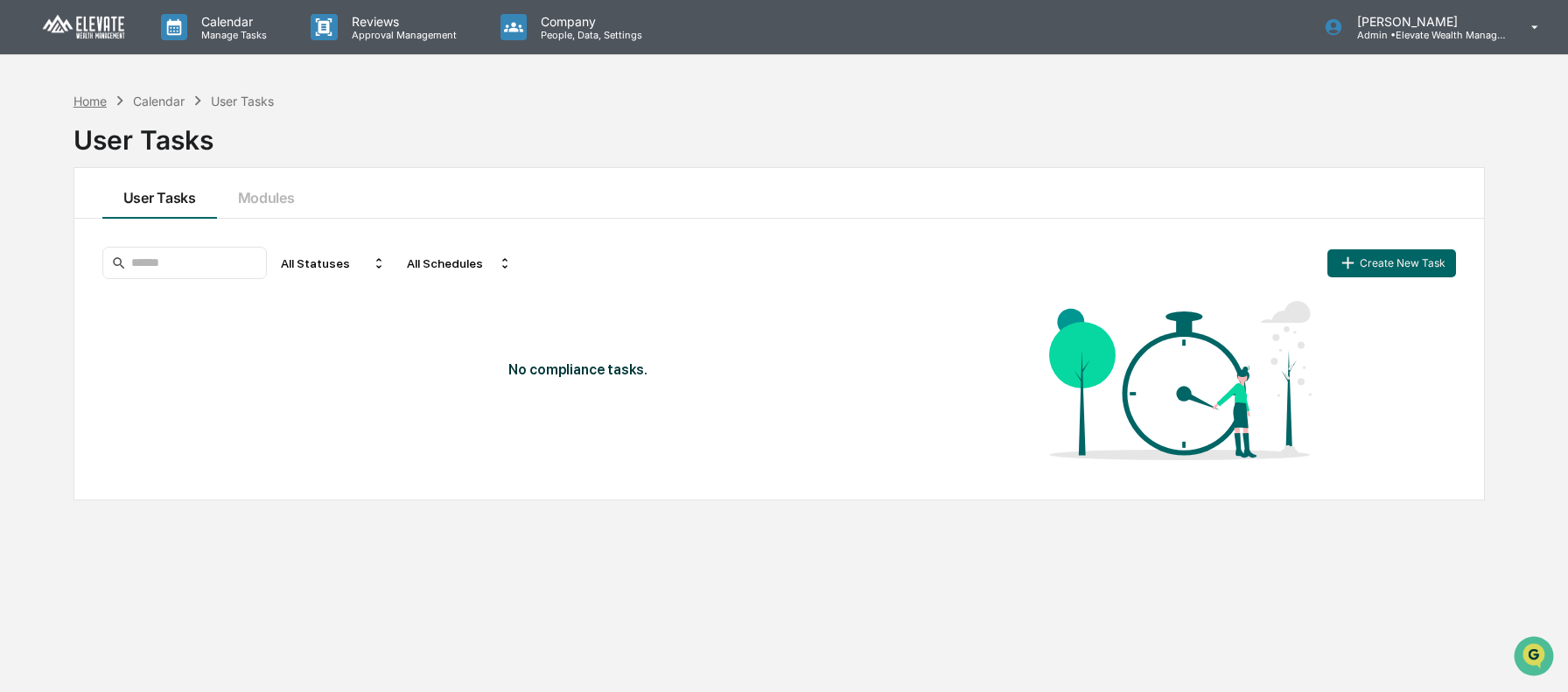
click at [94, 97] on div "Home" at bounding box center [90, 102] width 34 height 15
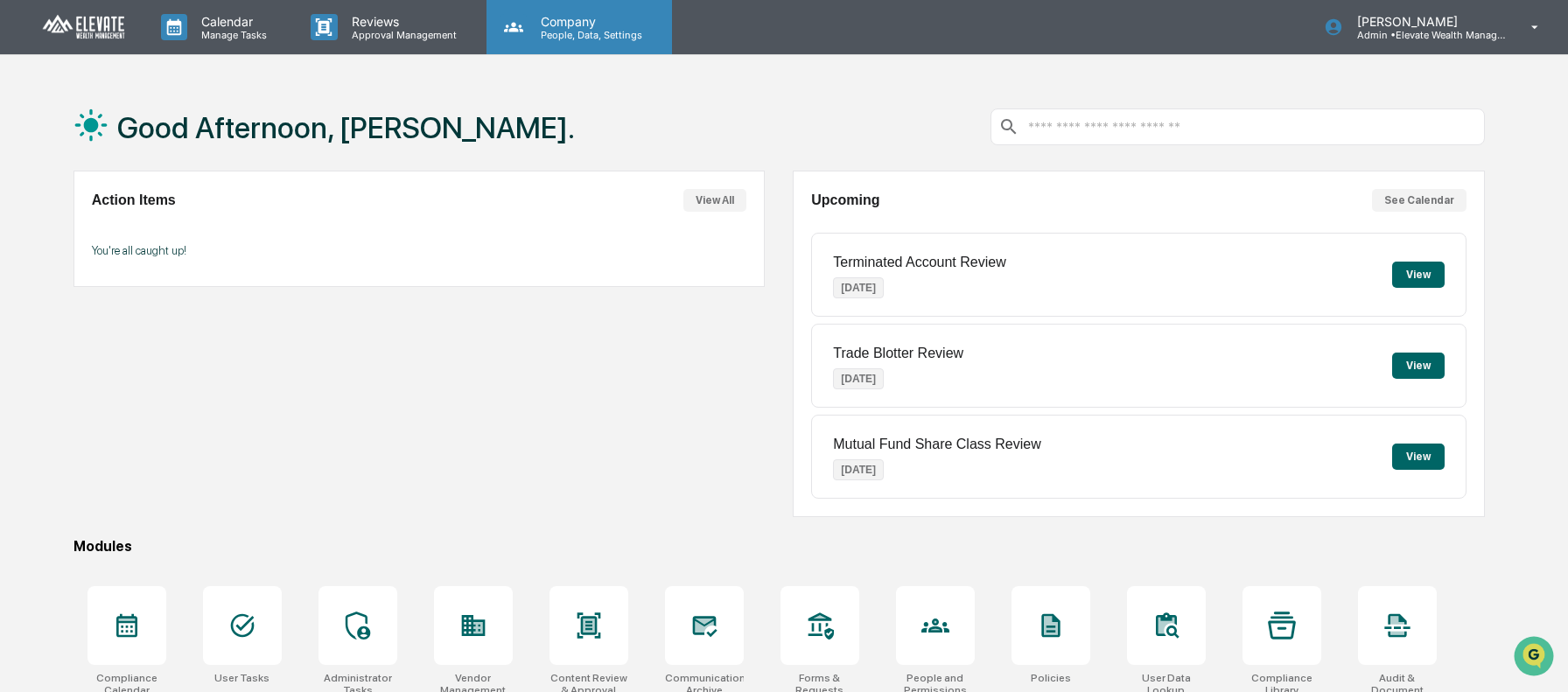
click at [603, 38] on p "People, Data, Settings" at bounding box center [588, 34] width 124 height 12
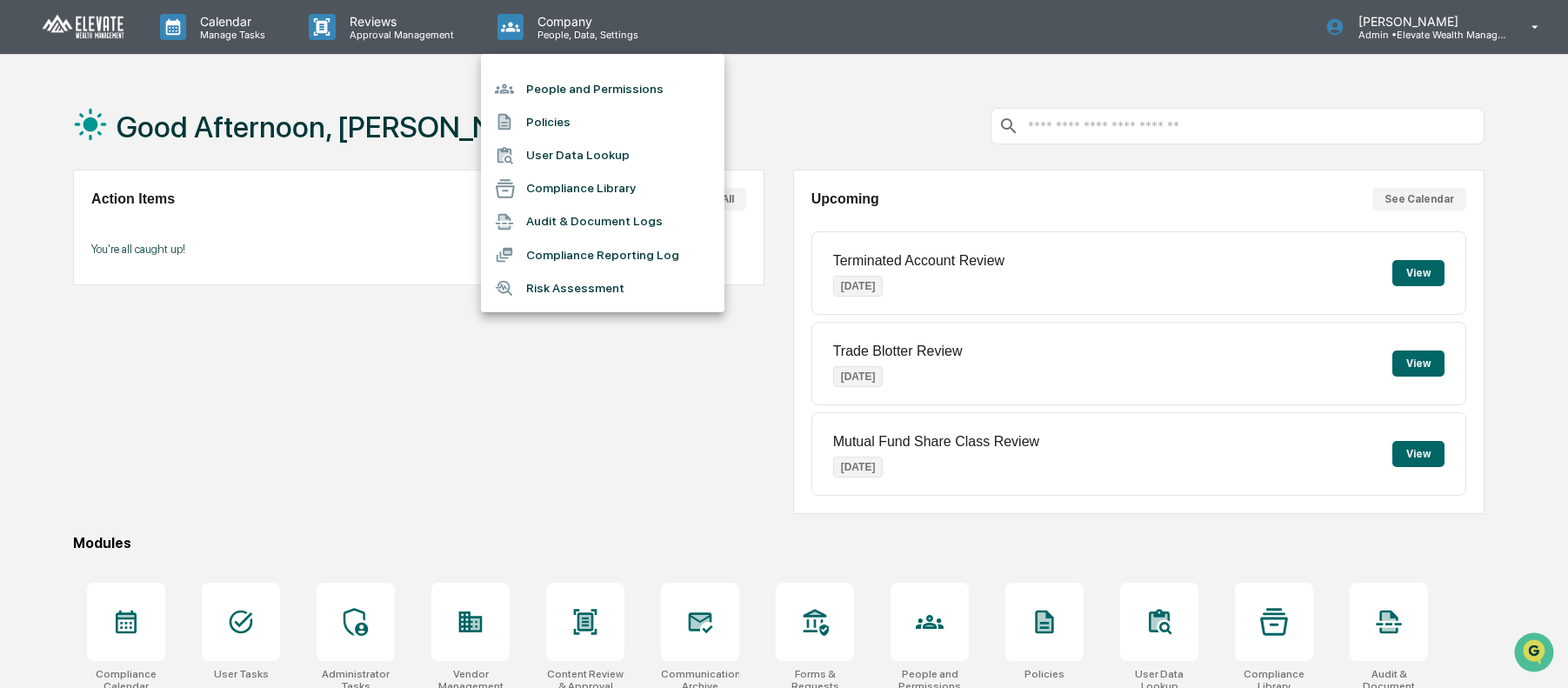
click at [581, 152] on li "User Data Lookup" at bounding box center [603, 156] width 243 height 33
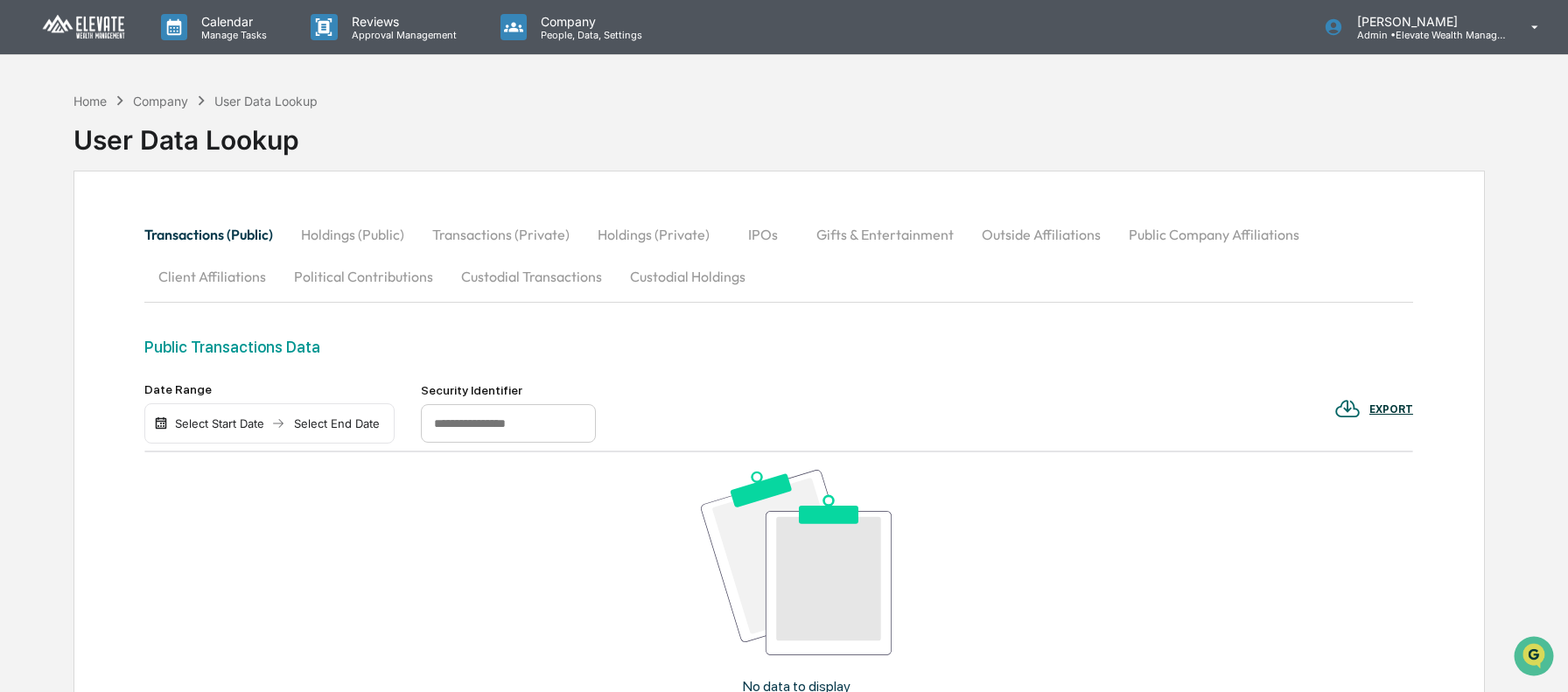
click at [650, 284] on button "Custodial Holdings" at bounding box center [688, 276] width 143 height 42
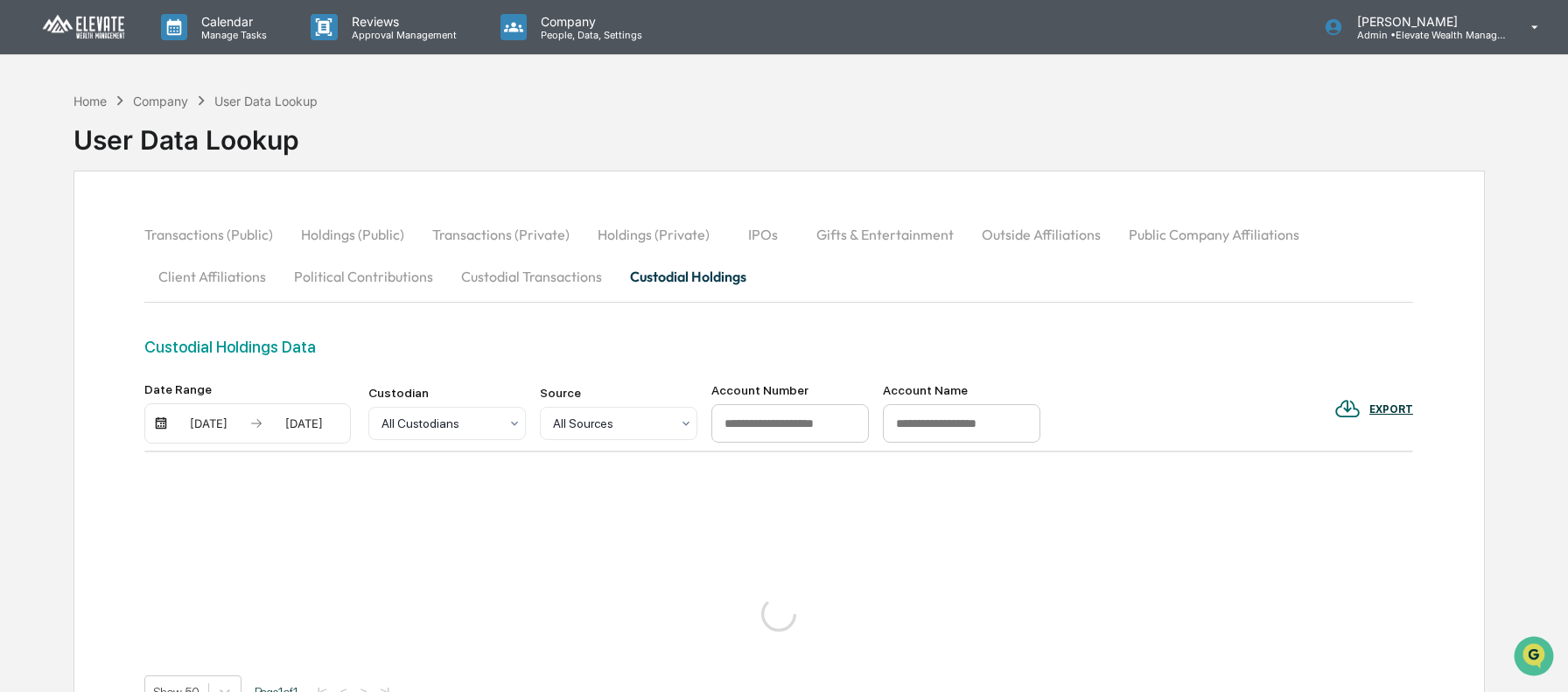
click at [575, 279] on button "Custodial Transactions" at bounding box center [531, 276] width 169 height 42
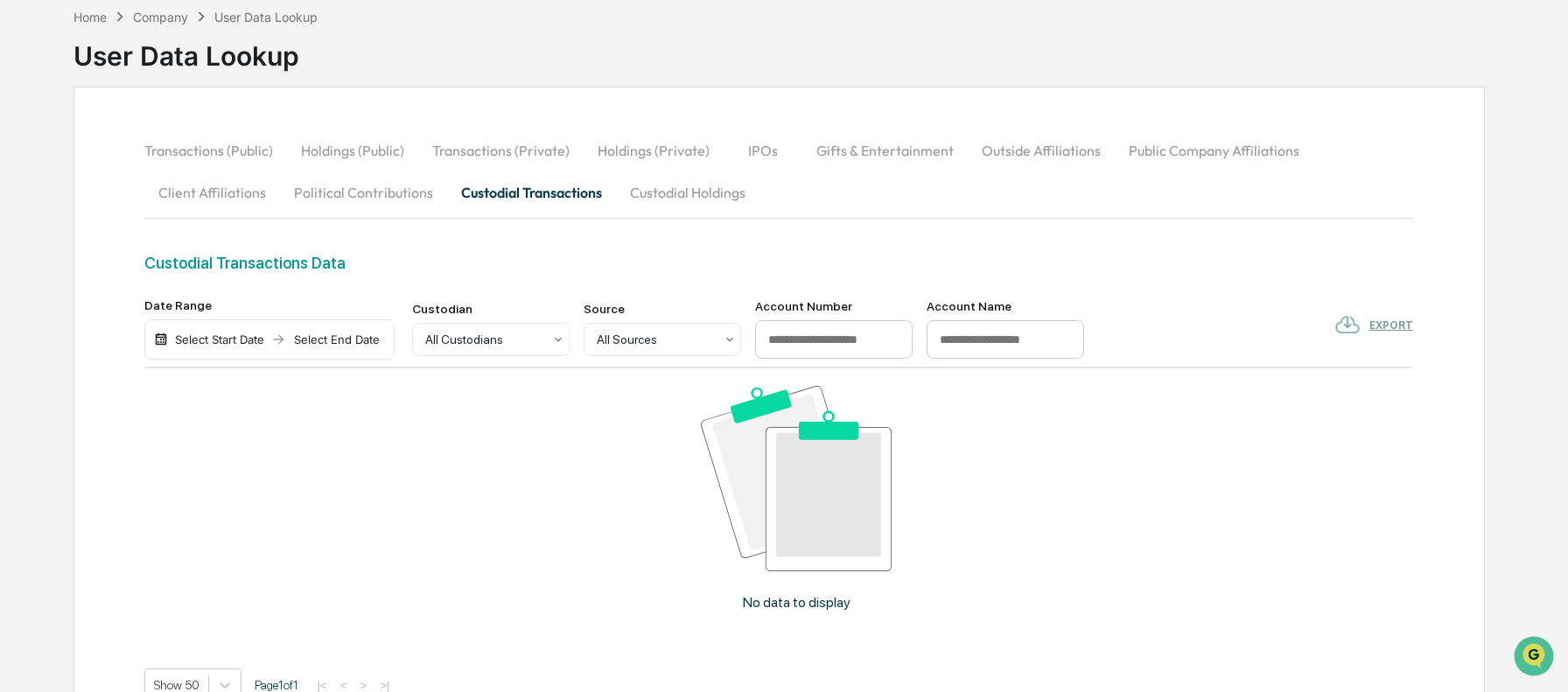
scroll to position [91, 0]
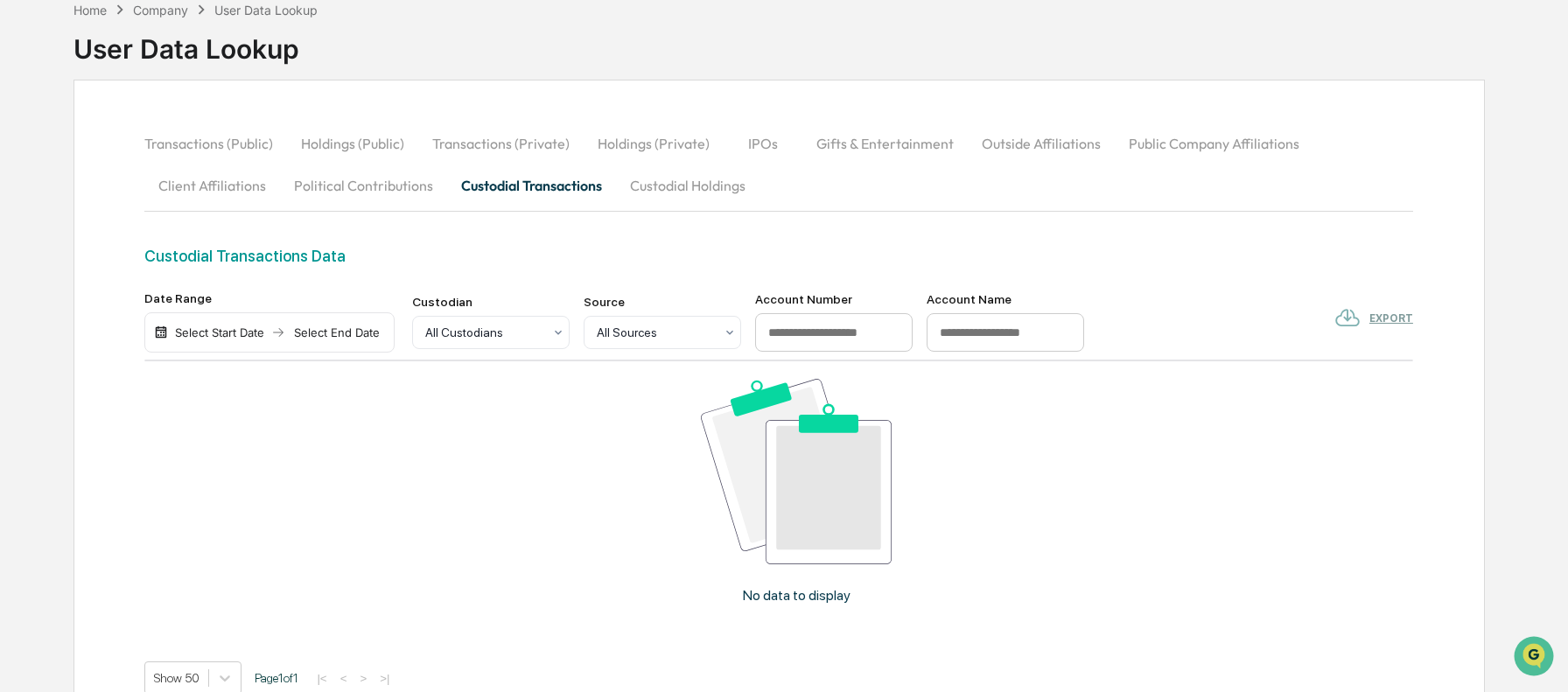
click at [649, 191] on button "Custodial Holdings" at bounding box center [688, 185] width 143 height 42
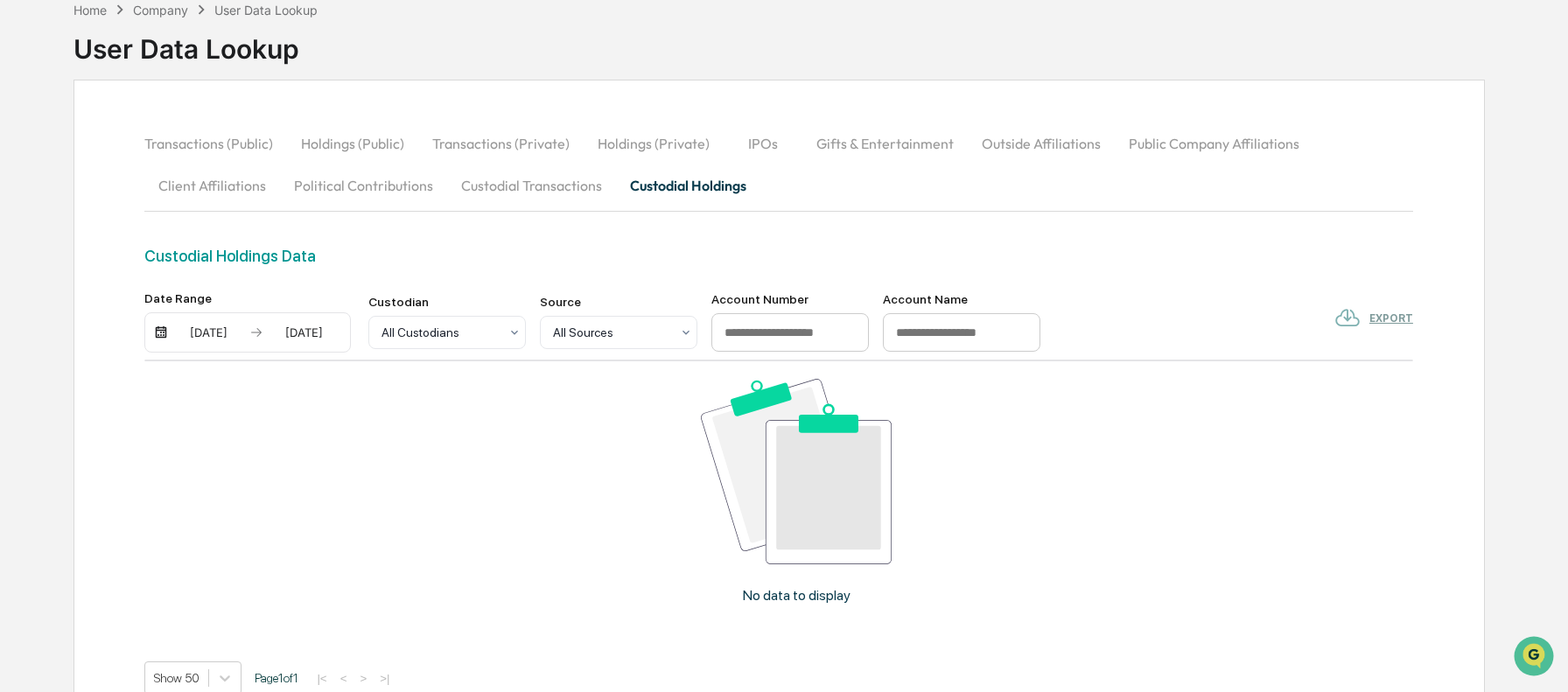
click at [538, 190] on button "Custodial Transactions" at bounding box center [531, 185] width 169 height 42
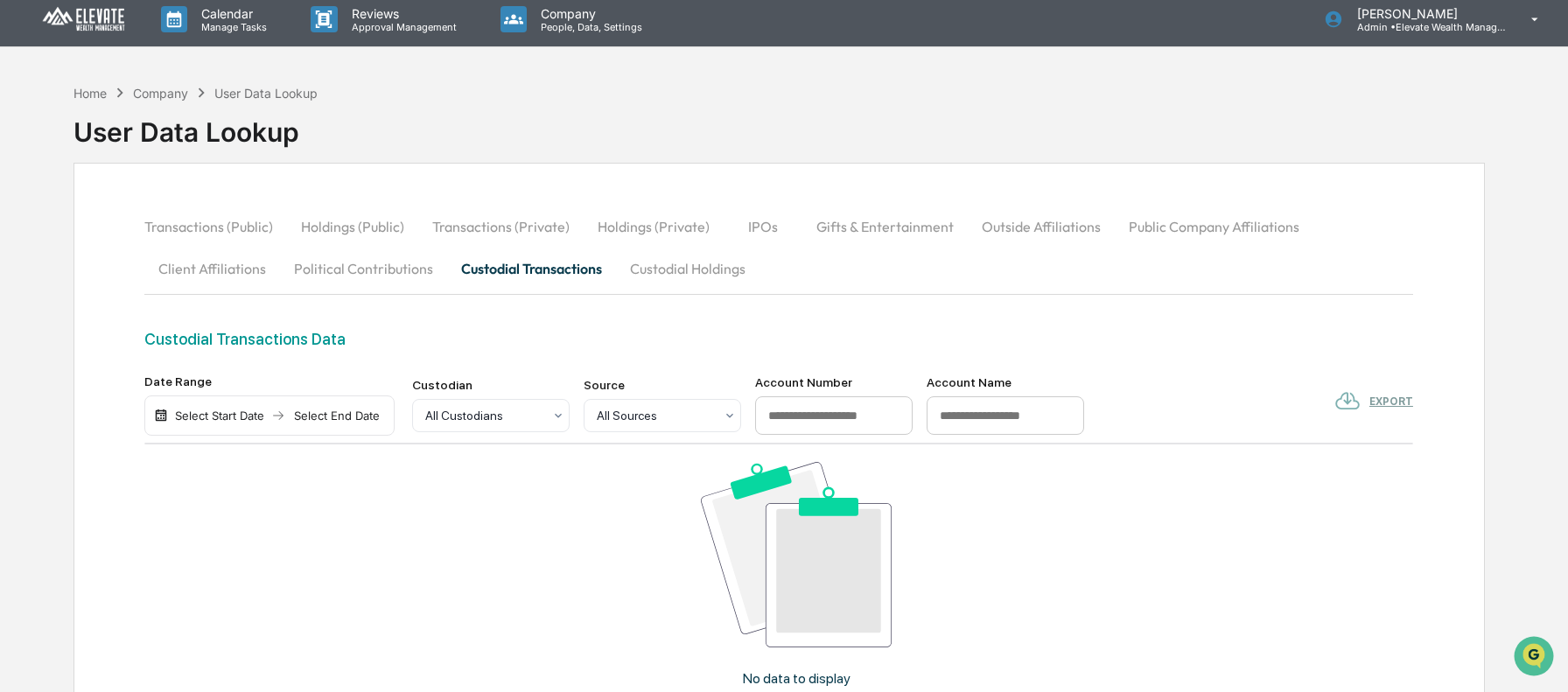
scroll to position [0, 0]
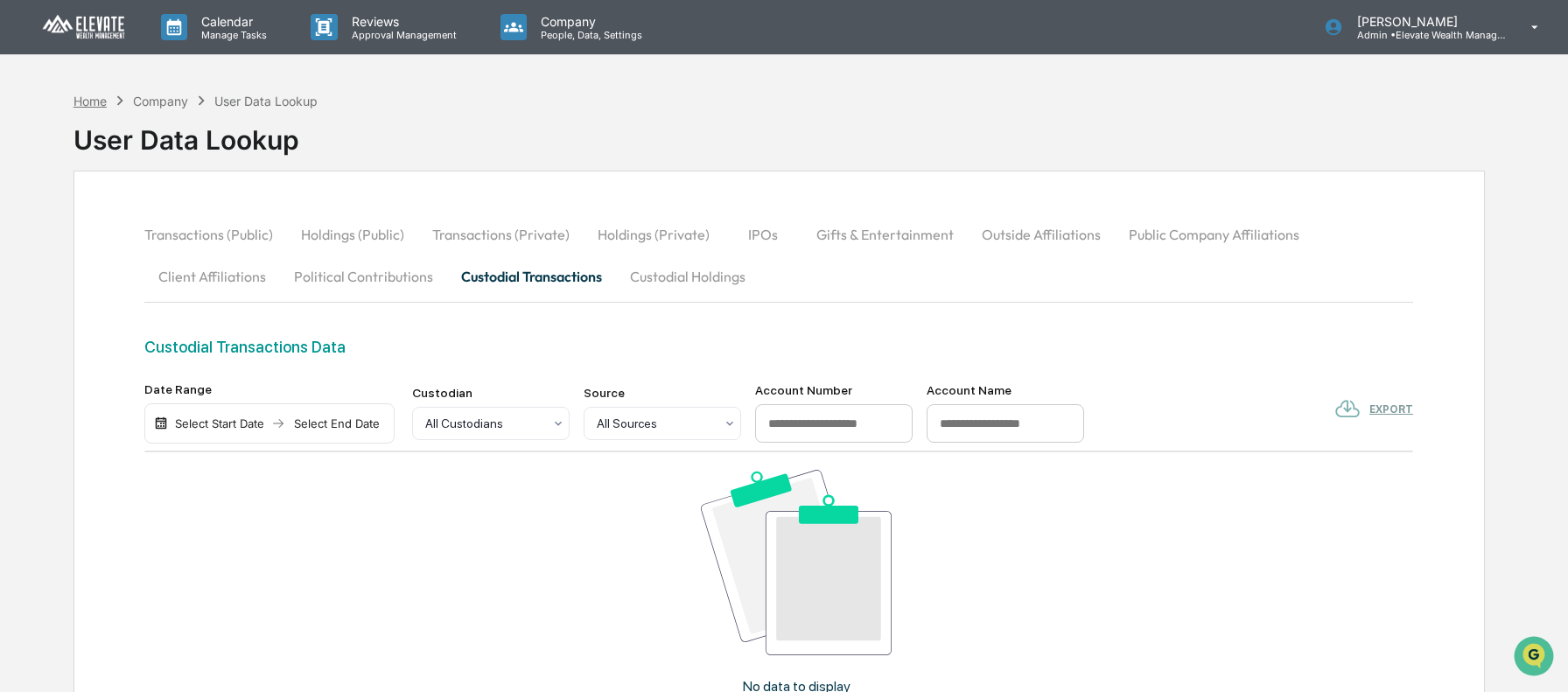
click at [97, 102] on div "Home" at bounding box center [90, 102] width 34 height 15
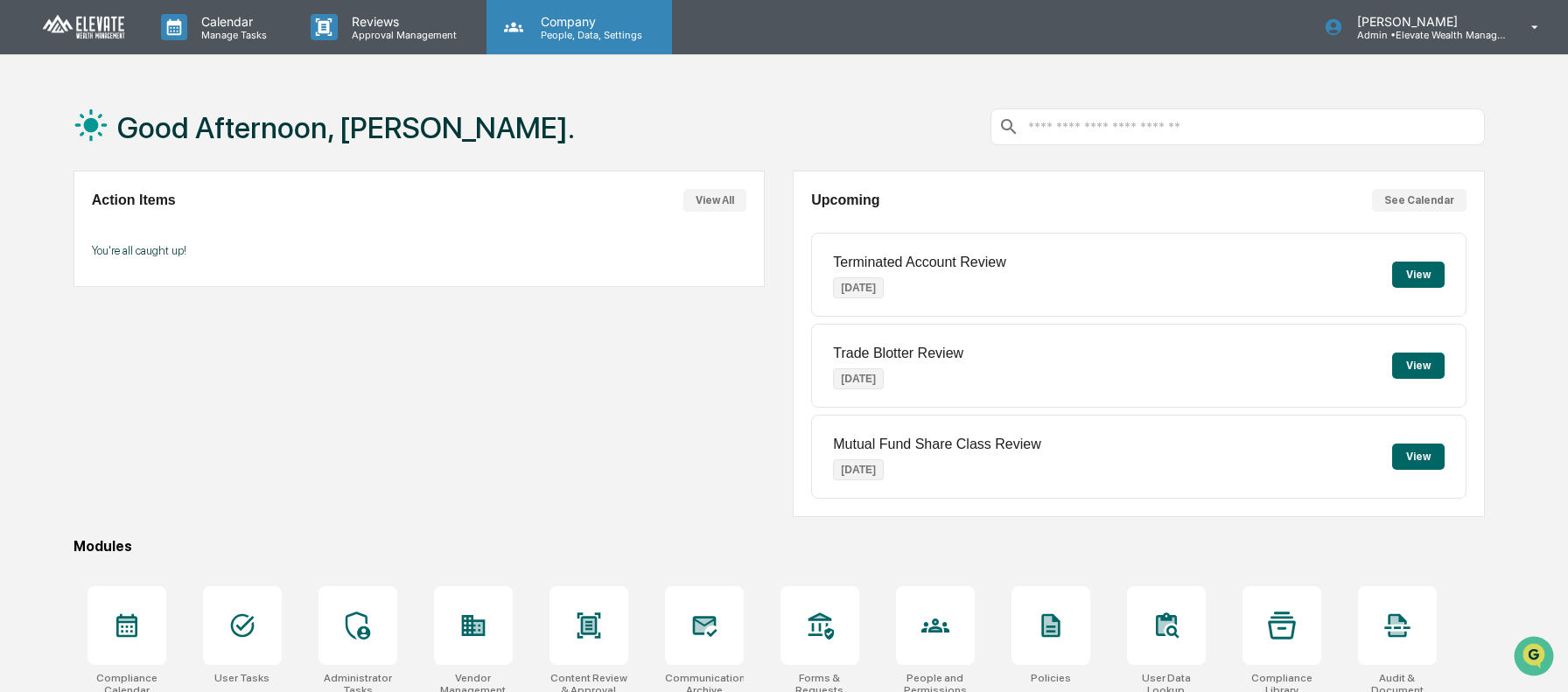
click at [598, 33] on p "People, Data, Settings" at bounding box center [588, 34] width 124 height 12
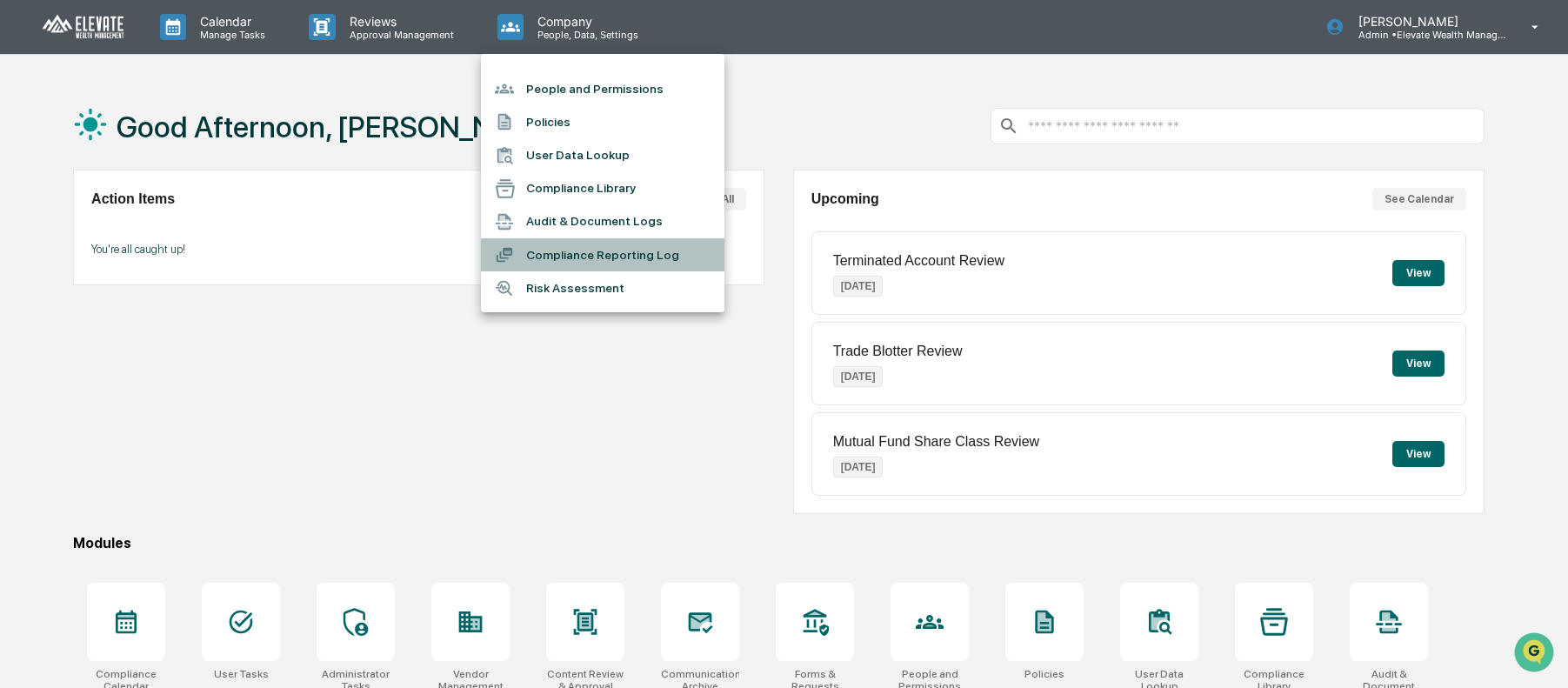
click at [587, 249] on li "Compliance Reporting Log" at bounding box center [603, 255] width 243 height 33
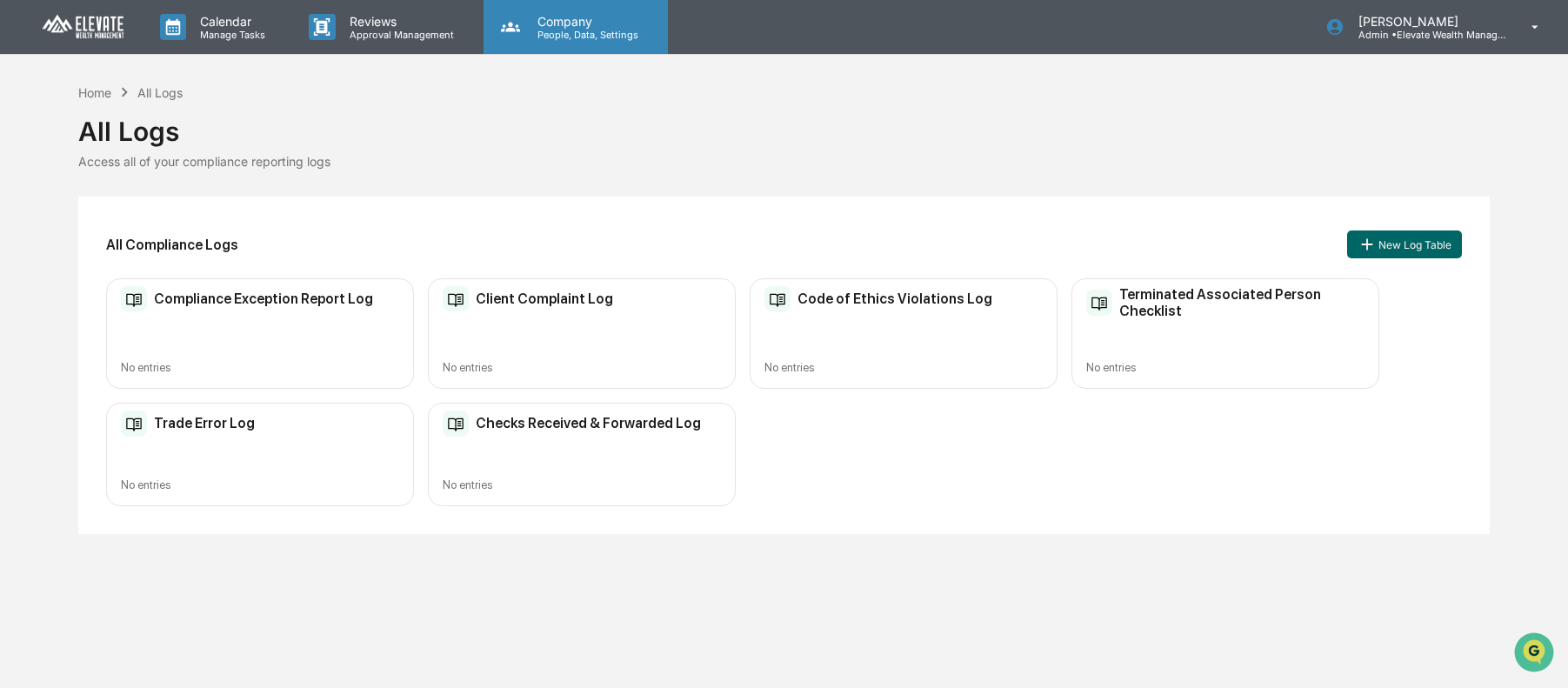
click at [549, 40] on p "People, Data, Settings" at bounding box center [585, 34] width 123 height 12
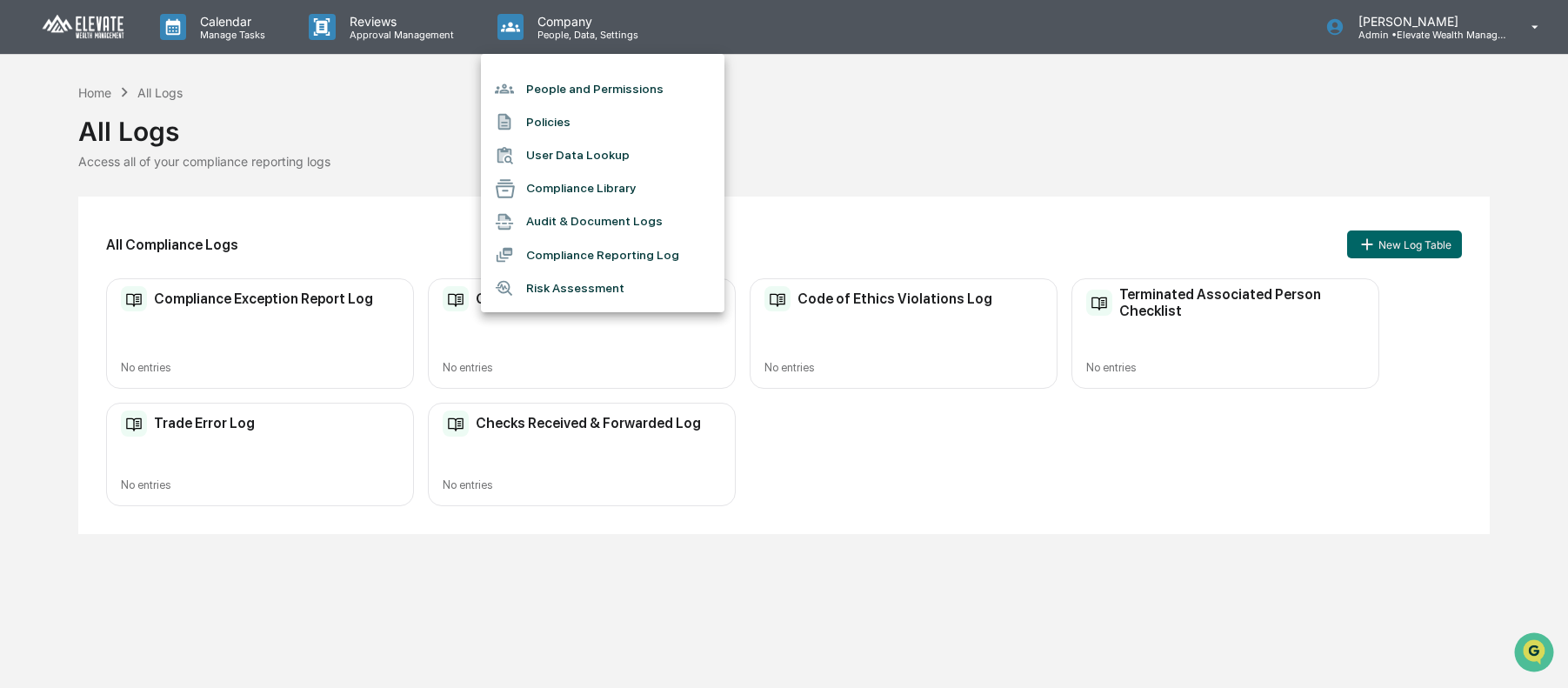
click at [572, 144] on li "User Data Lookup" at bounding box center [603, 156] width 243 height 33
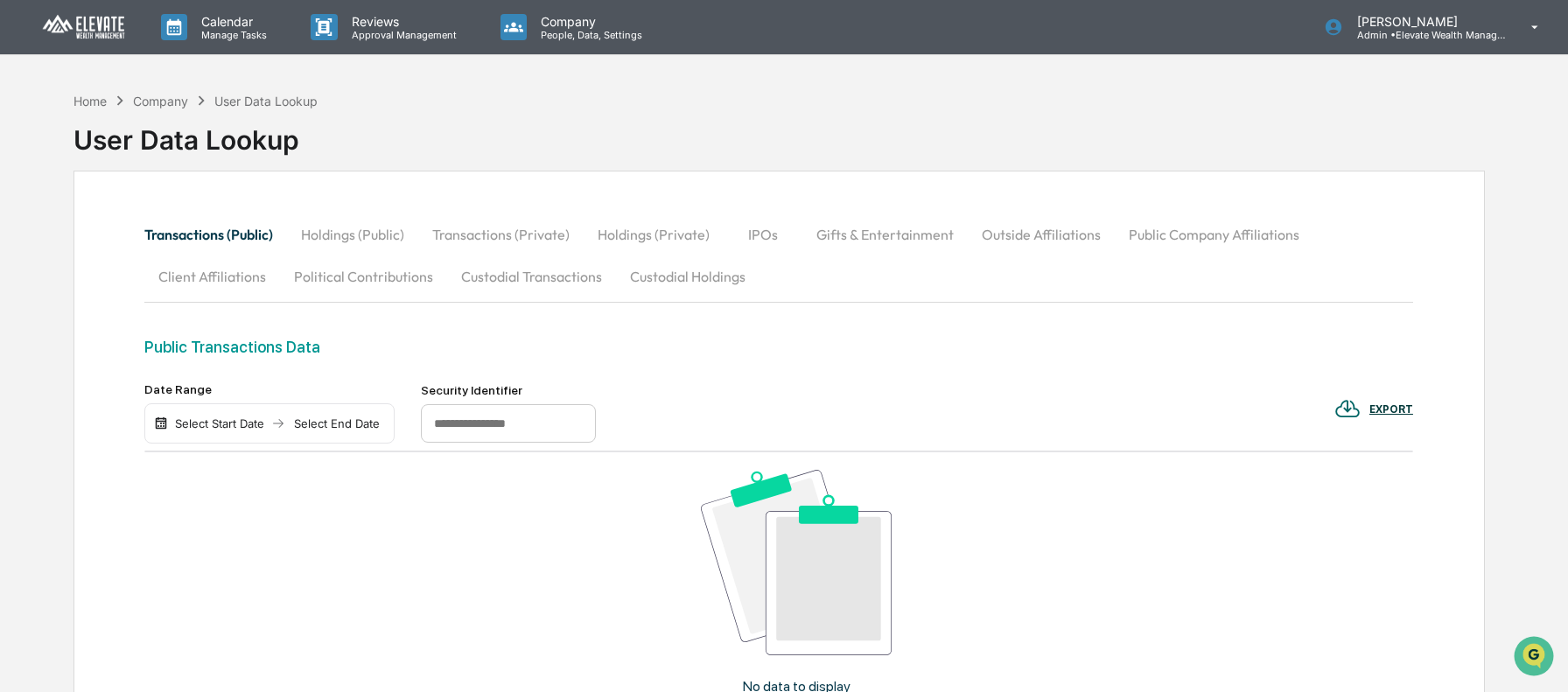
click at [666, 278] on button "Custodial Holdings" at bounding box center [688, 276] width 143 height 42
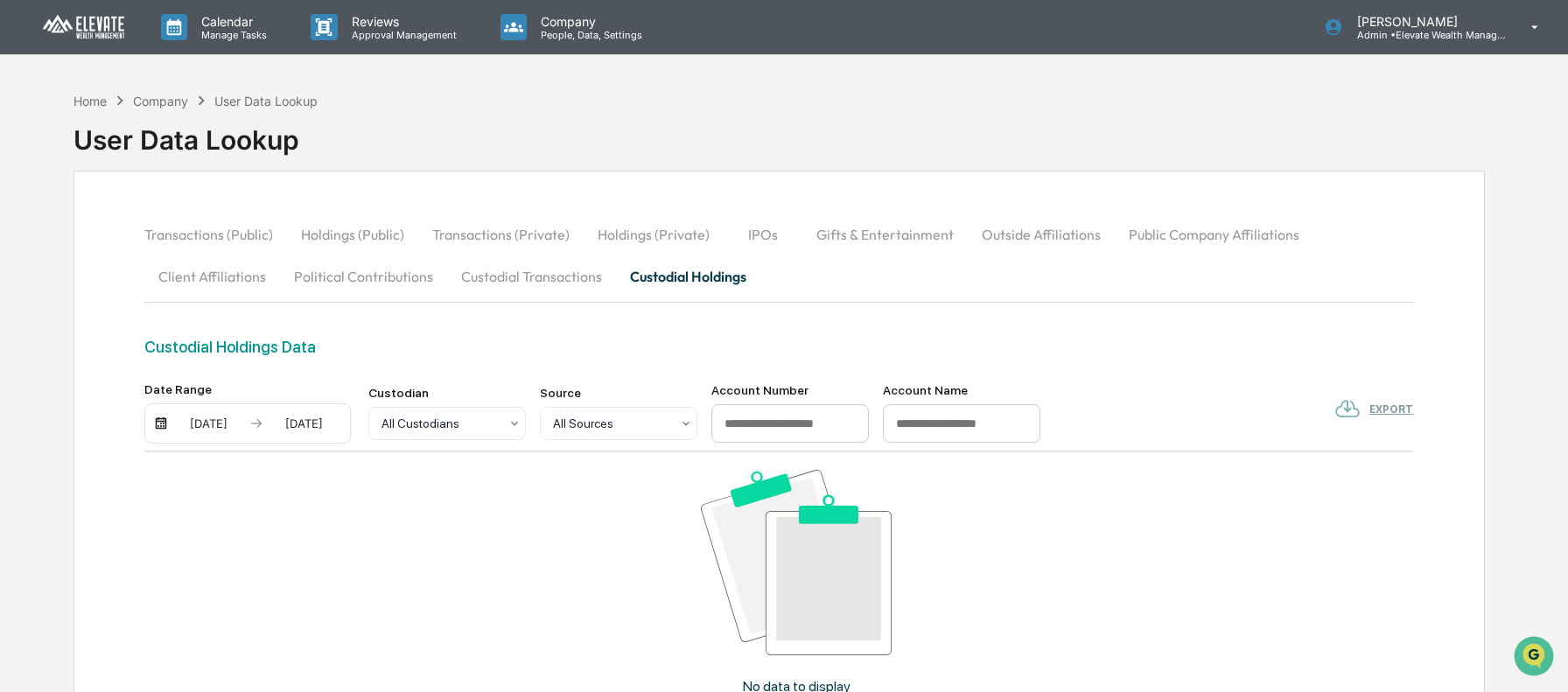
click at [268, 428] on div "[DATE]" at bounding box center [304, 423] width 74 height 14
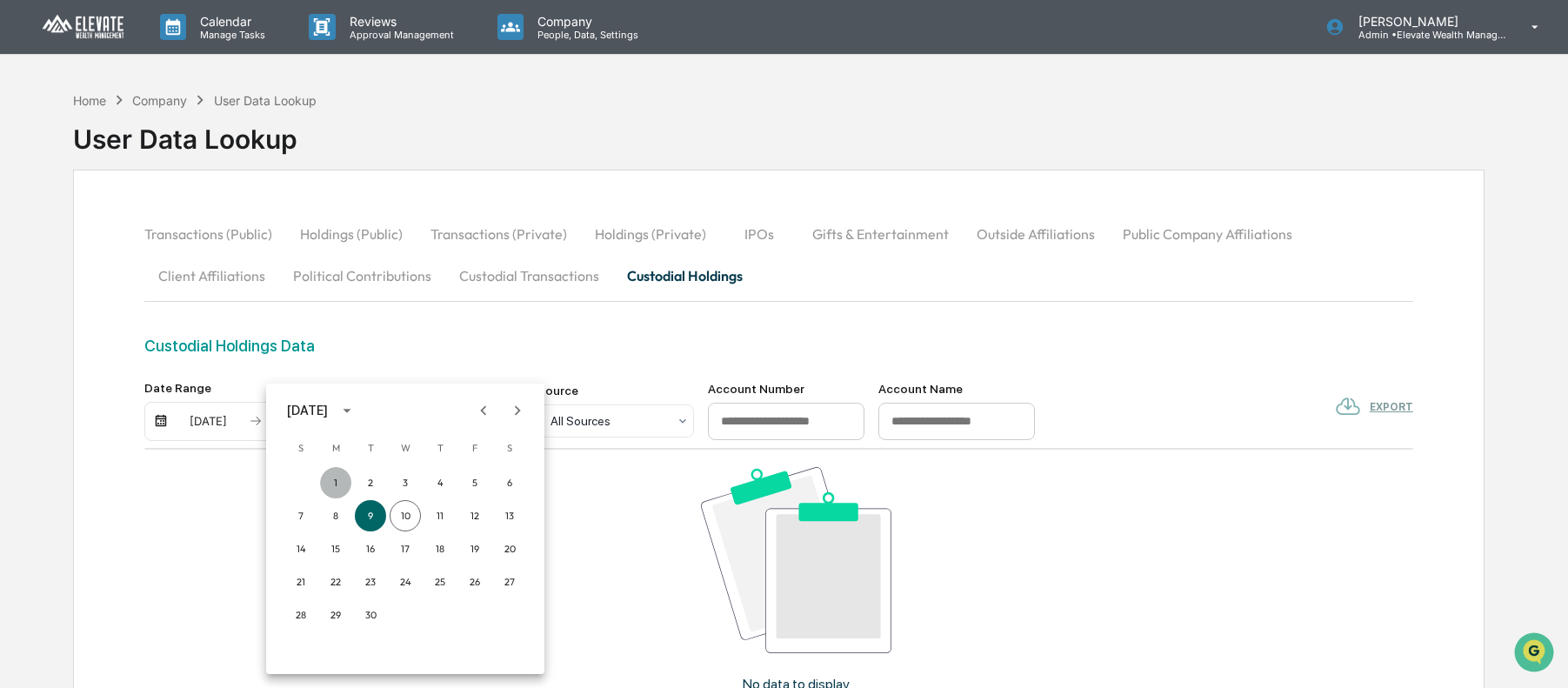
click at [331, 475] on button "1" at bounding box center [336, 483] width 31 height 31
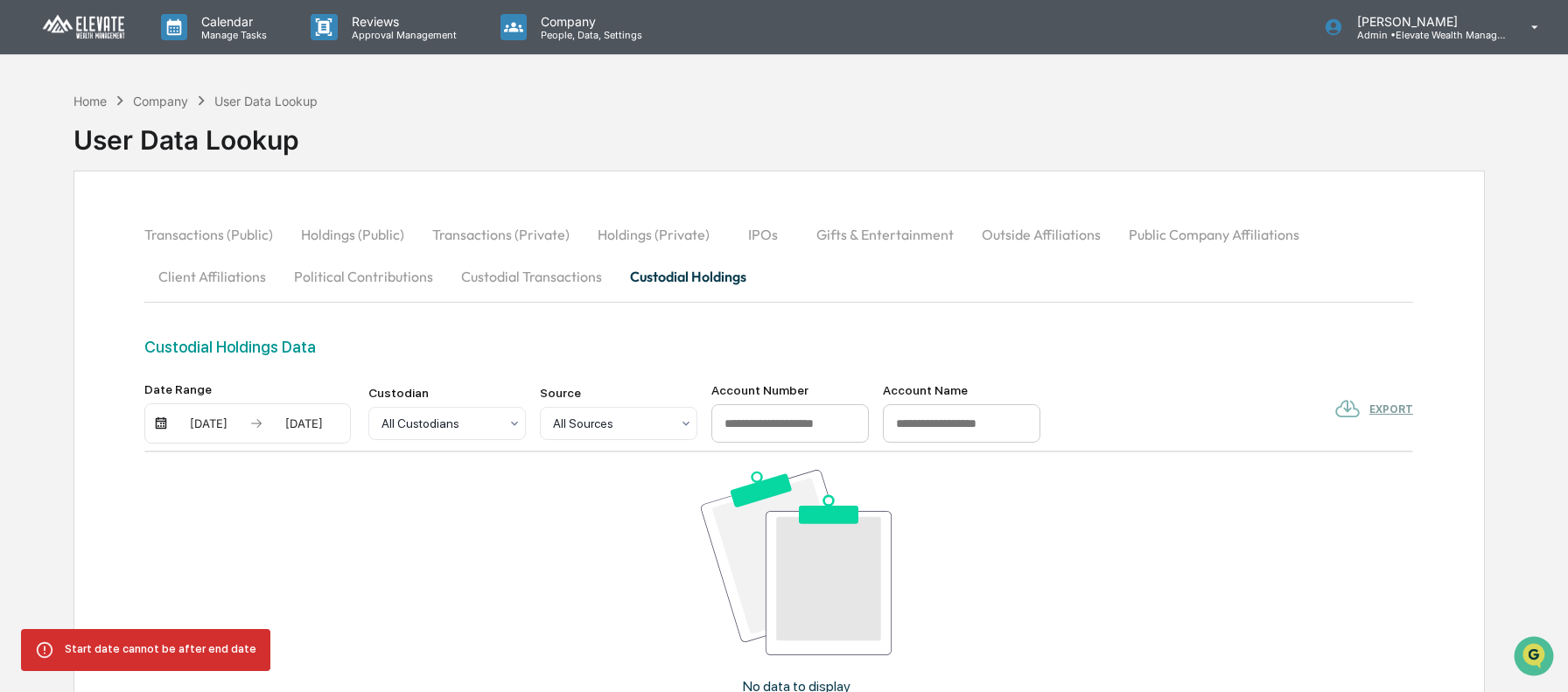
click at [224, 422] on div "[DATE]" at bounding box center [209, 423] width 74 height 14
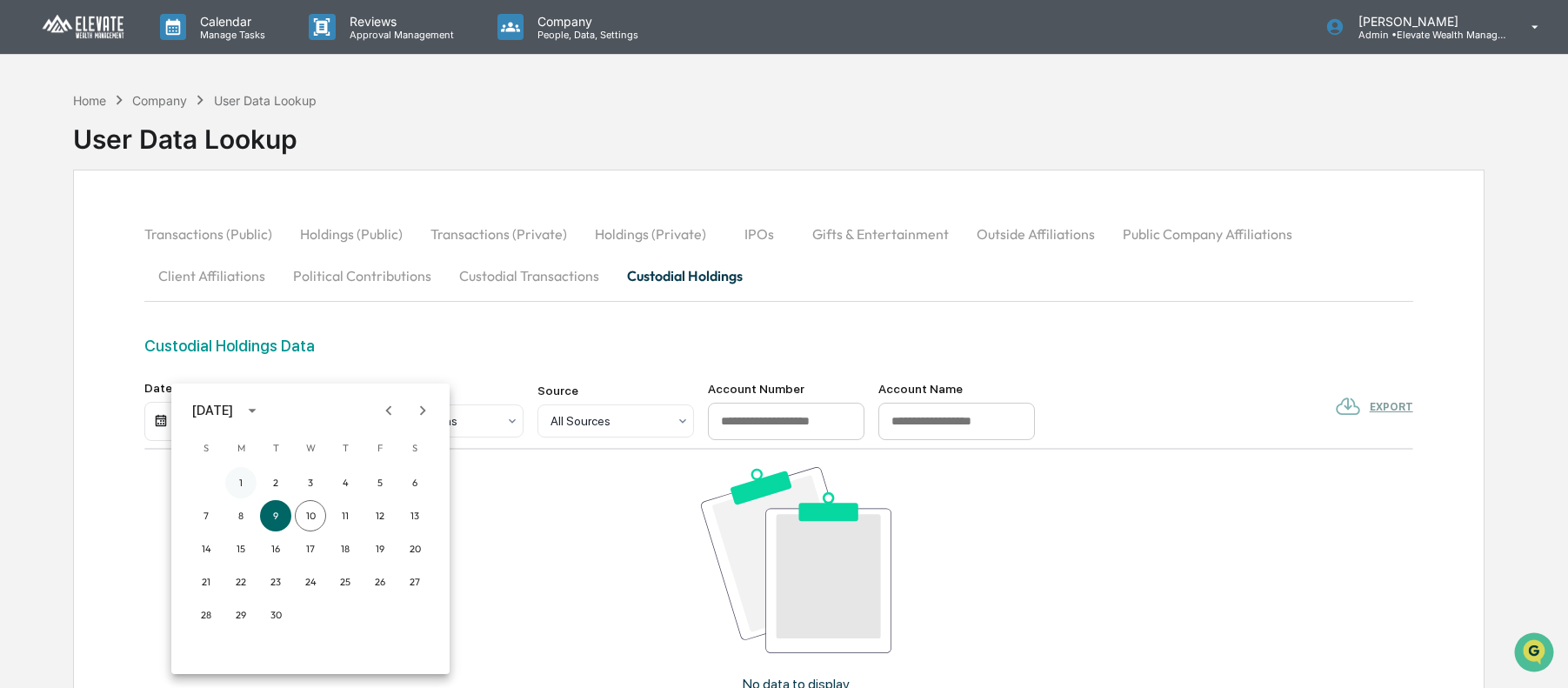
click at [245, 480] on button "1" at bounding box center [241, 483] width 31 height 31
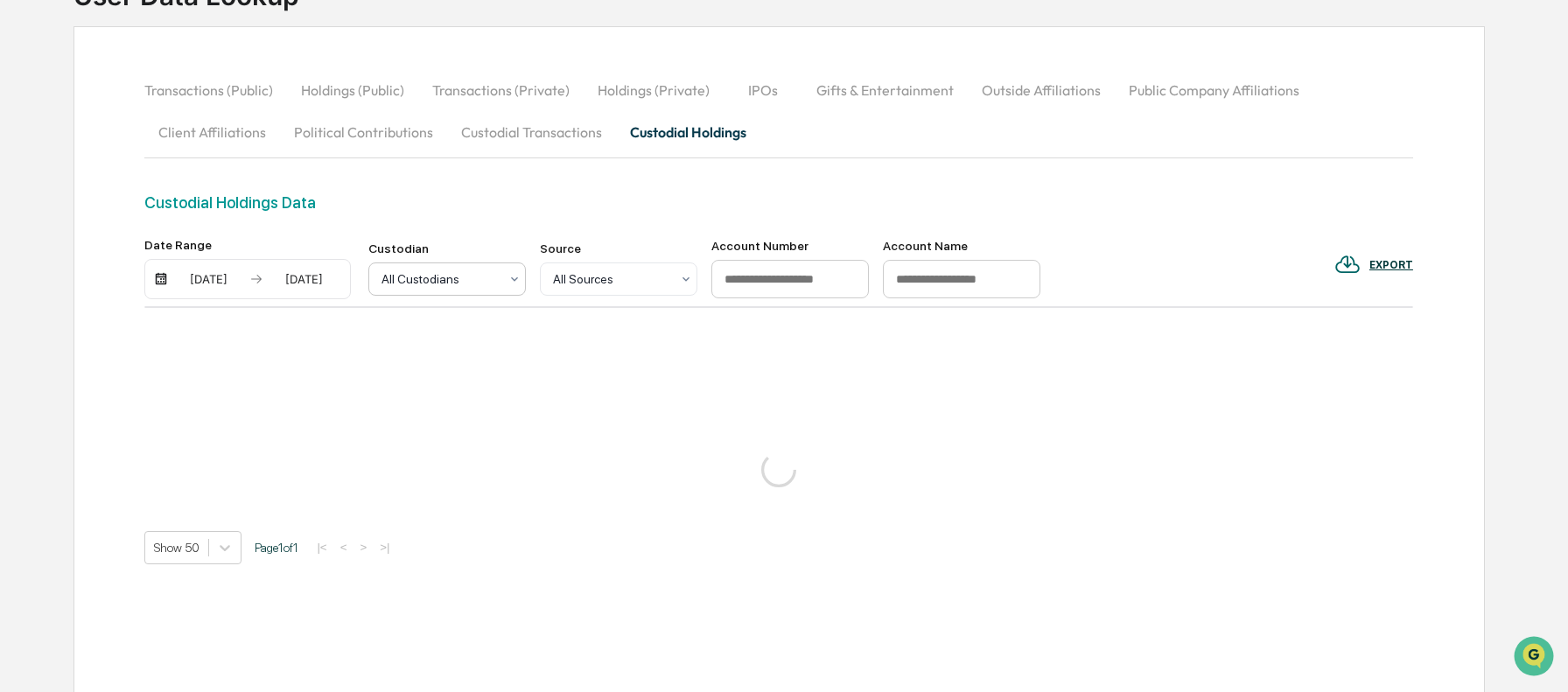
scroll to position [176, 0]
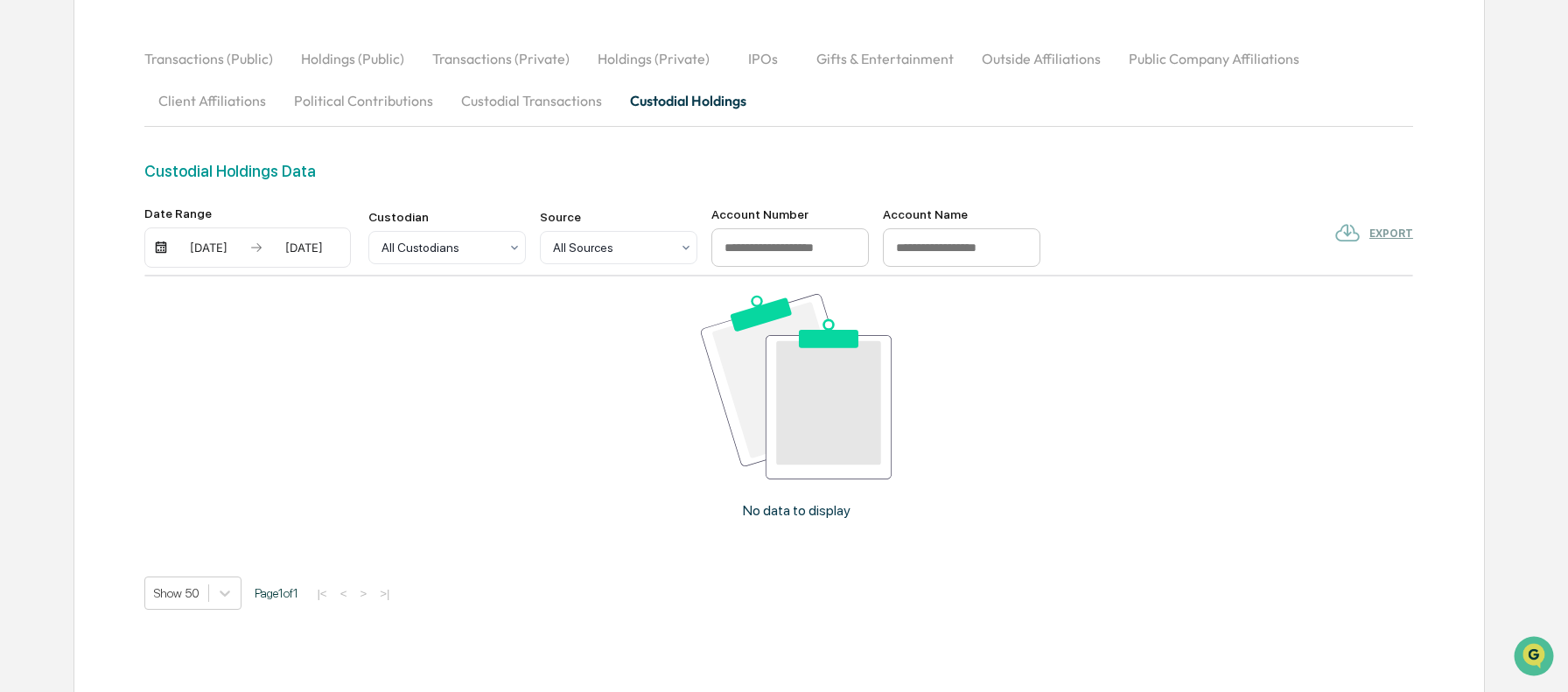
click at [222, 250] on div "[DATE]" at bounding box center [209, 247] width 74 height 14
click at [392, 283] on icon "Previous month" at bounding box center [391, 281] width 20 height 20
click at [339, 182] on div at bounding box center [789, 346] width 1577 height 692
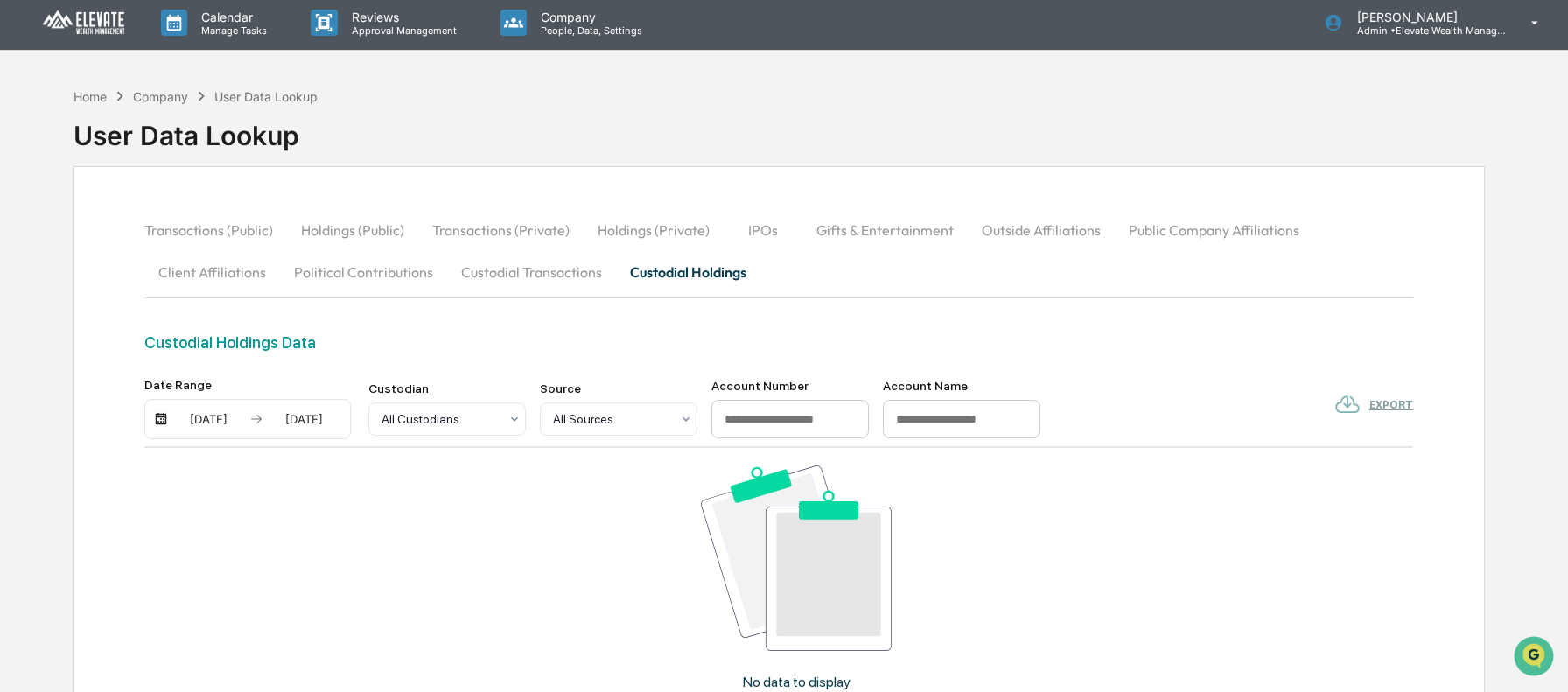
scroll to position [0, 0]
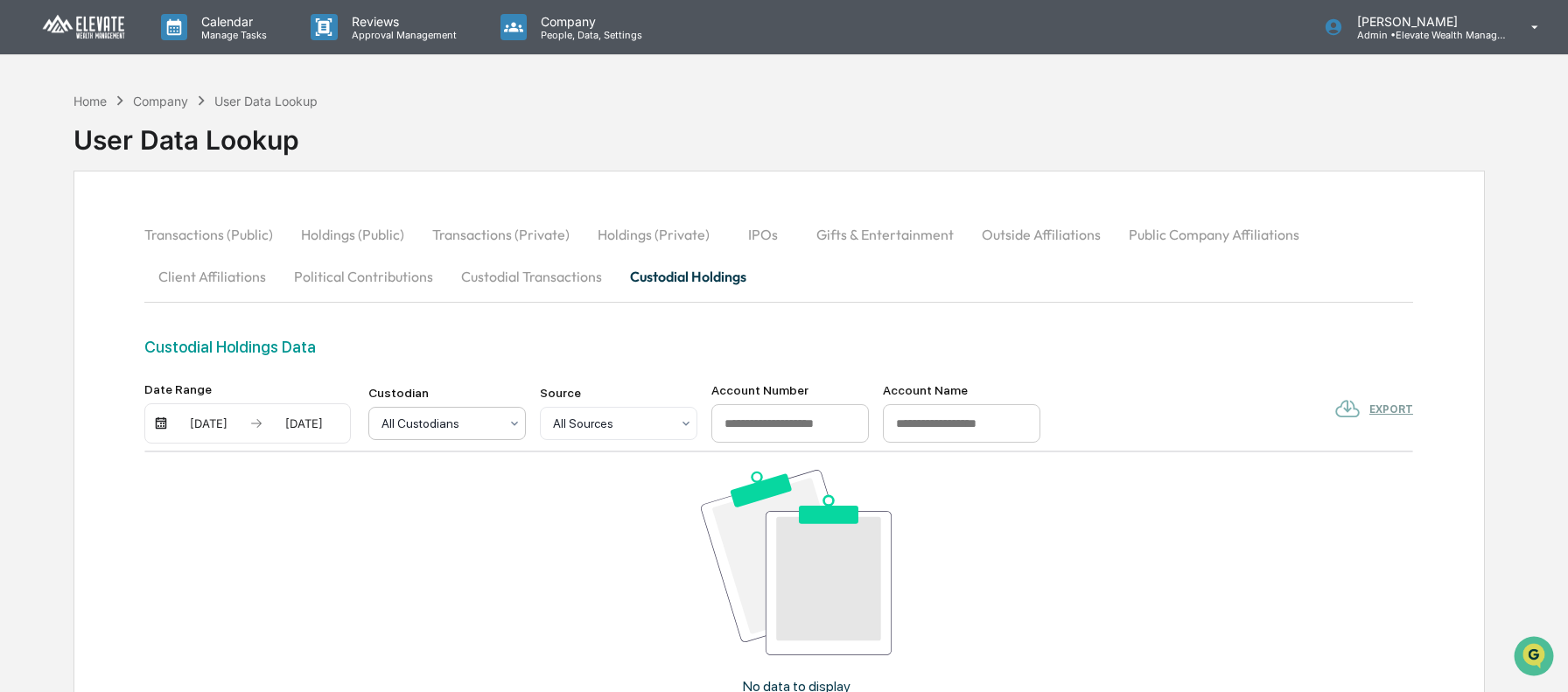
click at [480, 427] on div at bounding box center [440, 423] width 117 height 18
click at [639, 436] on div "All Sources" at bounding box center [611, 424] width 135 height 24
click at [486, 437] on div "All Custodians" at bounding box center [447, 424] width 157 height 34
click at [81, 97] on div "Home" at bounding box center [90, 102] width 34 height 15
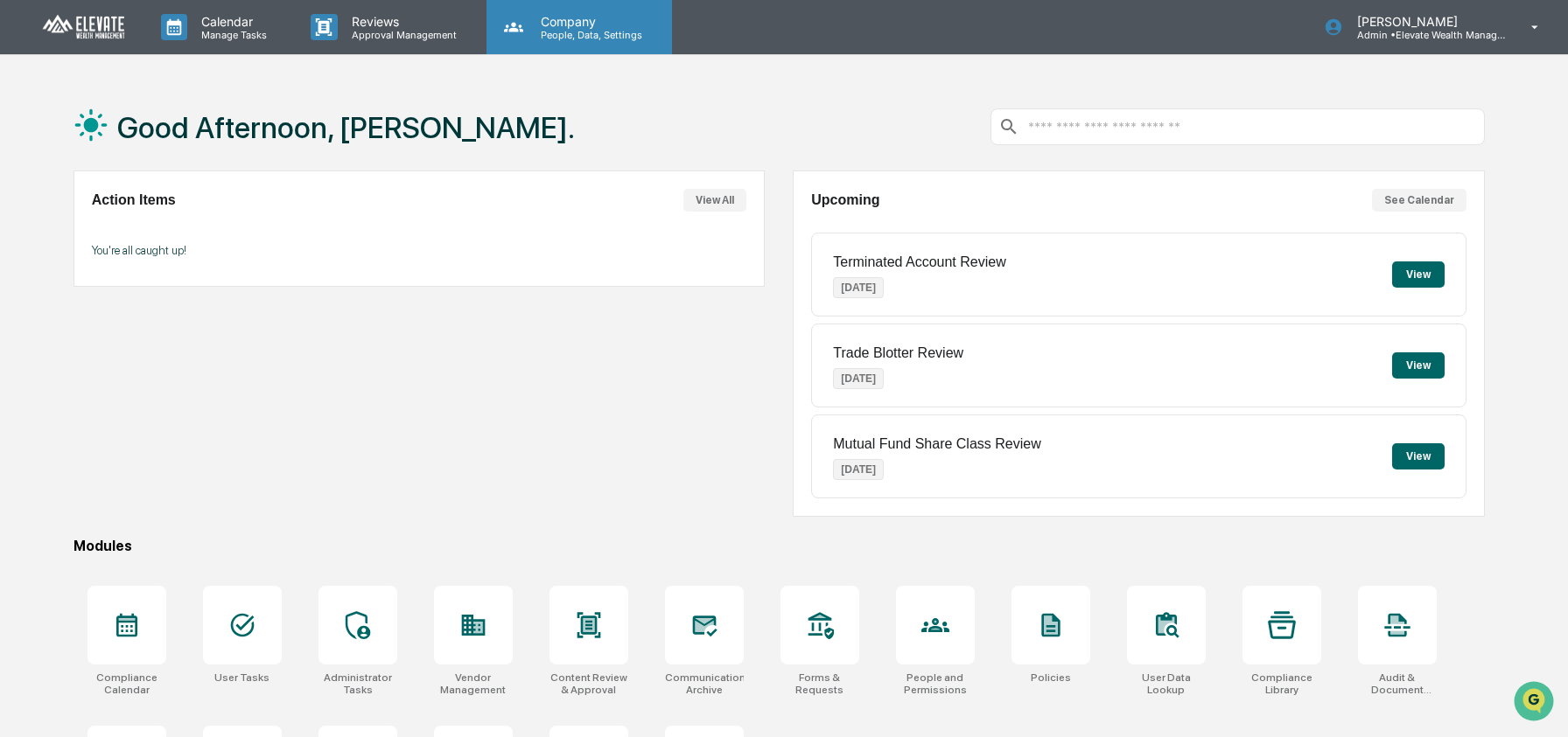
click at [576, 10] on div "Company People, Data, Settings" at bounding box center [578, 27] width 185 height 54
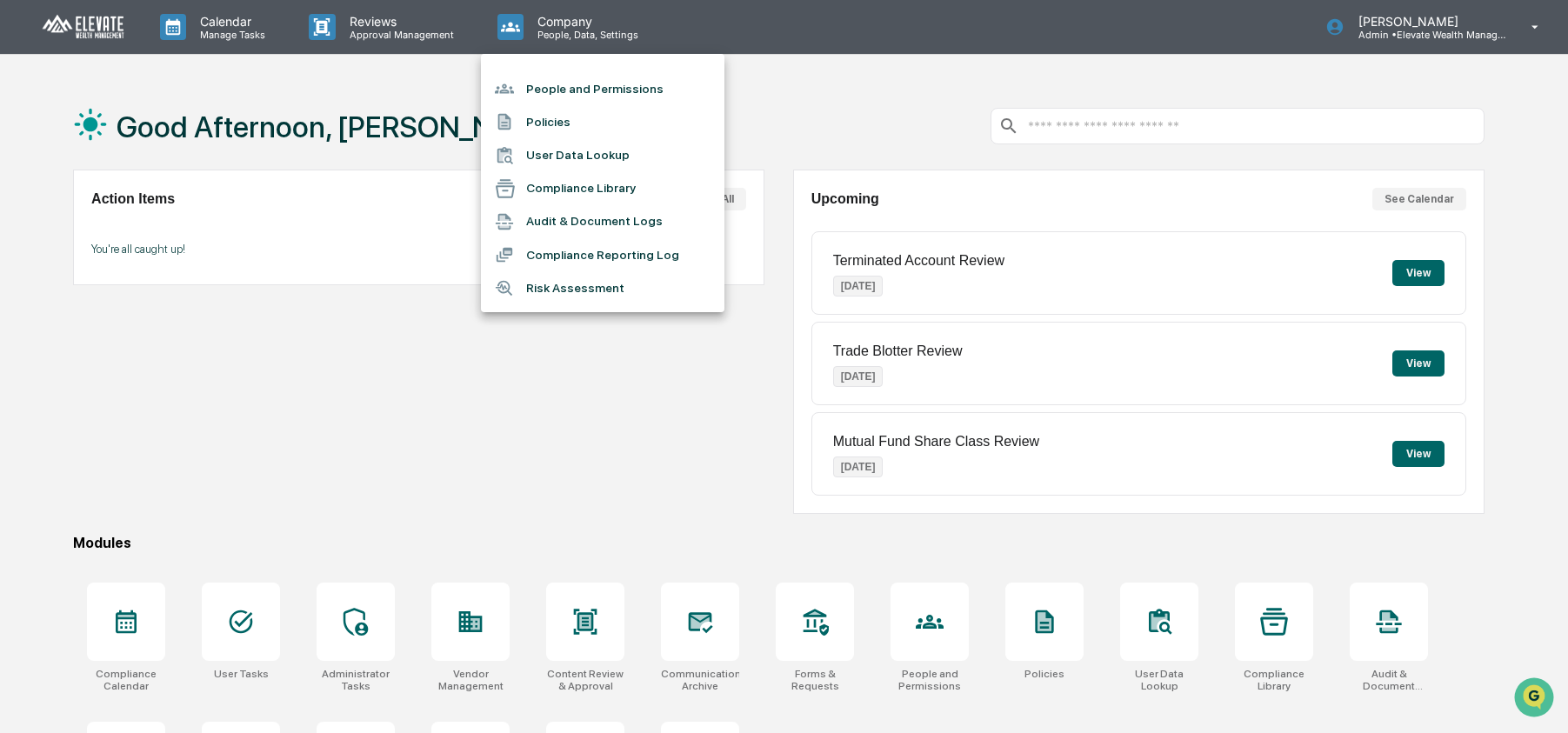
click at [580, 159] on li "User Data Lookup" at bounding box center [603, 155] width 243 height 33
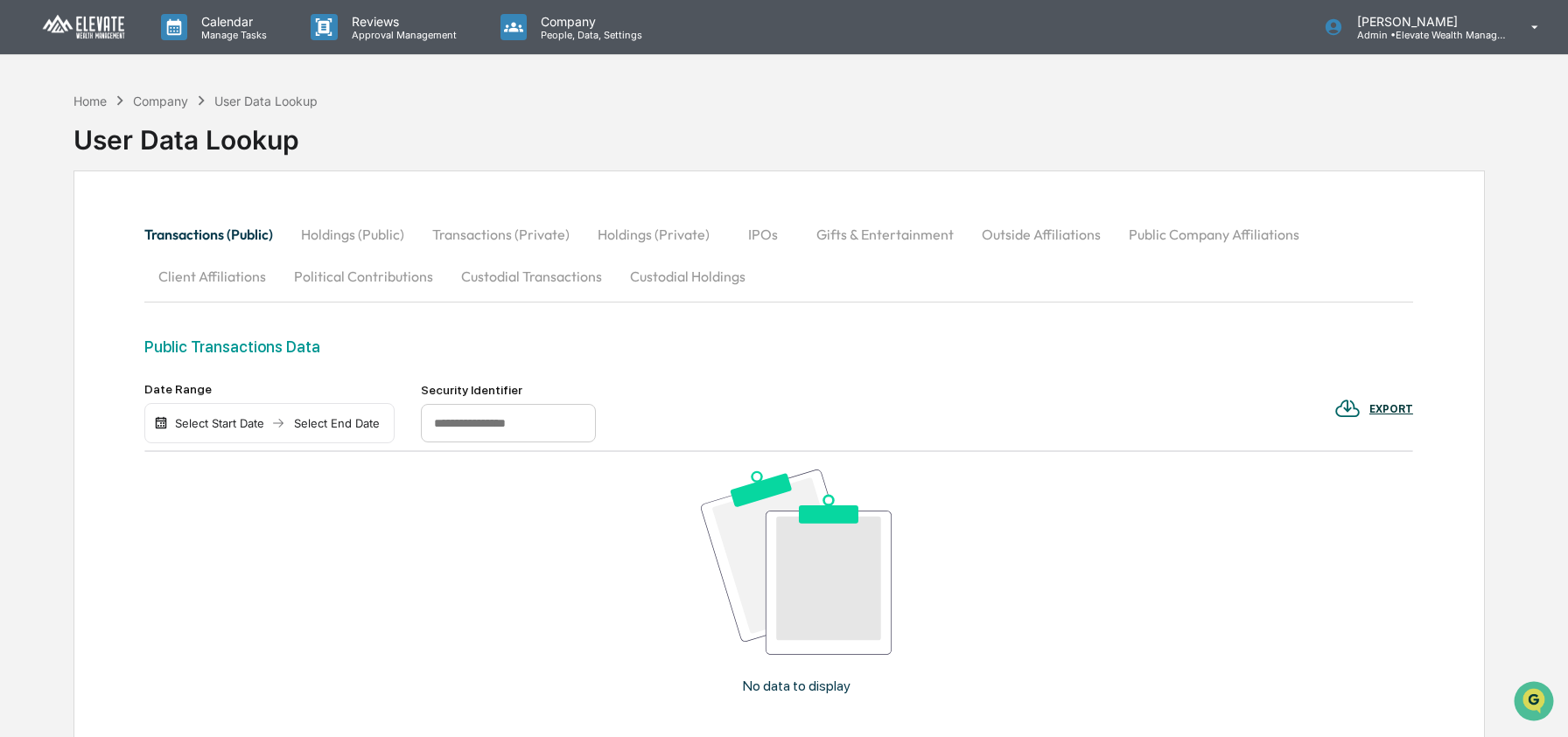
click at [519, 282] on button "Custodial Transactions" at bounding box center [531, 275] width 169 height 42
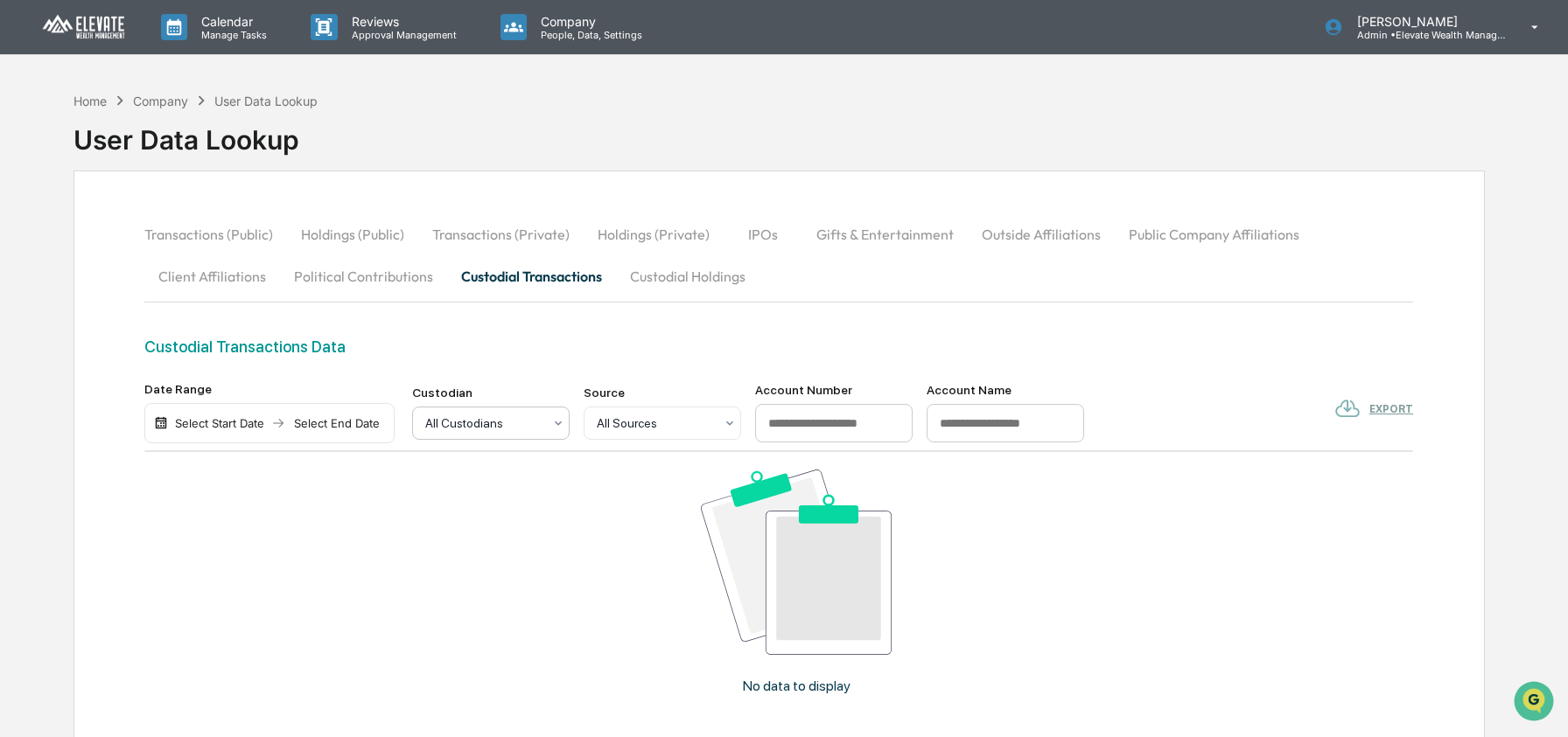
click at [486, 421] on div at bounding box center [484, 422] width 117 height 18
click at [667, 269] on button "Custodial Holdings" at bounding box center [688, 275] width 143 height 42
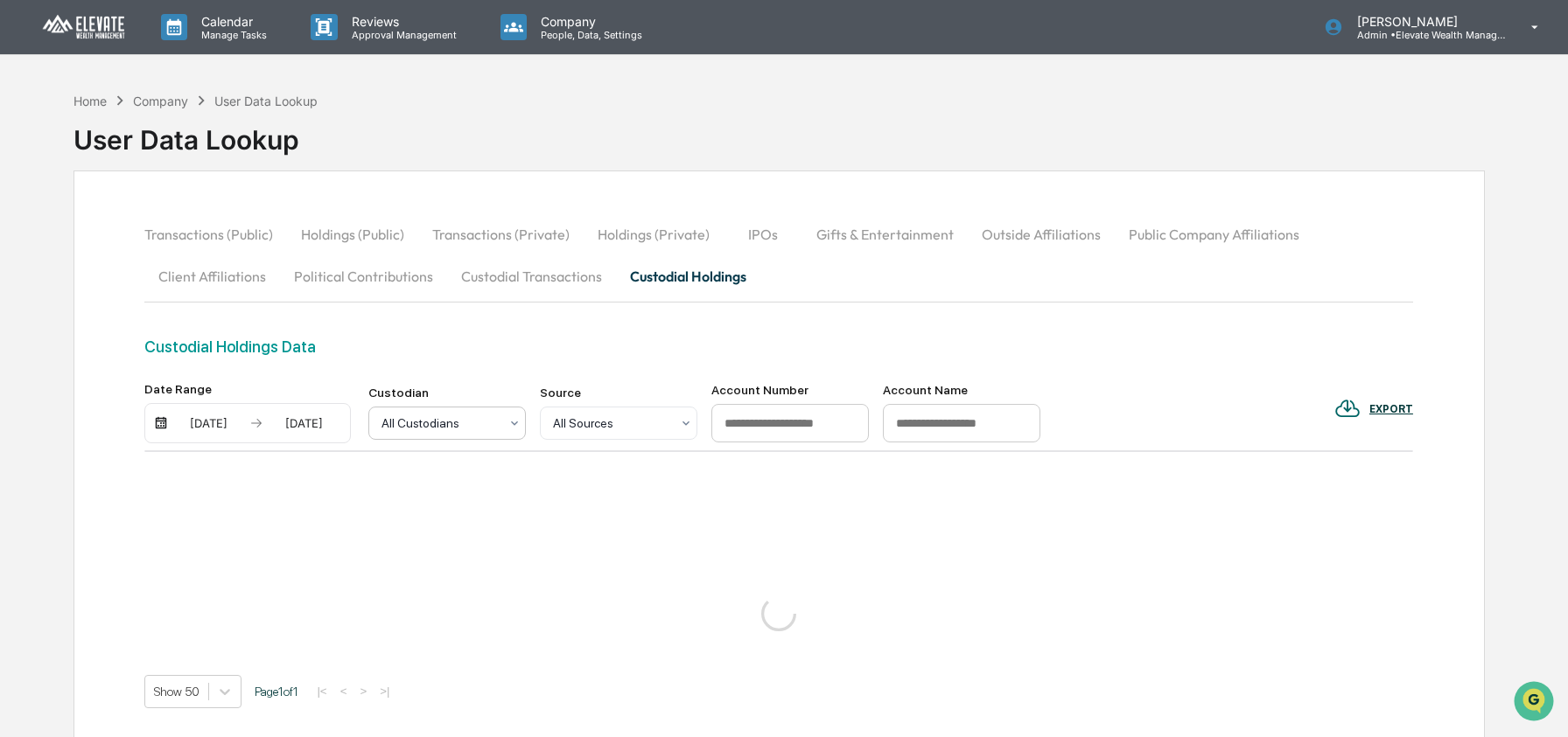
click at [495, 413] on div "All Custodians" at bounding box center [439, 423] width 135 height 24
click at [228, 429] on div "[DATE]" at bounding box center [209, 422] width 74 height 14
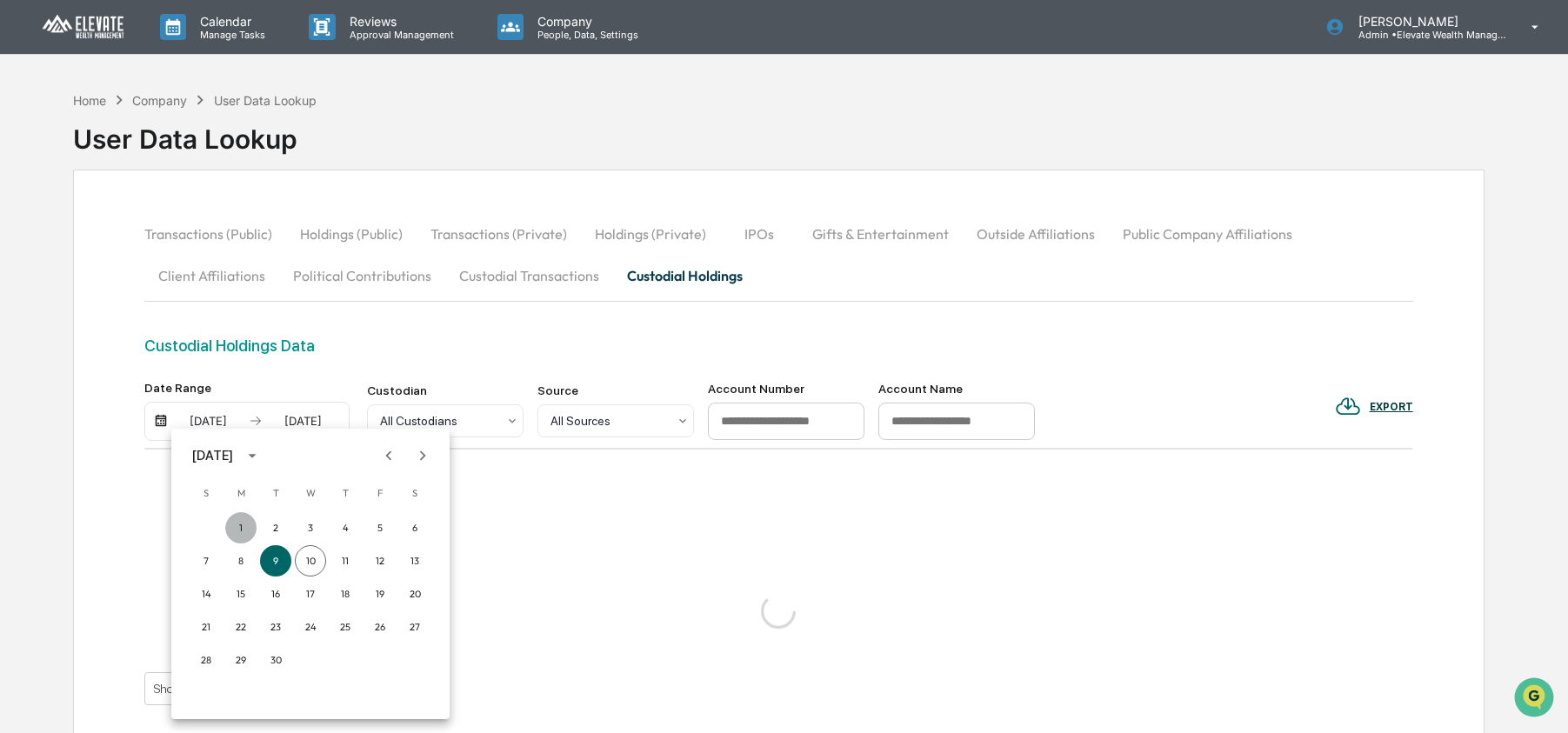
click at [232, 526] on button "1" at bounding box center [241, 528] width 31 height 31
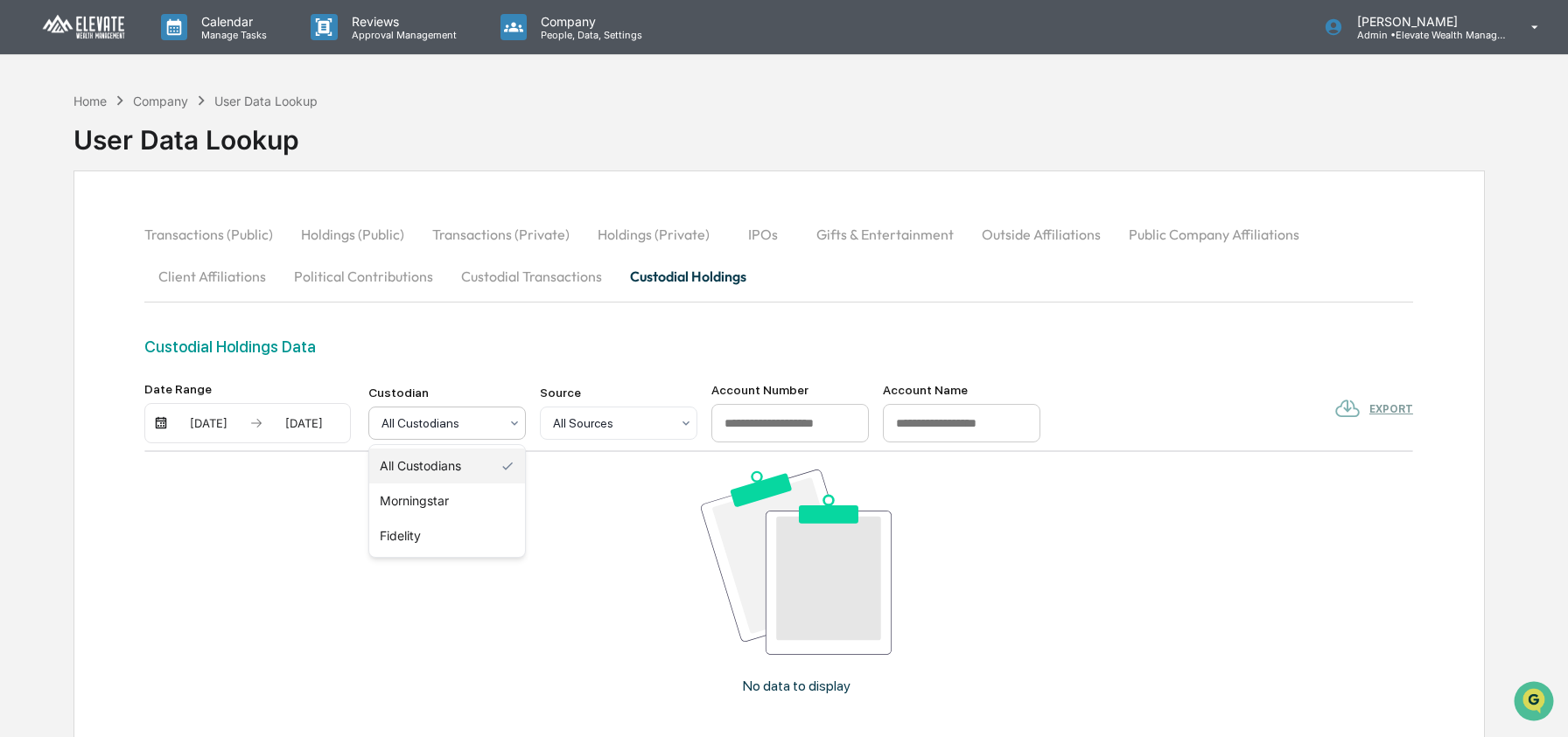
click at [415, 432] on div at bounding box center [440, 422] width 117 height 18
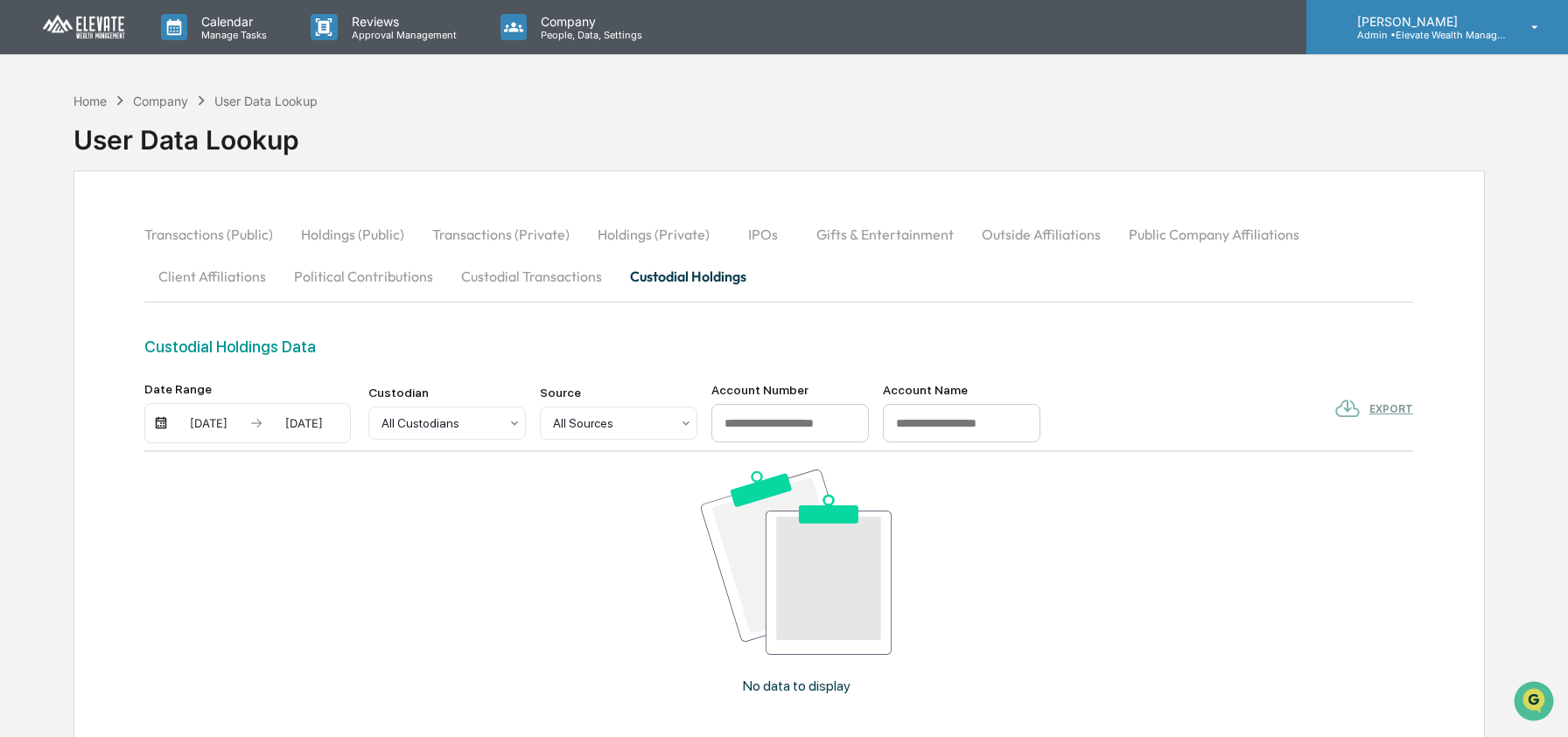
click at [1422, 32] on p "Admin • Elevate Wealth Management" at bounding box center [1424, 34] width 163 height 12
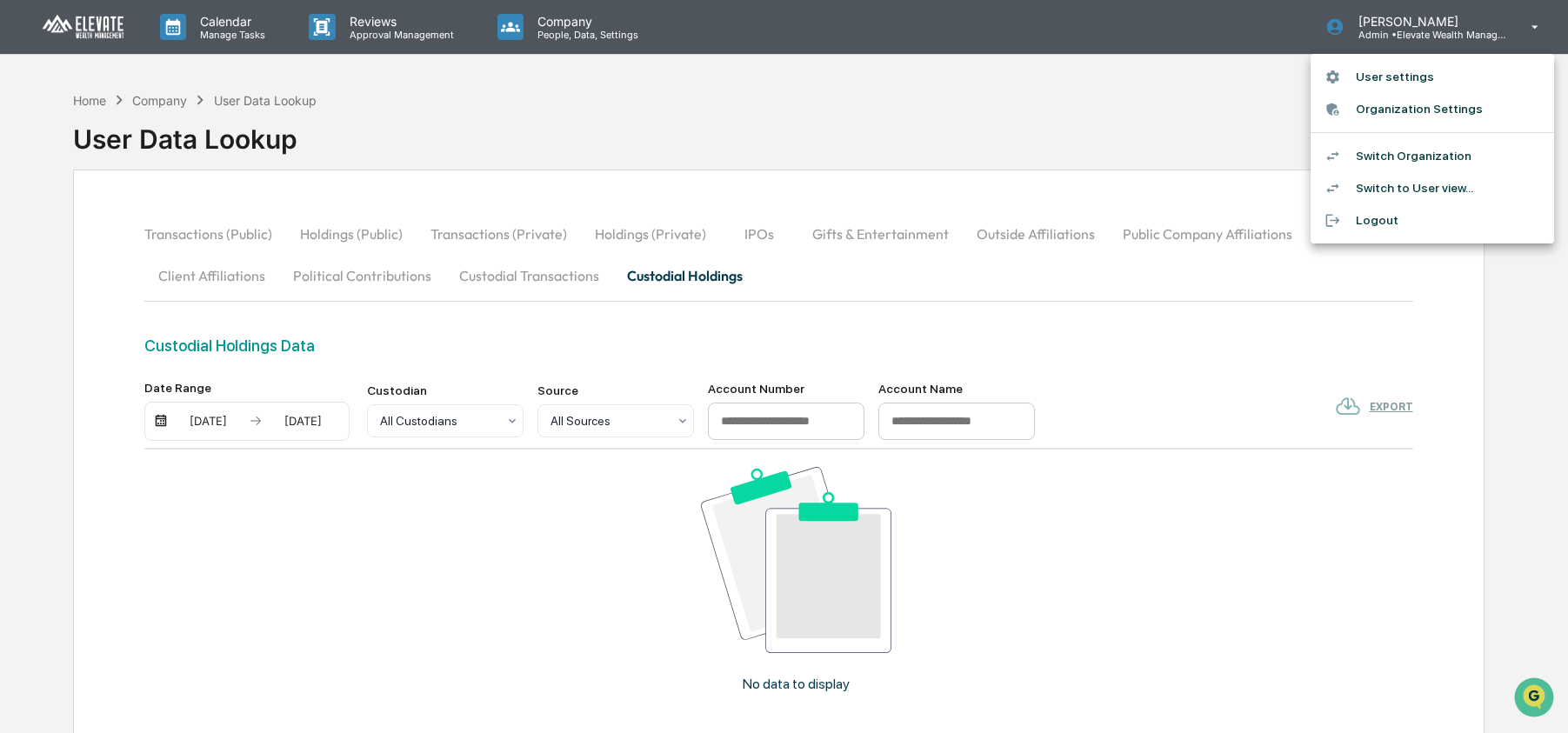
click at [1398, 144] on li "Switch Organization" at bounding box center [1432, 155] width 243 height 32
